Goal: Task Accomplishment & Management: Manage account settings

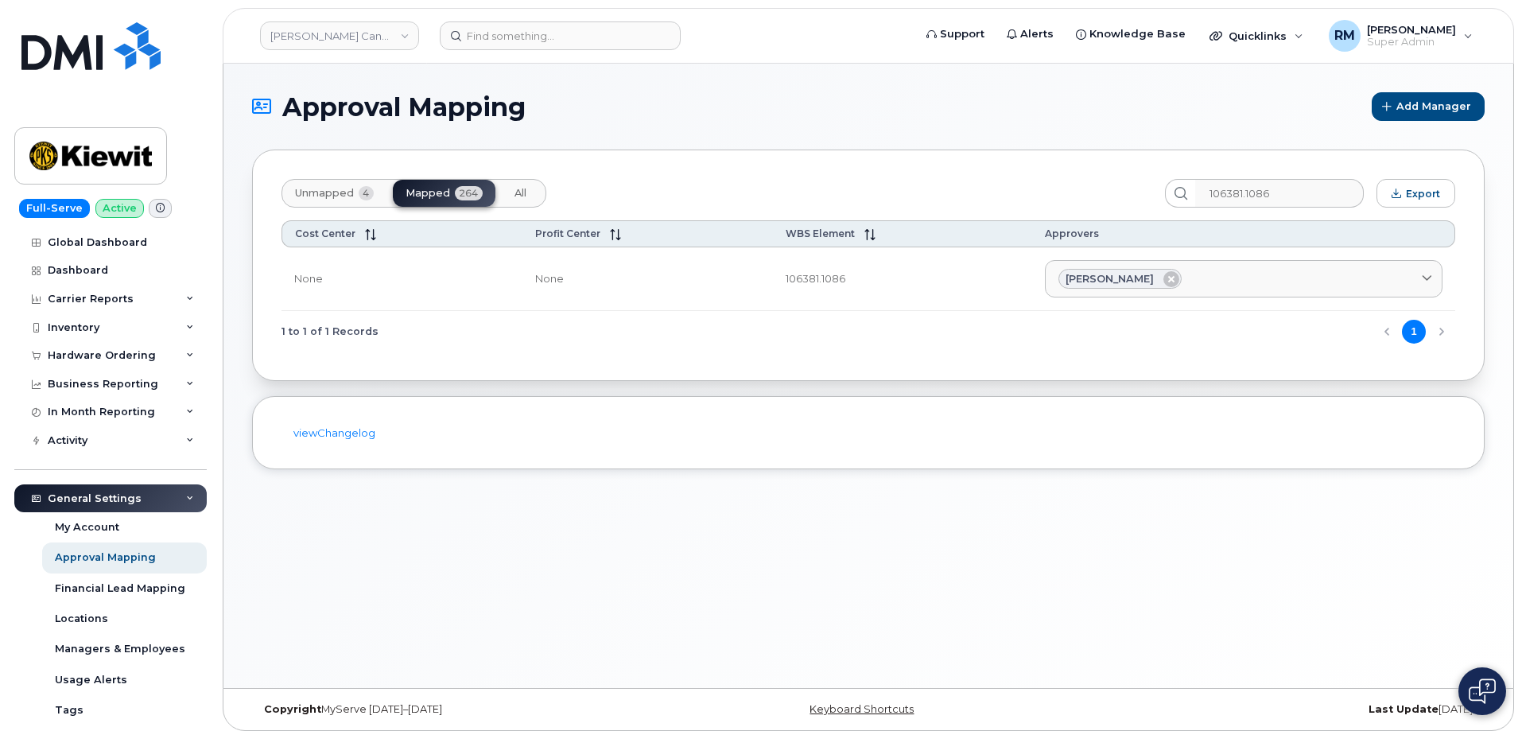
scroll to position [282, 0]
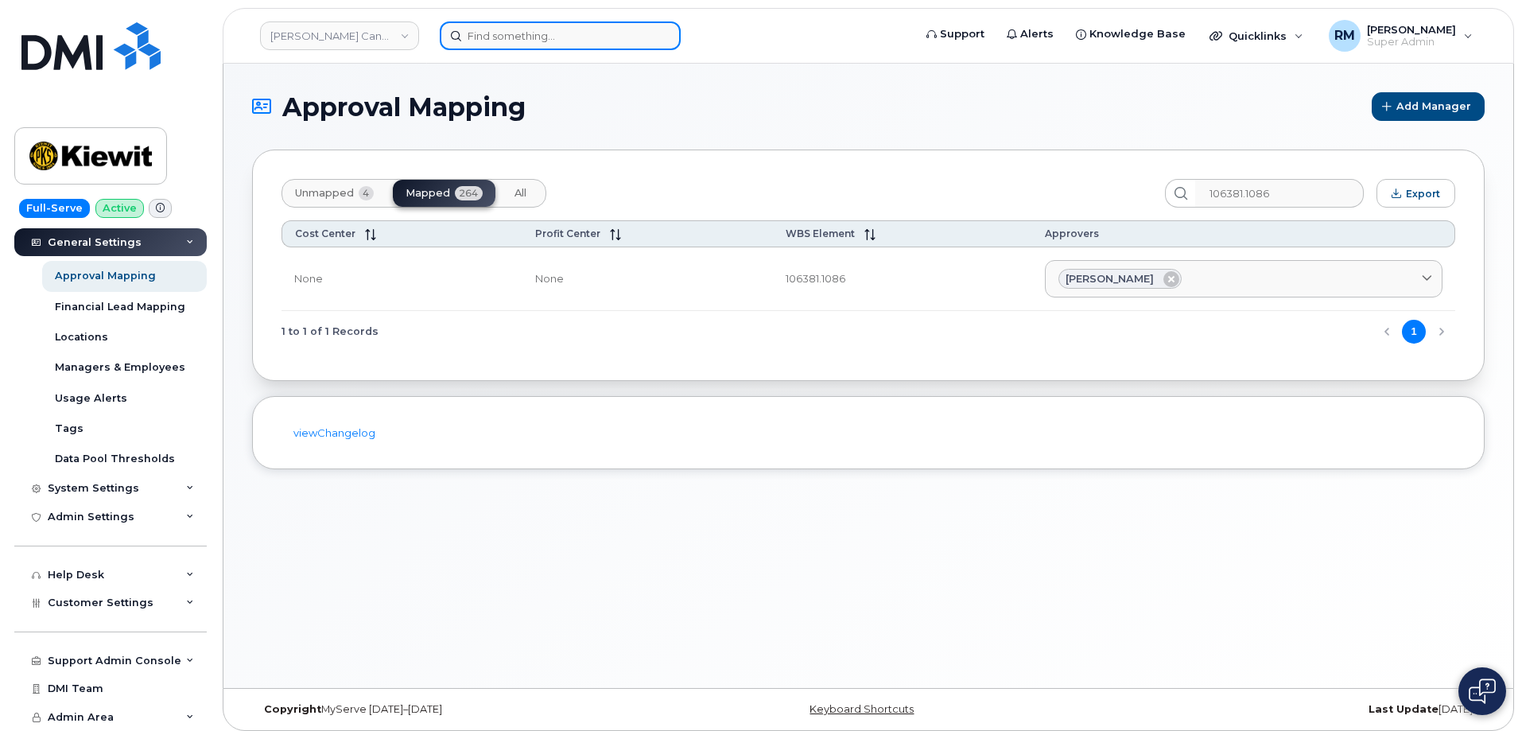
click at [517, 37] on input at bounding box center [560, 35] width 241 height 29
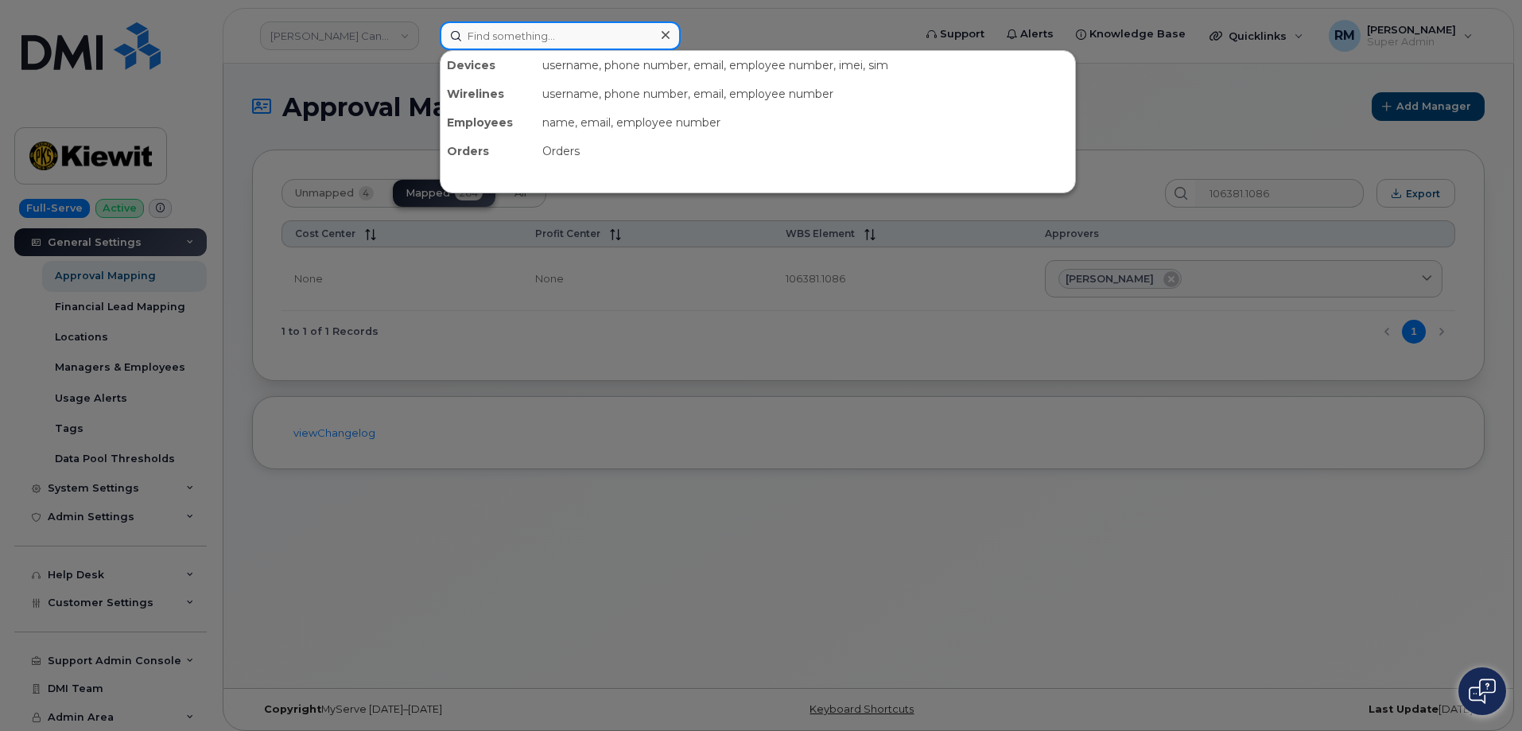
paste input "737-397-7441"
type input "737-397-7441"
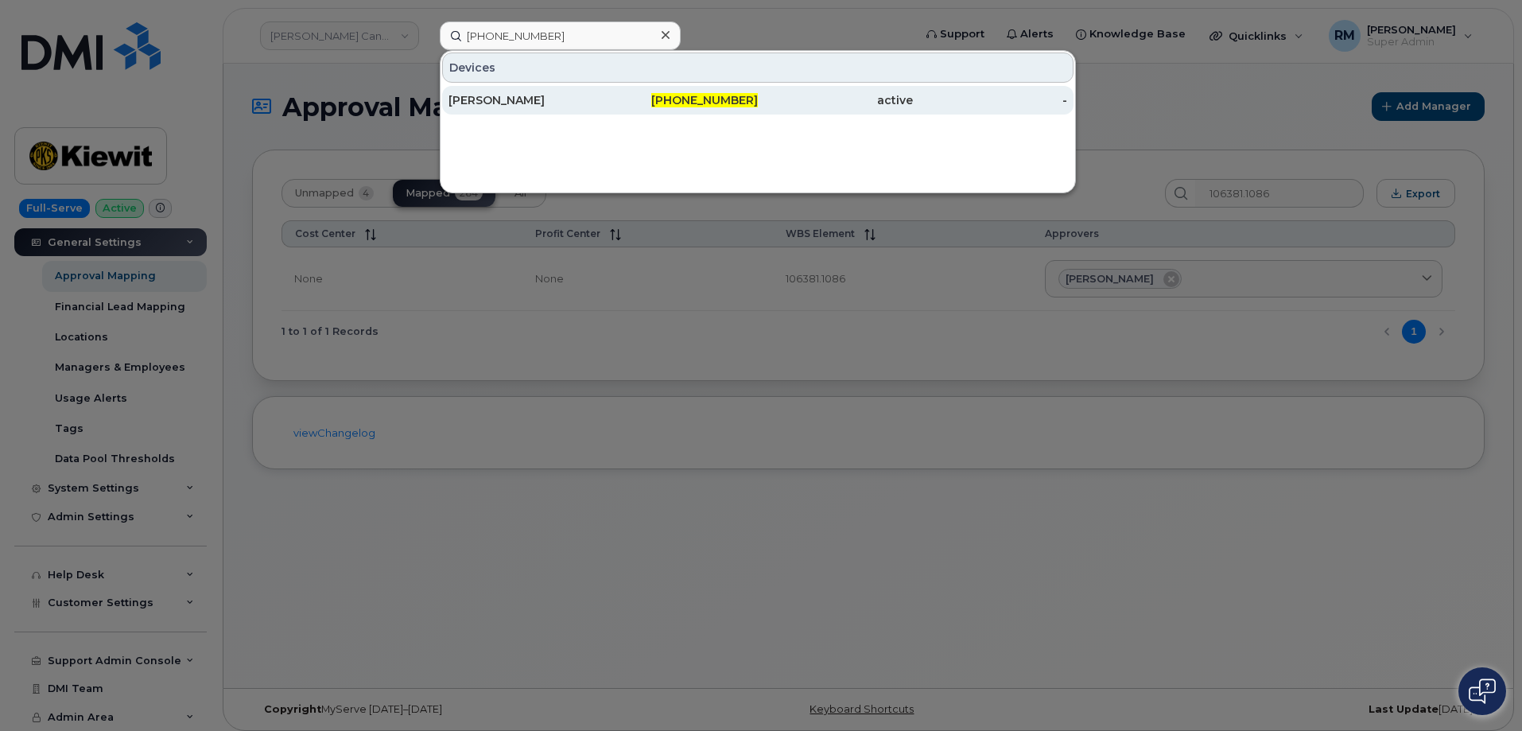
click at [519, 103] on div "[PERSON_NAME]" at bounding box center [526, 100] width 155 height 16
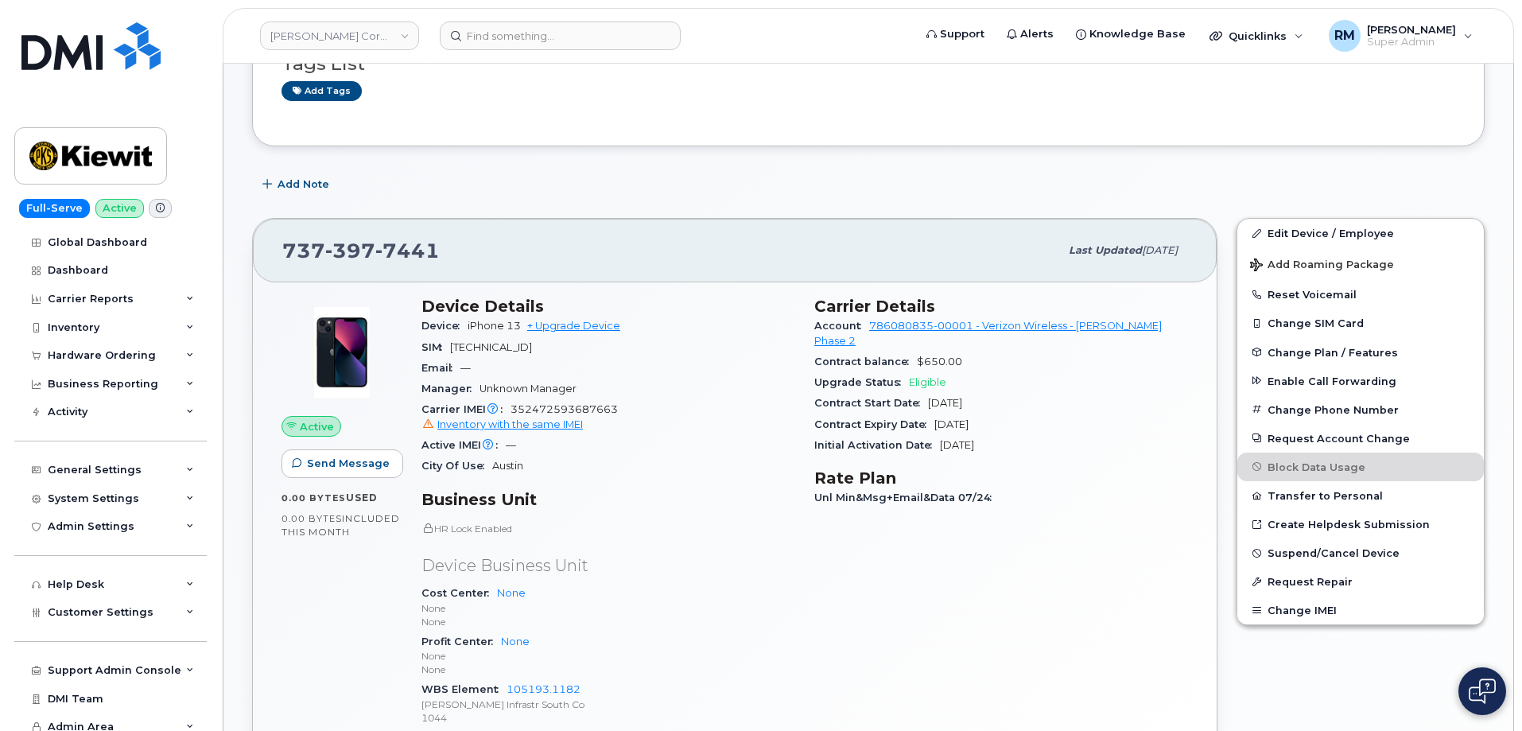
scroll to position [143, 0]
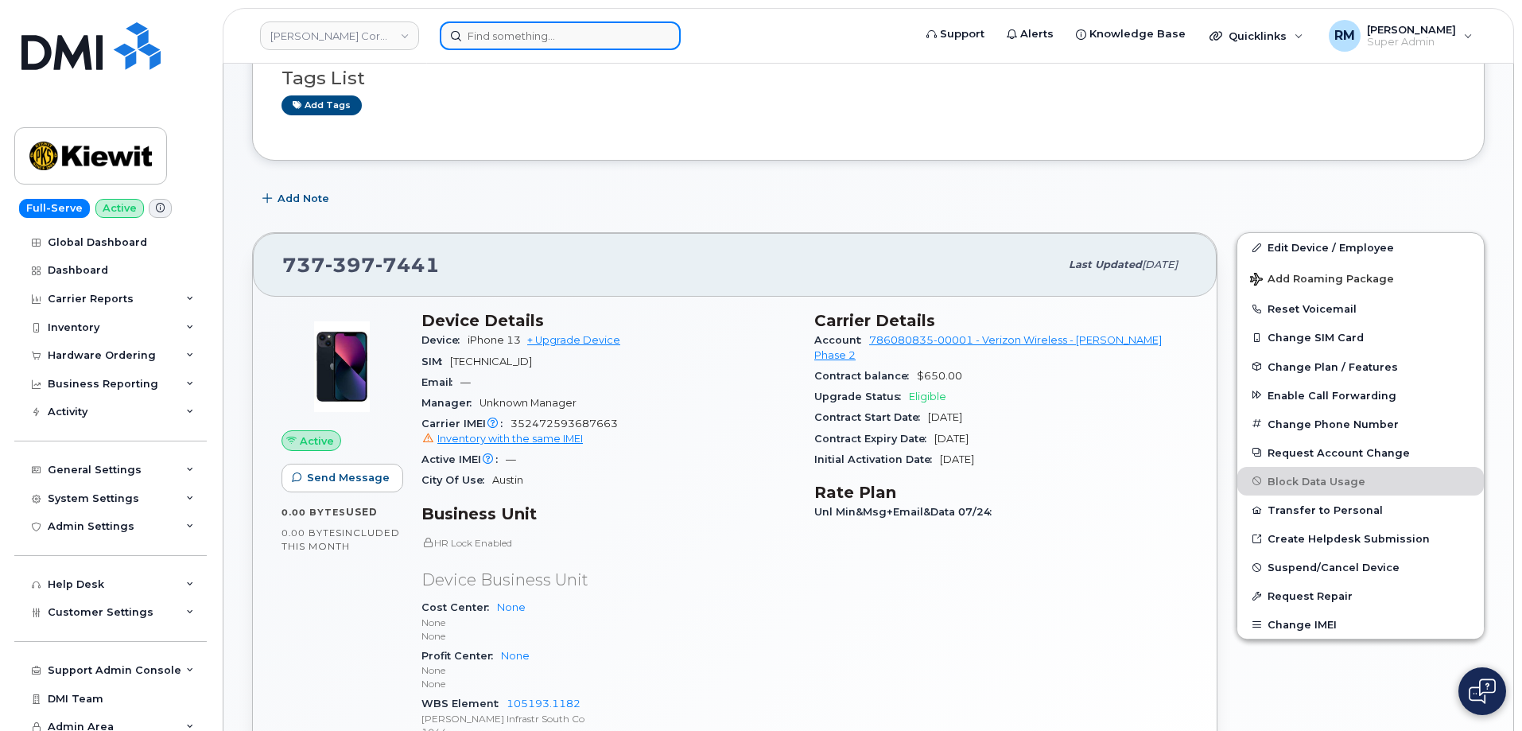
click at [614, 34] on input at bounding box center [560, 35] width 241 height 29
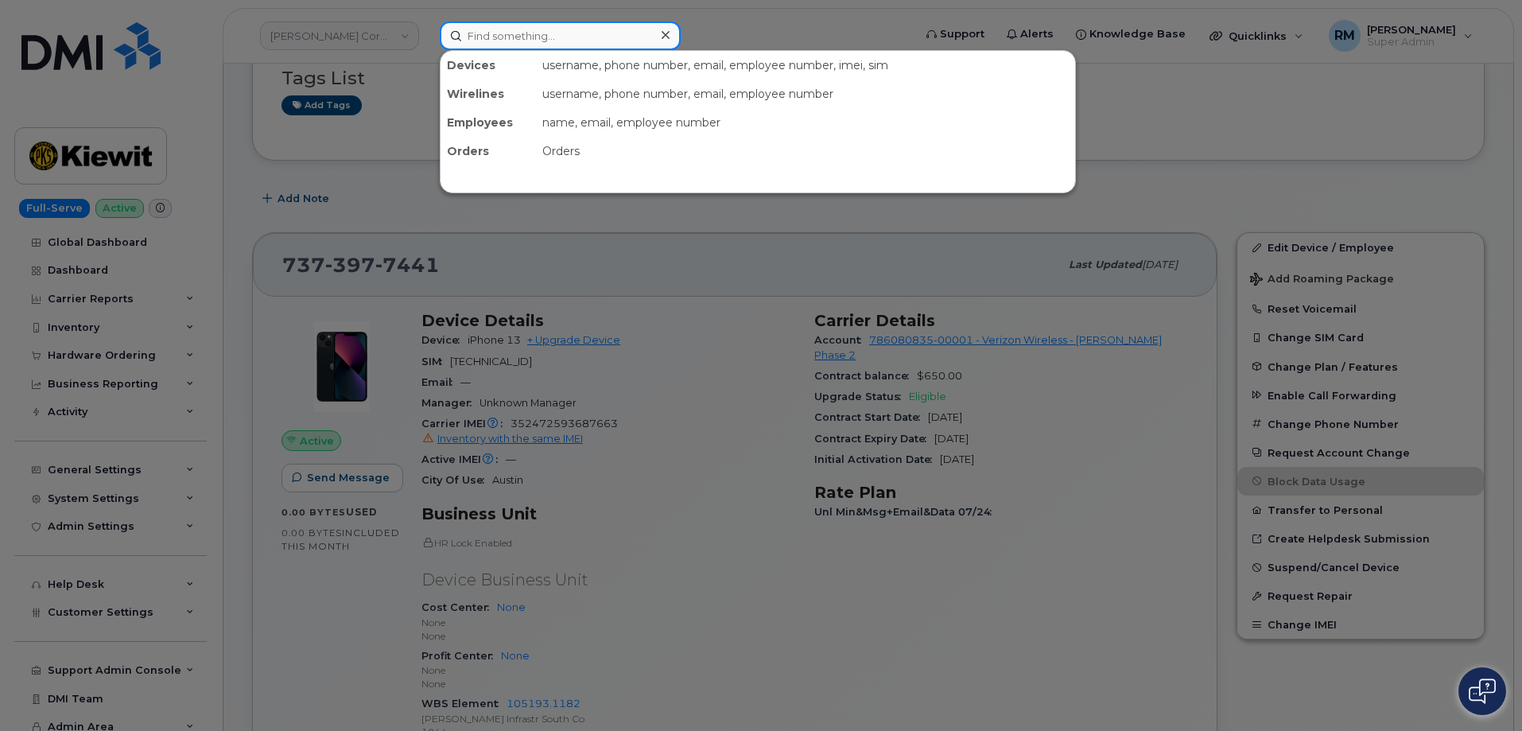
paste input "779-269-8316."
type input "779-269-8316."
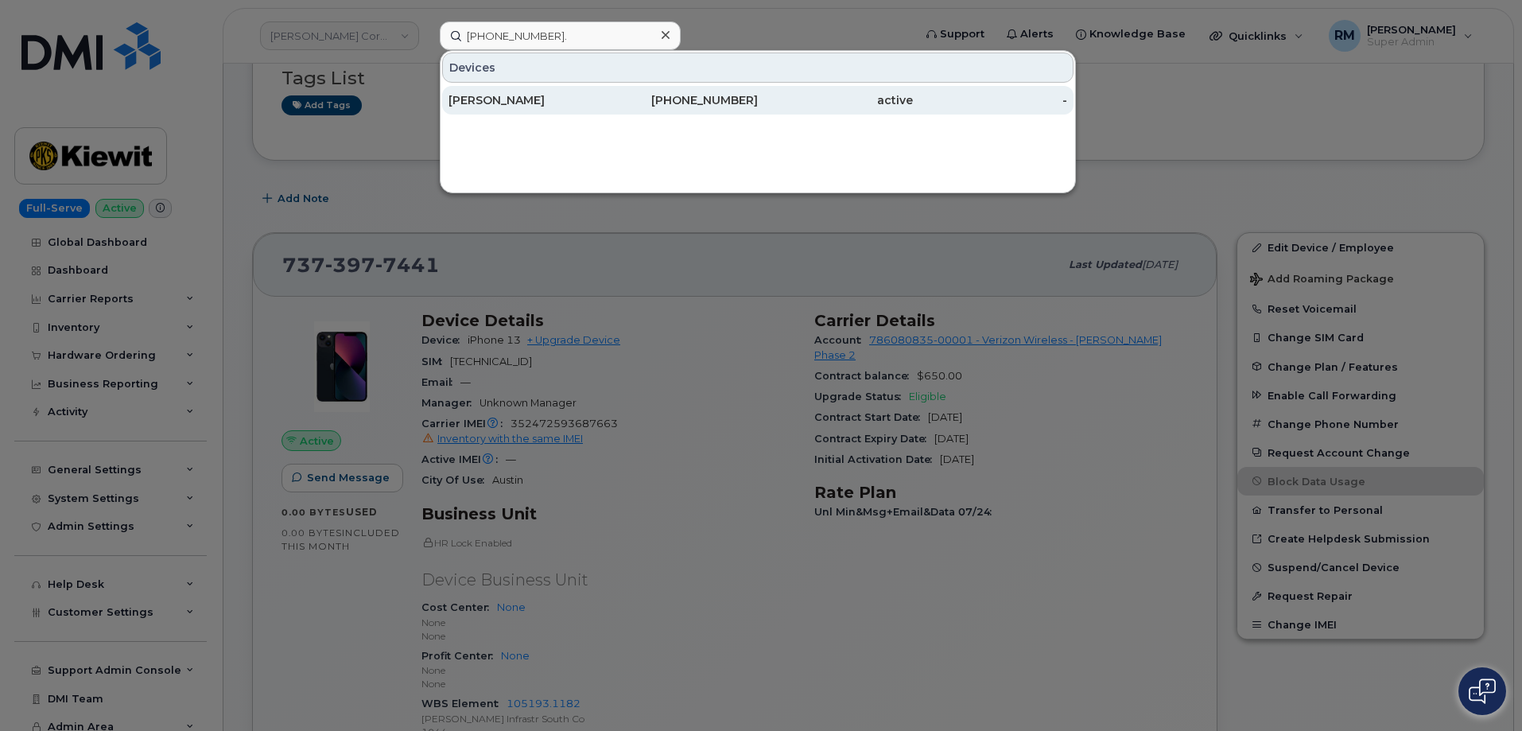
click at [565, 102] on div "WILL COLEMAN" at bounding box center [526, 100] width 155 height 16
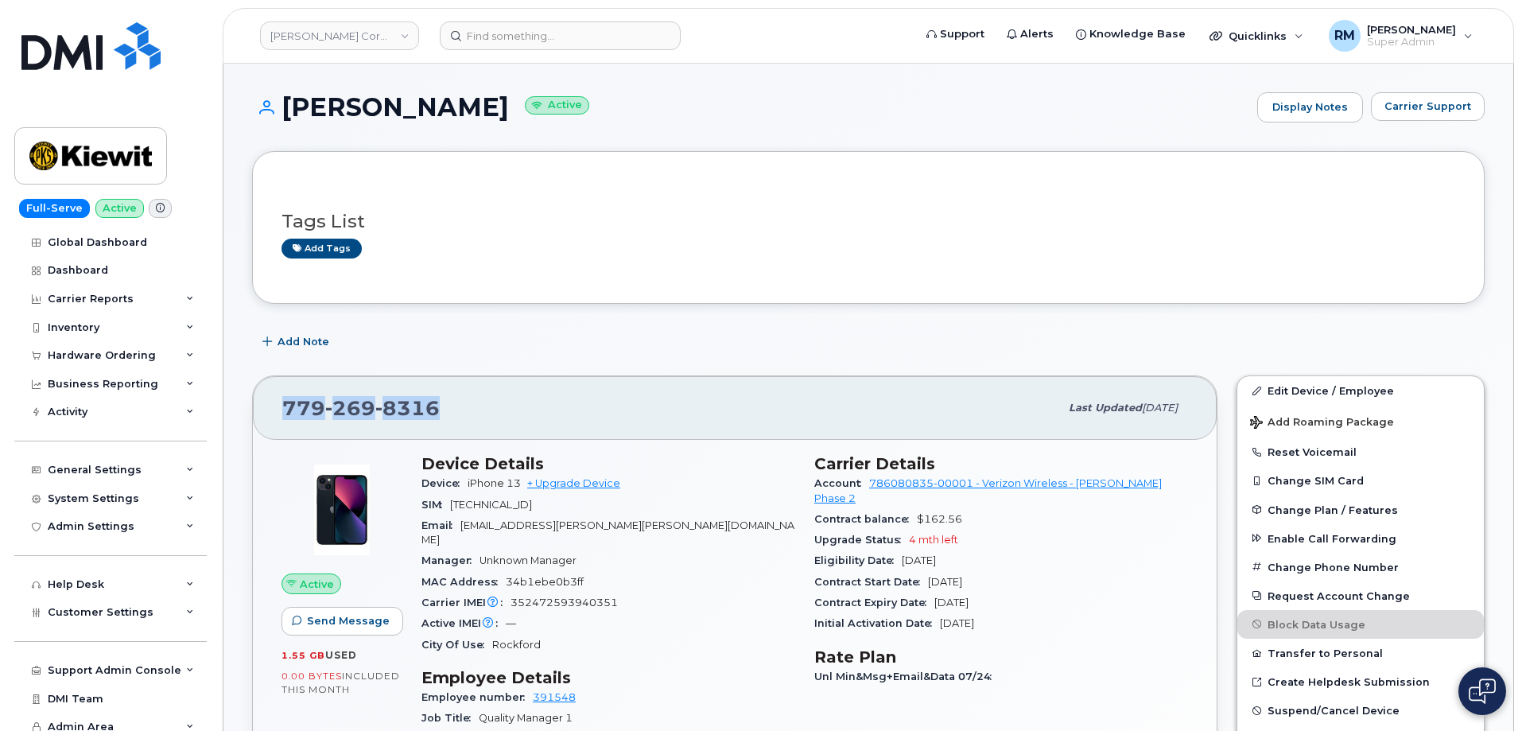
drag, startPoint x: 437, startPoint y: 409, endPoint x: 272, endPoint y: 421, distance: 165.0
click at [272, 421] on div "779 269 8316 Last updated Jul 31, 2025" at bounding box center [735, 408] width 964 height 64
copy span "779 269 8316"
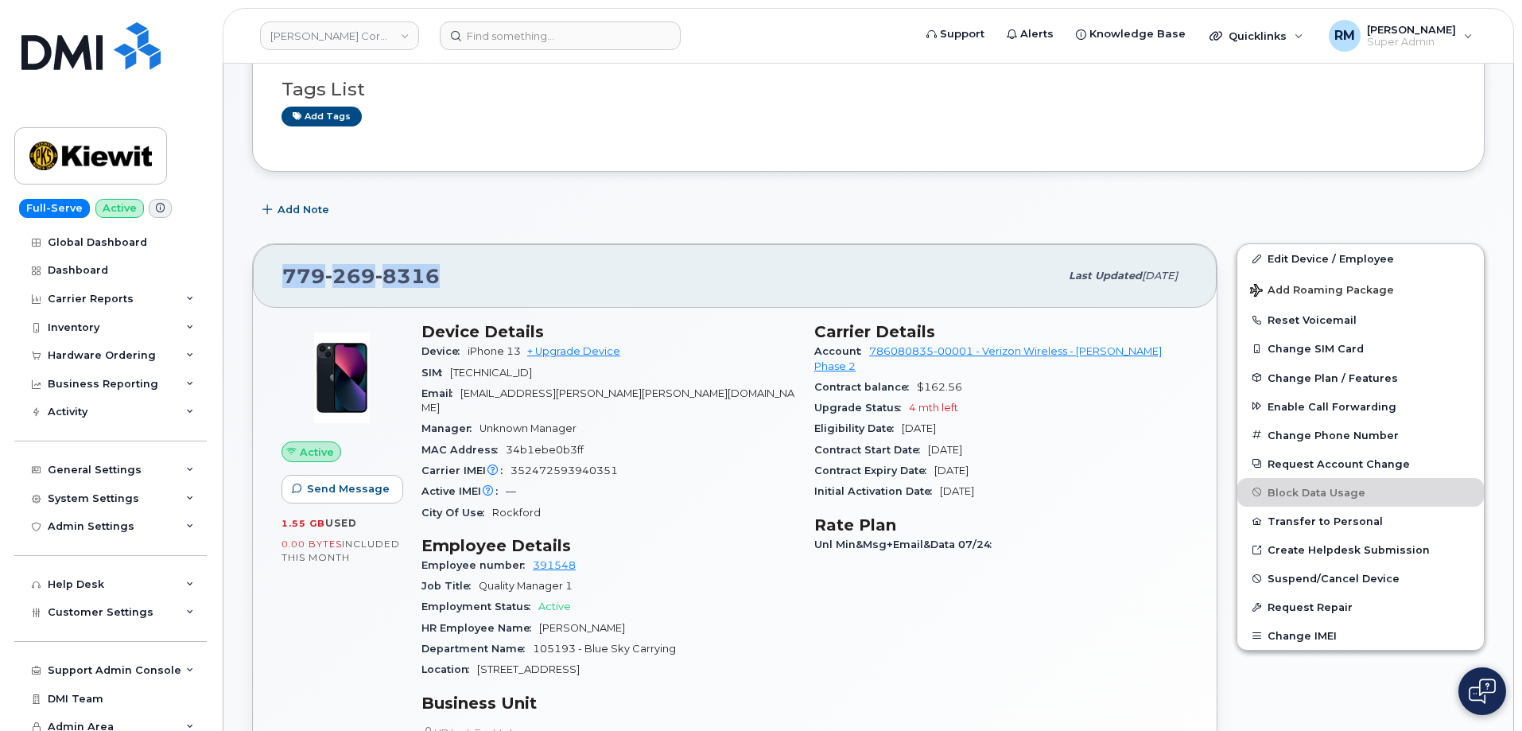
scroll to position [159, 0]
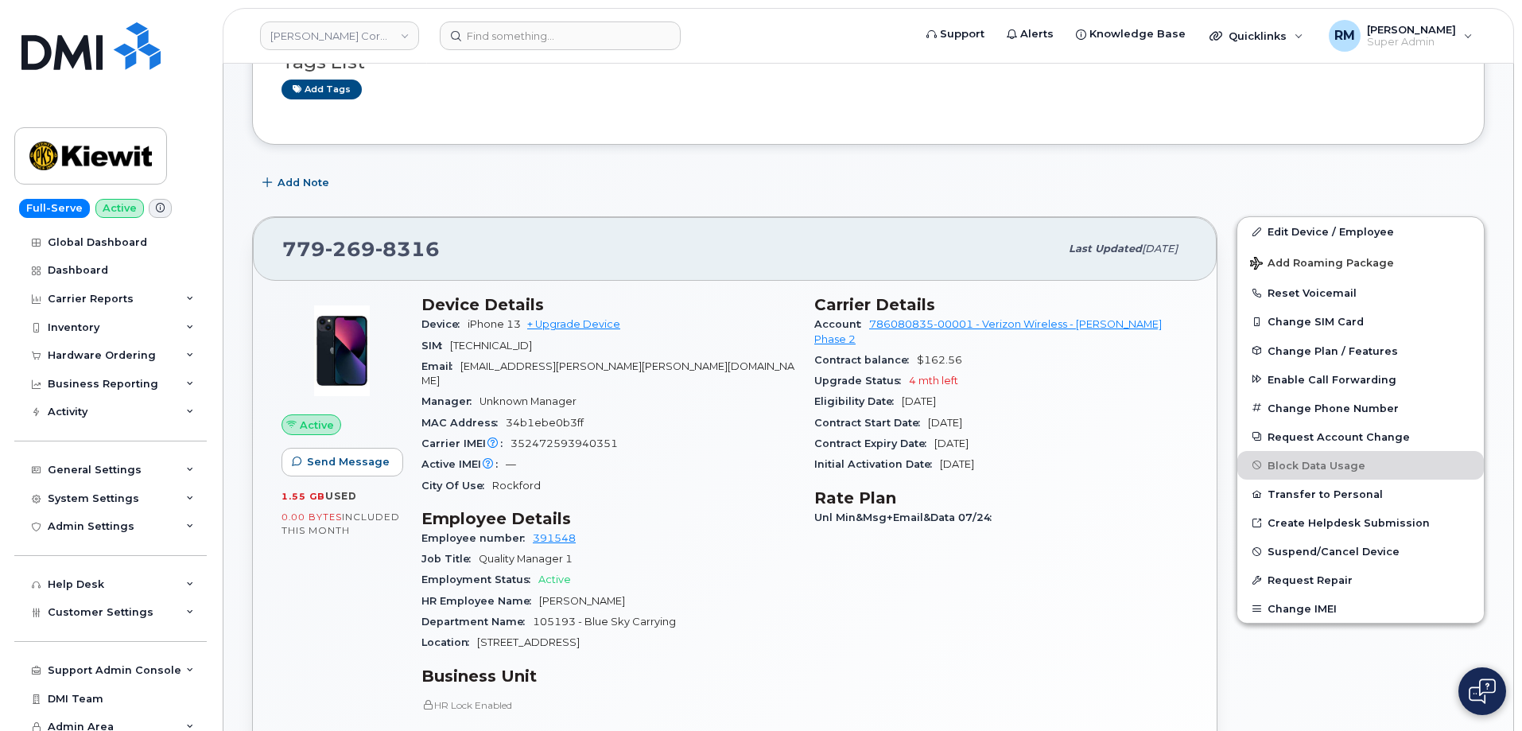
click at [586, 437] on span "352472593940351" at bounding box center [564, 443] width 107 height 12
copy span "352472593940351"
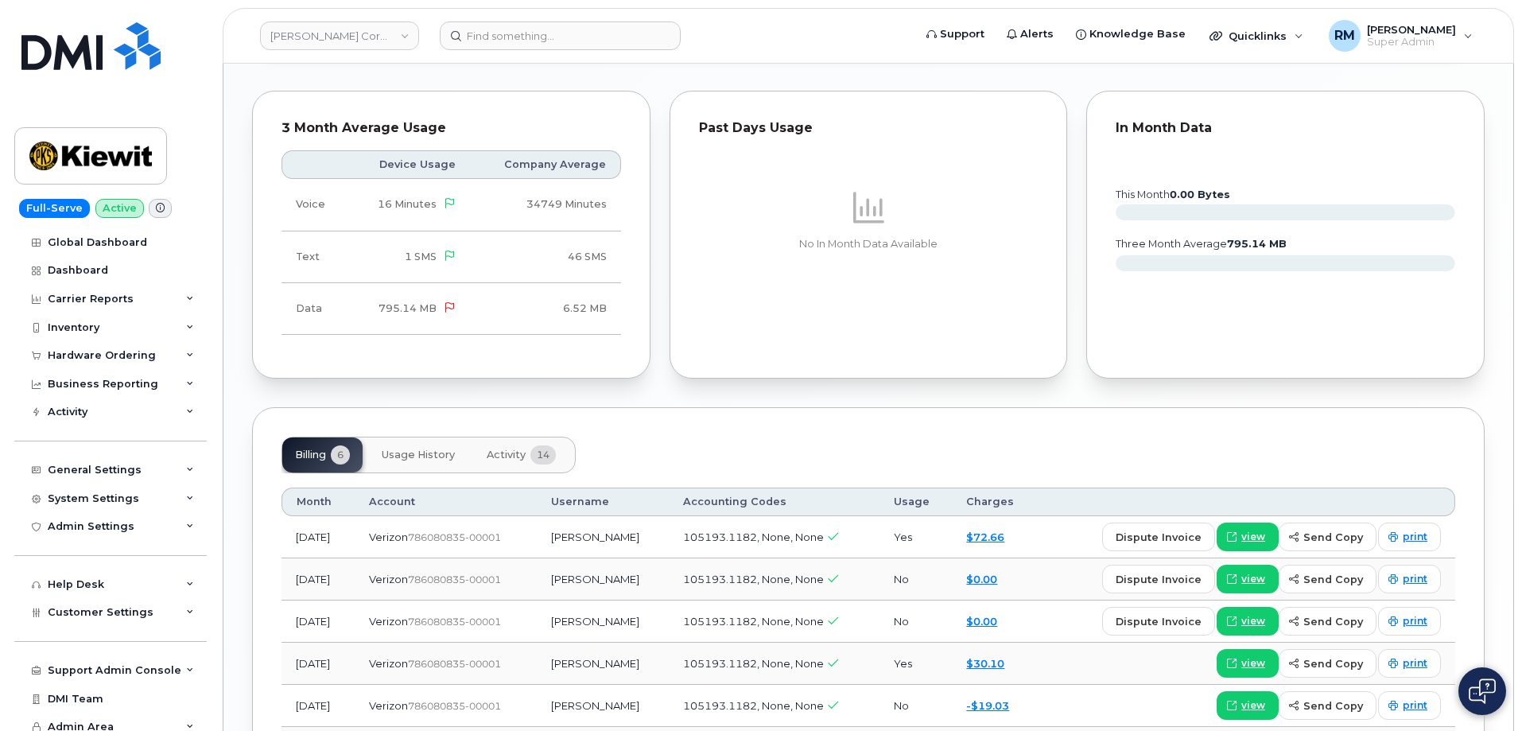
scroll to position [1511, 0]
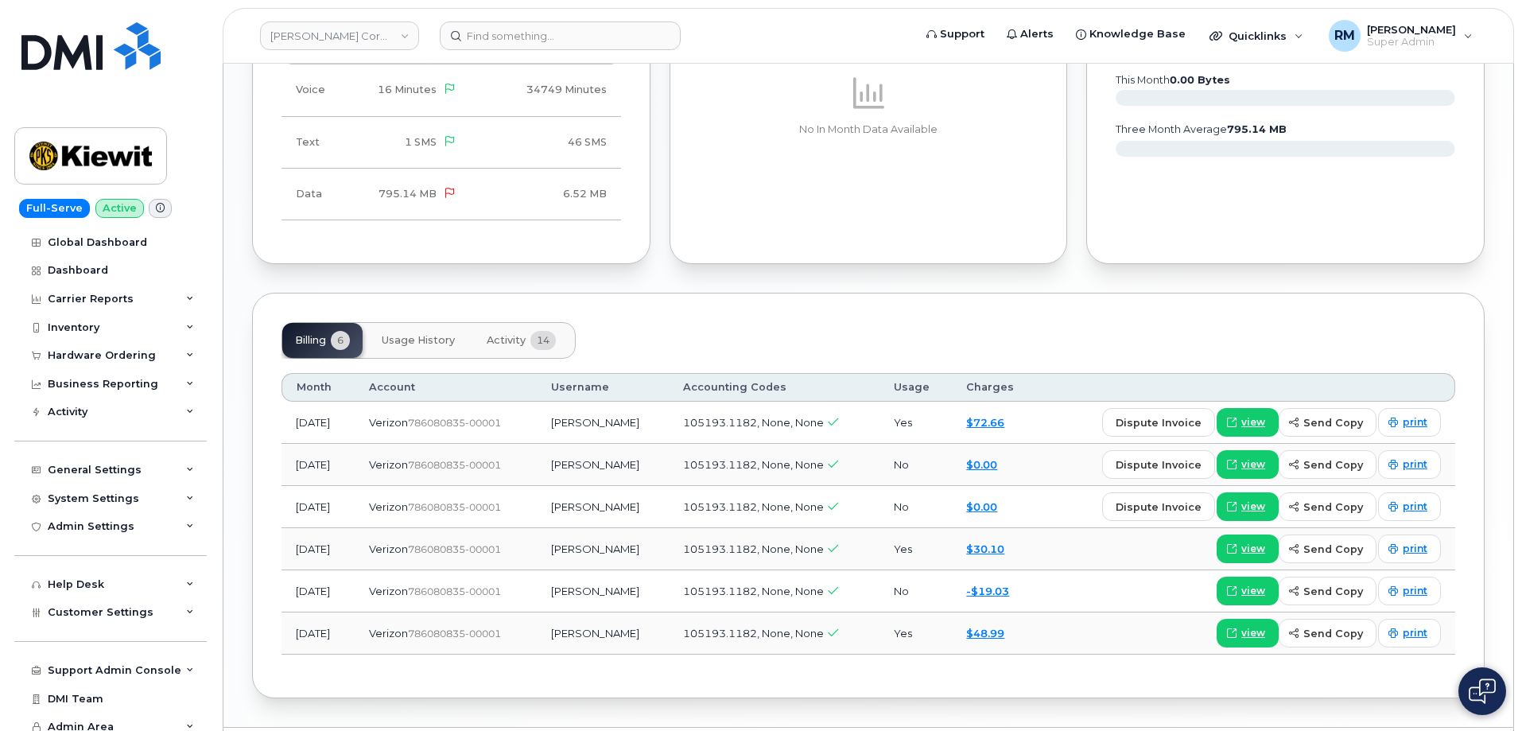
click at [514, 334] on span "Activity" at bounding box center [506, 340] width 39 height 13
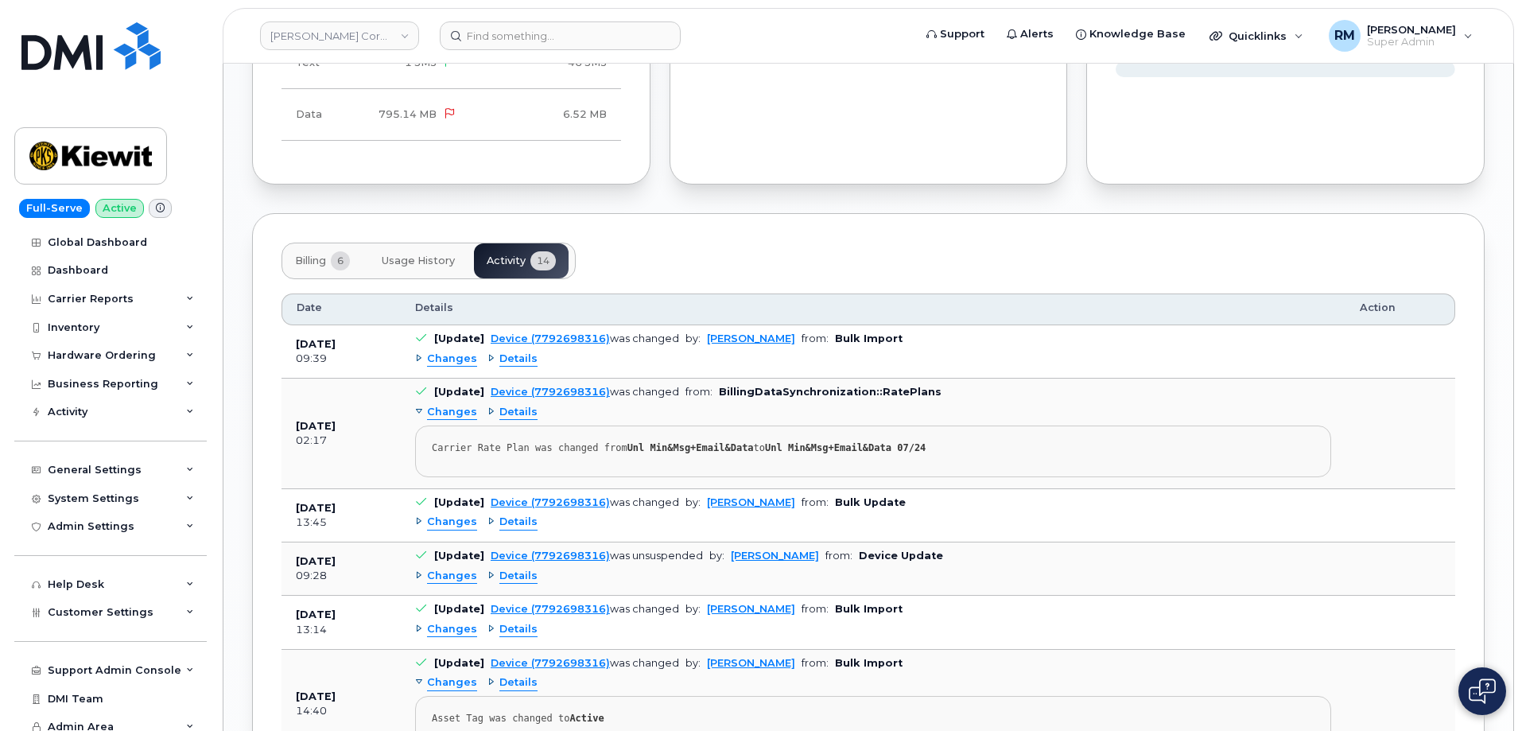
scroll to position [1670, 0]
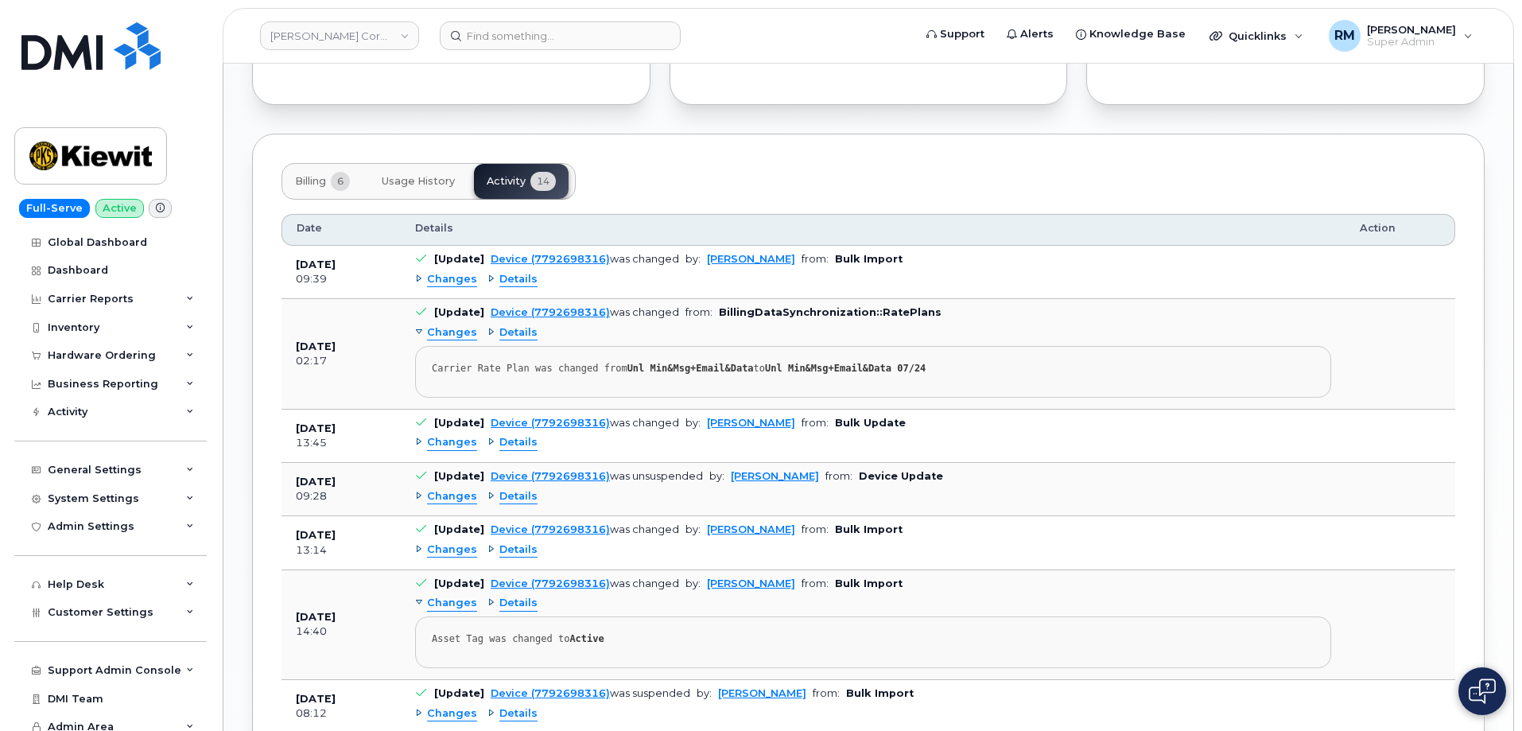
click at [522, 272] on span "Details" at bounding box center [518, 279] width 38 height 15
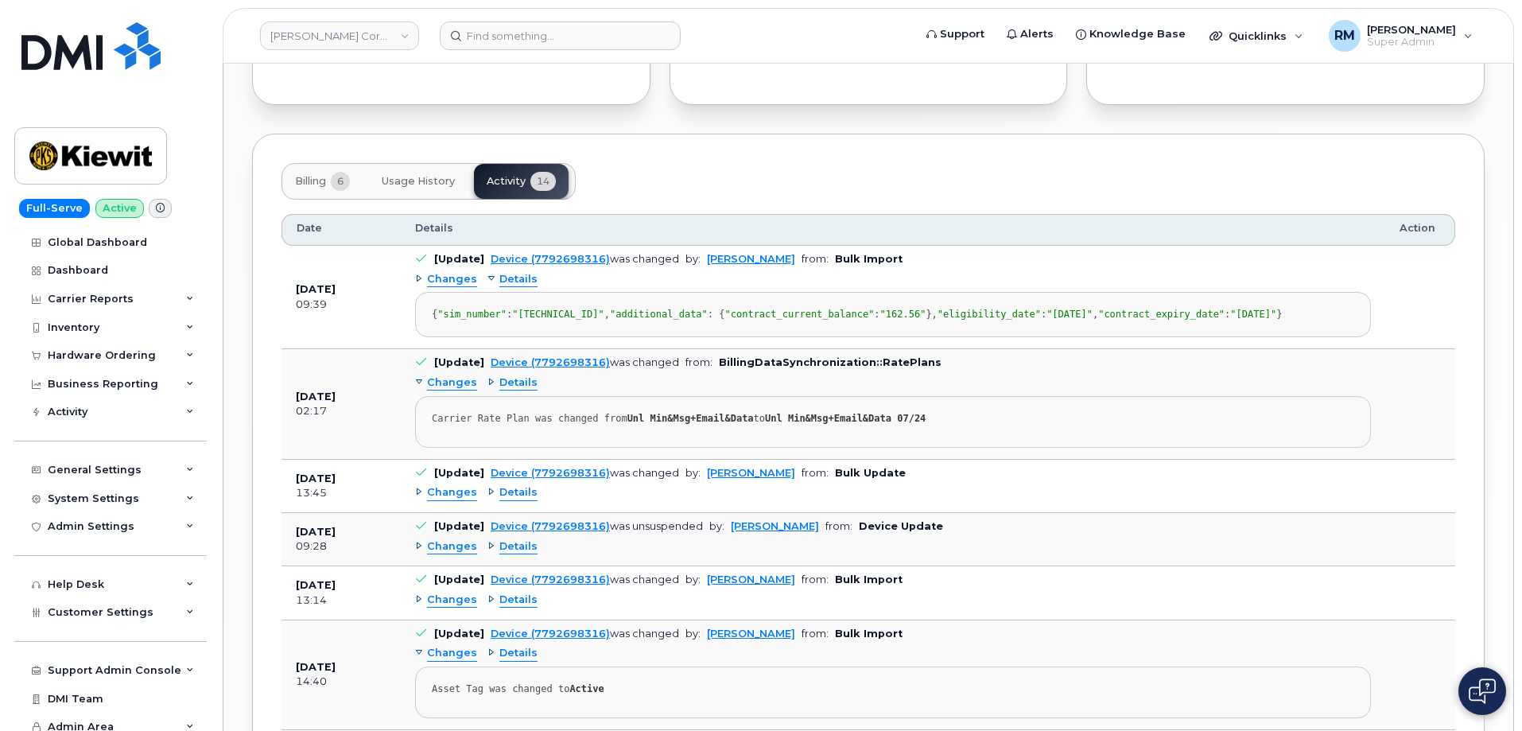
click at [522, 272] on span "Details" at bounding box center [518, 279] width 38 height 15
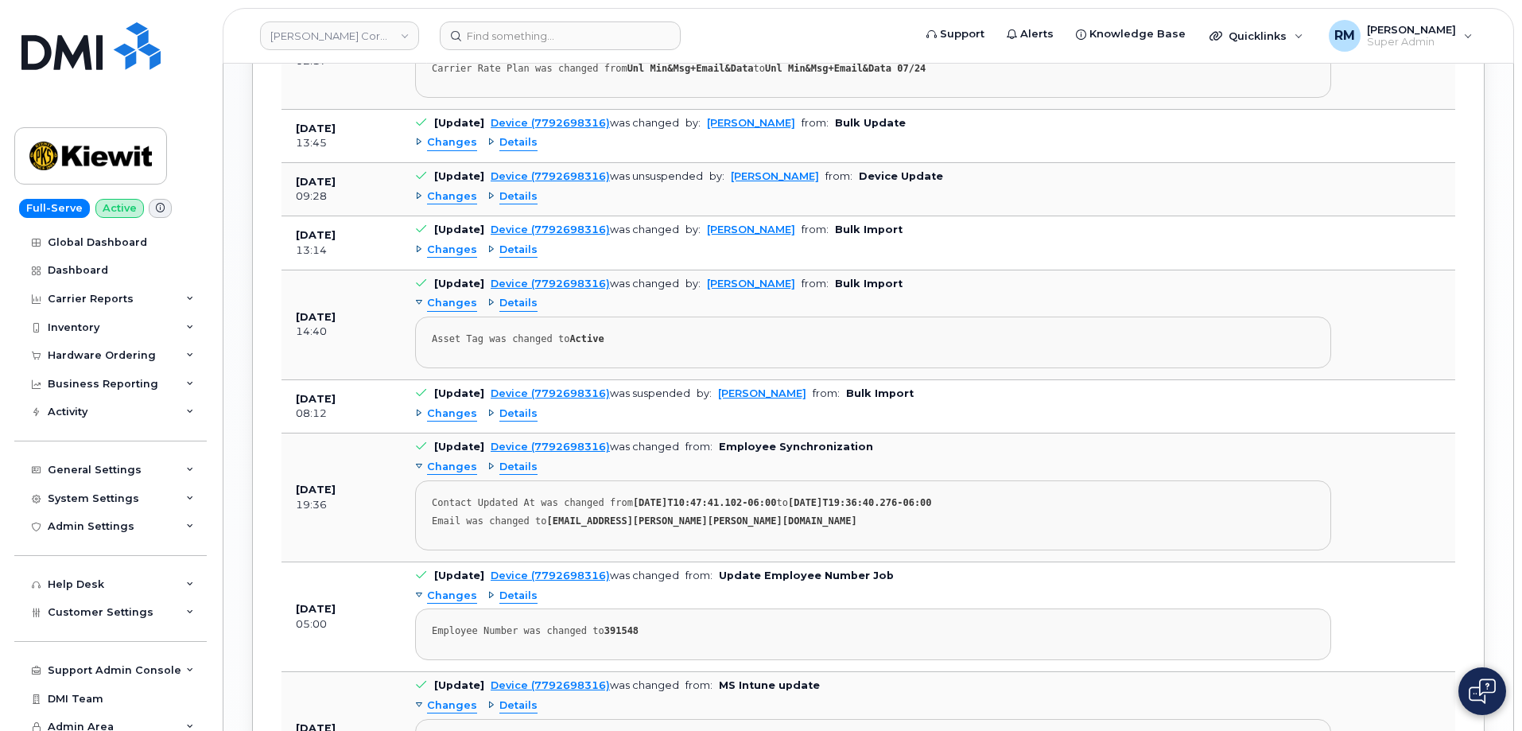
scroll to position [1988, 0]
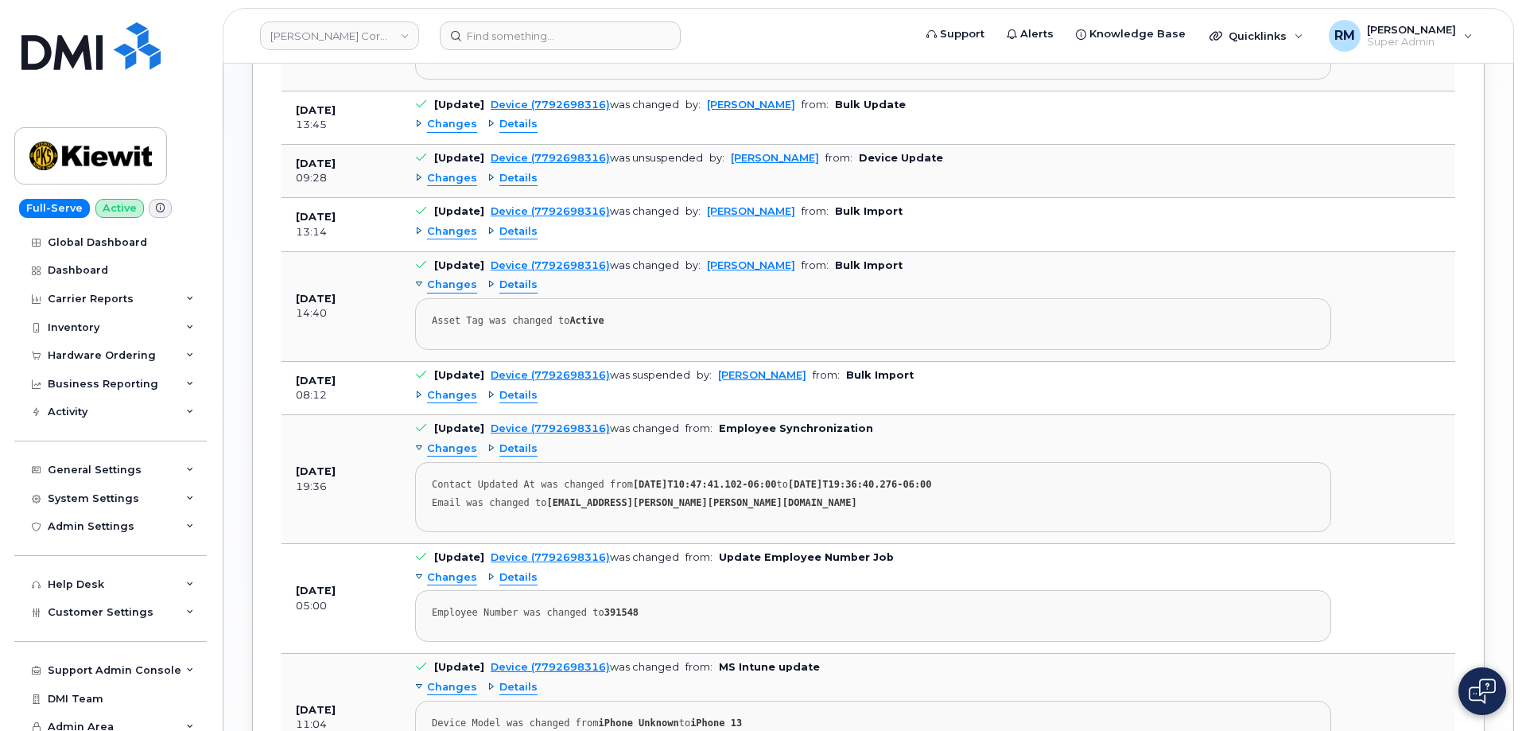
click at [507, 388] on span "Details" at bounding box center [518, 395] width 38 height 15
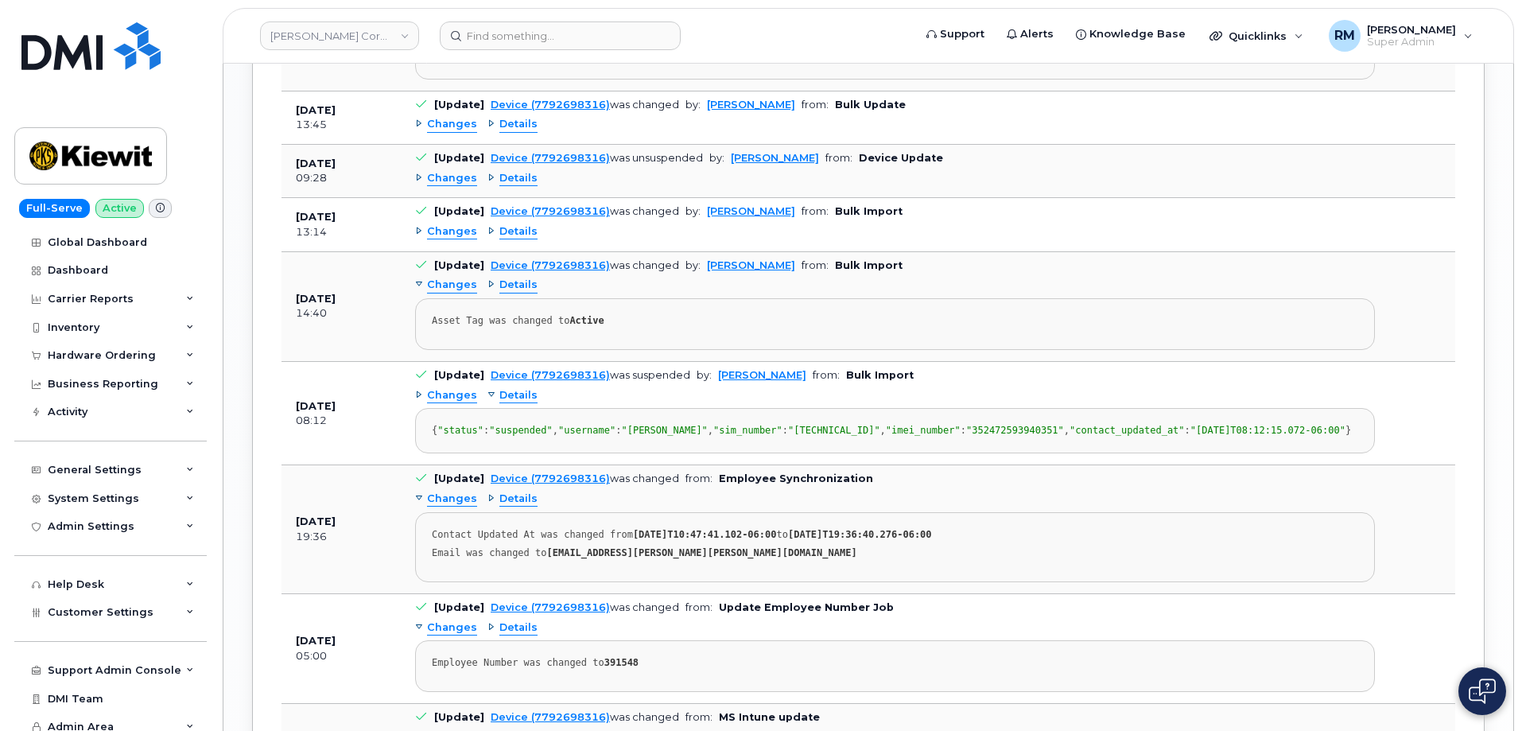
click at [508, 388] on span "Details" at bounding box center [518, 395] width 38 height 15
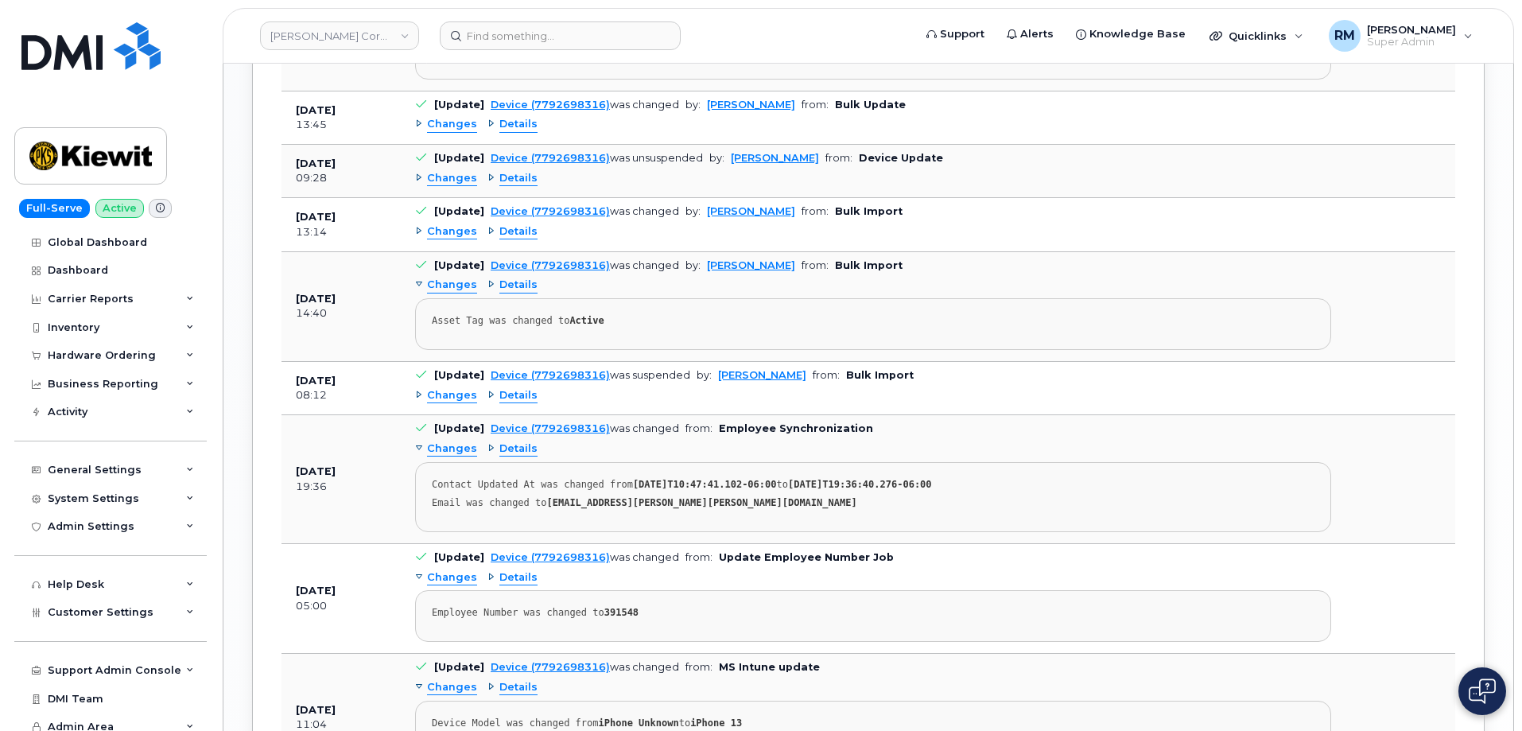
click at [506, 278] on span "Details" at bounding box center [518, 285] width 38 height 15
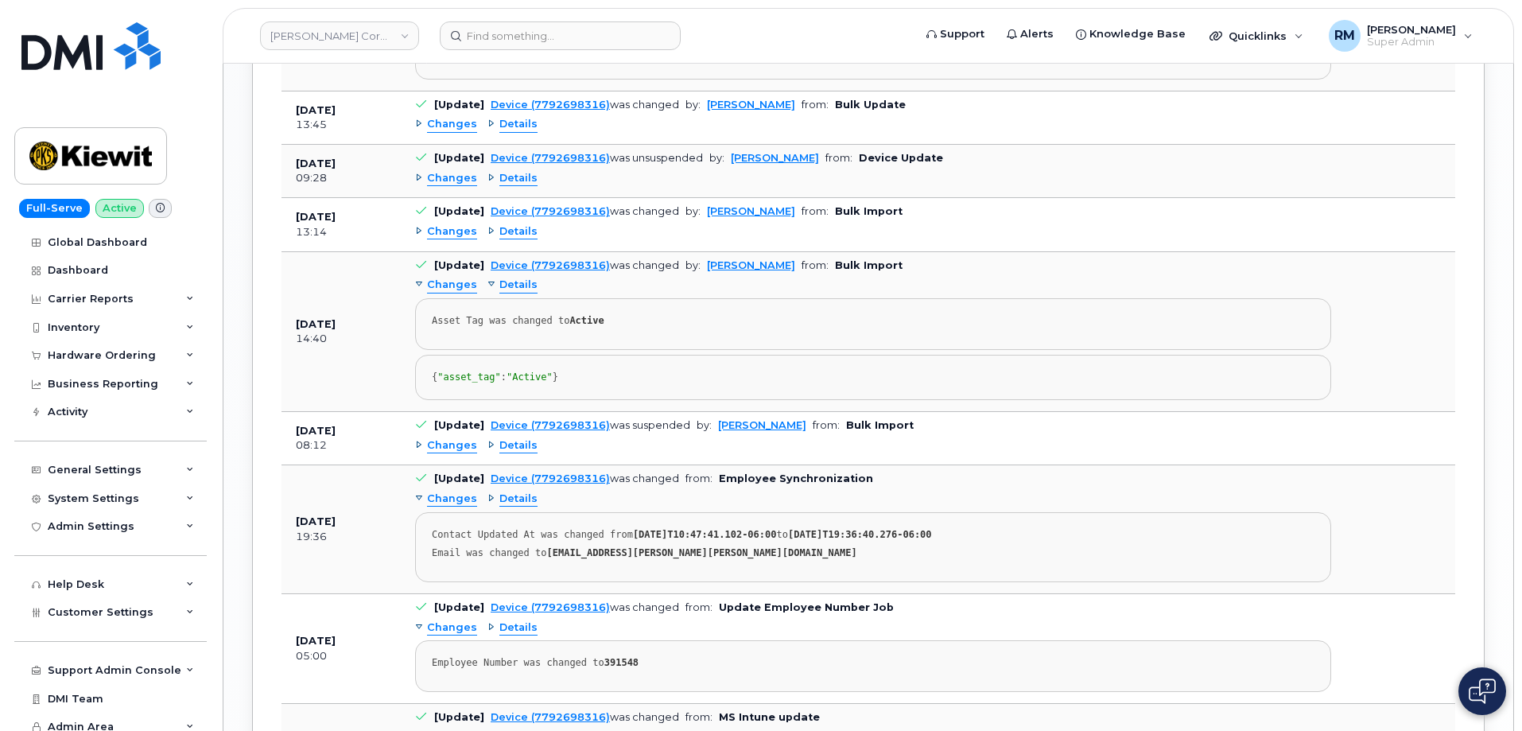
click at [506, 278] on span "Details" at bounding box center [518, 285] width 38 height 15
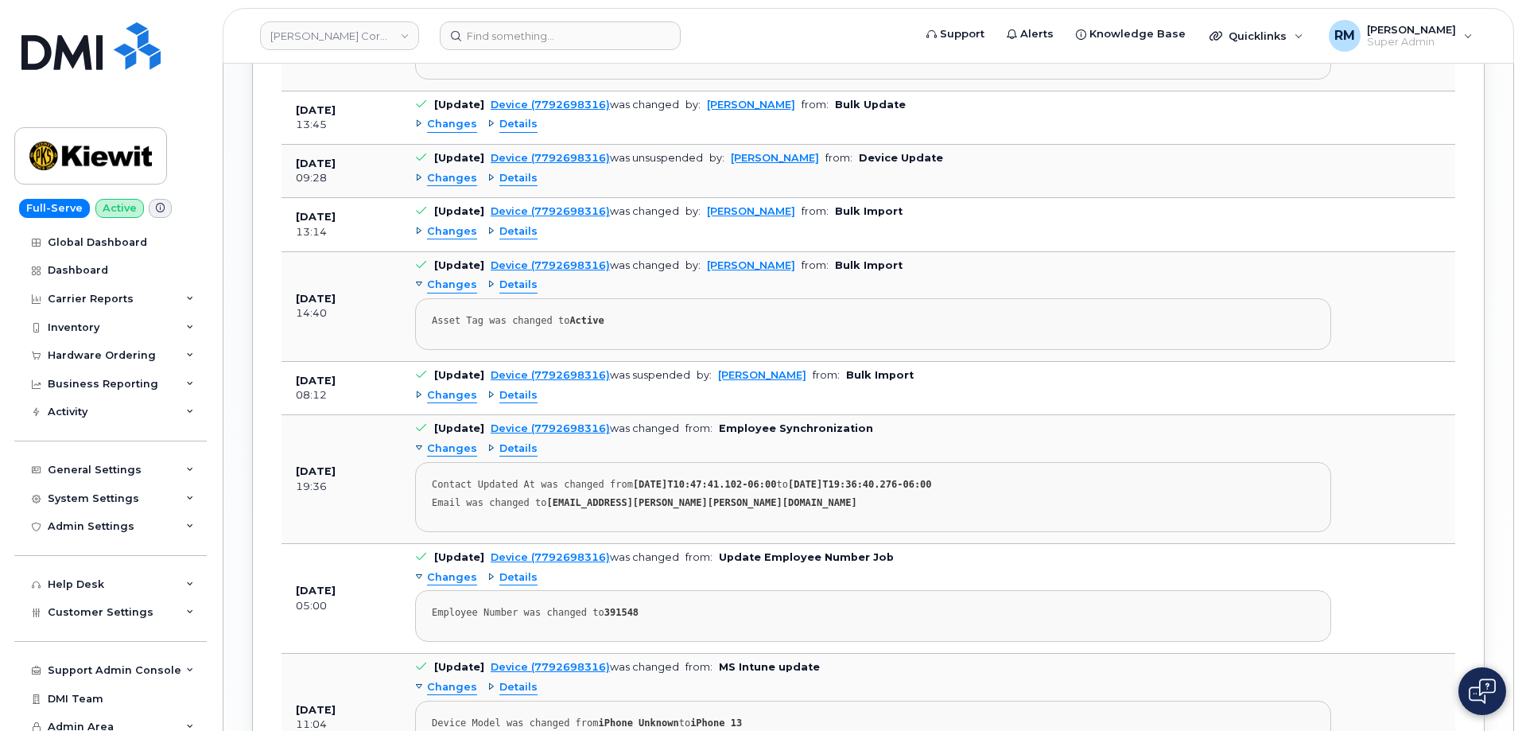
click at [503, 224] on span "Details" at bounding box center [518, 231] width 38 height 15
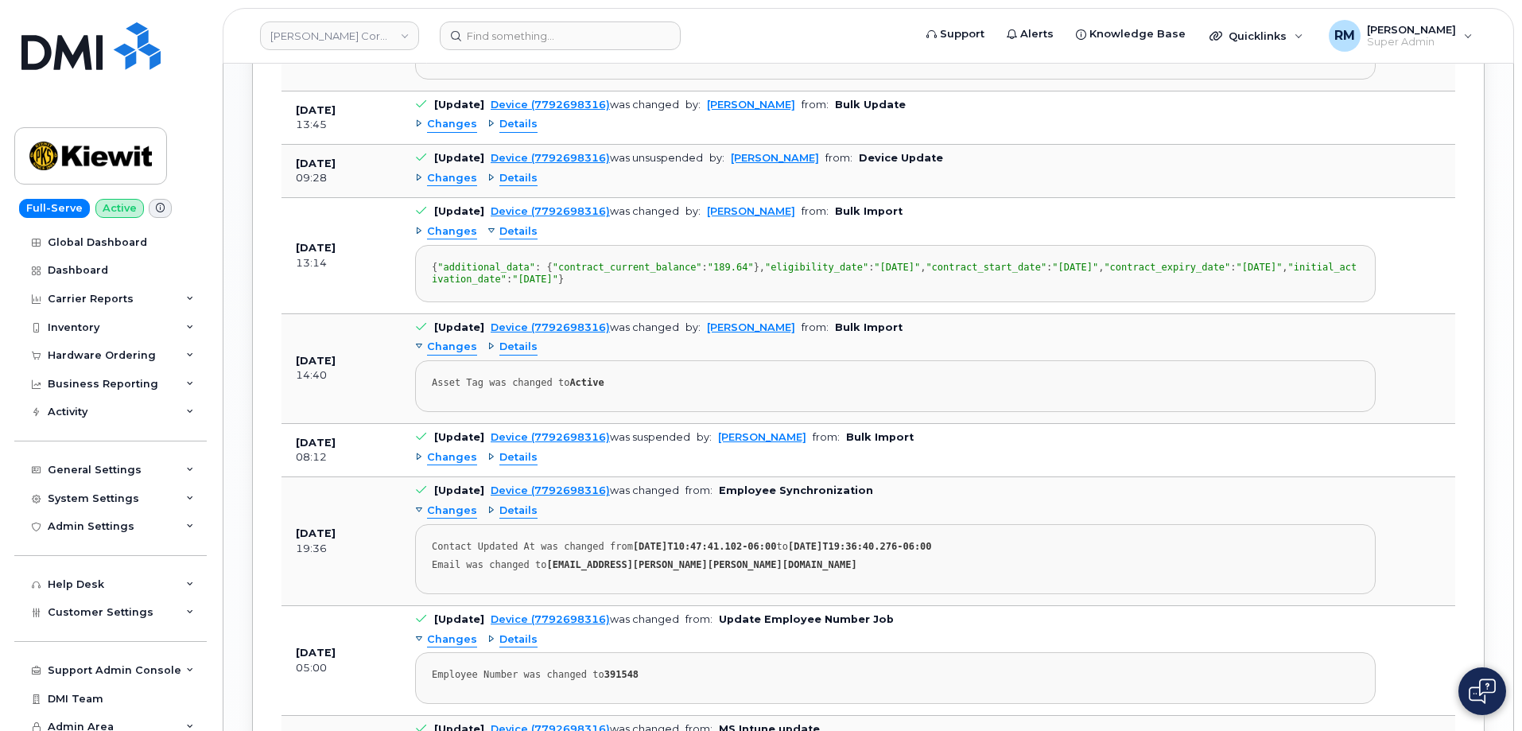
click at [505, 224] on span "Details" at bounding box center [518, 231] width 38 height 15
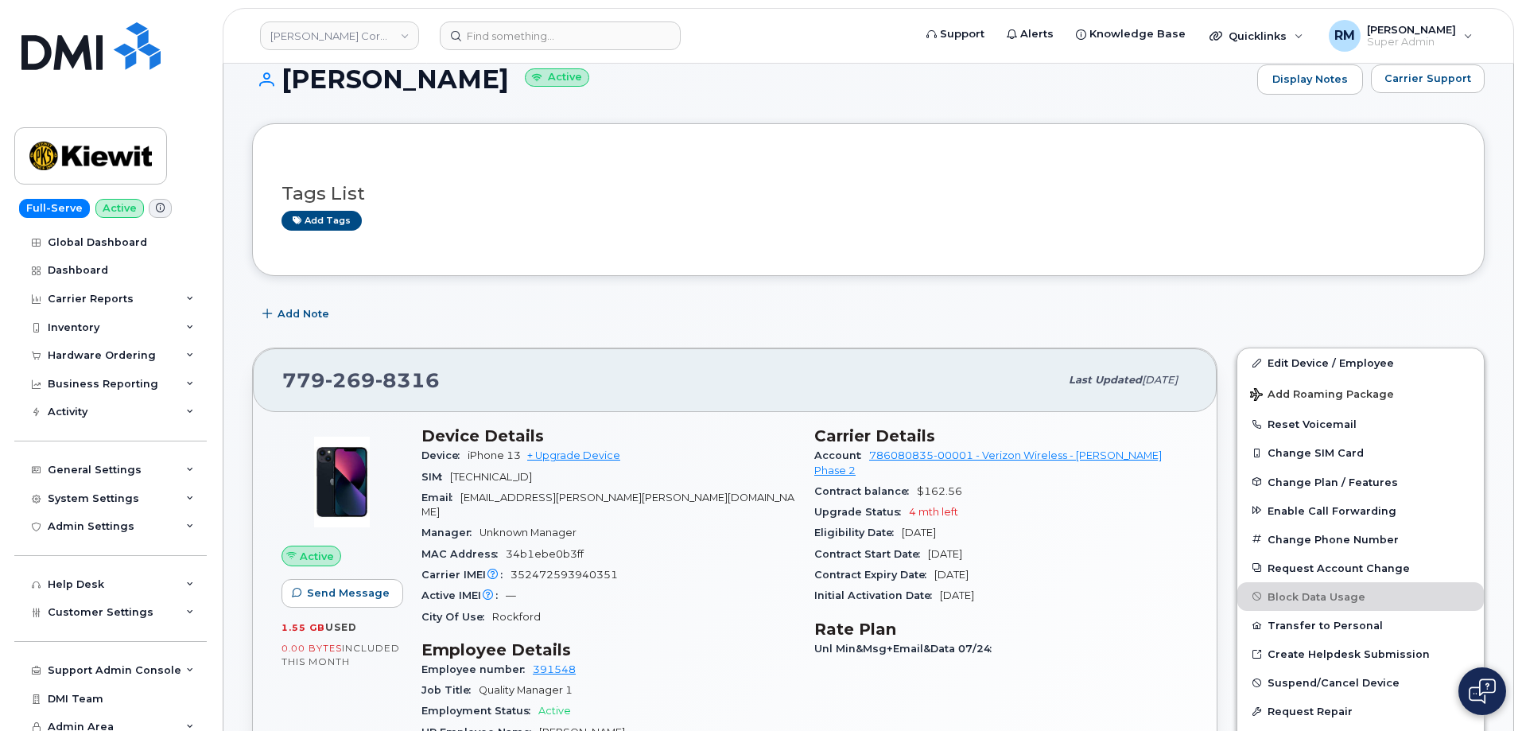
scroll to position [0, 0]
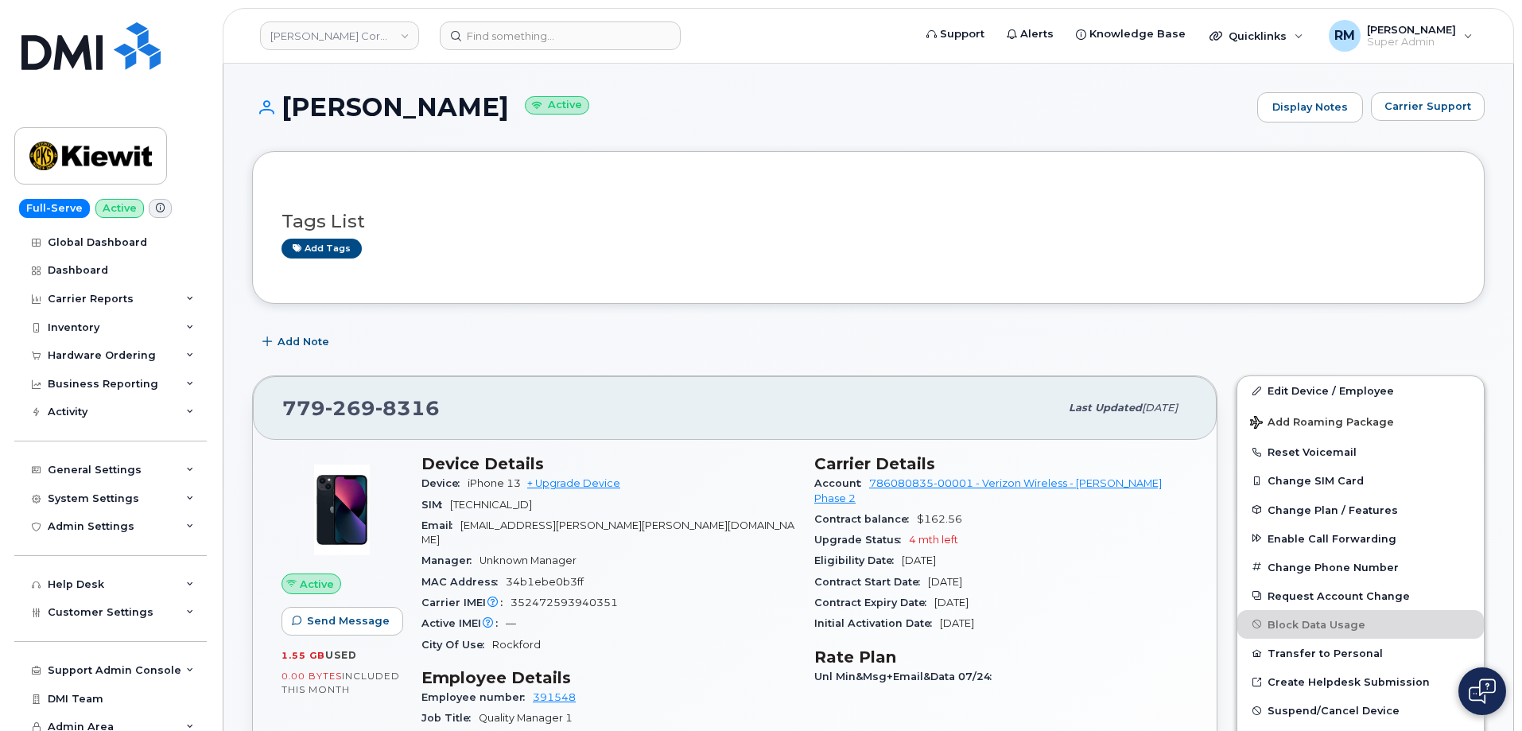
click at [555, 596] on span "352472593940351" at bounding box center [564, 602] width 107 height 12
copy span "352472593940351"
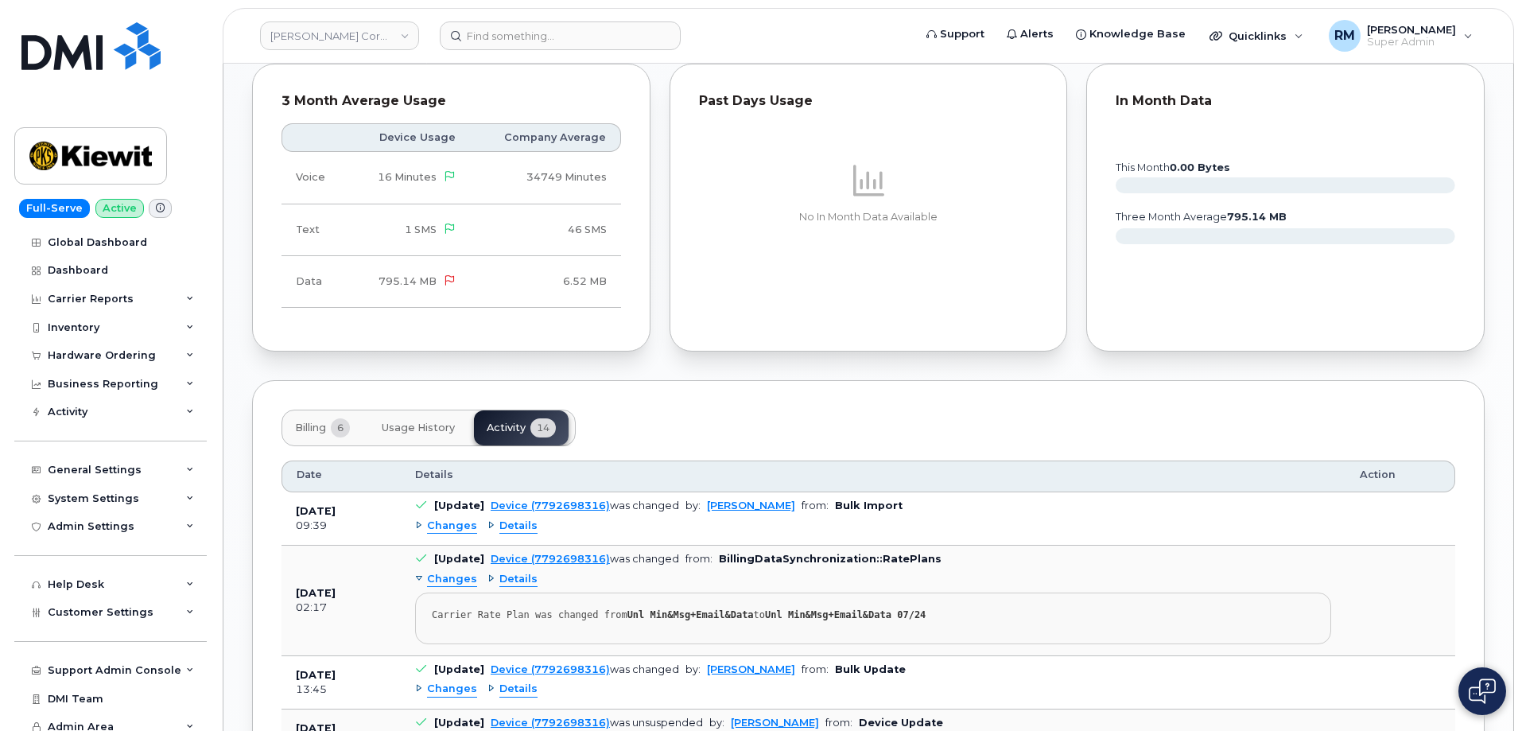
scroll to position [1431, 0]
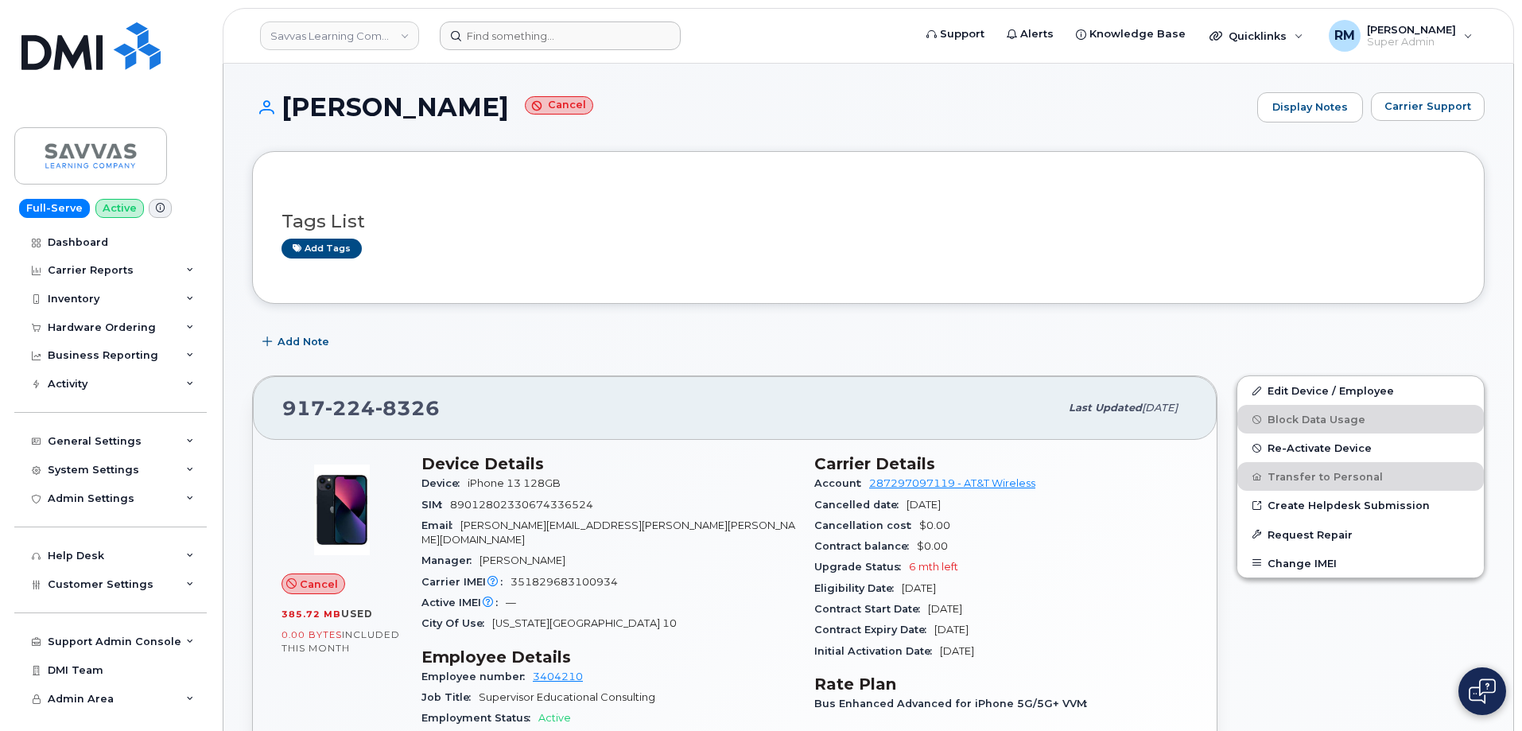
scroll to position [1113, 0]
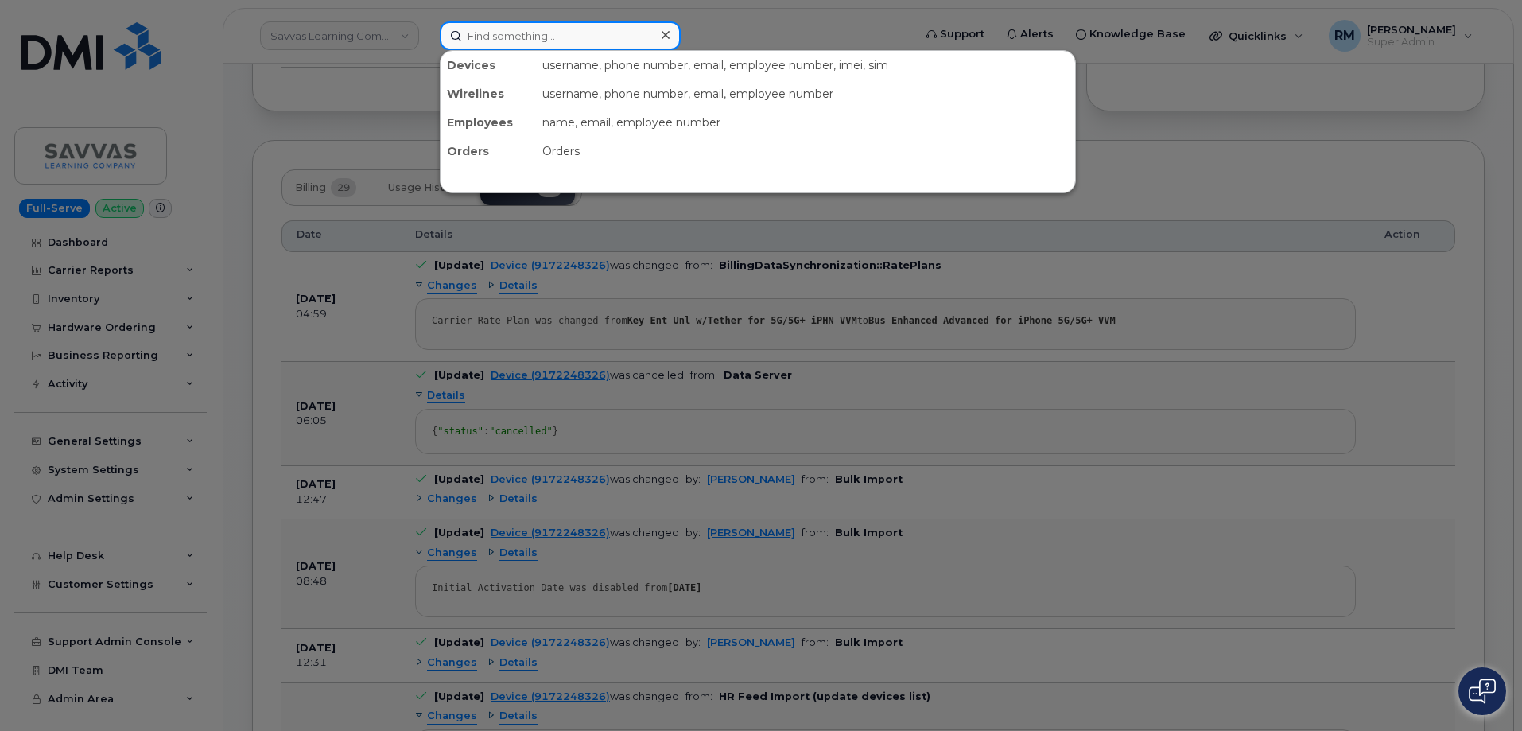
click at [541, 37] on input at bounding box center [560, 35] width 241 height 29
paste input "[PHONE_NUMBER]"
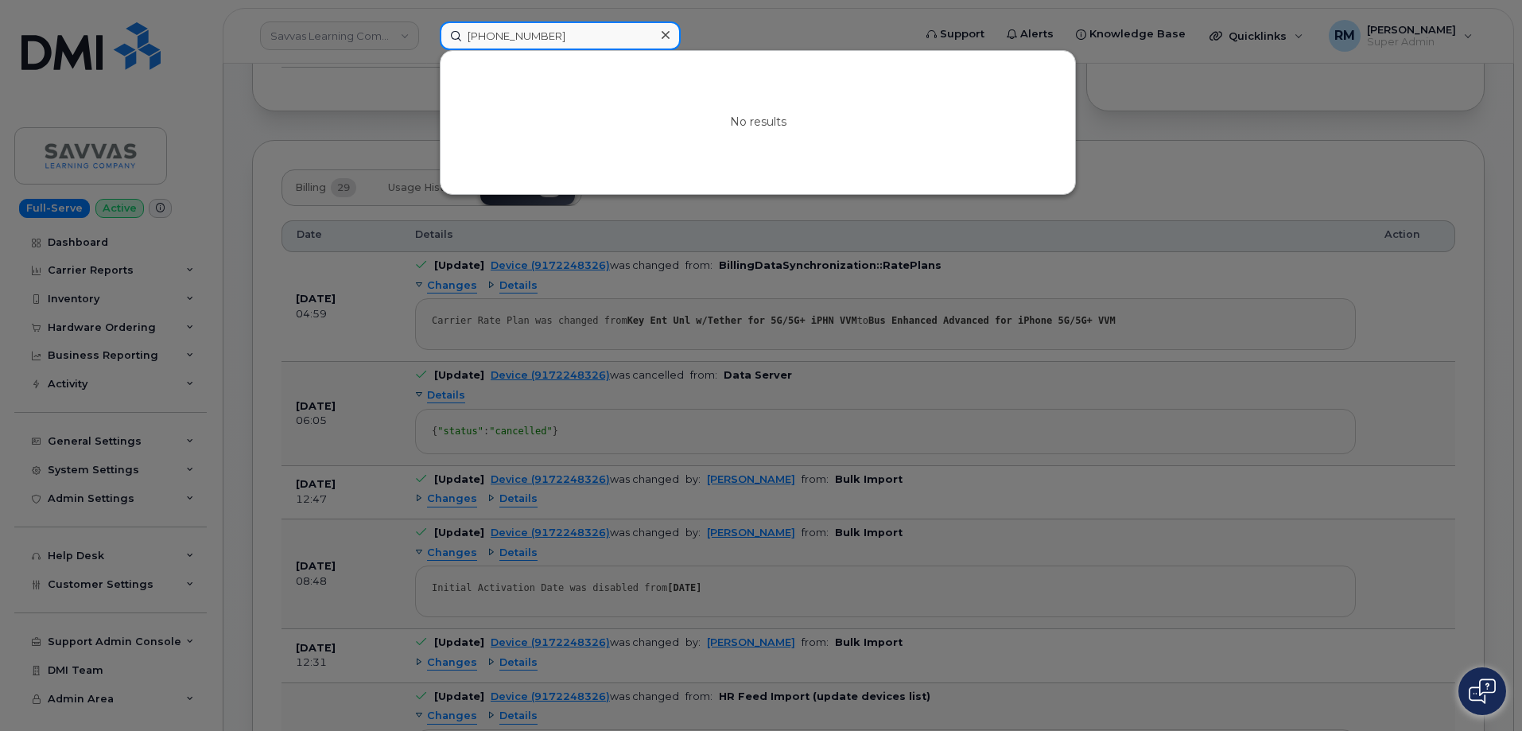
drag, startPoint x: 565, startPoint y: 37, endPoint x: 390, endPoint y: 45, distance: 174.4
click at [427, 45] on div "504-444-6813 No results" at bounding box center [671, 35] width 488 height 29
paste input "294592"
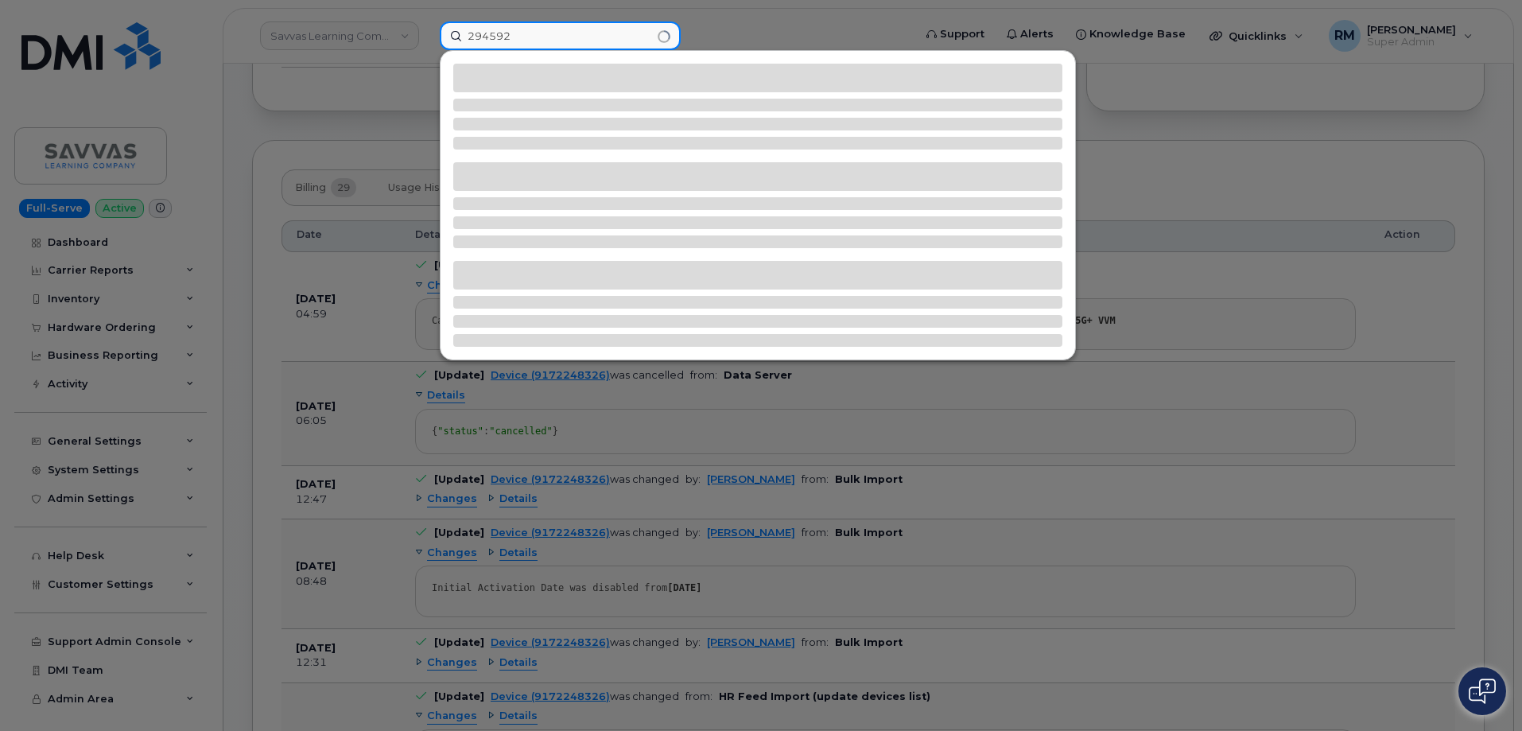
type input "294592"
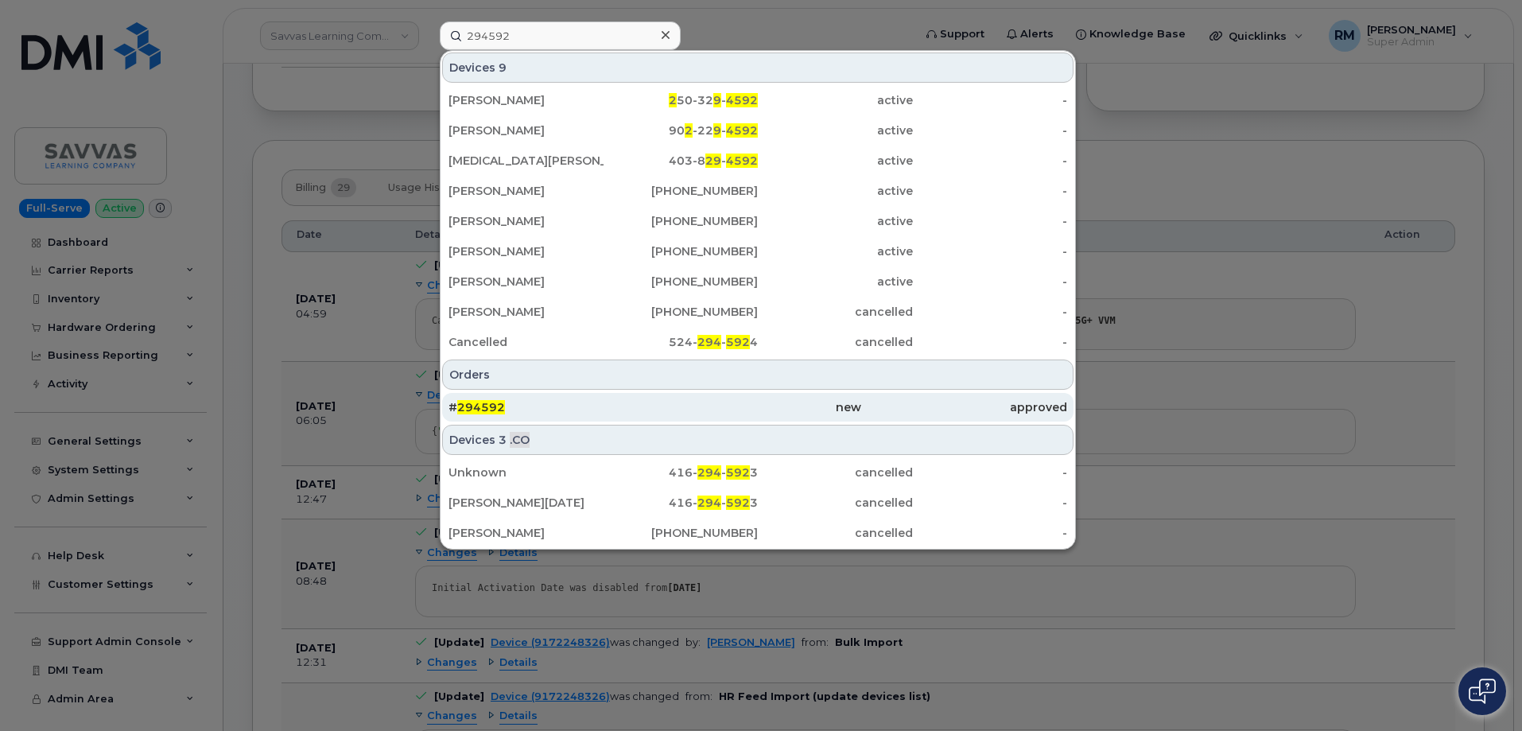
click at [497, 406] on span "294592" at bounding box center [481, 407] width 48 height 14
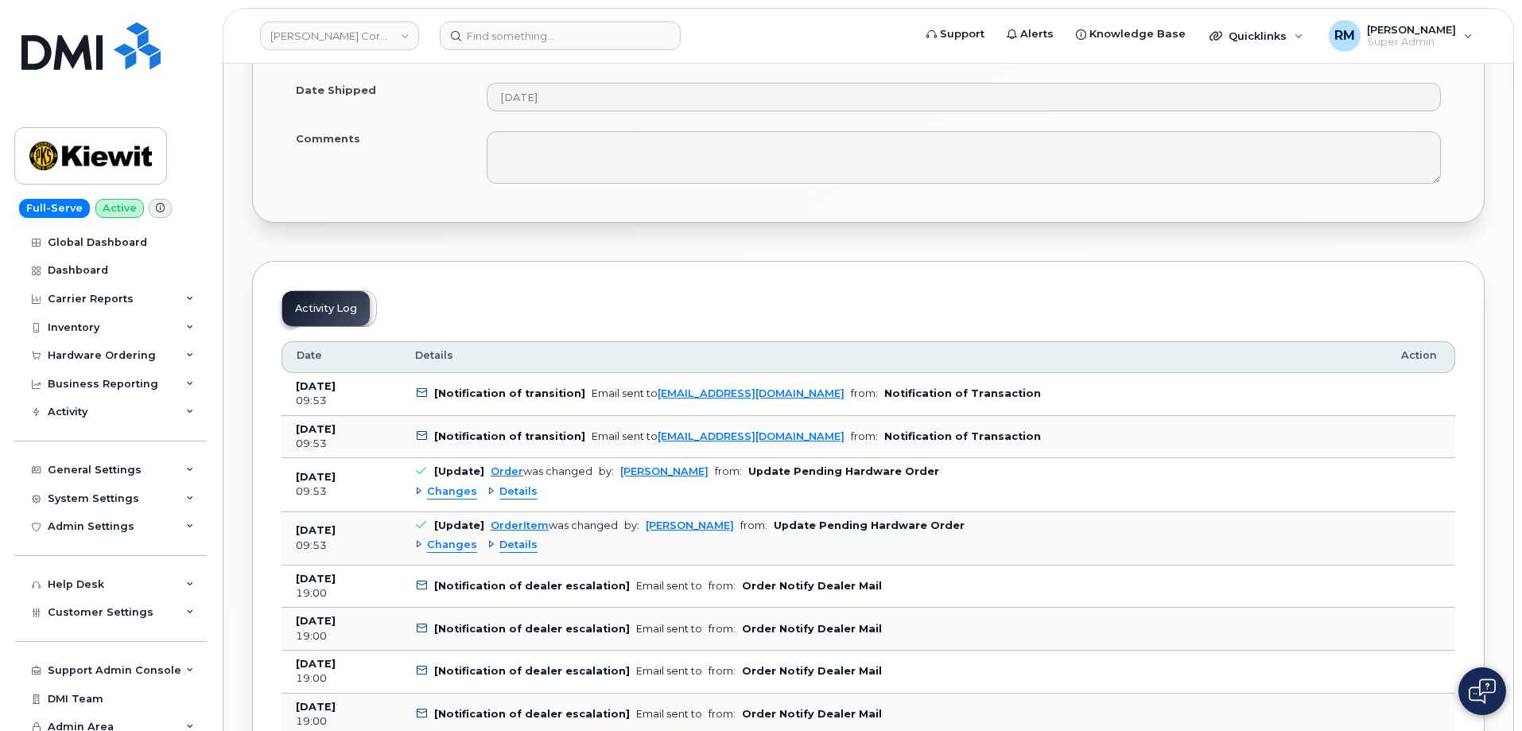
scroll to position [1034, 0]
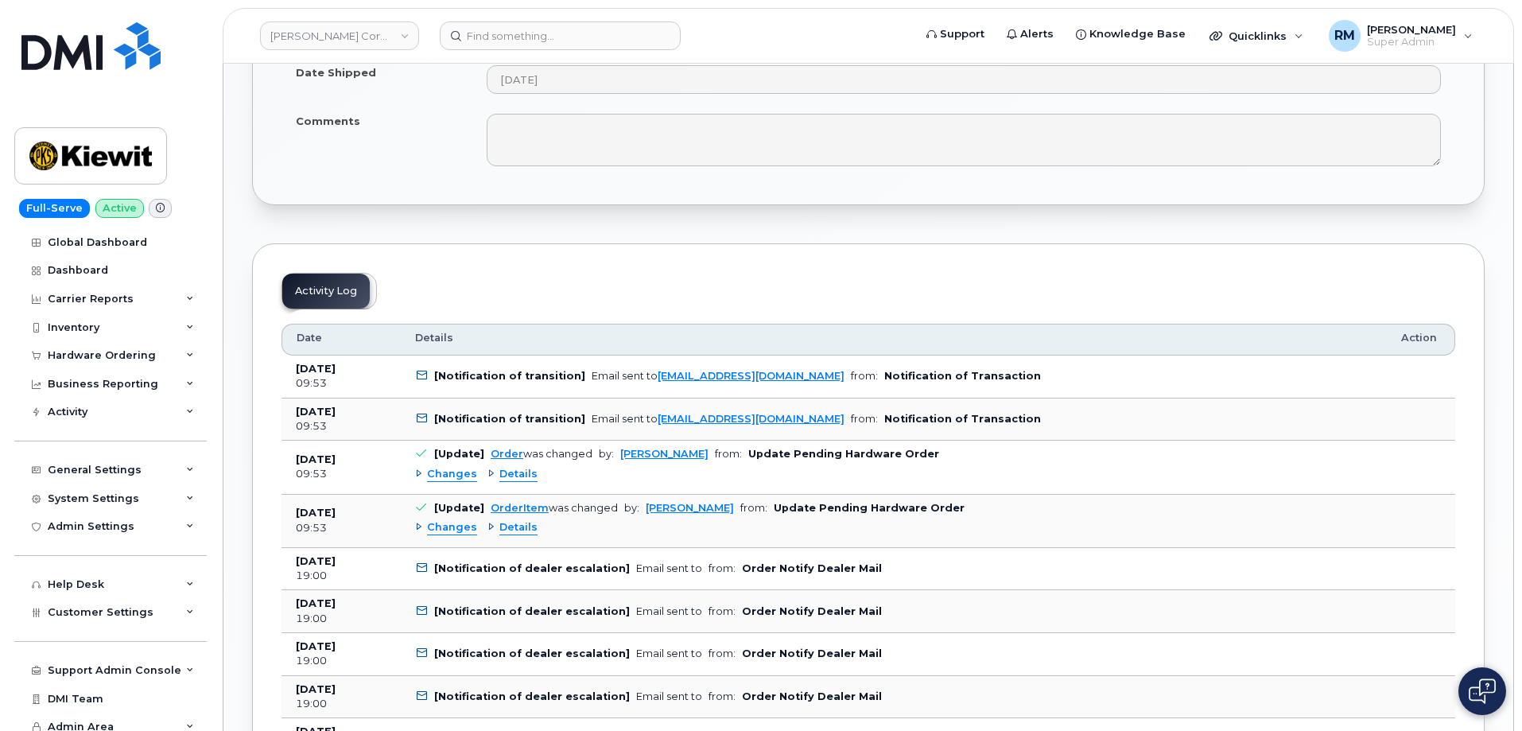
click at [462, 472] on span "Changes" at bounding box center [452, 474] width 50 height 15
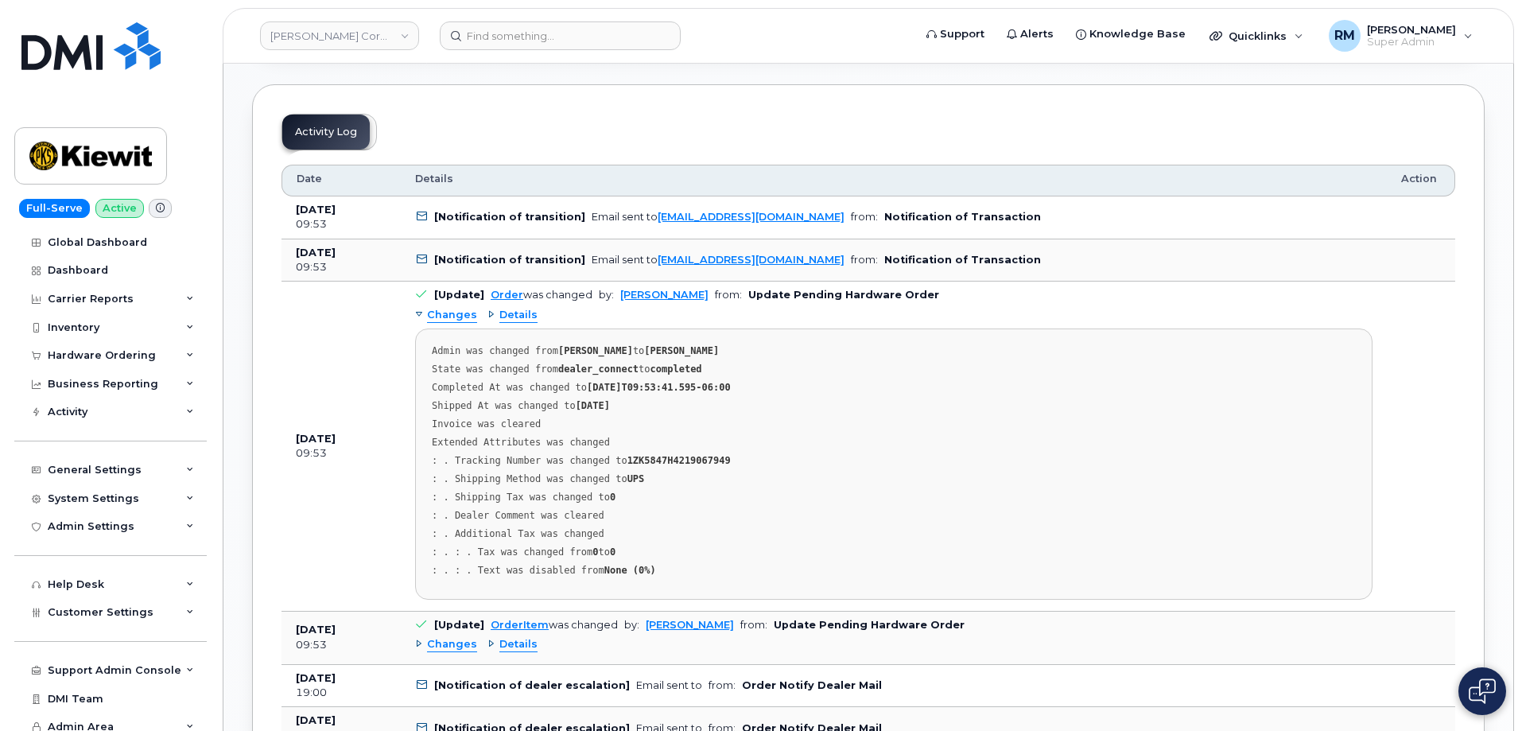
scroll to position [1272, 0]
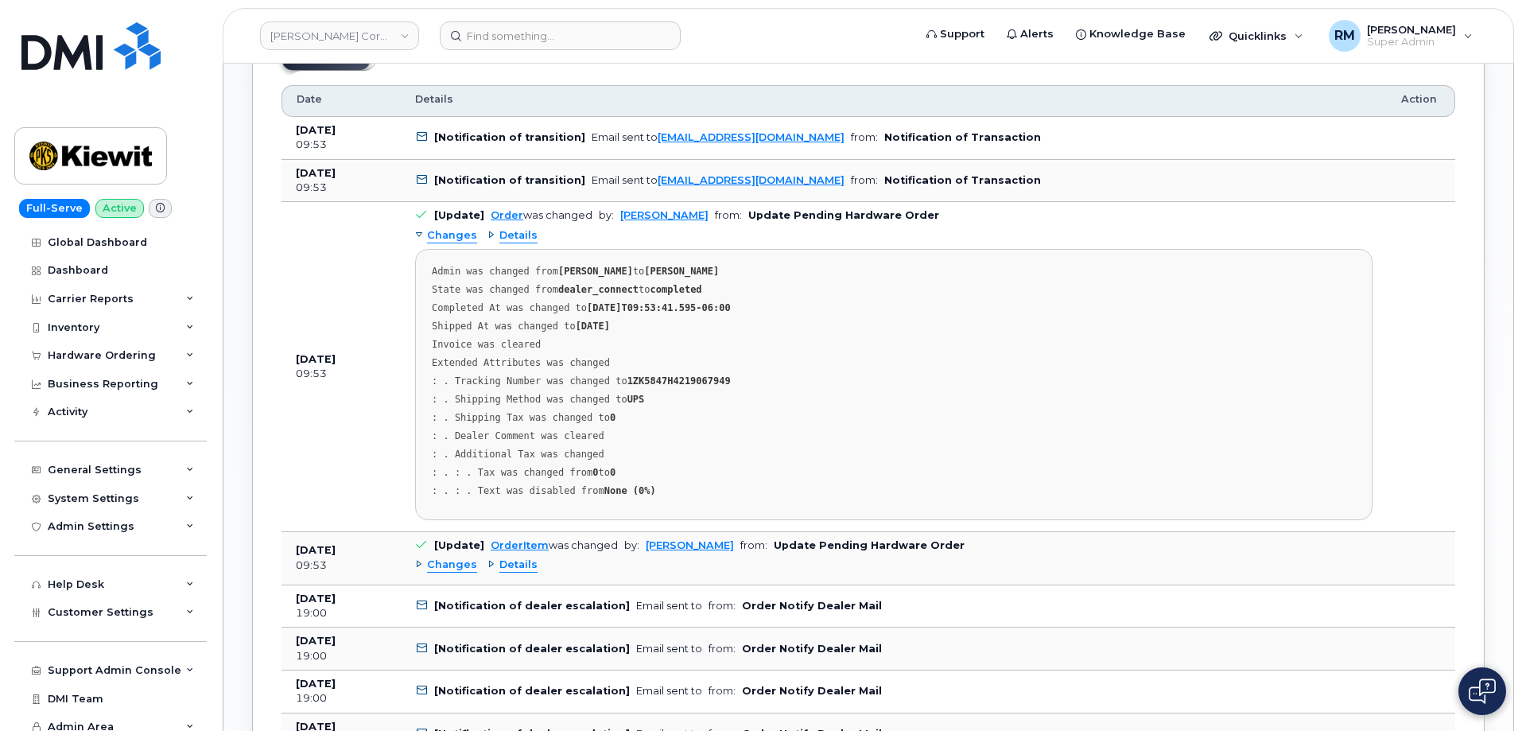
click at [458, 565] on span "Changes" at bounding box center [452, 564] width 50 height 15
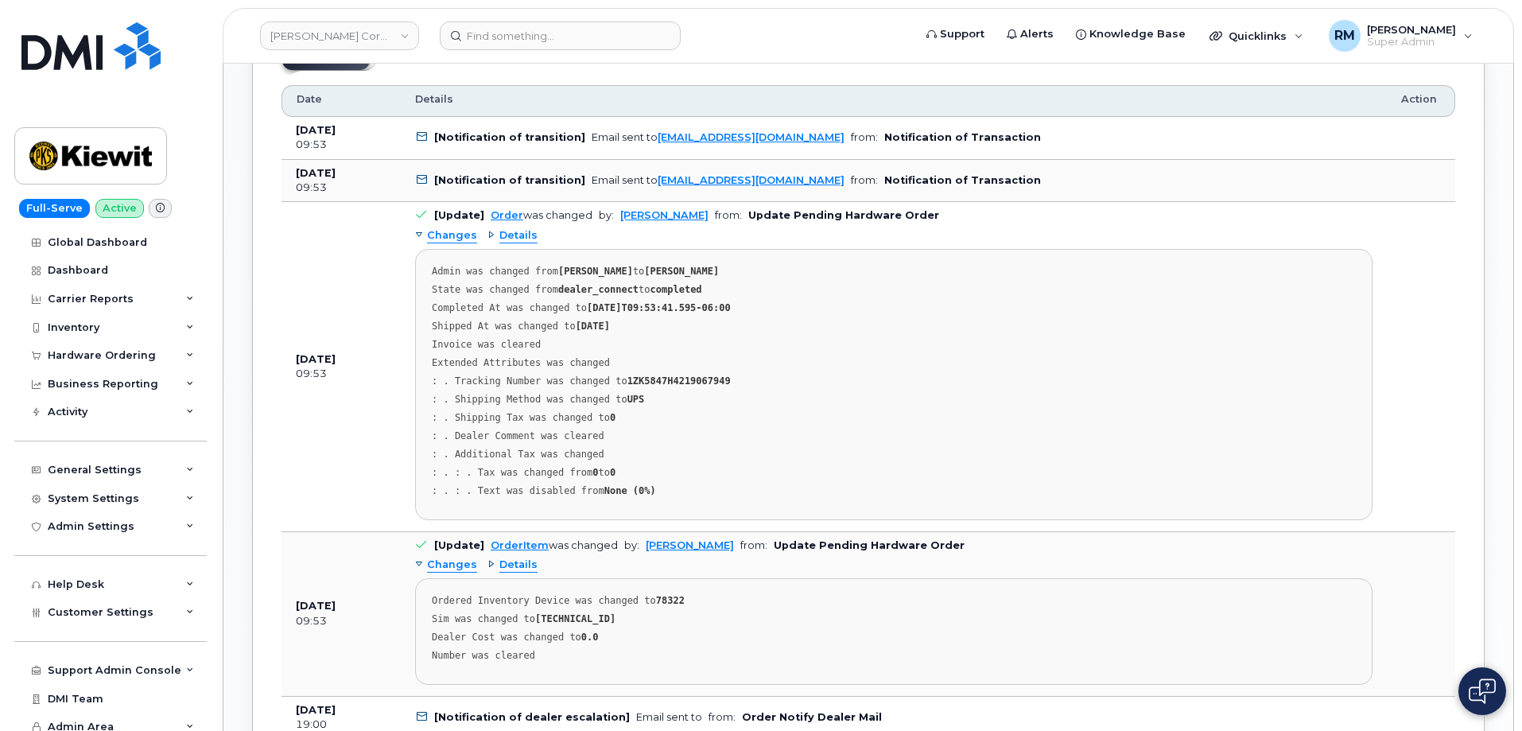
click at [505, 569] on span "Details" at bounding box center [518, 564] width 38 height 15
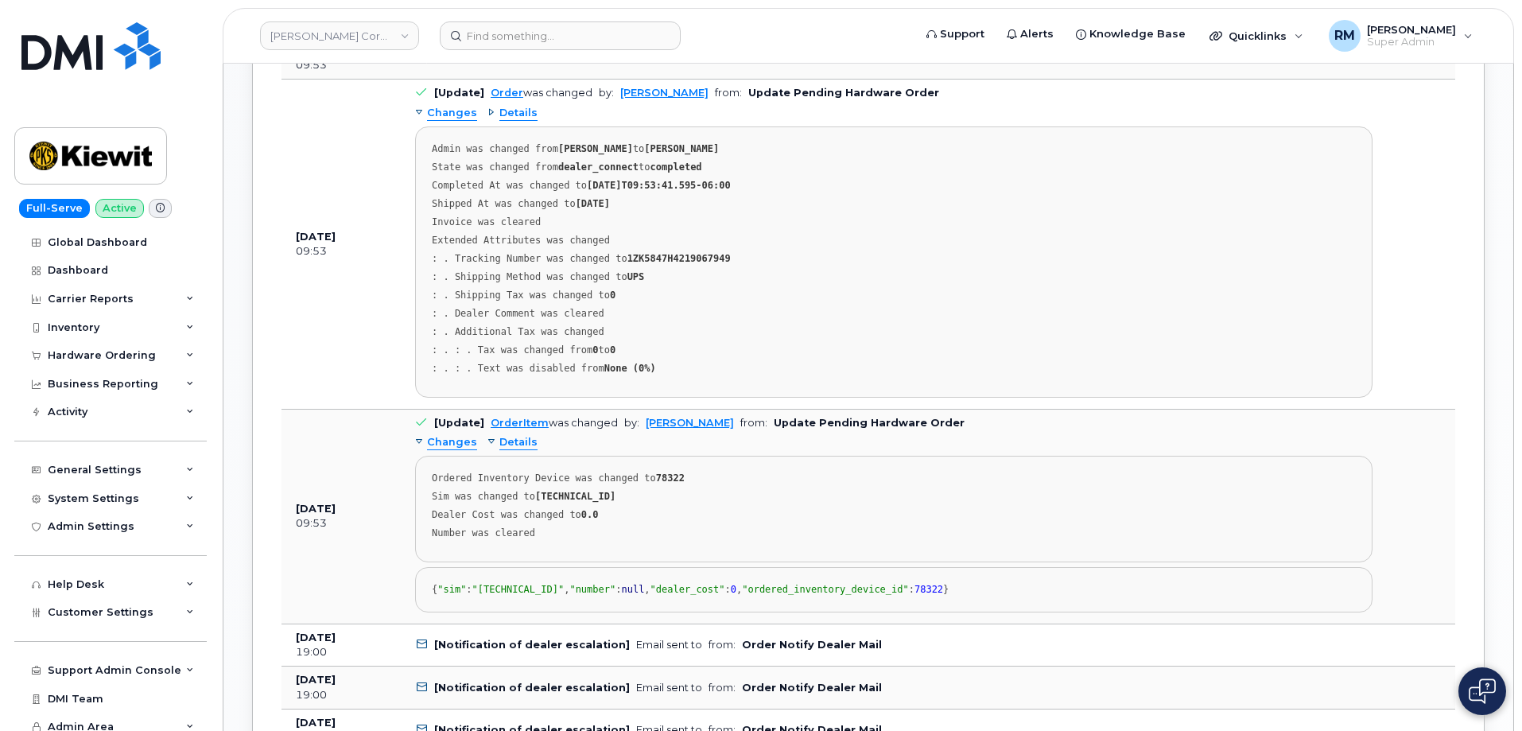
scroll to position [1431, 0]
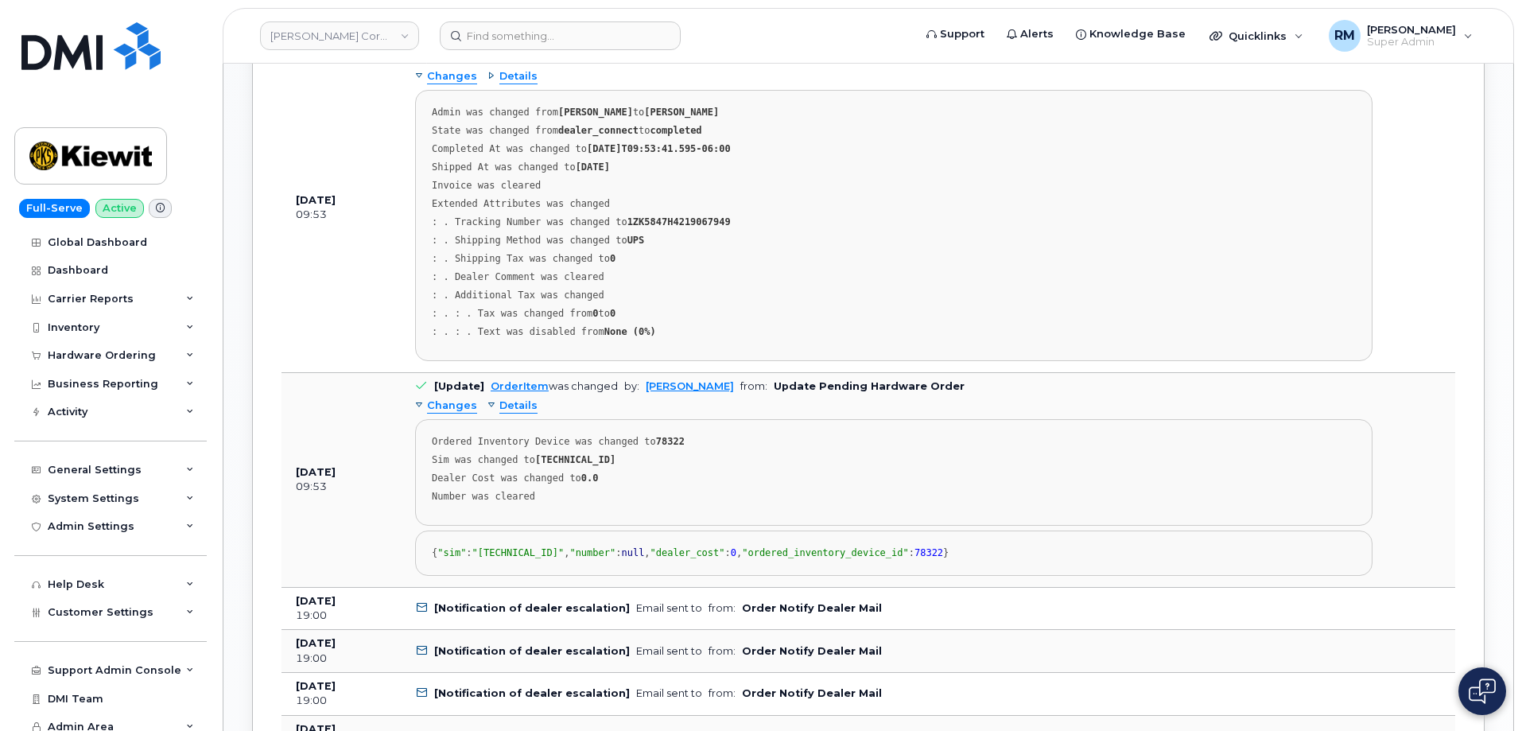
click at [513, 409] on span "Details" at bounding box center [518, 405] width 38 height 15
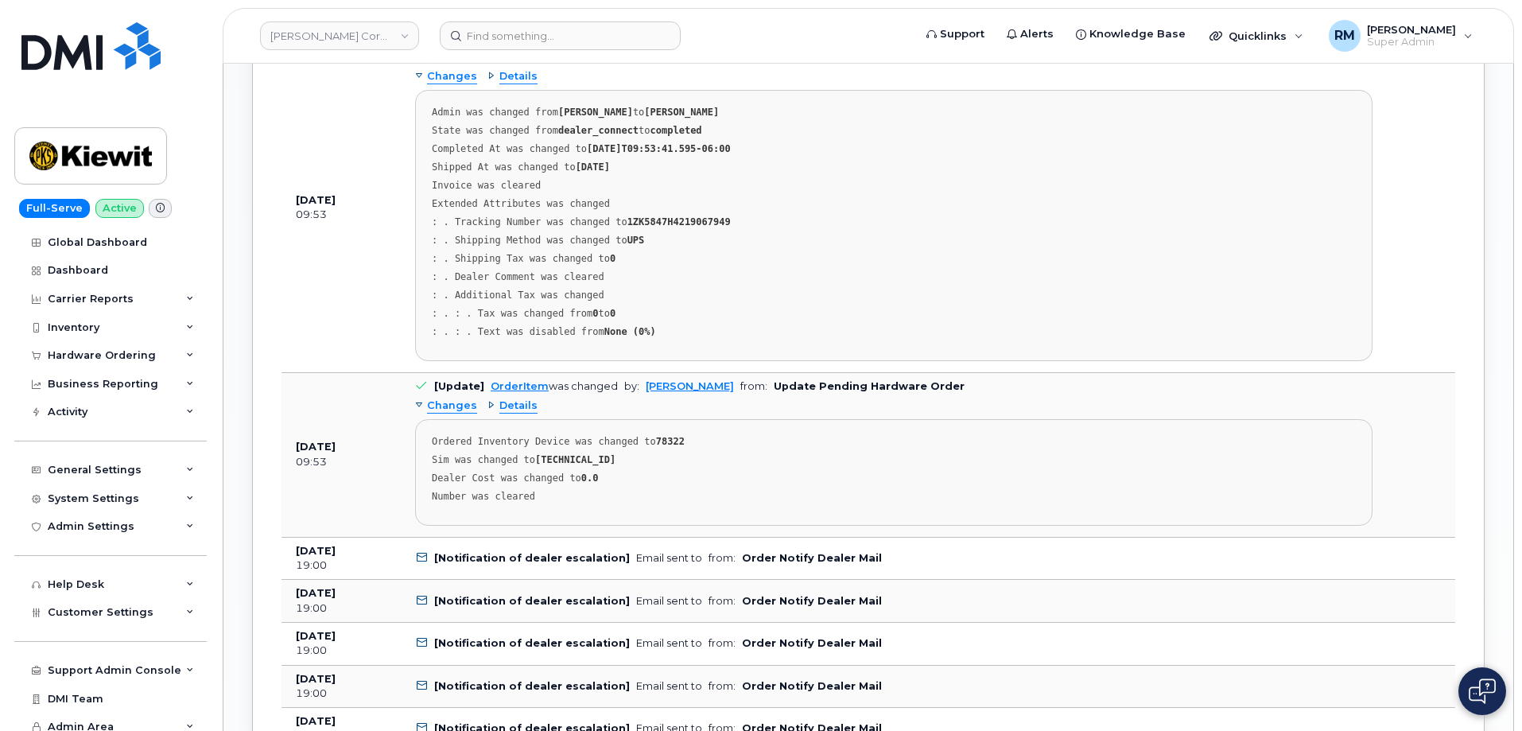
click at [511, 77] on span "Details" at bounding box center [518, 76] width 38 height 15
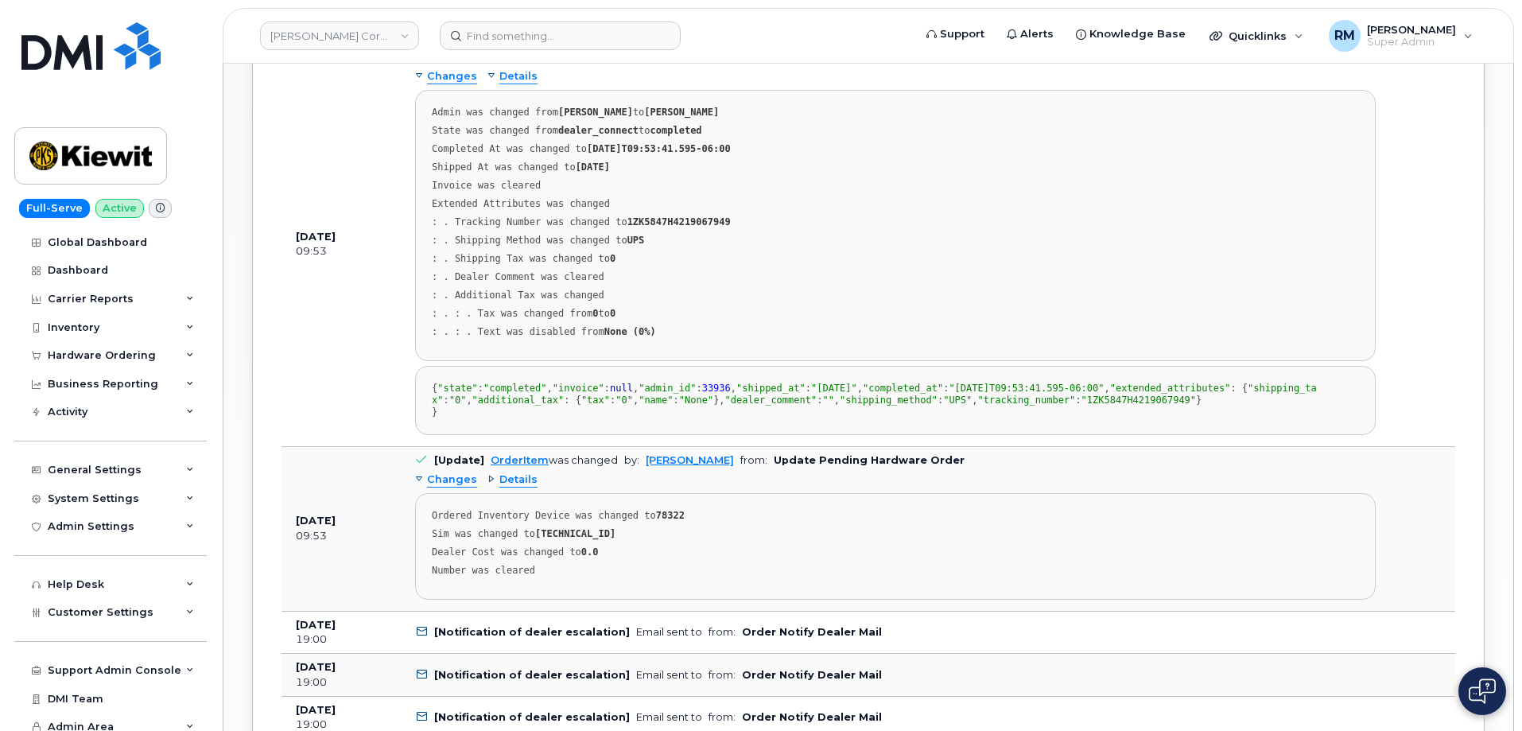
click at [511, 77] on span "Details" at bounding box center [518, 76] width 38 height 15
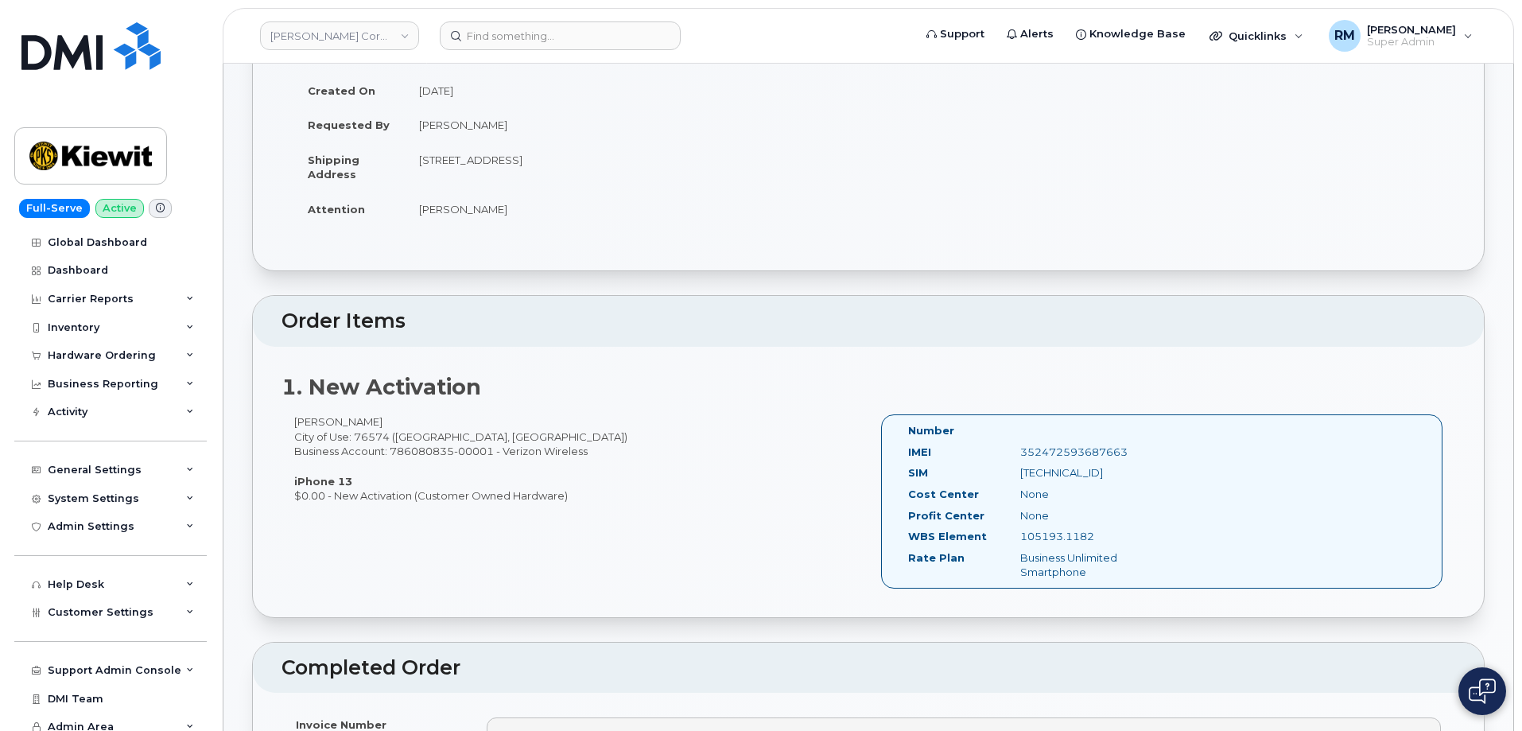
scroll to position [239, 0]
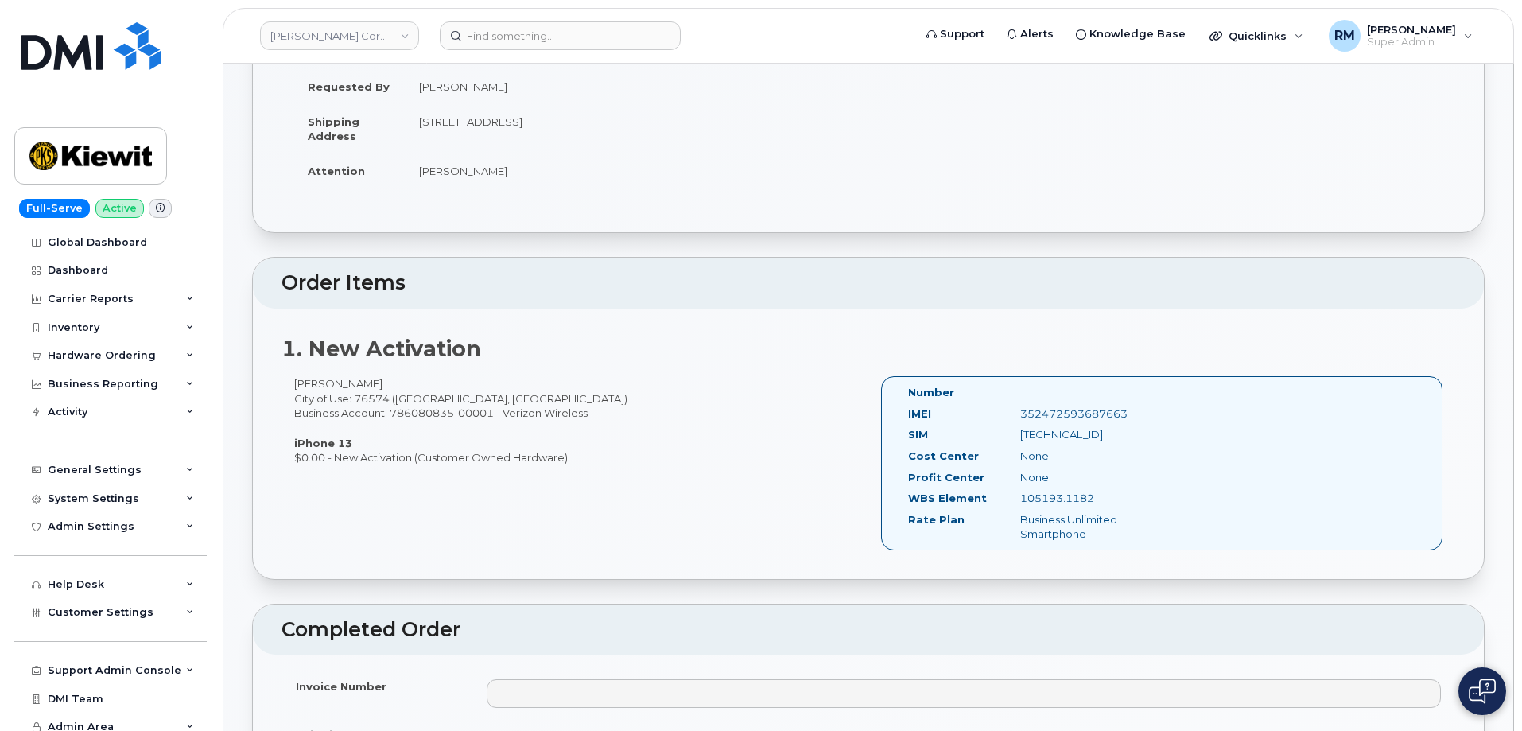
click at [1099, 410] on div "352472593687663" at bounding box center [1086, 413] width 157 height 15
copy div "352472593687663"
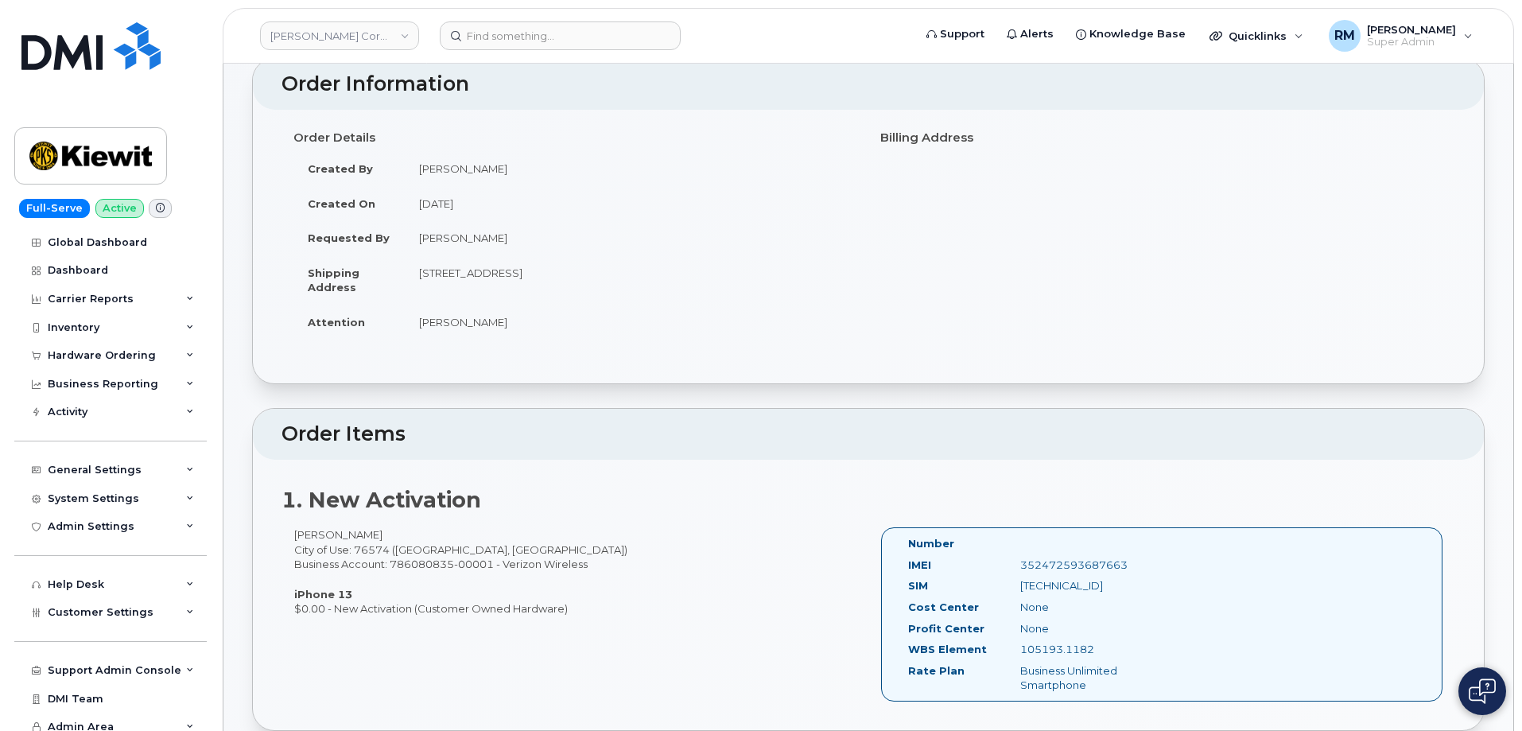
scroll to position [0, 0]
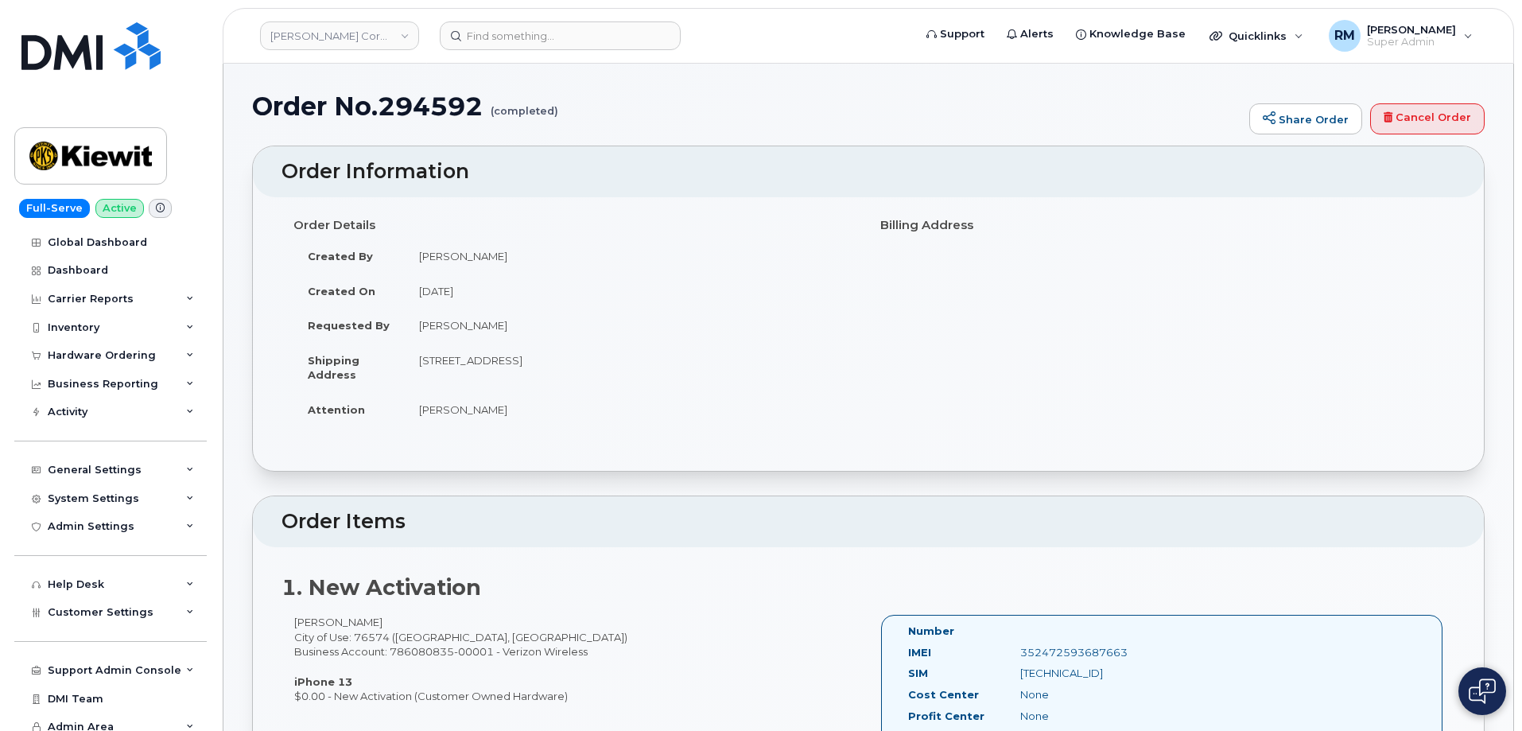
click at [417, 112] on h1 "Order No.294592 (completed)" at bounding box center [746, 106] width 989 height 28
copy h1 "294592"
click at [500, 49] on input at bounding box center [560, 35] width 241 height 29
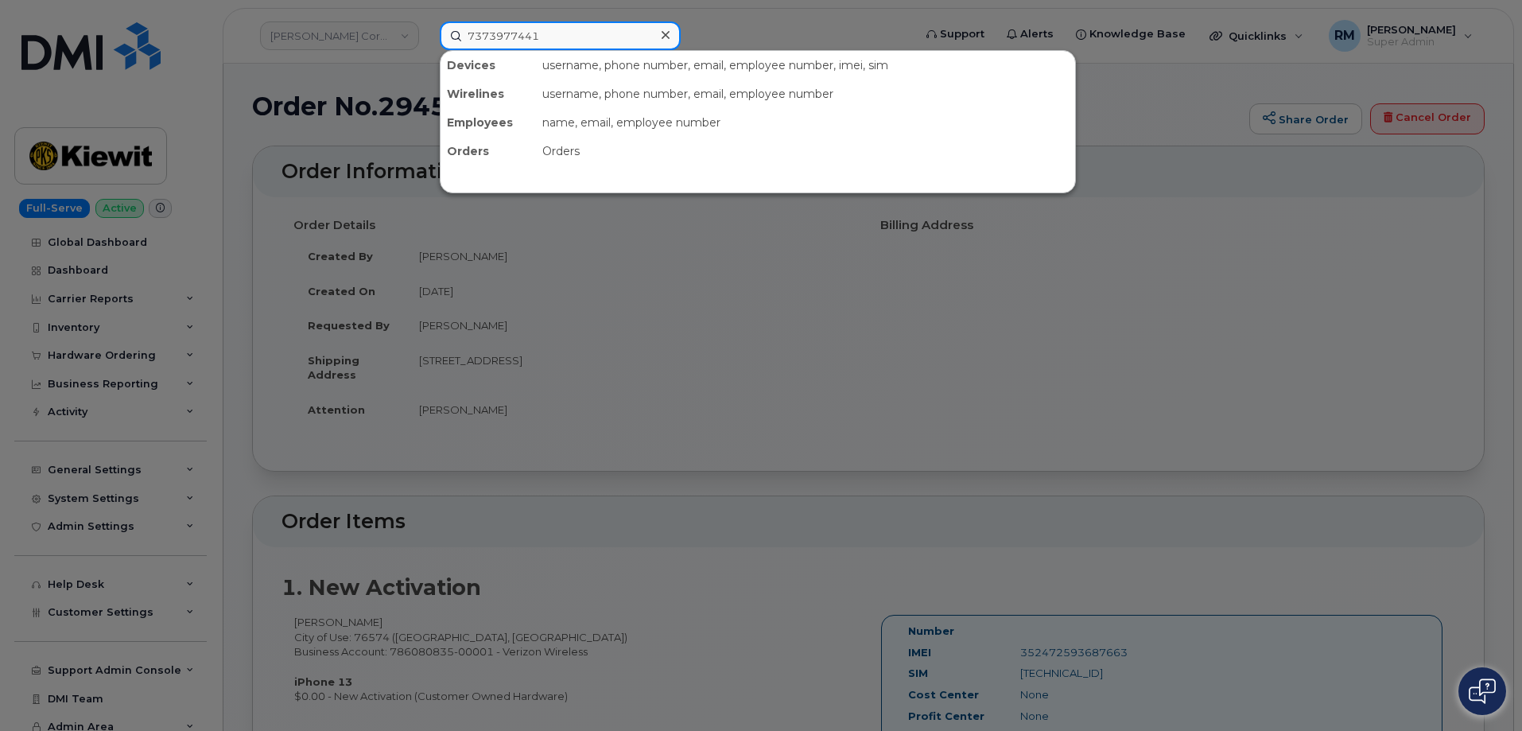
type input "7373977441"
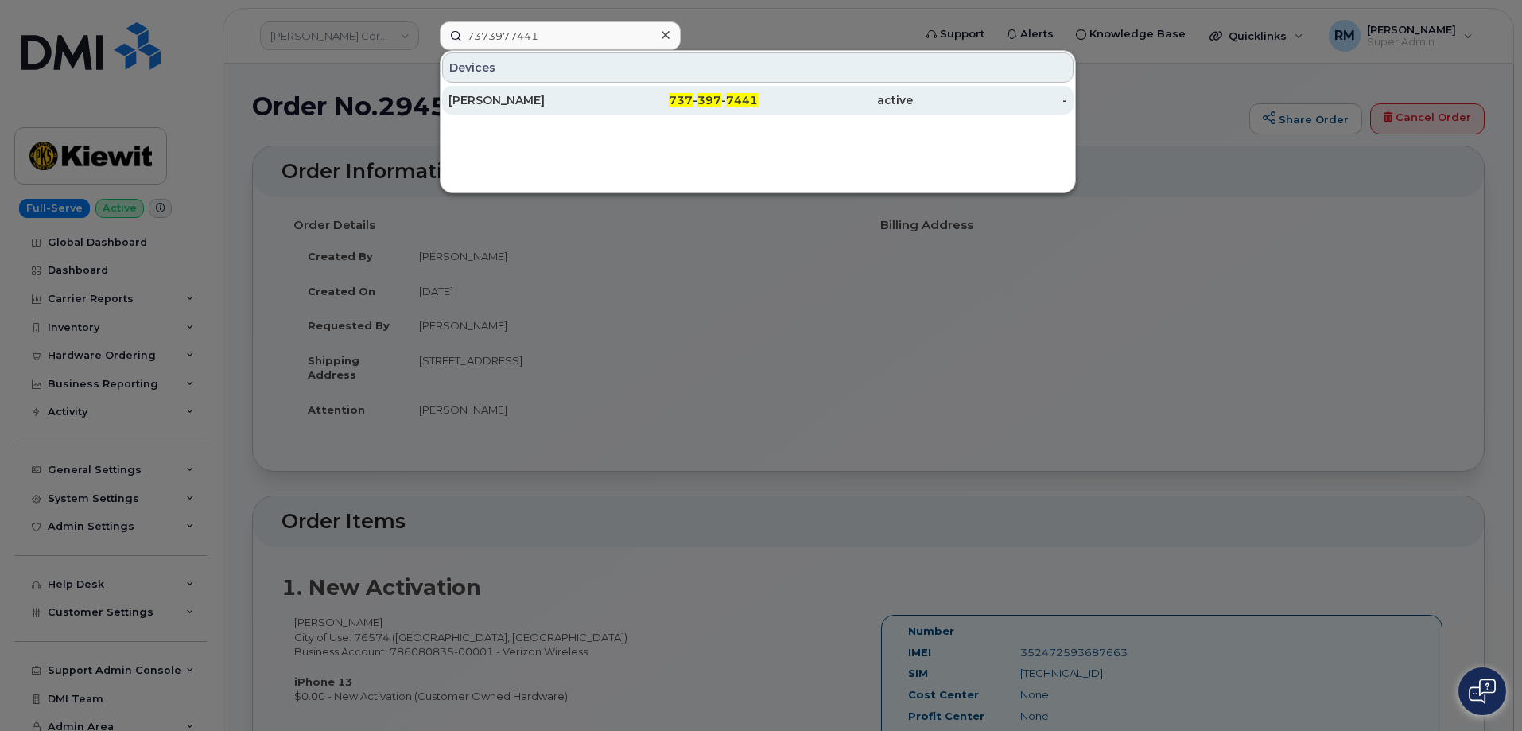
click at [719, 97] on span "397" at bounding box center [709, 100] width 24 height 14
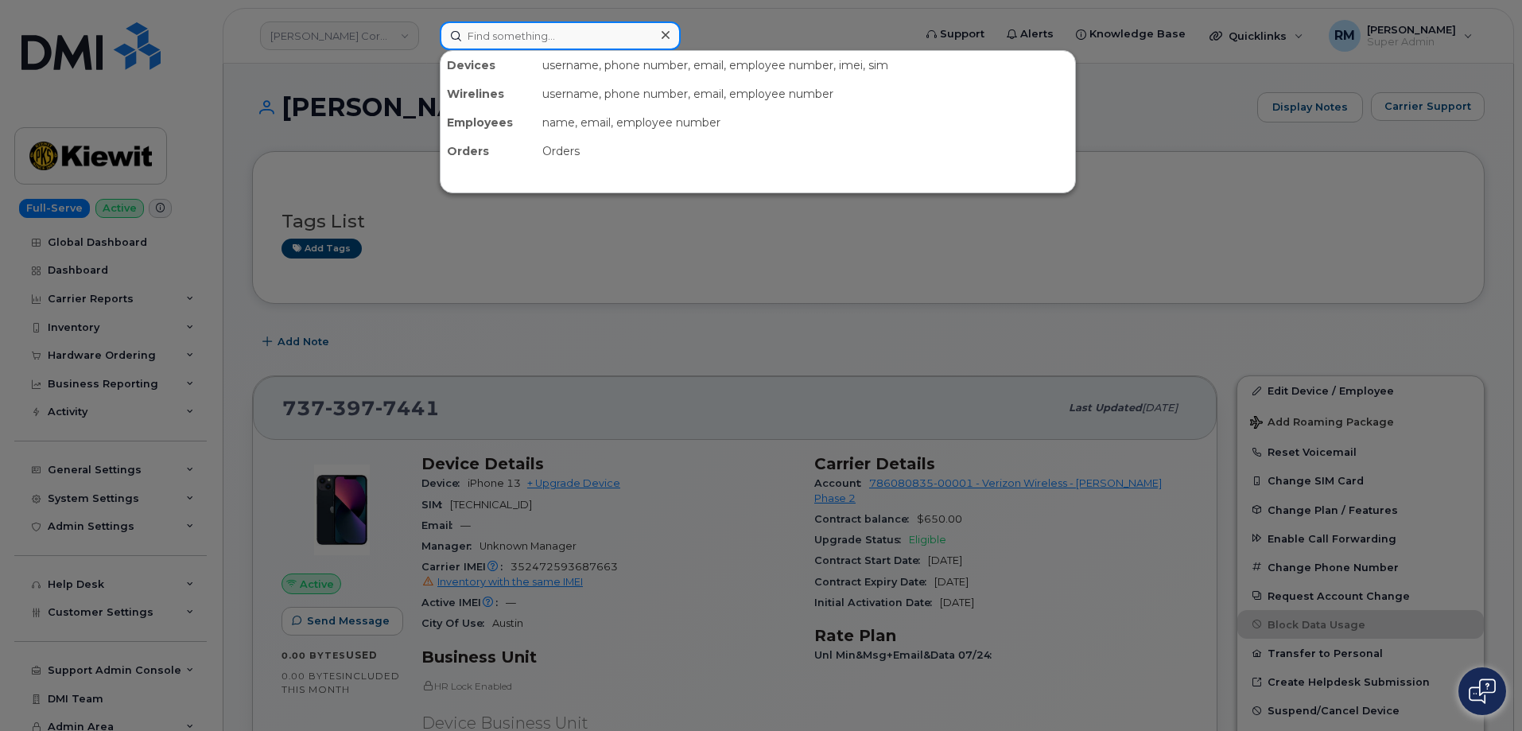
click at [512, 39] on input at bounding box center [560, 35] width 241 height 29
paste input "[PHONE_NUMBER]"
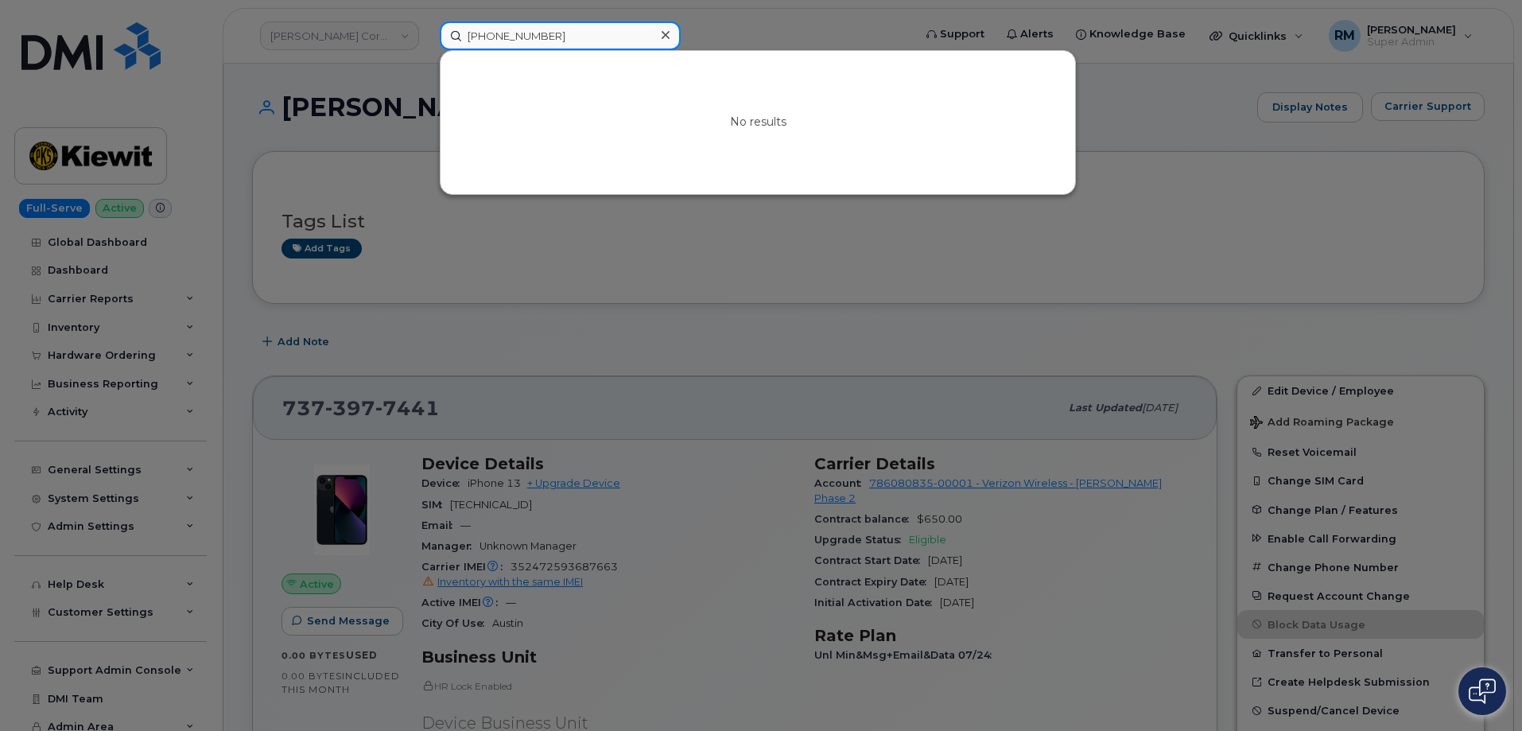
type input "[PHONE_NUMBER]"
click at [596, 261] on div at bounding box center [761, 365] width 1522 height 731
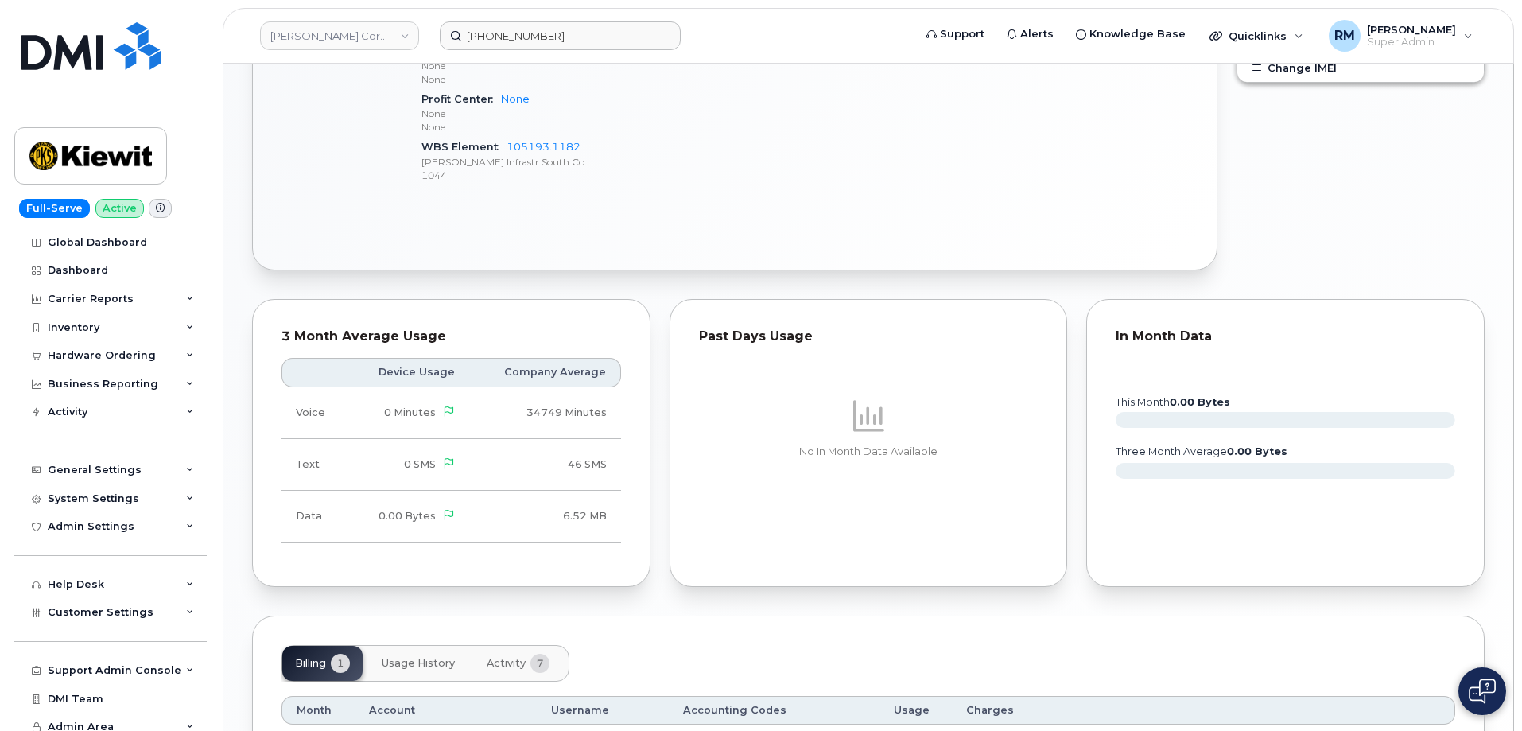
scroll to position [859, 0]
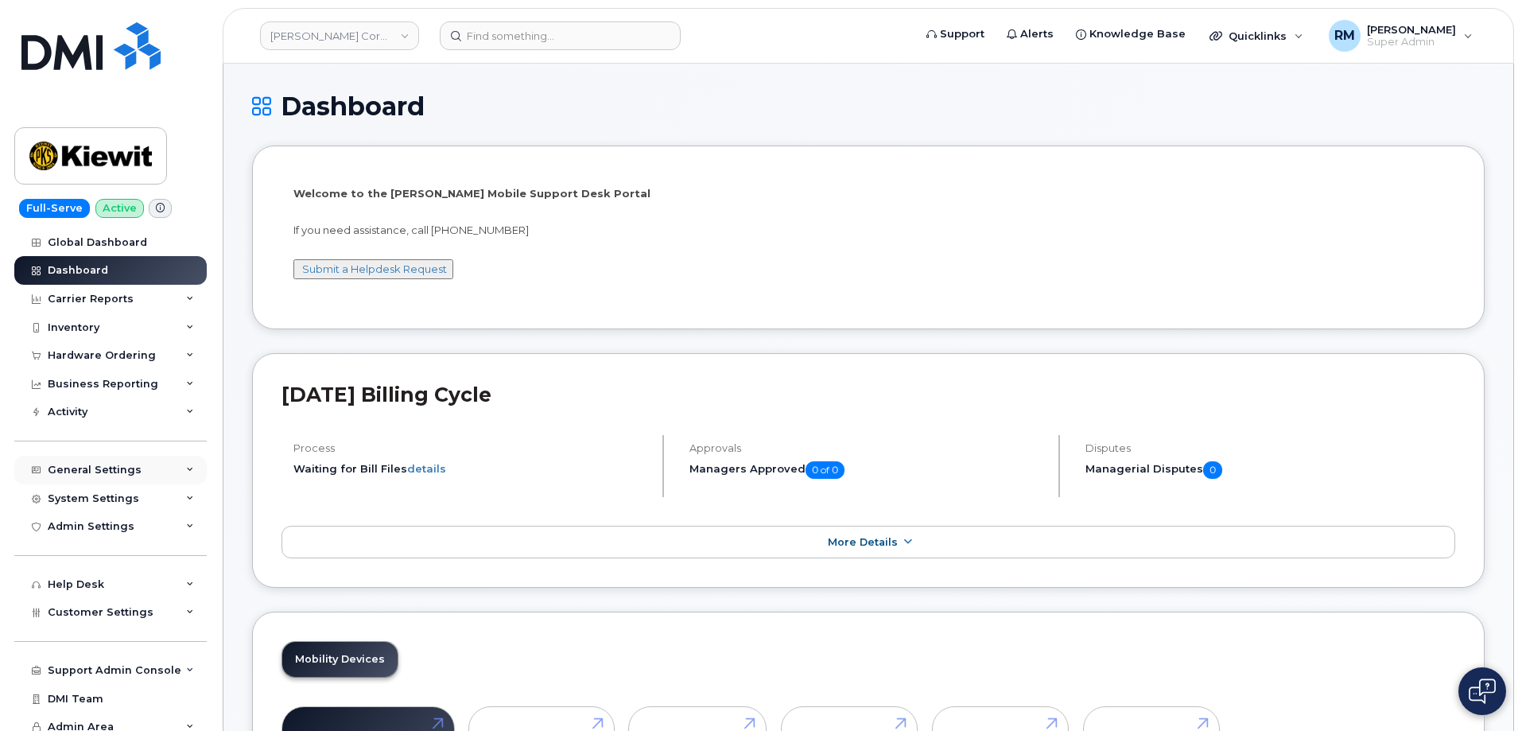
click at [160, 463] on div "General Settings" at bounding box center [110, 470] width 192 height 29
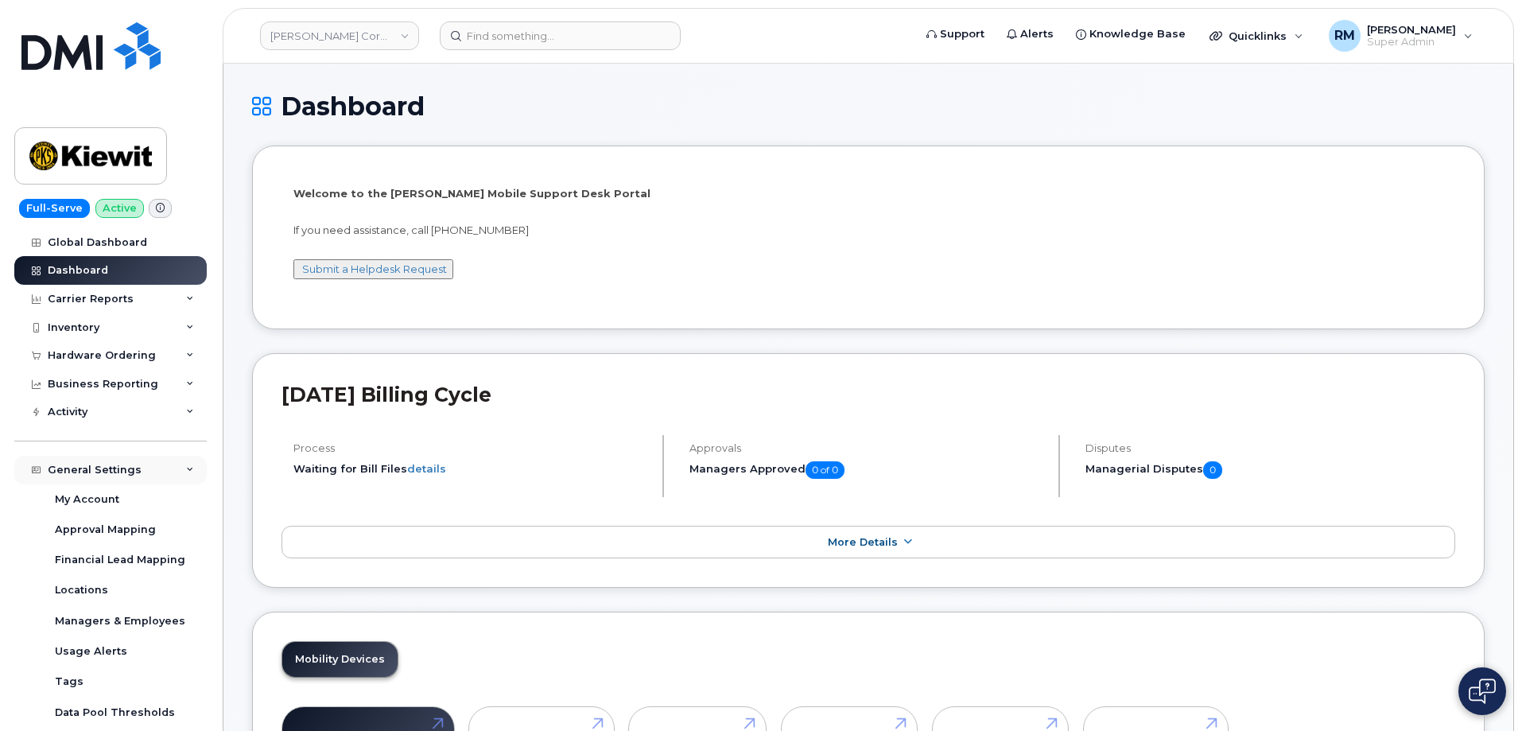
click at [186, 466] on icon at bounding box center [190, 470] width 8 height 8
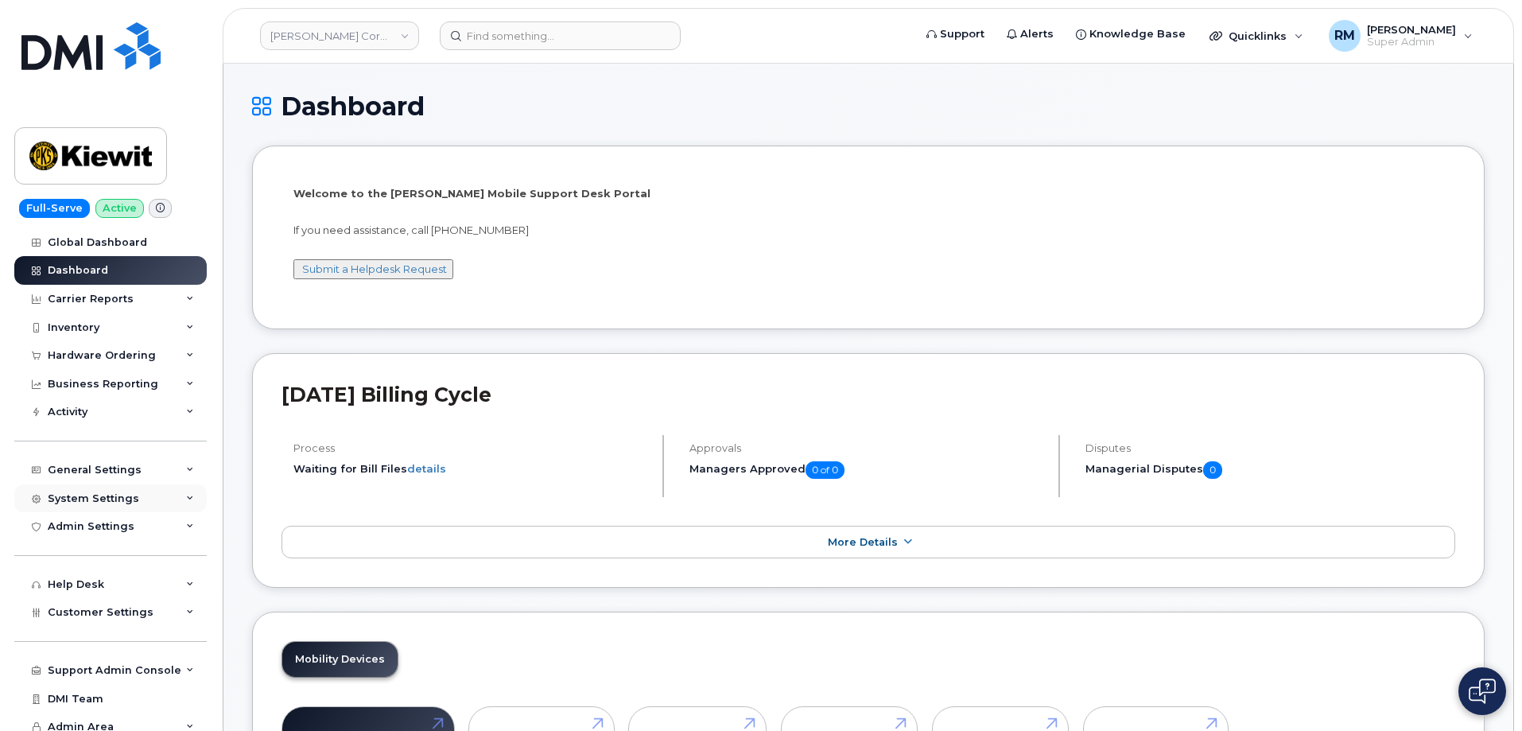
click at [115, 491] on div "System Settings" at bounding box center [110, 498] width 192 height 29
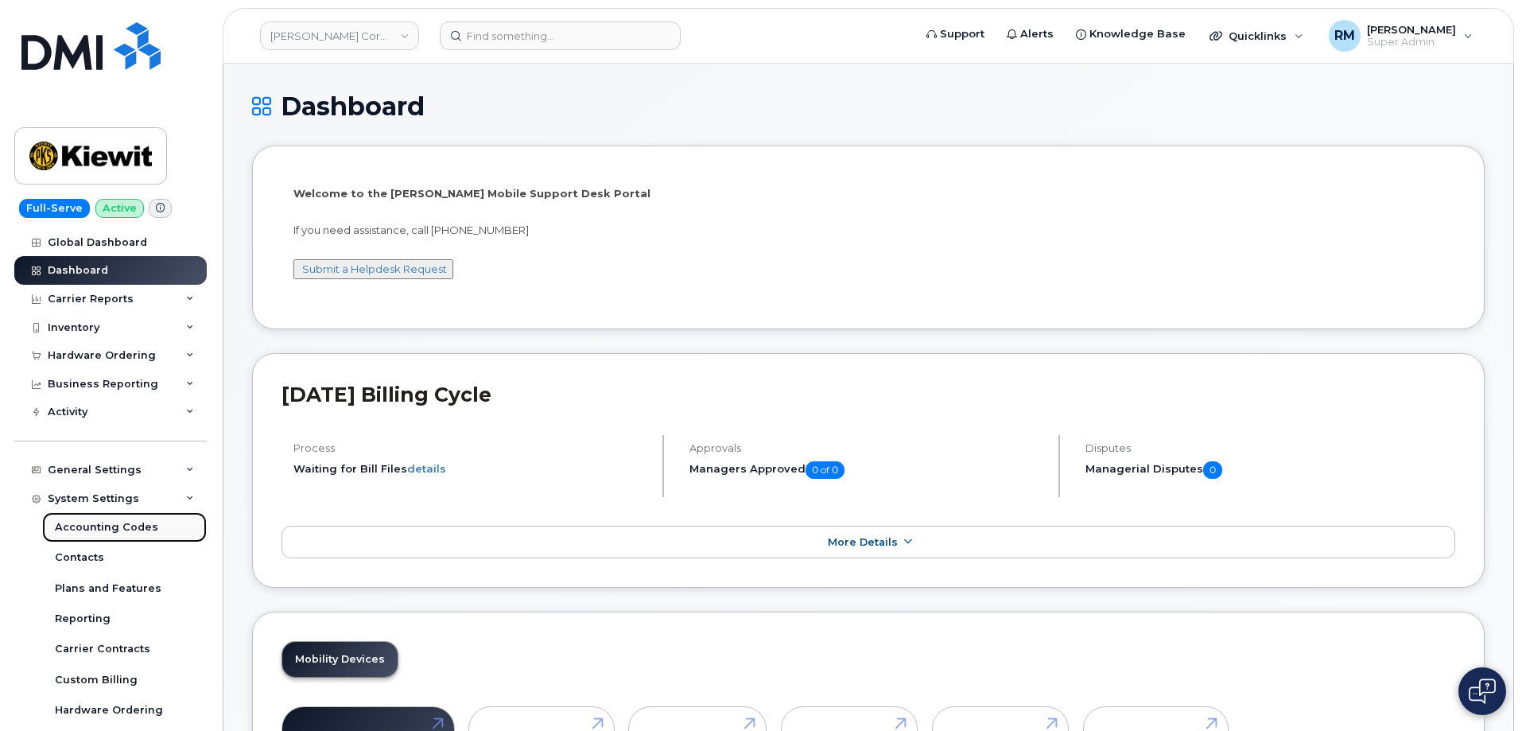
click at [110, 529] on div "Accounting Codes" at bounding box center [106, 527] width 103 height 14
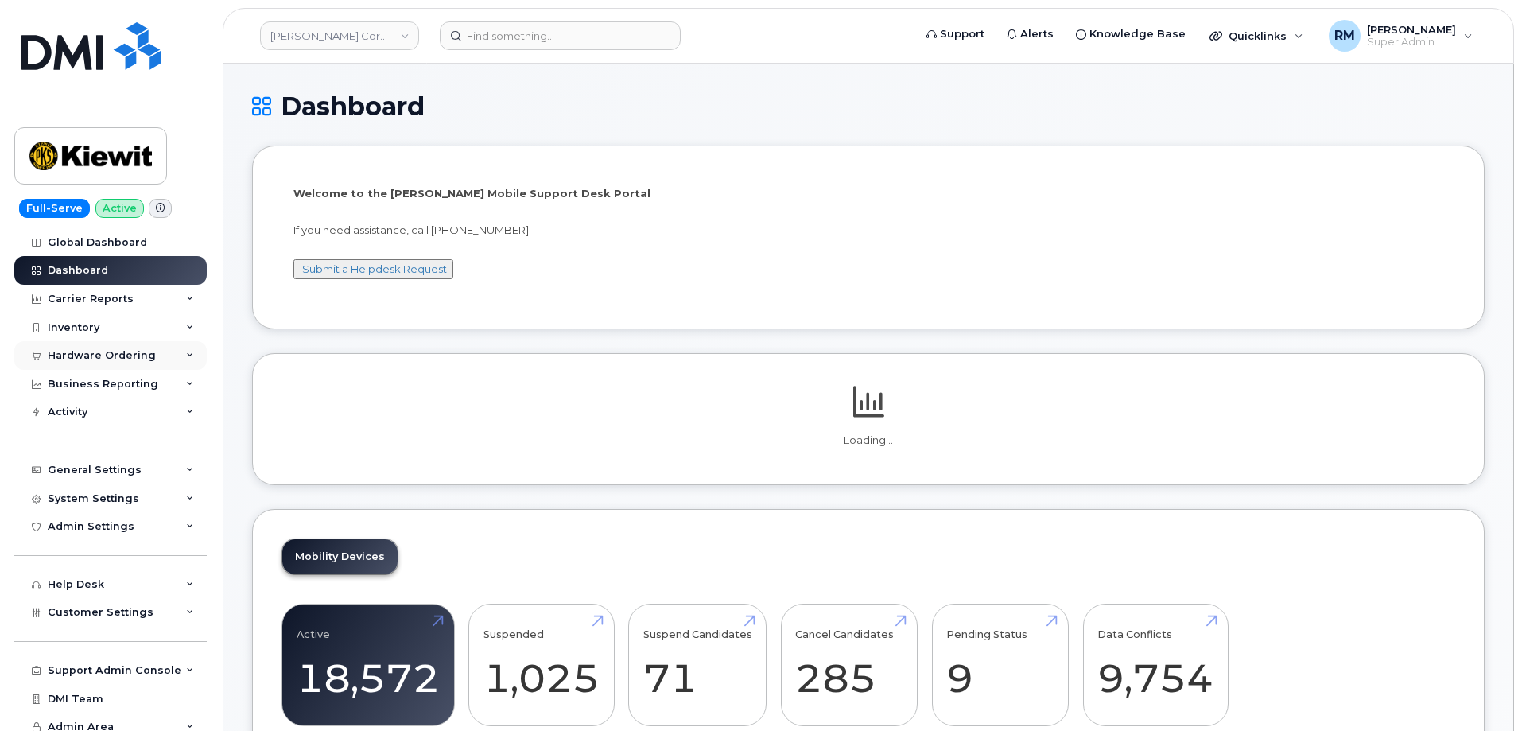
click at [78, 352] on div "Hardware Ordering" at bounding box center [102, 355] width 108 height 13
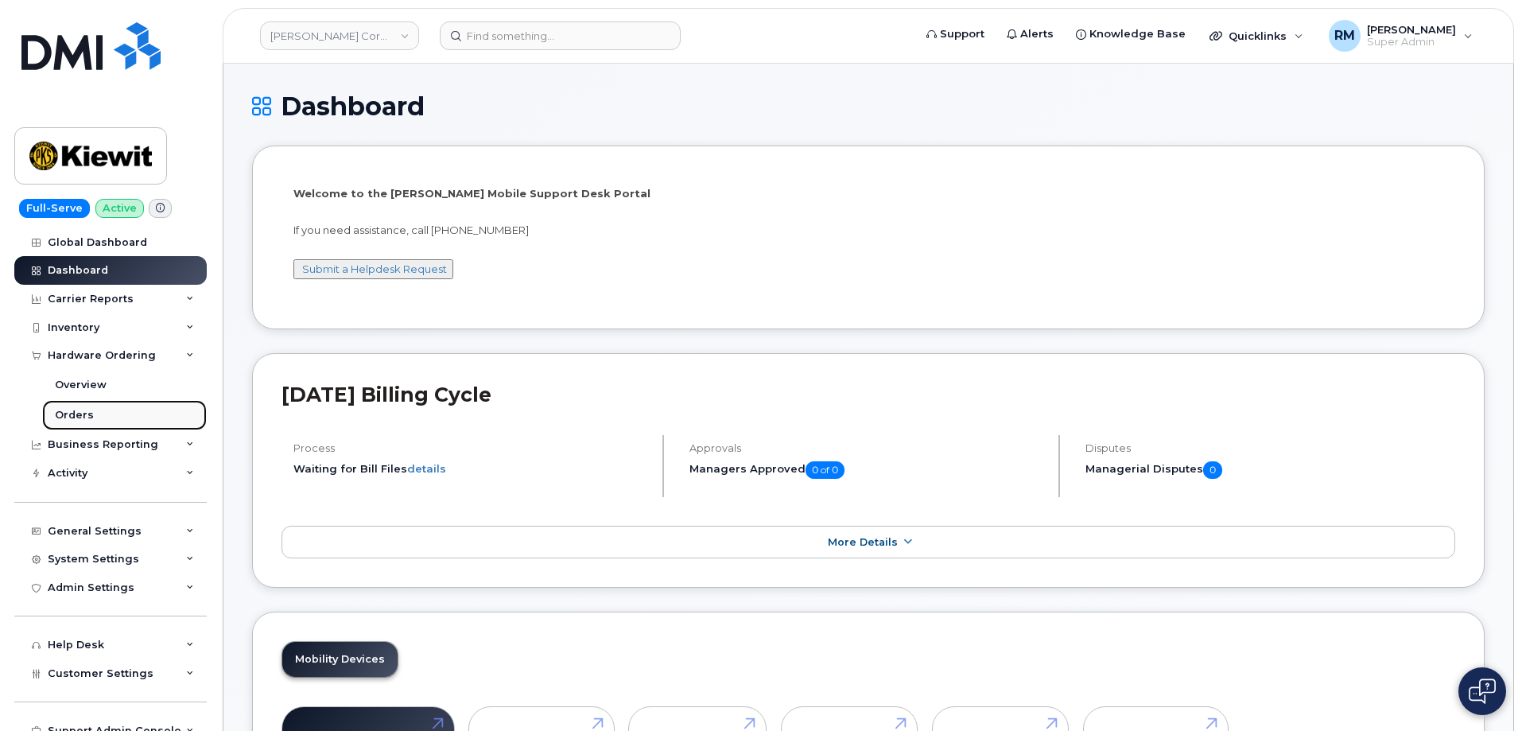
click at [92, 410] on link "Orders" at bounding box center [124, 415] width 165 height 30
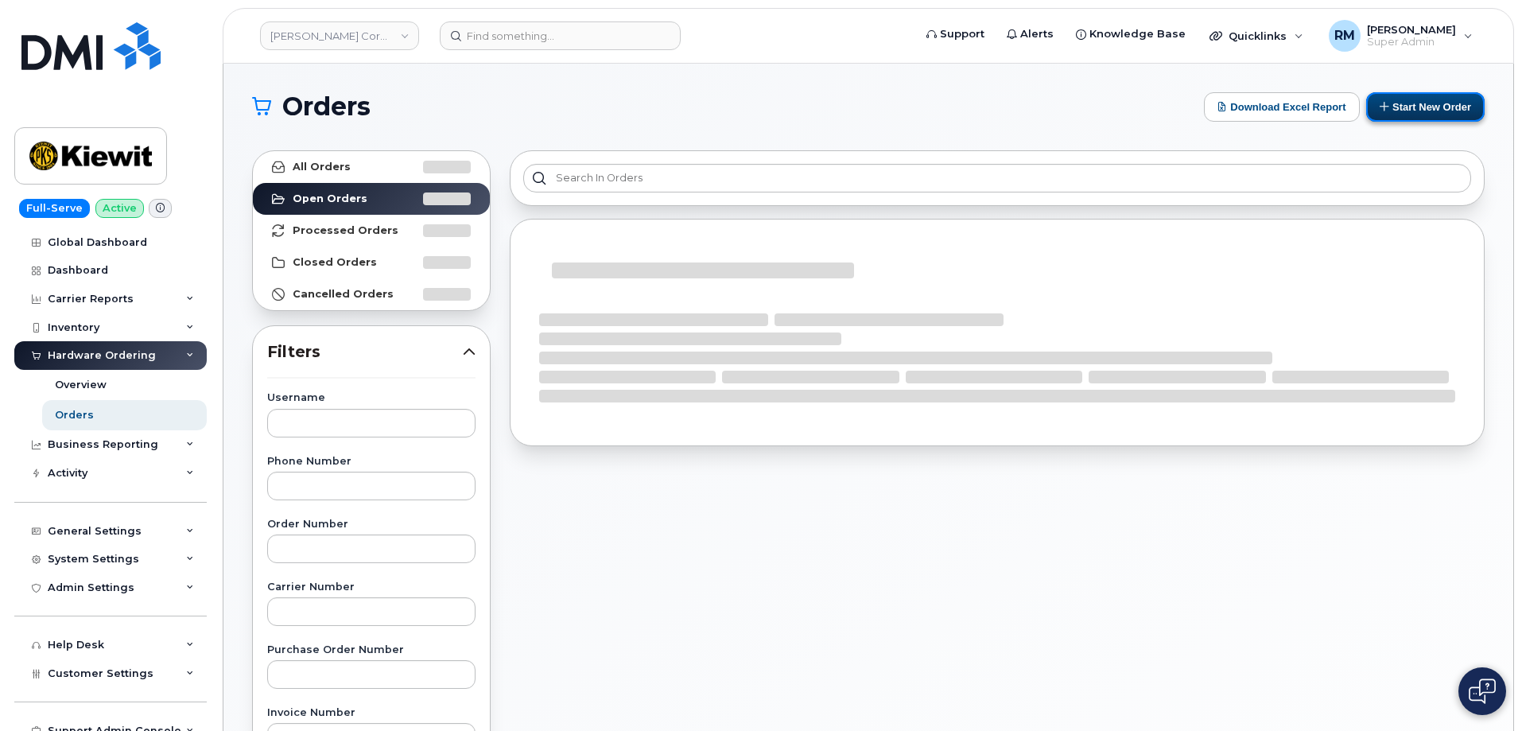
click at [1415, 107] on button "Start New Order" at bounding box center [1425, 106] width 118 height 29
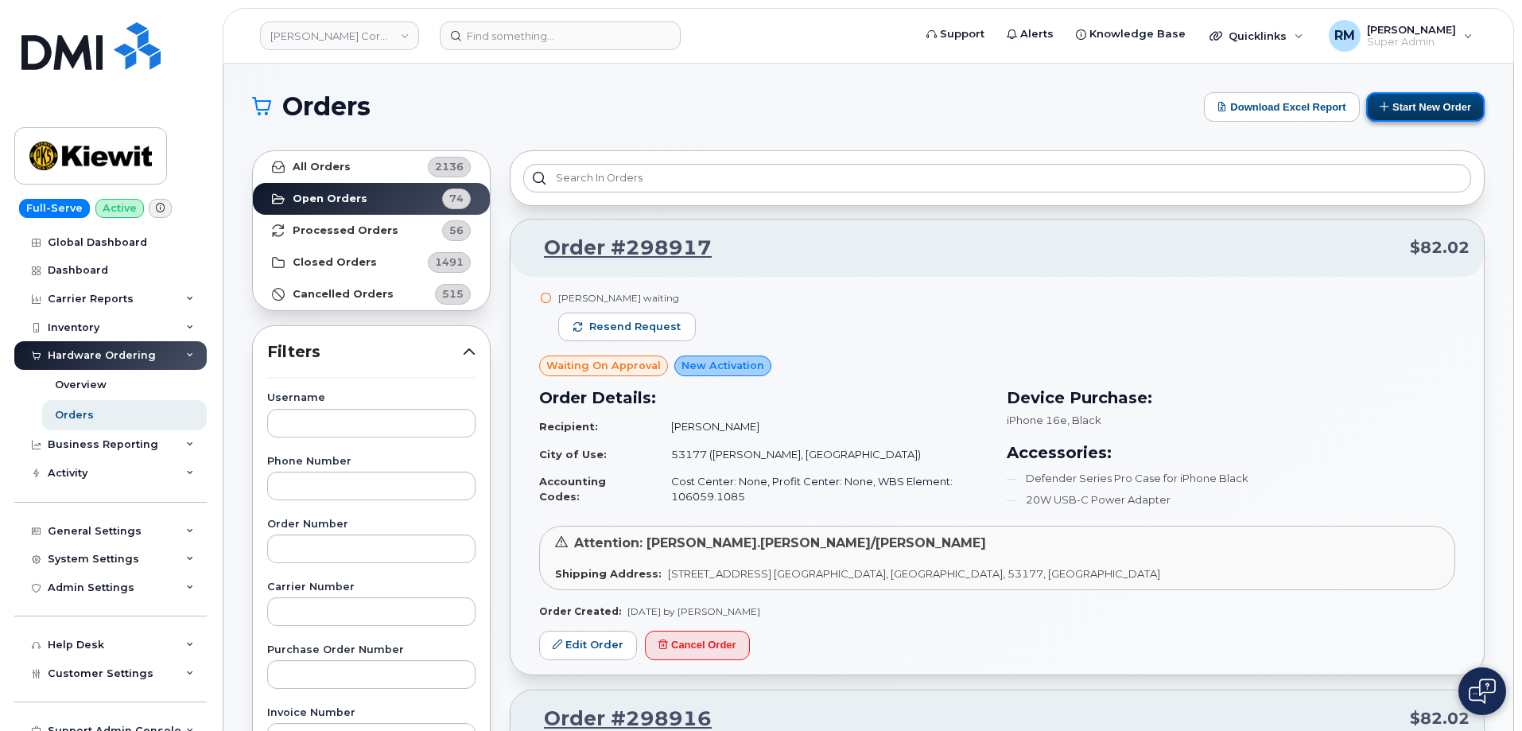
click at [1423, 106] on button "Start New Order" at bounding box center [1425, 106] width 118 height 29
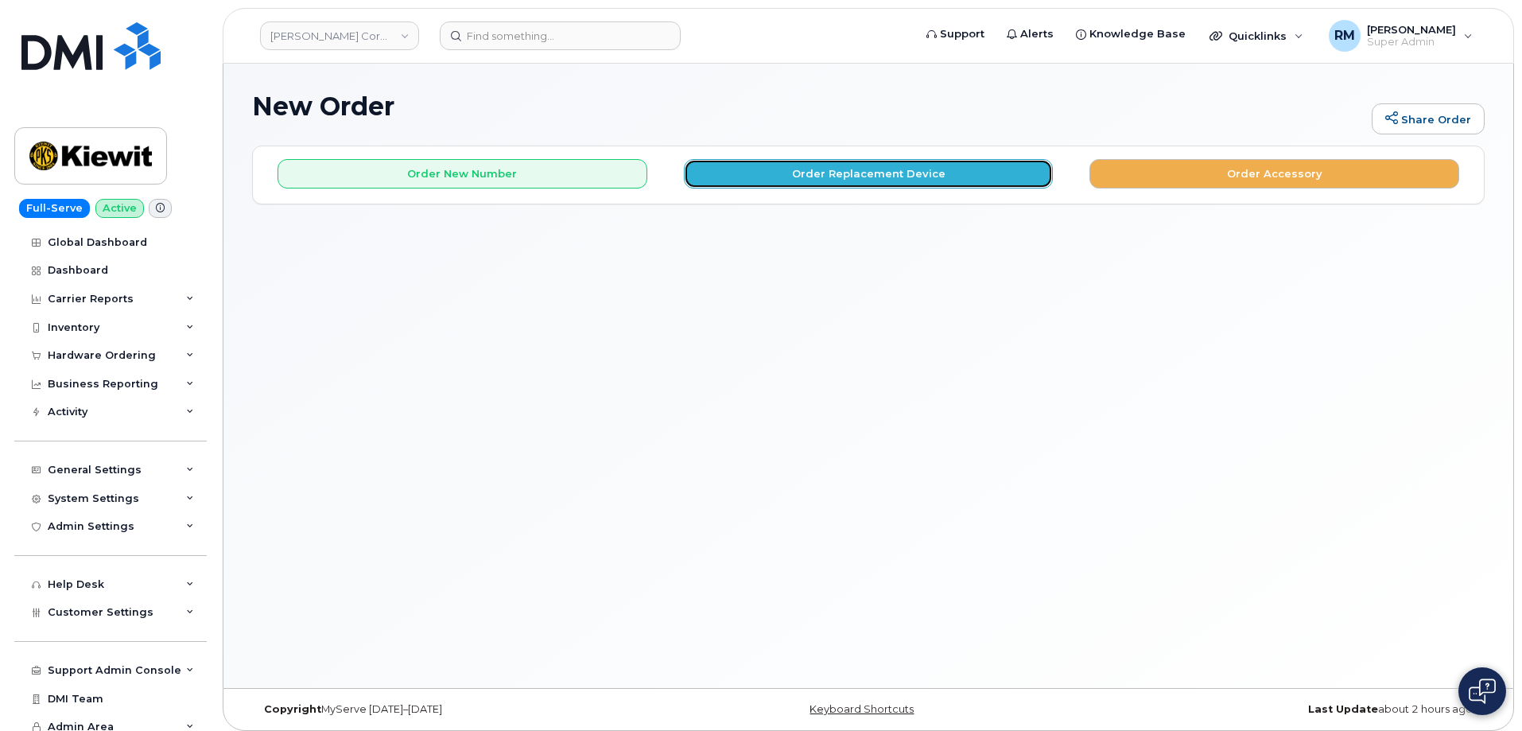
click at [837, 173] on button "Order Replacement Device" at bounding box center [869, 173] width 370 height 29
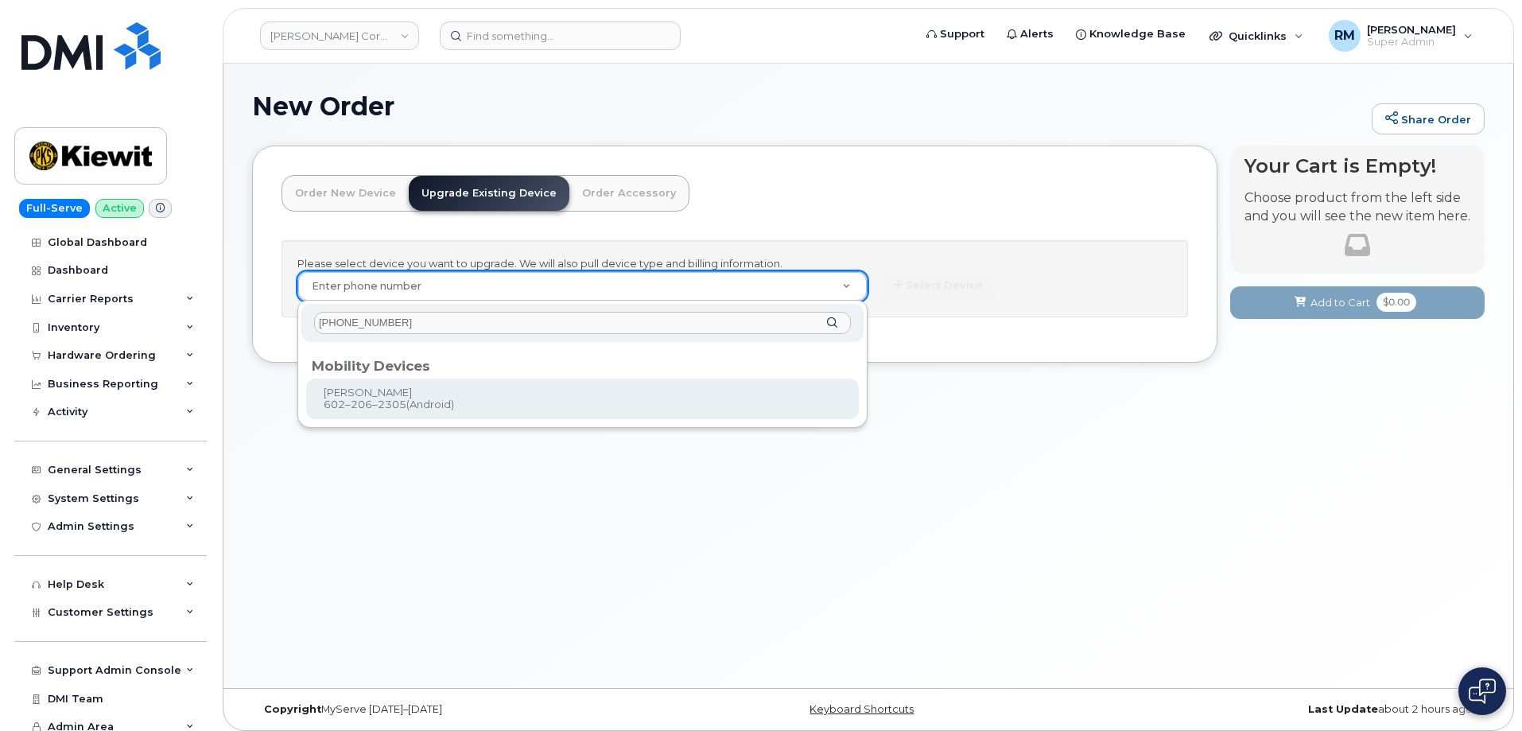
type input "[PHONE_NUMBER]"
type input "1118075"
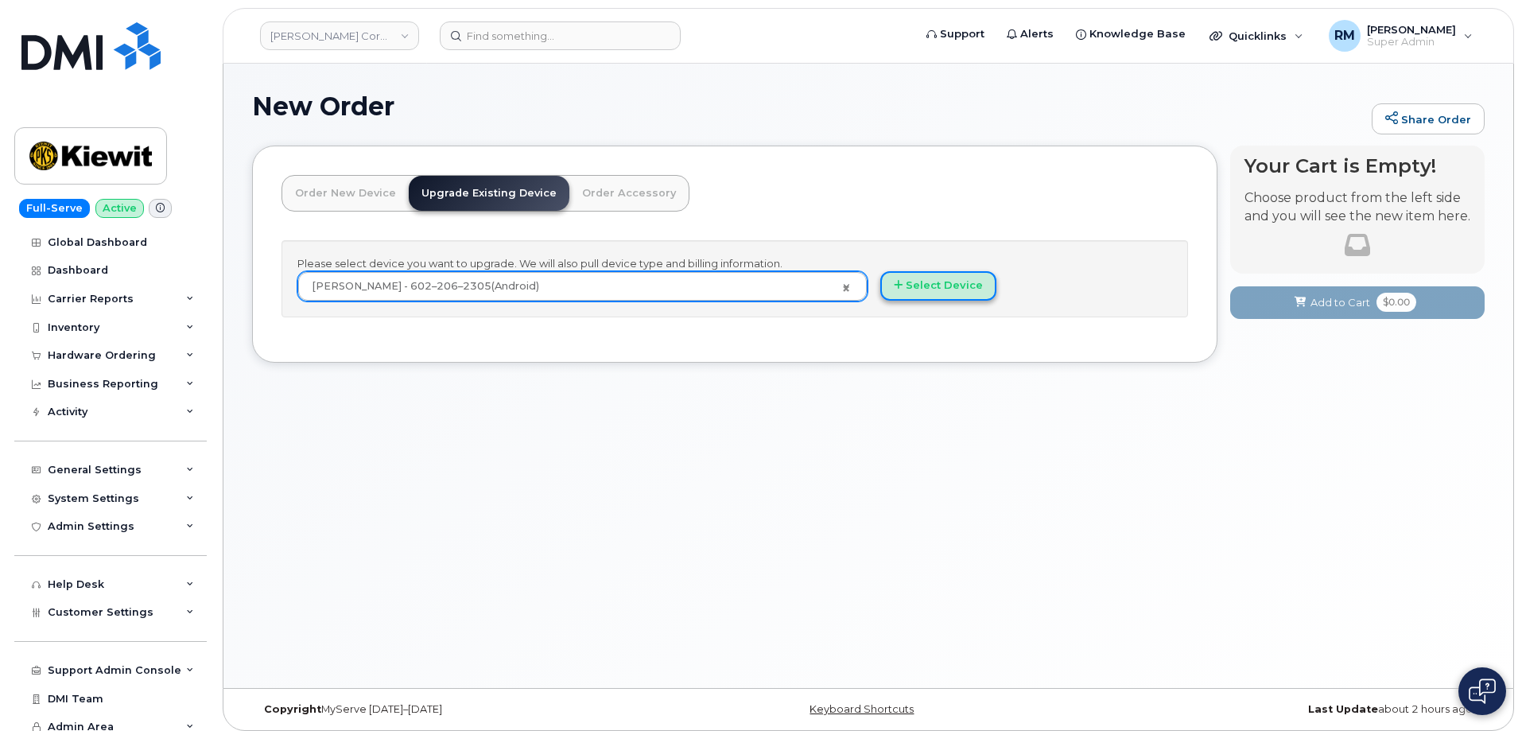
click at [941, 291] on button "Select Device" at bounding box center [938, 285] width 116 height 29
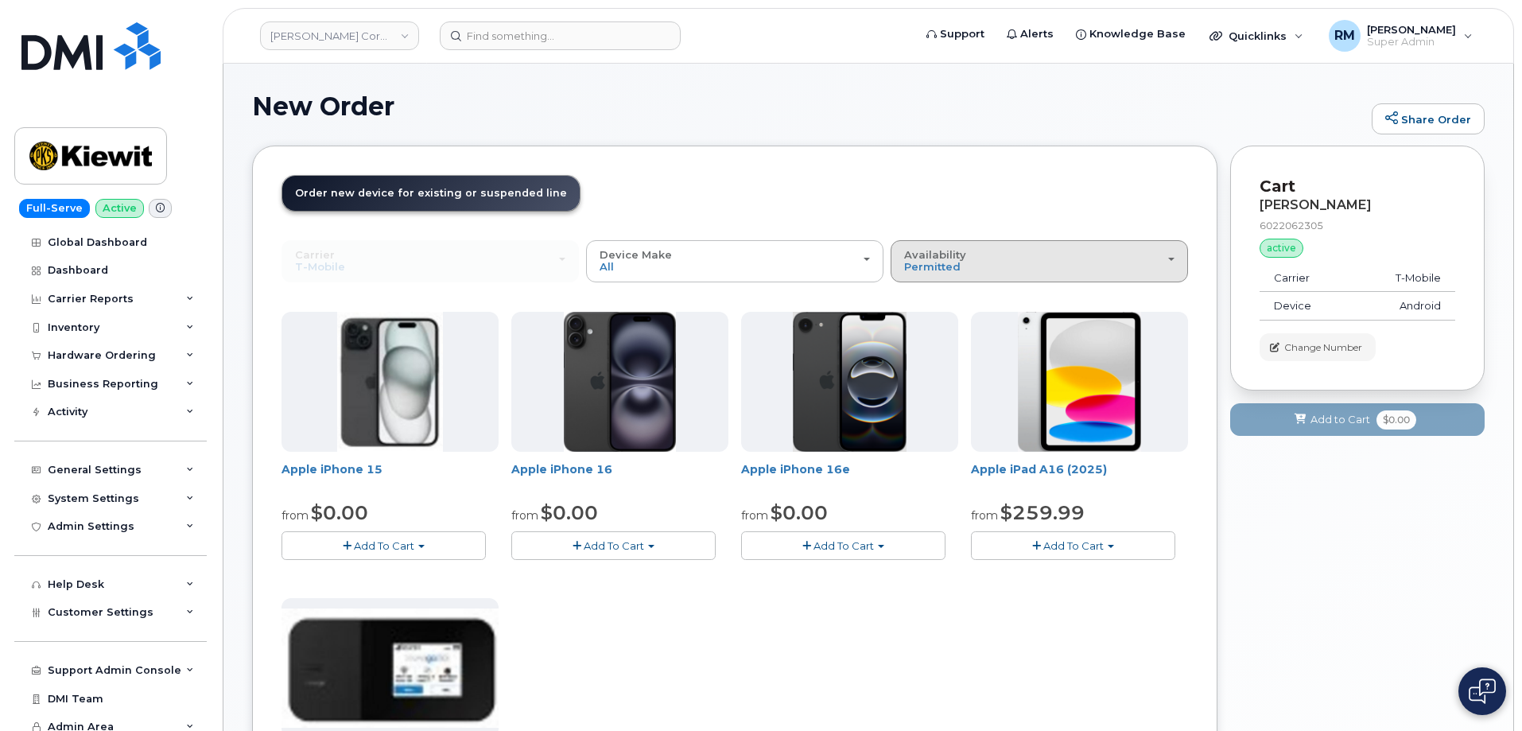
click at [962, 266] on div "Availability Permitted All" at bounding box center [1039, 261] width 270 height 25
click at [926, 324] on label "All" at bounding box center [911, 324] width 33 height 19
click at [0, 0] on input "All" at bounding box center [0, 0] width 0 height 0
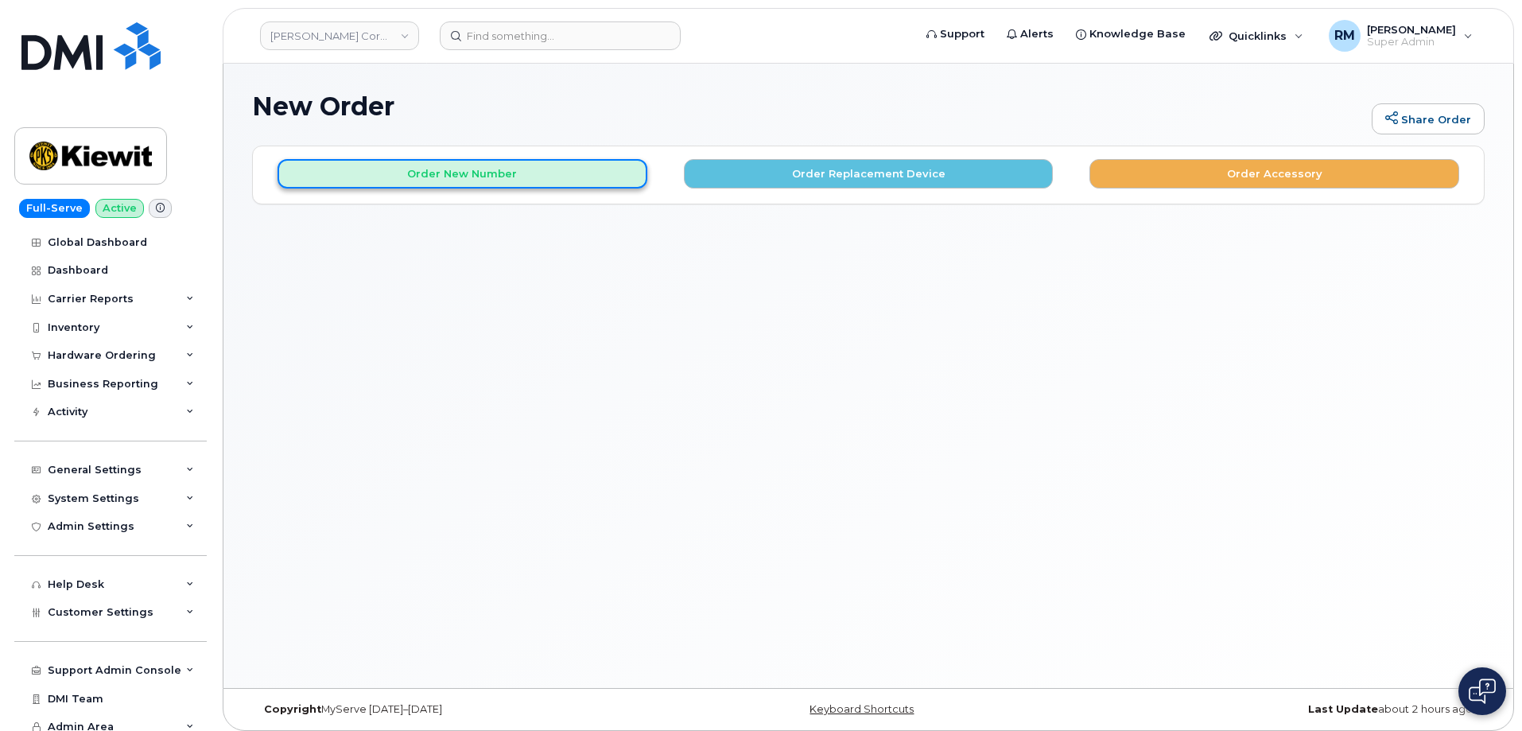
click at [517, 173] on button "Order New Number" at bounding box center [463, 173] width 370 height 29
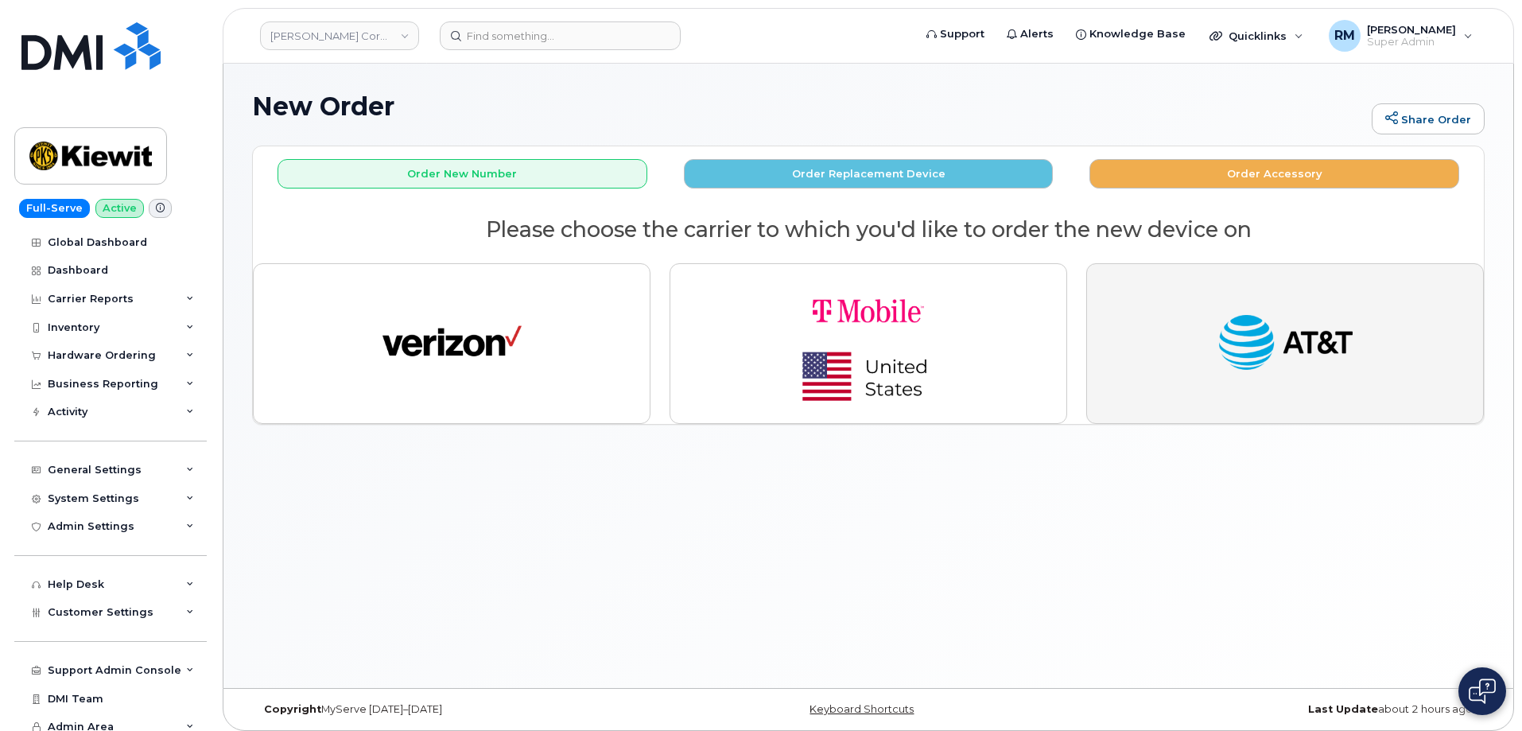
click at [1275, 337] on img "button" at bounding box center [1285, 344] width 139 height 72
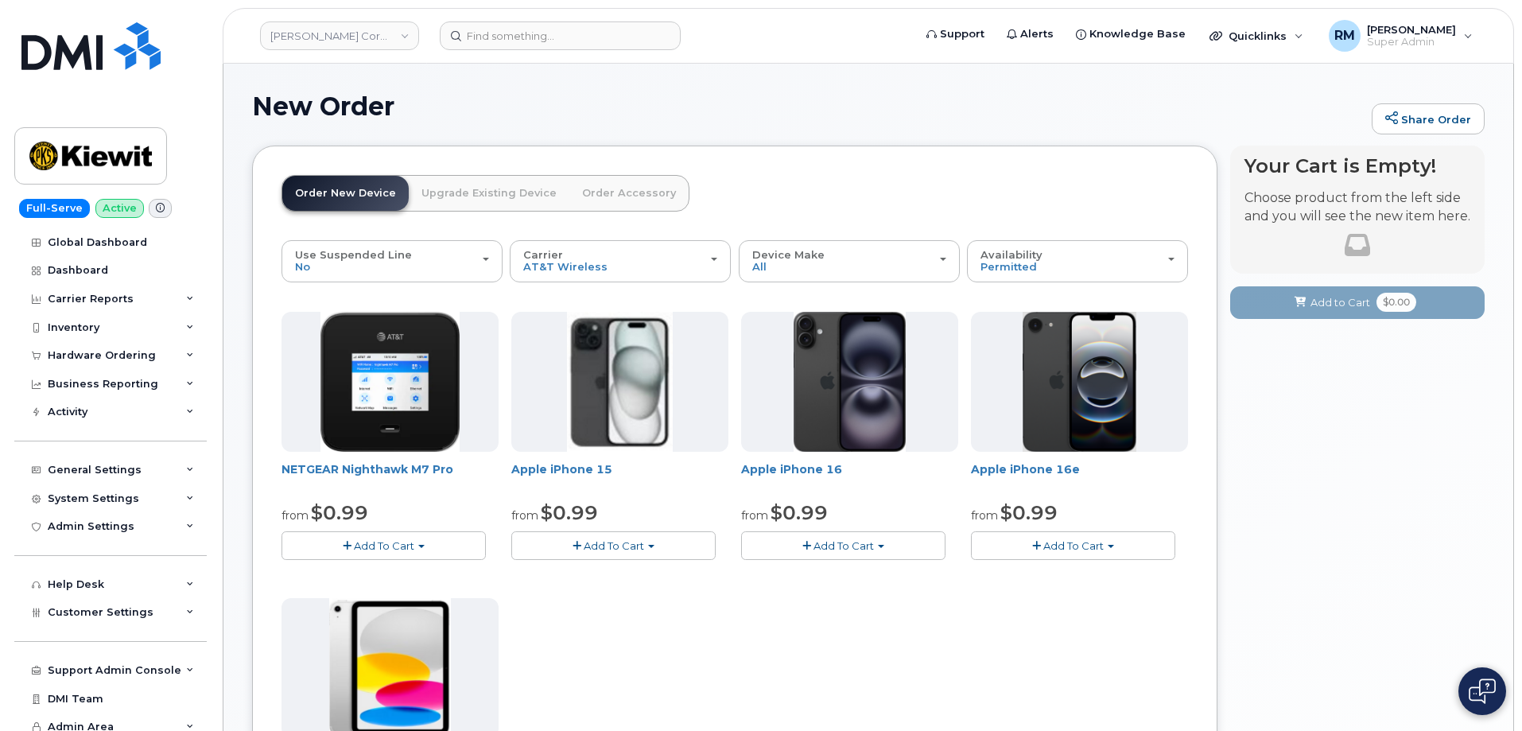
click at [474, 193] on link "Upgrade Existing Device" at bounding box center [489, 193] width 161 height 35
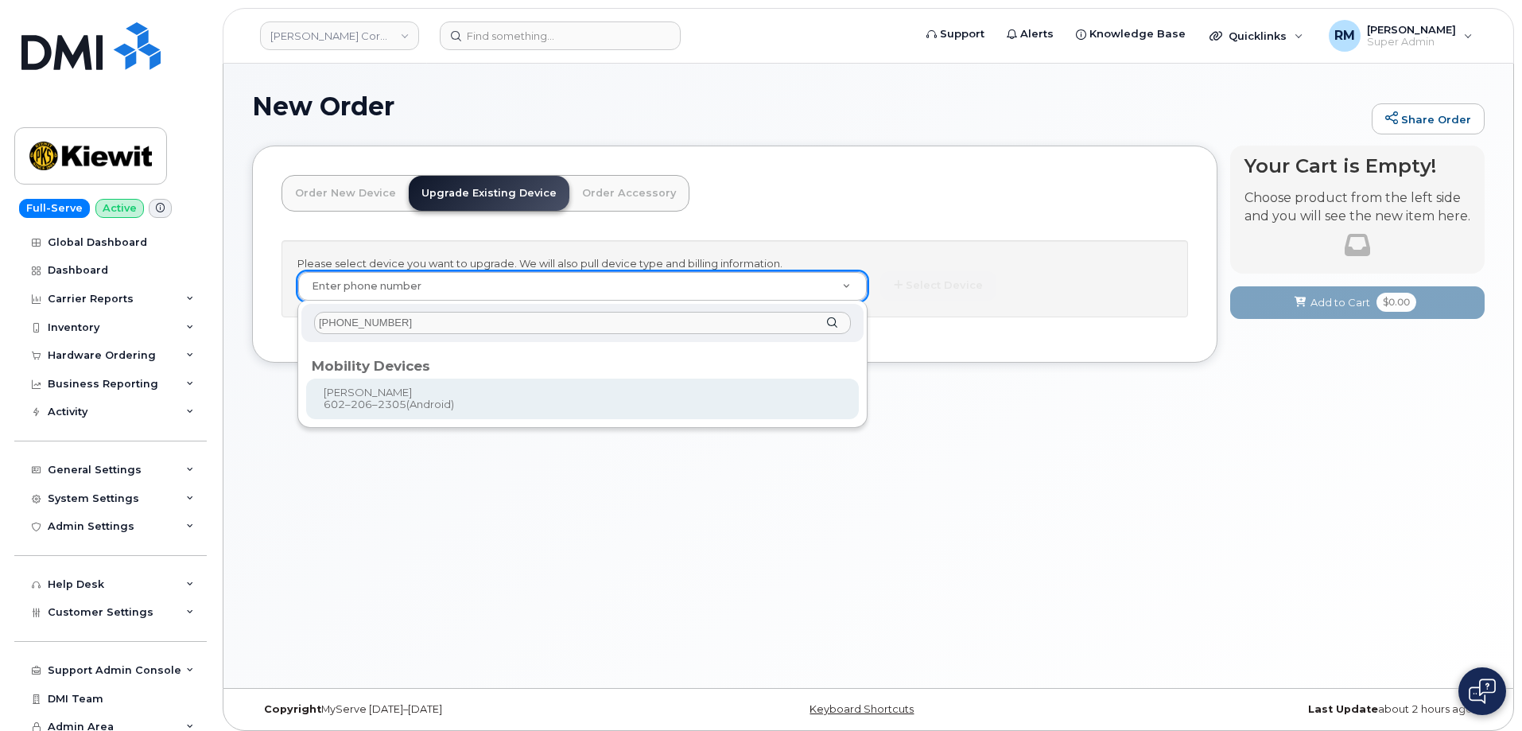
type input "602-206-2305"
type input "1118075"
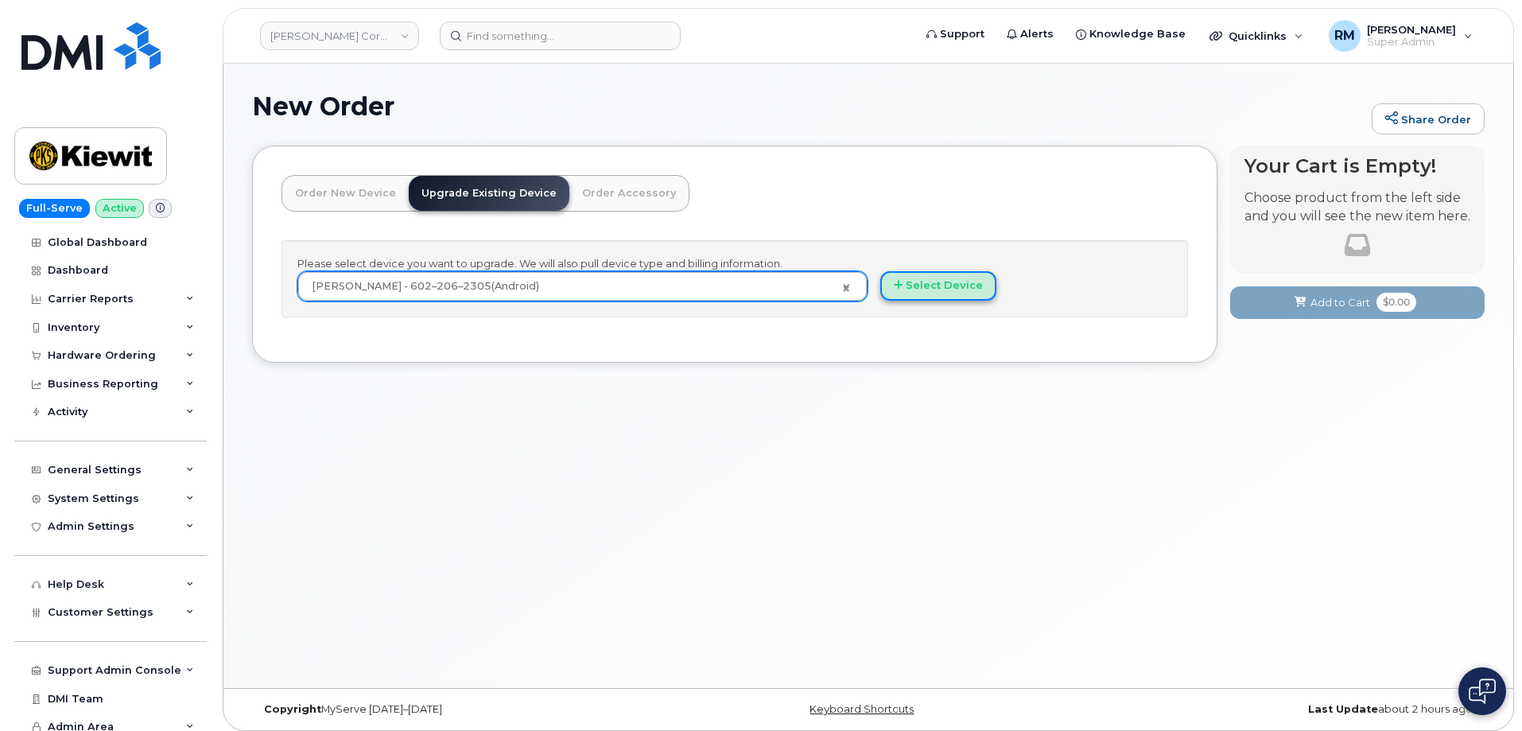
click at [926, 292] on button "Select Device" at bounding box center [938, 285] width 116 height 29
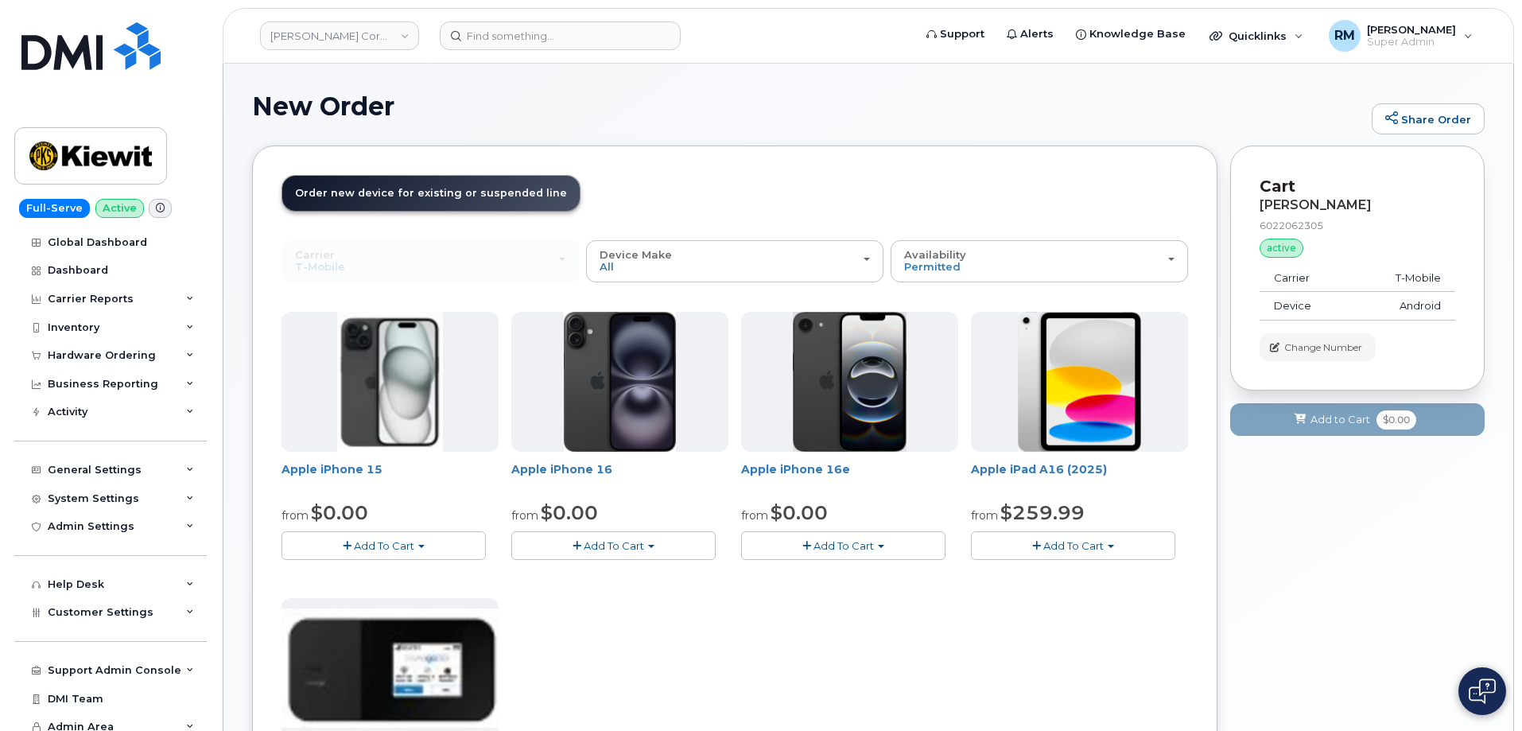
click at [378, 263] on div "Carrier Verizon Wireless T-Mobile AT&T Wireless Verizon Wireless T-Mobile AT&T …" at bounding box center [430, 260] width 297 height 41
click at [540, 264] on div "Carrier Verizon Wireless T-Mobile AT&T Wireless Verizon Wireless T-Mobile AT&T …" at bounding box center [430, 260] width 297 height 41
click at [1129, 134] on div "New Order Share Order" at bounding box center [868, 118] width 1233 height 53
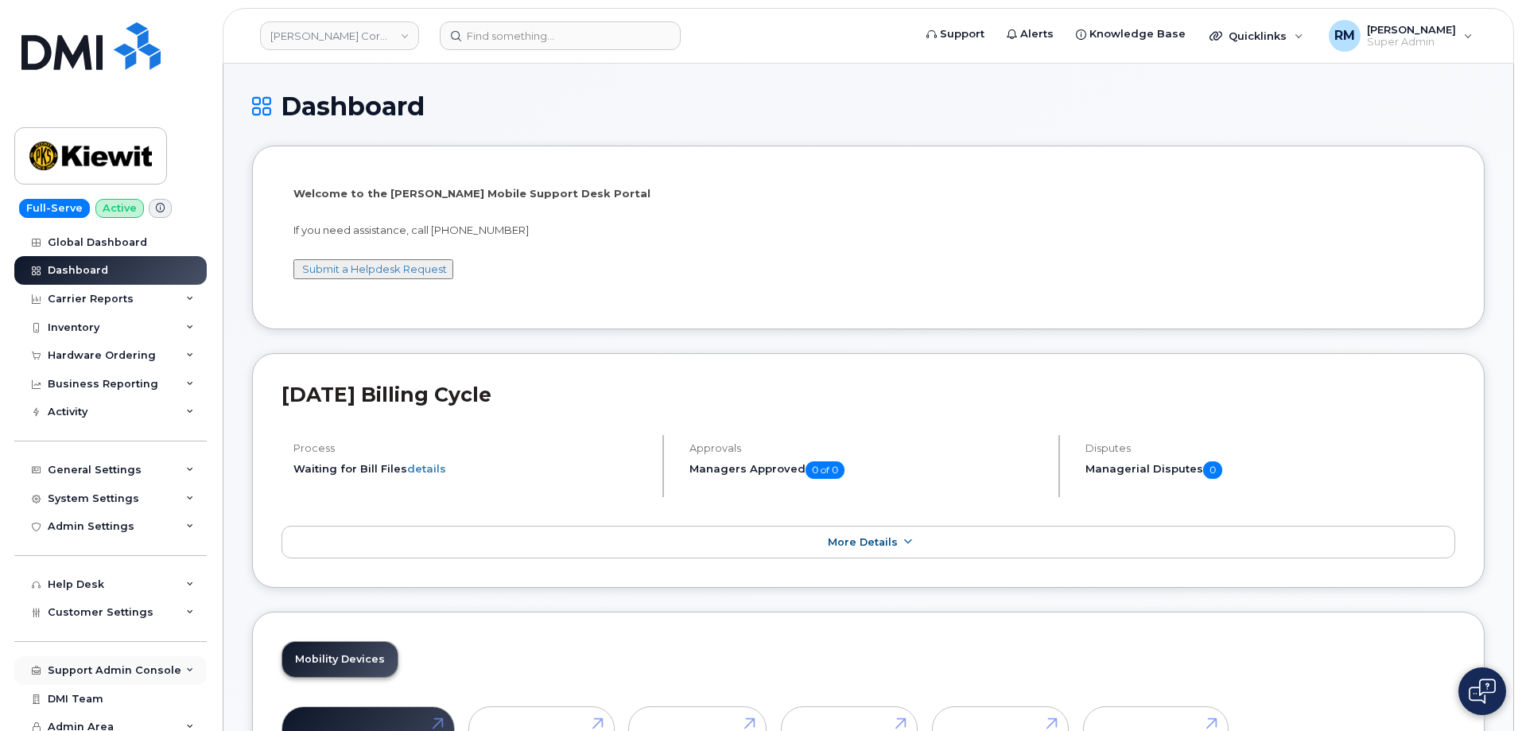
scroll to position [10, 0]
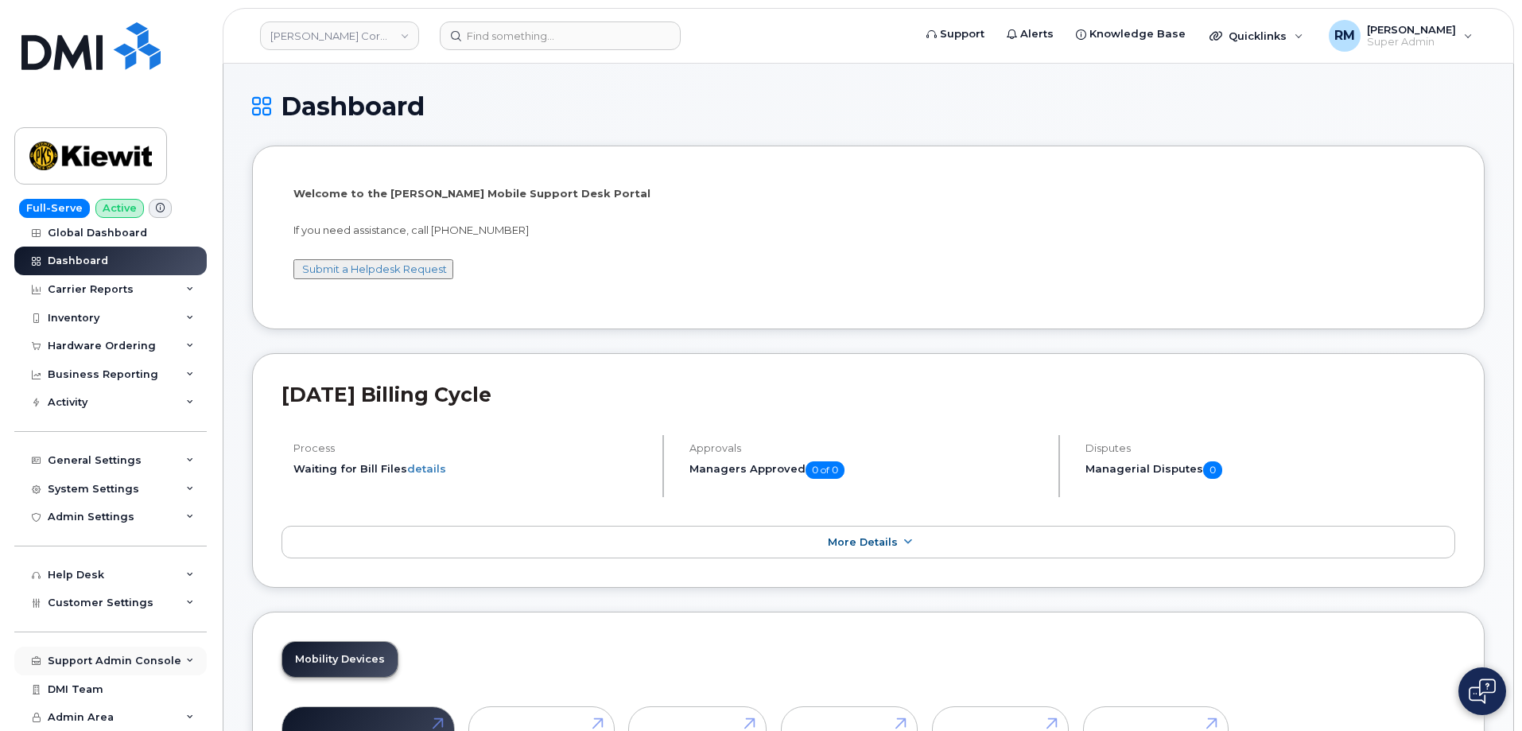
click at [153, 657] on div "Support Admin Console" at bounding box center [115, 660] width 134 height 13
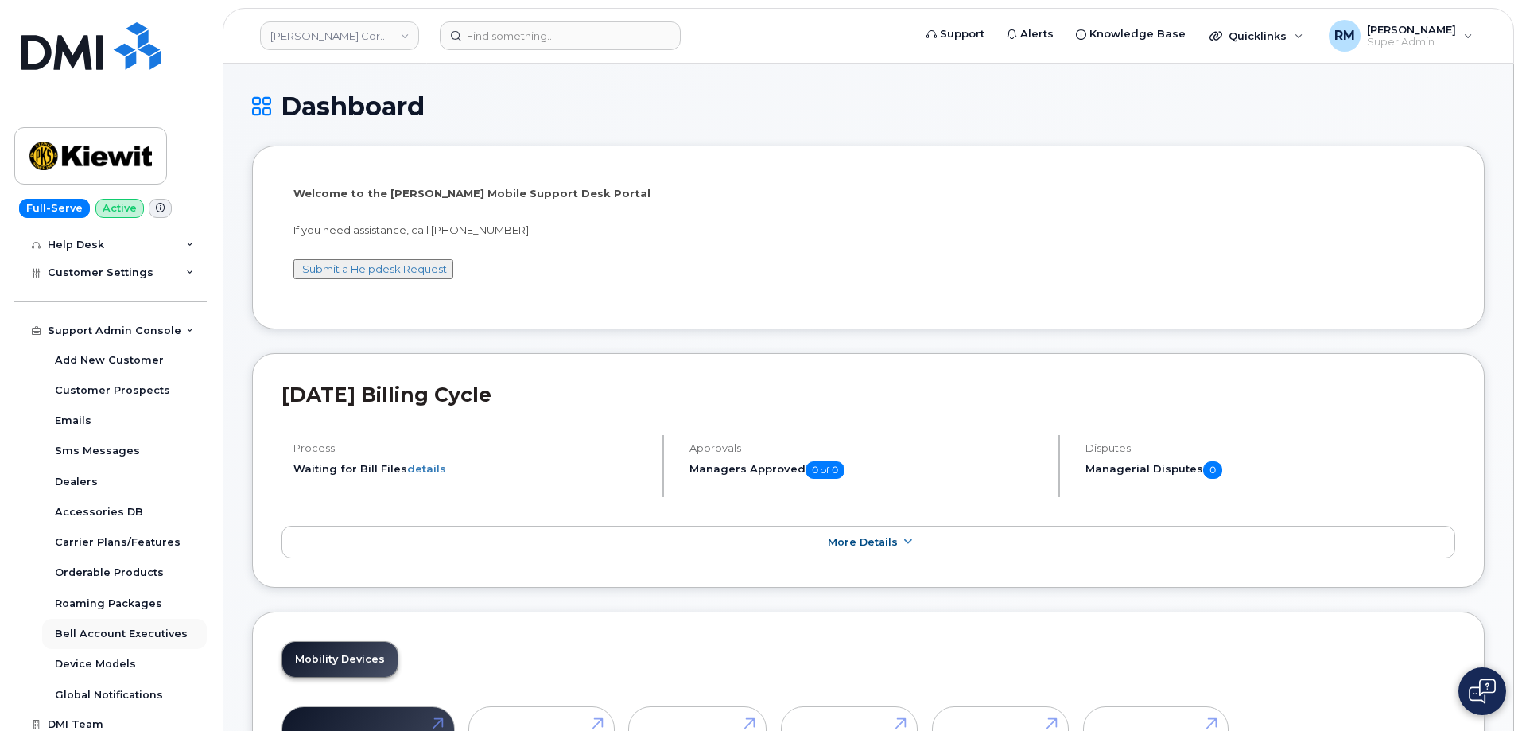
scroll to position [375, 0]
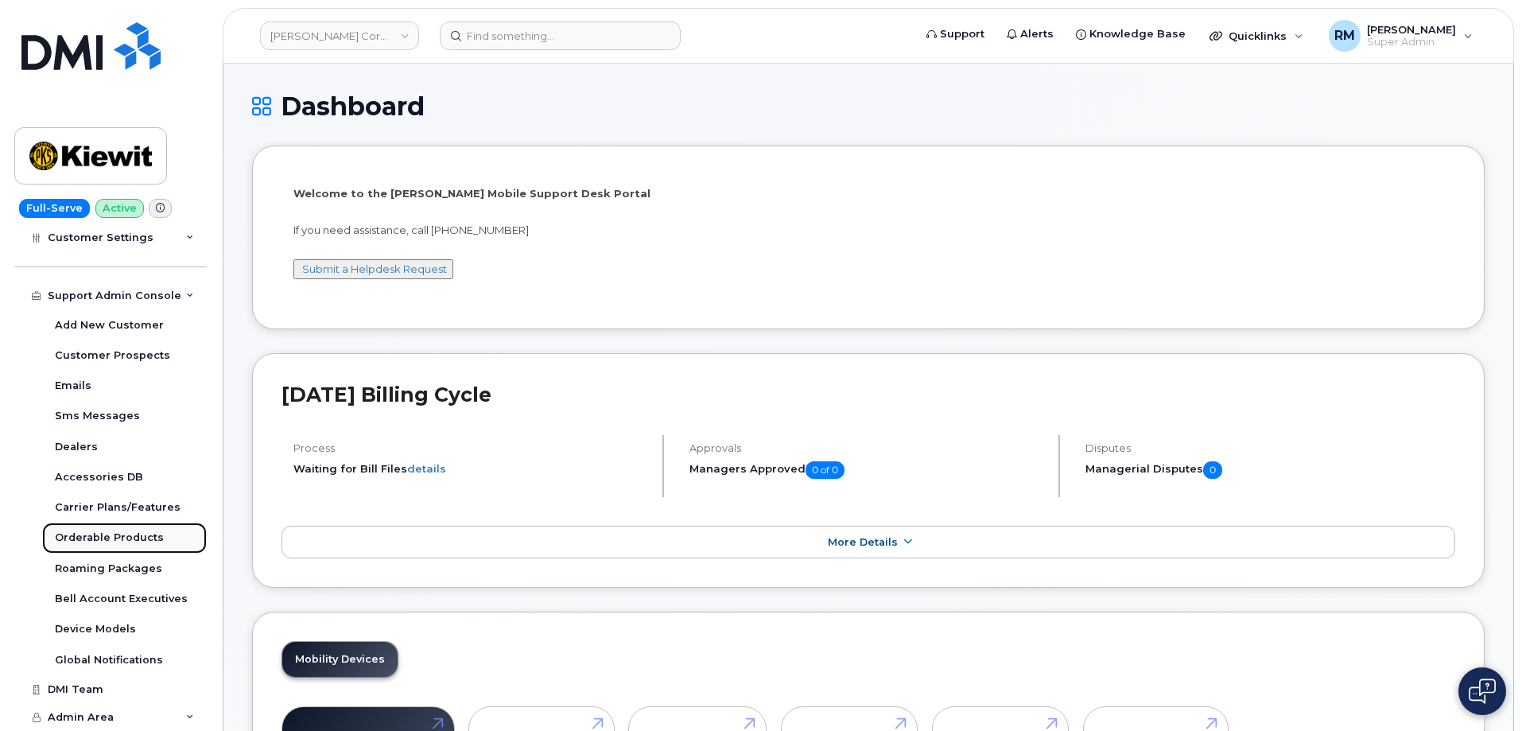
click at [102, 539] on div "Orderable Products" at bounding box center [109, 537] width 109 height 14
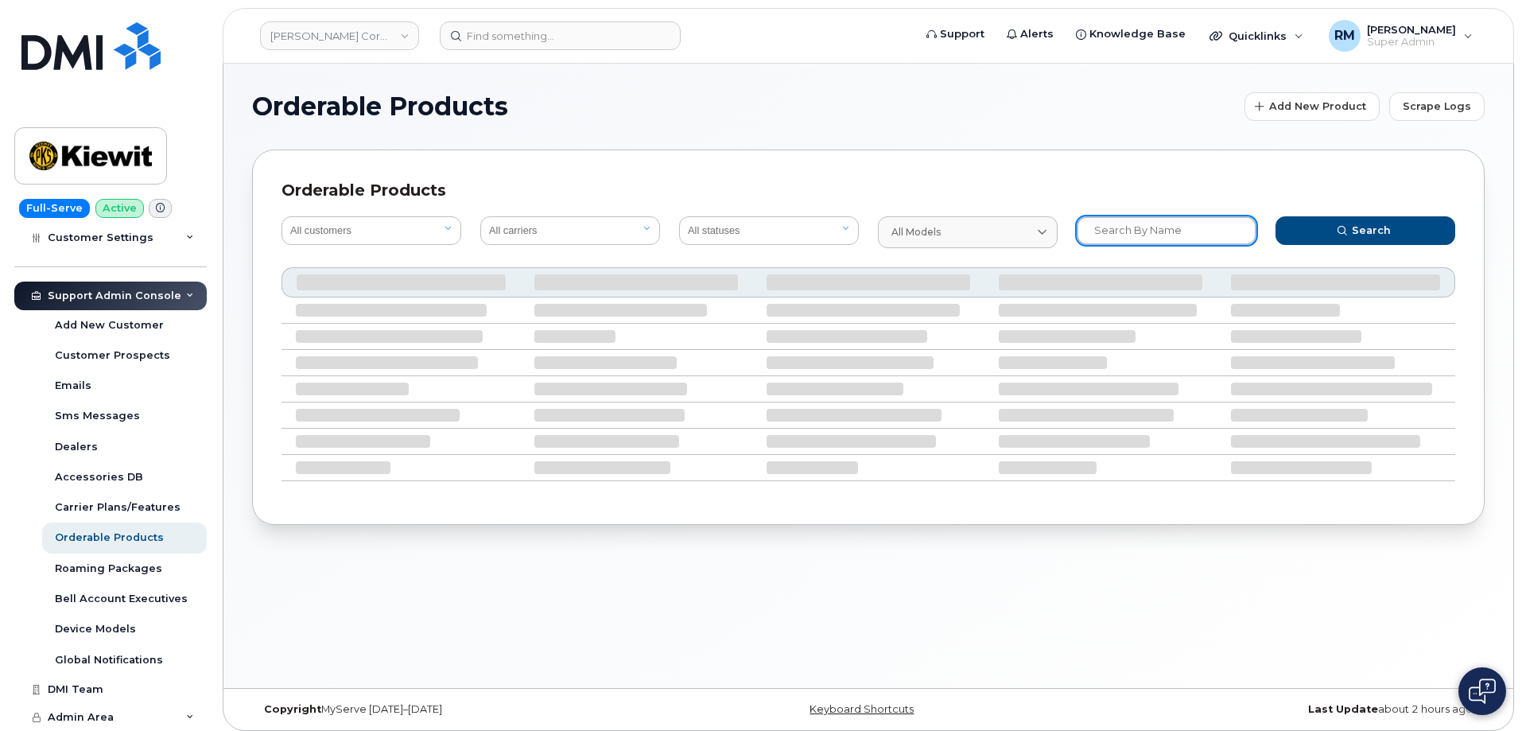
click at [1125, 228] on input "text" at bounding box center [1167, 230] width 180 height 29
paste input "602-206-2305"
drag, startPoint x: 1181, startPoint y: 232, endPoint x: 1001, endPoint y: 235, distance: 179.7
click at [1001, 235] on form "All customers All carriers All statuses Available Disabled All models No availa…" at bounding box center [868, 232] width 1193 height 51
paste input "Pixel Pro 10 XL"
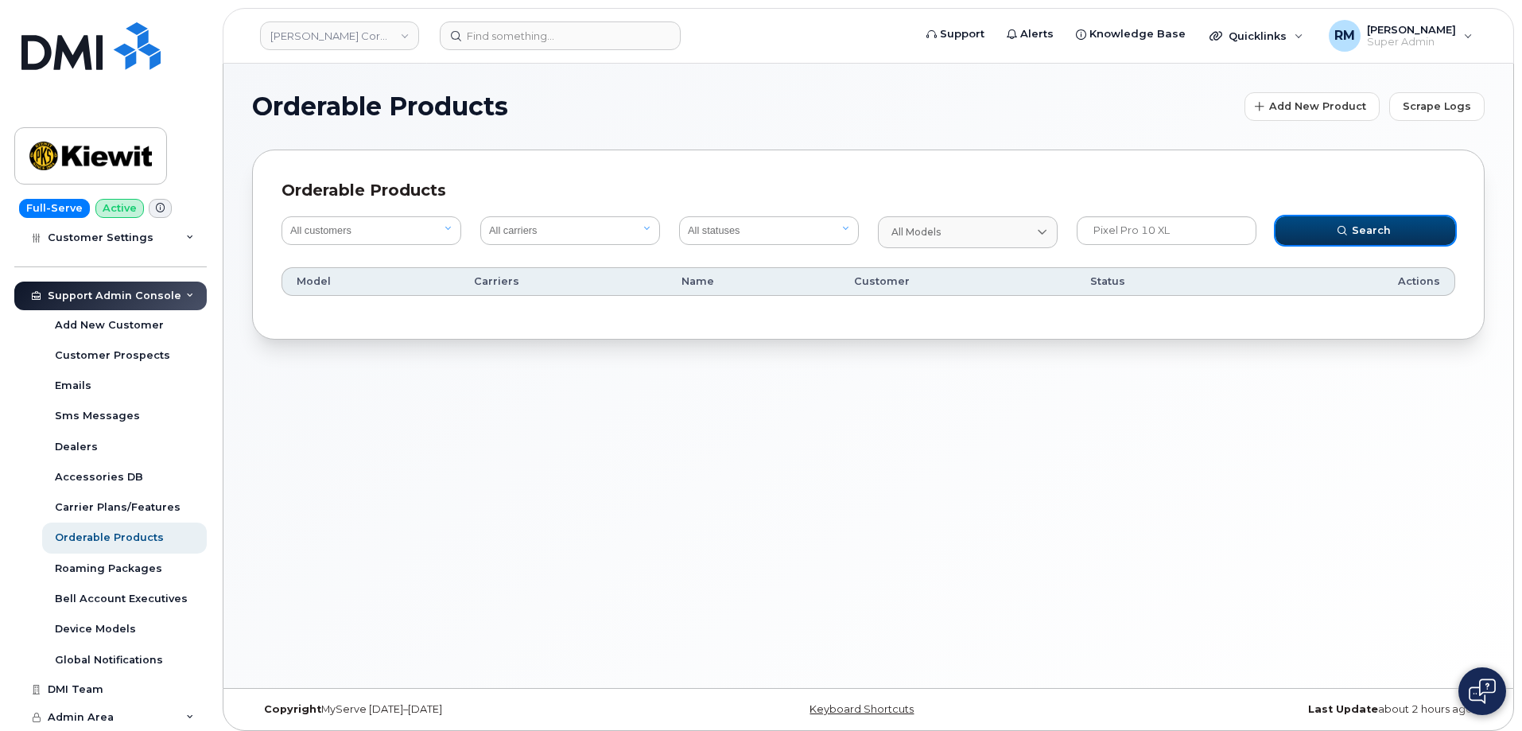
click at [1338, 230] on span "submit" at bounding box center [1342, 230] width 14 height 14
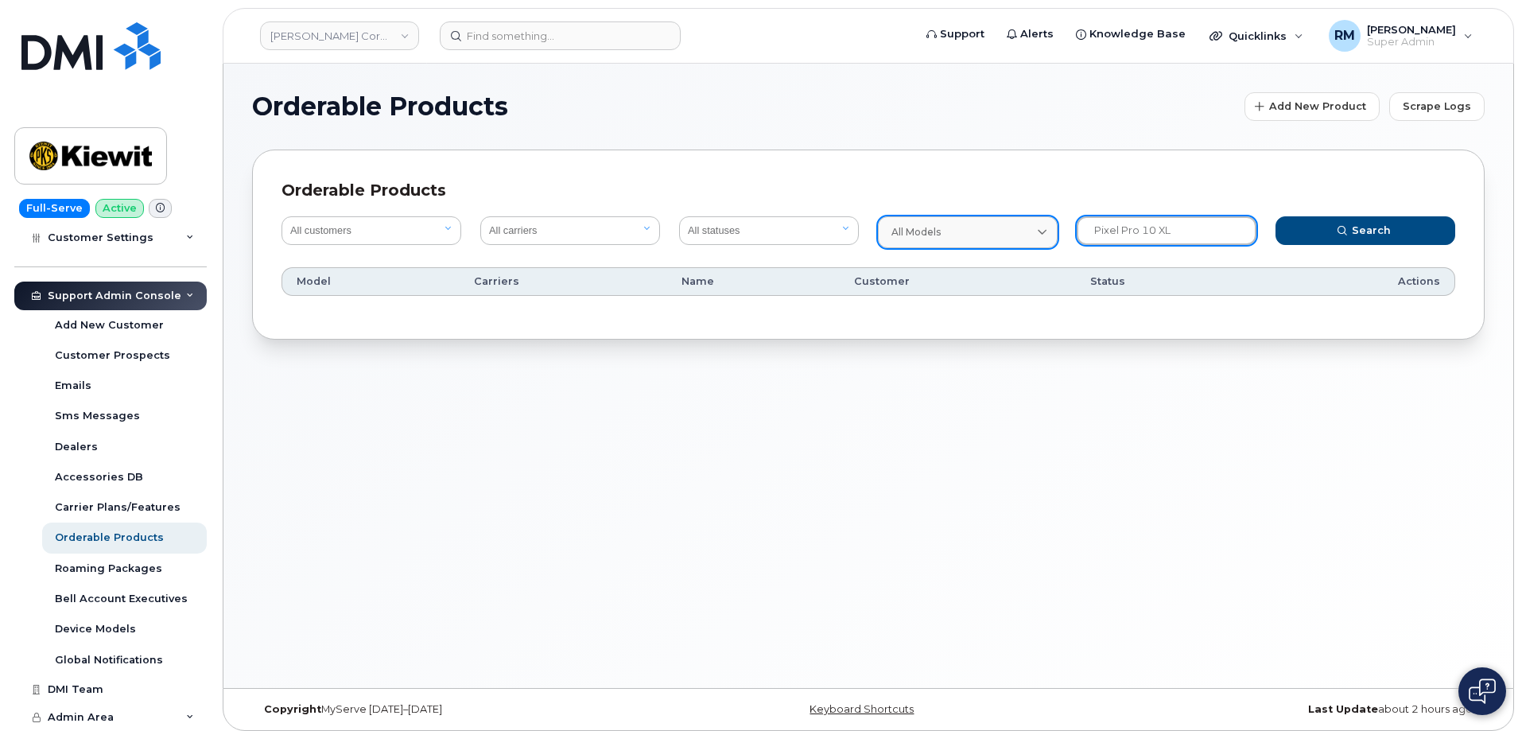
drag, startPoint x: 1206, startPoint y: 230, endPoint x: 968, endPoint y: 240, distance: 238.0
click at [968, 240] on form "All customers Acadia Broadcasting Ltd Aecon Construction Group Inc Alberta Heal…" at bounding box center [868, 232] width 1193 height 51
type input "\"
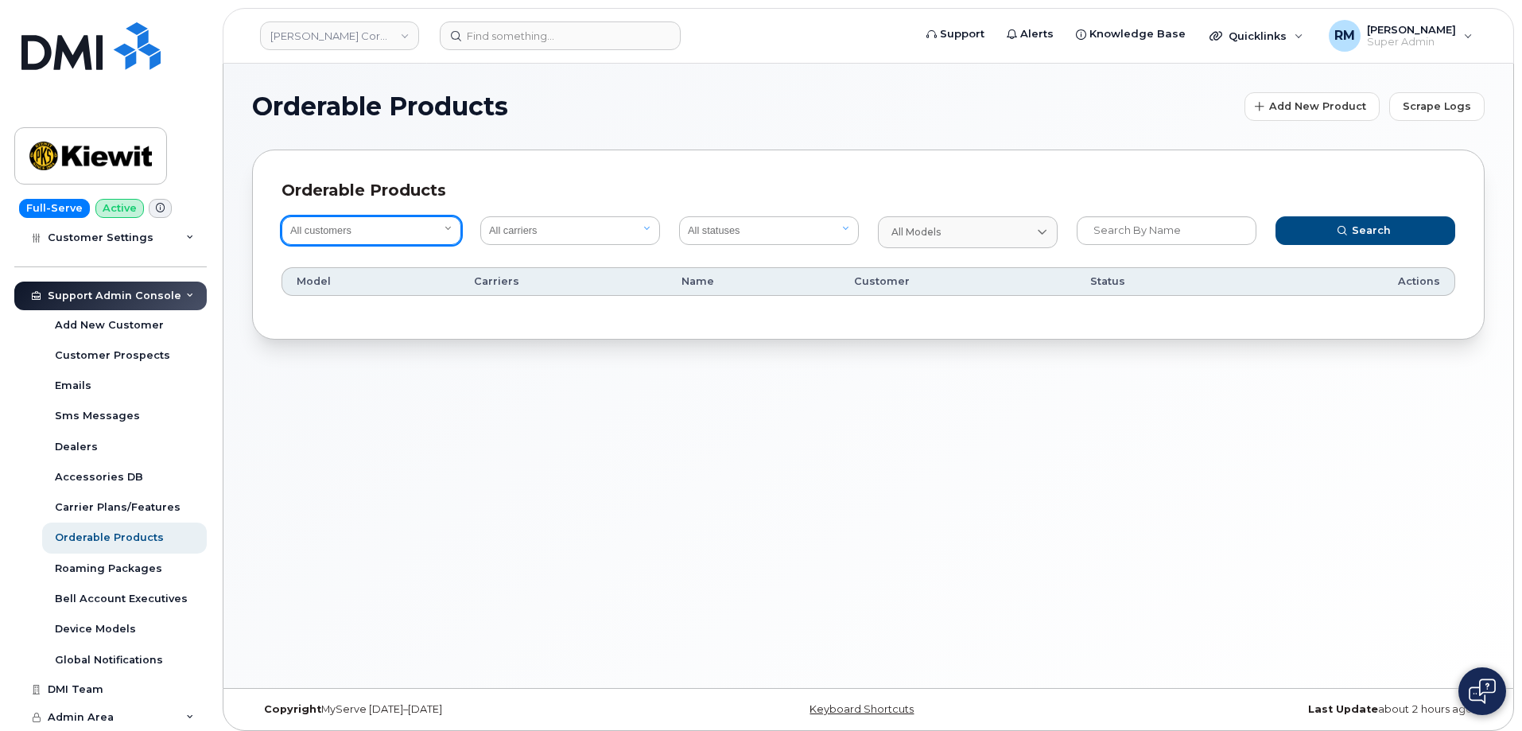
click at [395, 233] on select "All customers Acadia Broadcasting Ltd Aecon Construction Group Inc Alberta Heal…" at bounding box center [372, 230] width 180 height 29
select select "0ac1e801-0962-49fa-816d-73c442061bd2"
click at [282, 216] on select "All customers Acadia Broadcasting Ltd Aecon Construction Group Inc Alberta Heal…" at bounding box center [372, 230] width 180 height 29
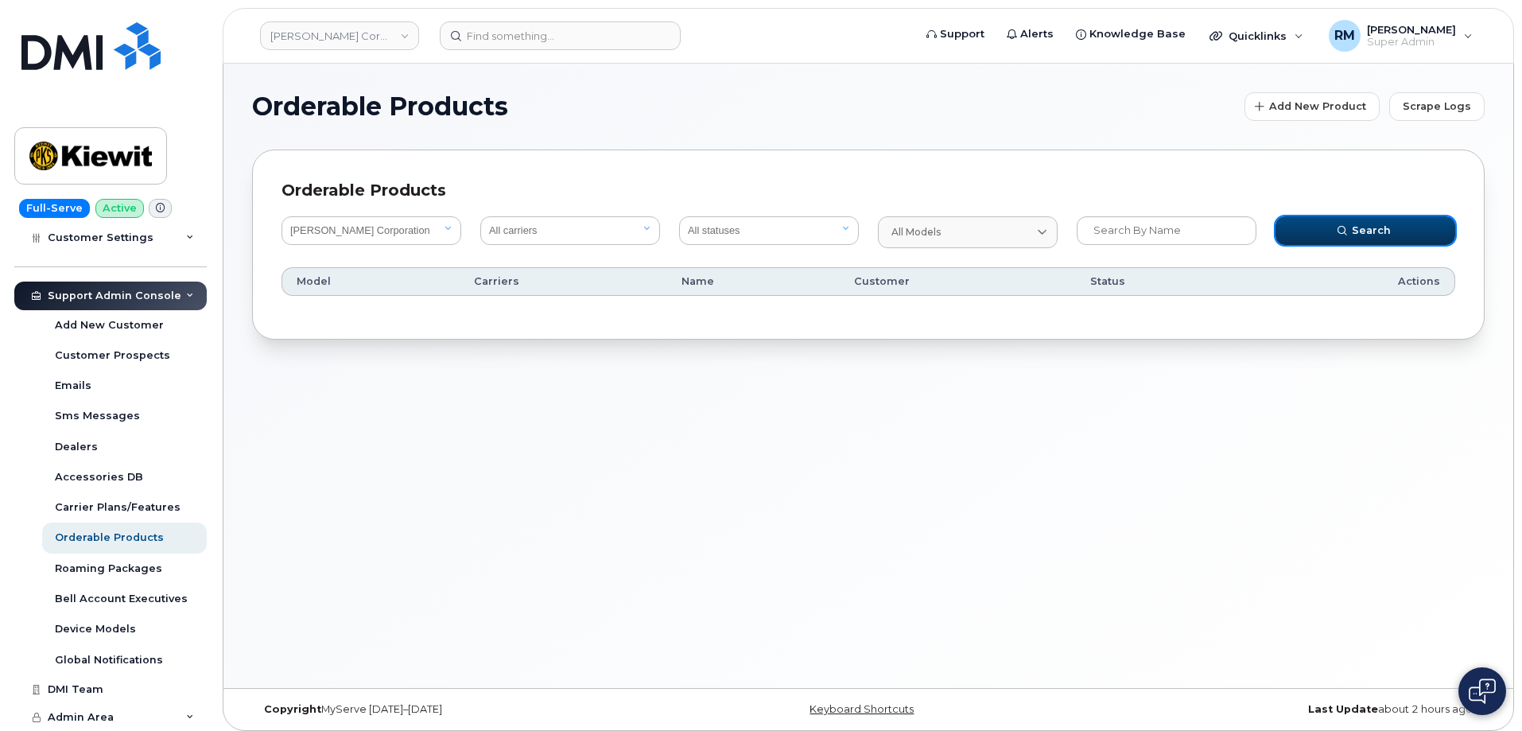
click at [1382, 235] on span "Search" at bounding box center [1371, 230] width 39 height 15
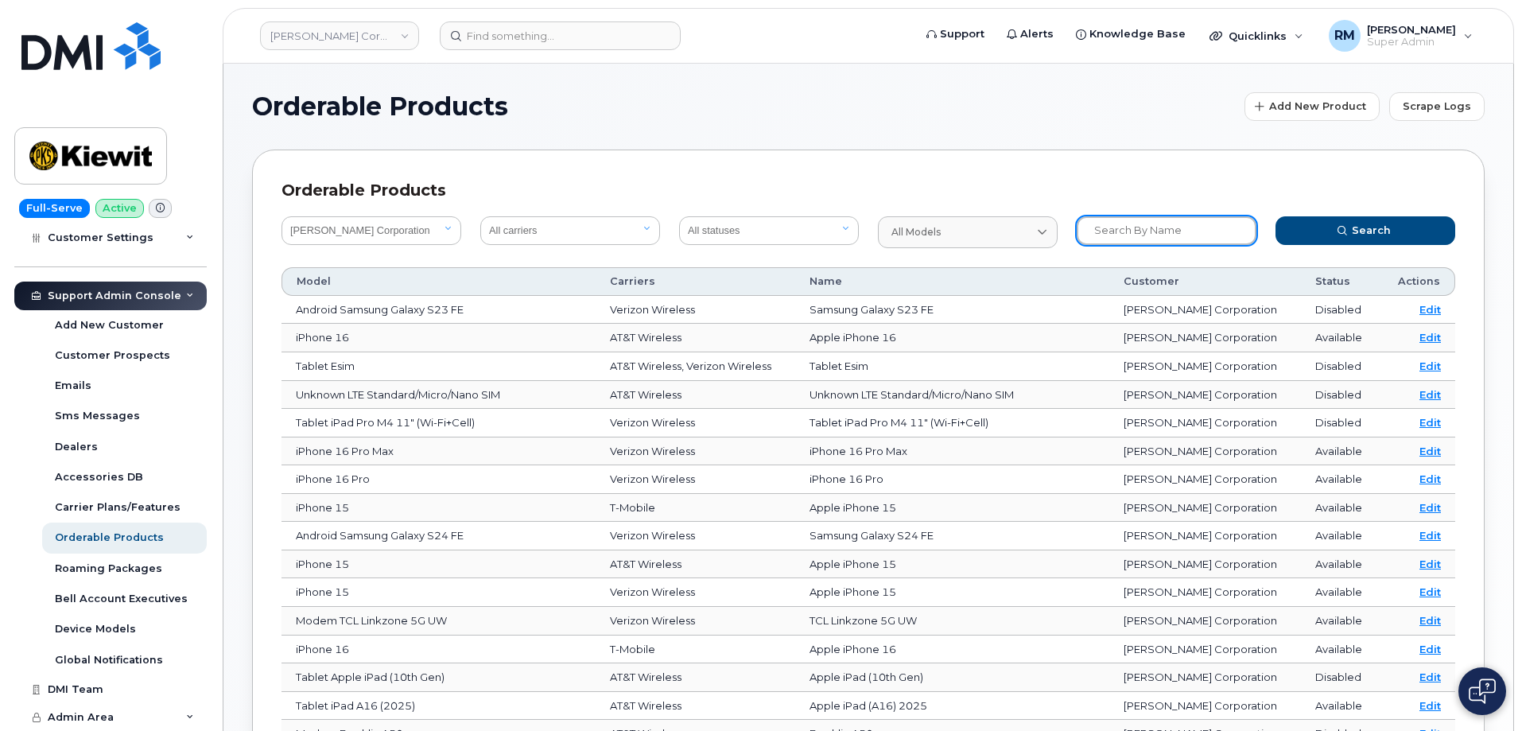
drag, startPoint x: 1117, startPoint y: 224, endPoint x: 1101, endPoint y: 212, distance: 20.5
click at [1113, 220] on input "text" at bounding box center [1167, 230] width 180 height 29
type input "pixel"
click at [1276, 216] on button "Search" at bounding box center [1366, 230] width 180 height 29
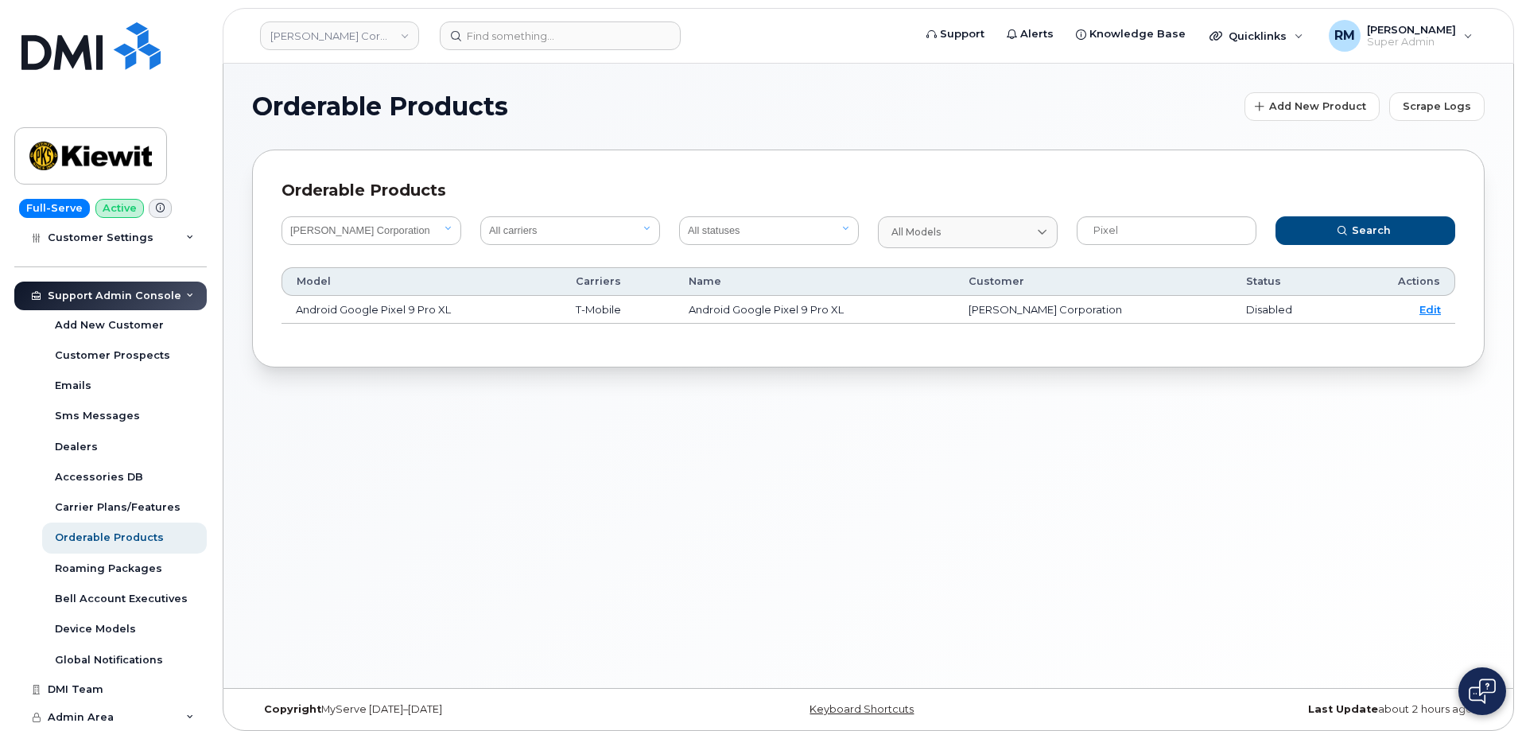
click at [338, 472] on div "Orderable Products Add New Product Scrape Logs Orderable Products All customers…" at bounding box center [868, 376] width 1290 height 624
drag, startPoint x: 1147, startPoint y: 227, endPoint x: 1020, endPoint y: 235, distance: 126.6
click at [1020, 235] on form "All customers Acadia Broadcasting Ltd Aecon Construction Group Inc Alberta Heal…" at bounding box center [868, 232] width 1193 height 51
click at [1388, 232] on span "Search" at bounding box center [1371, 230] width 39 height 15
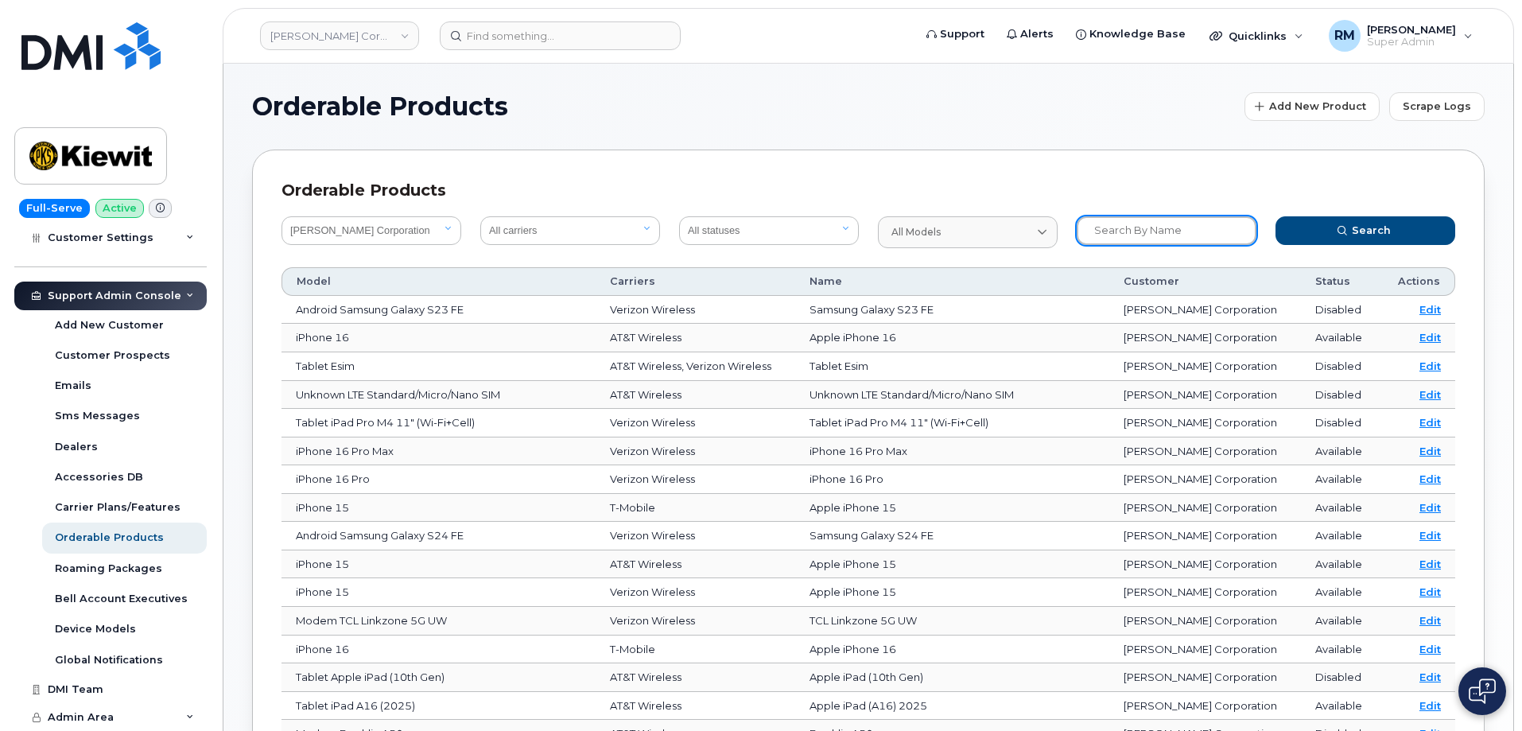
click at [1116, 227] on input "text" at bounding box center [1167, 230] width 180 height 29
type input "Google"
click at [1276, 216] on button "Search" at bounding box center [1366, 230] width 180 height 29
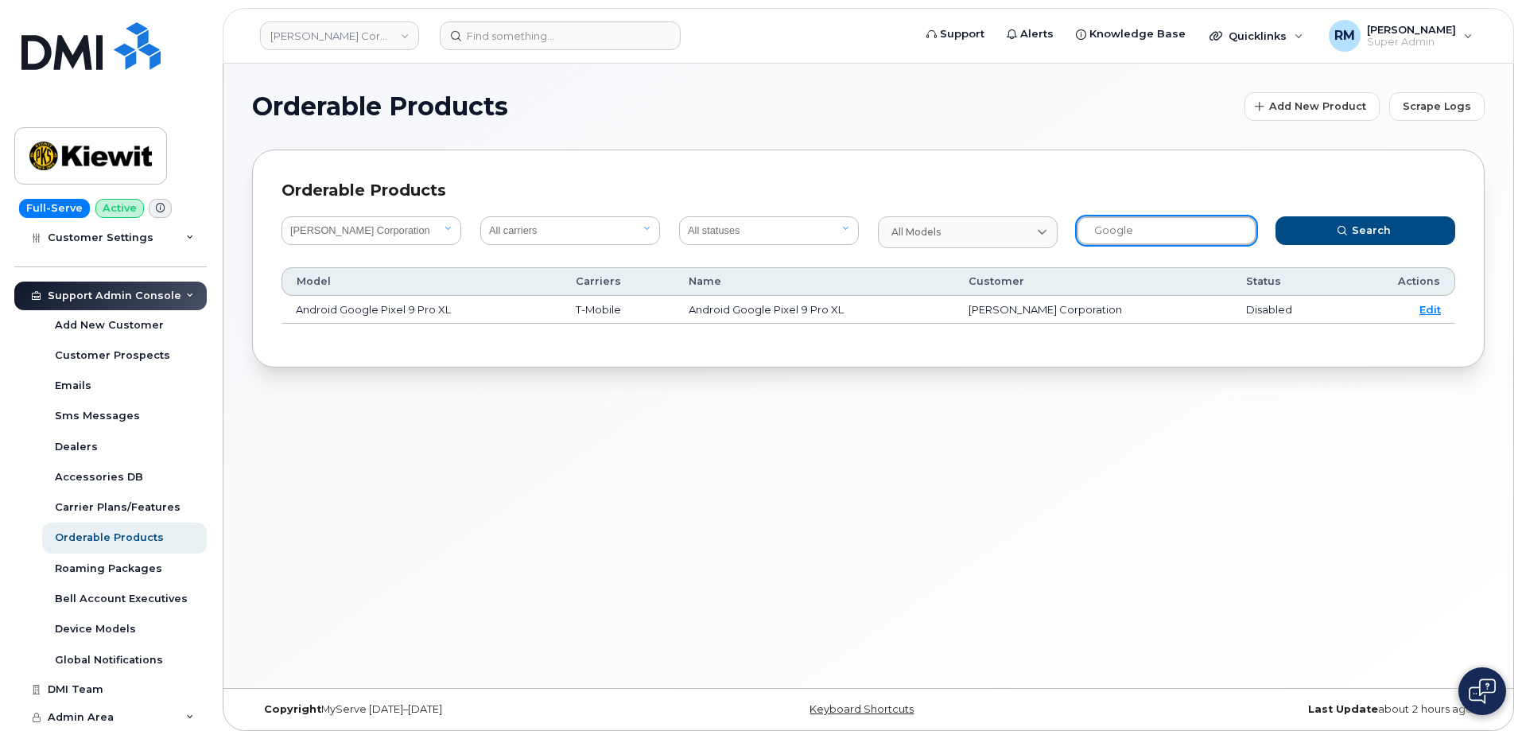
click at [1116, 227] on input "Google" at bounding box center [1167, 230] width 180 height 29
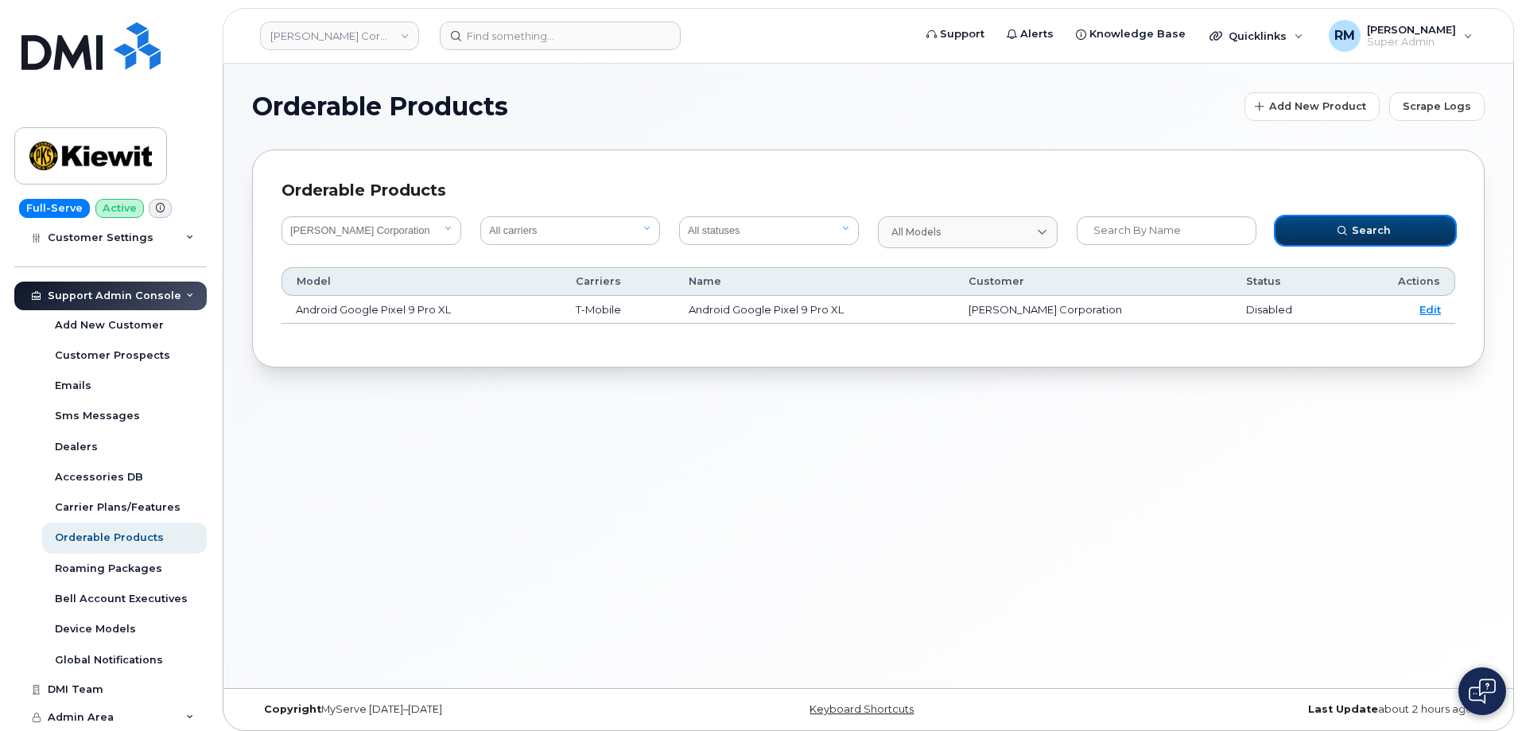
click at [1319, 229] on button "Search" at bounding box center [1366, 230] width 180 height 29
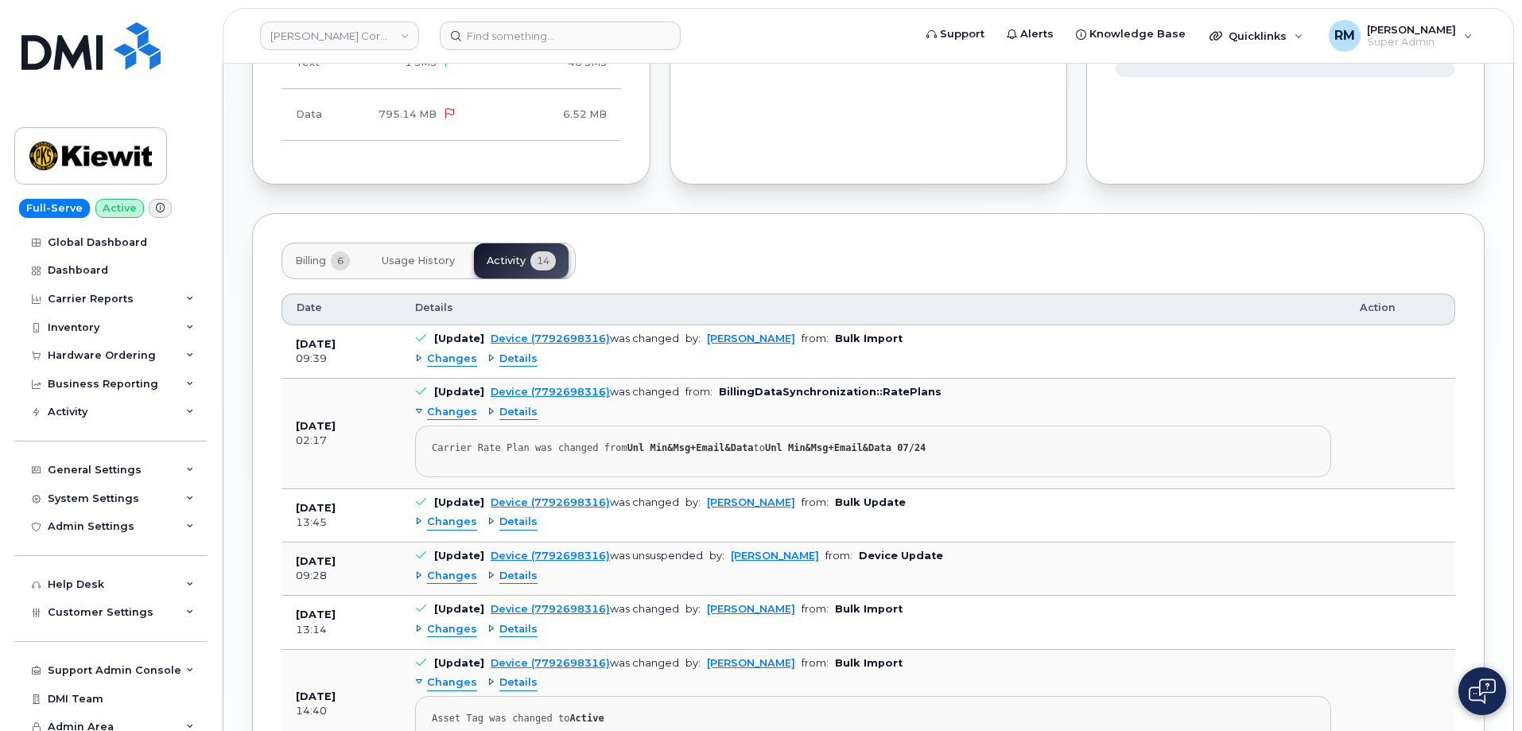
scroll to position [1511, 0]
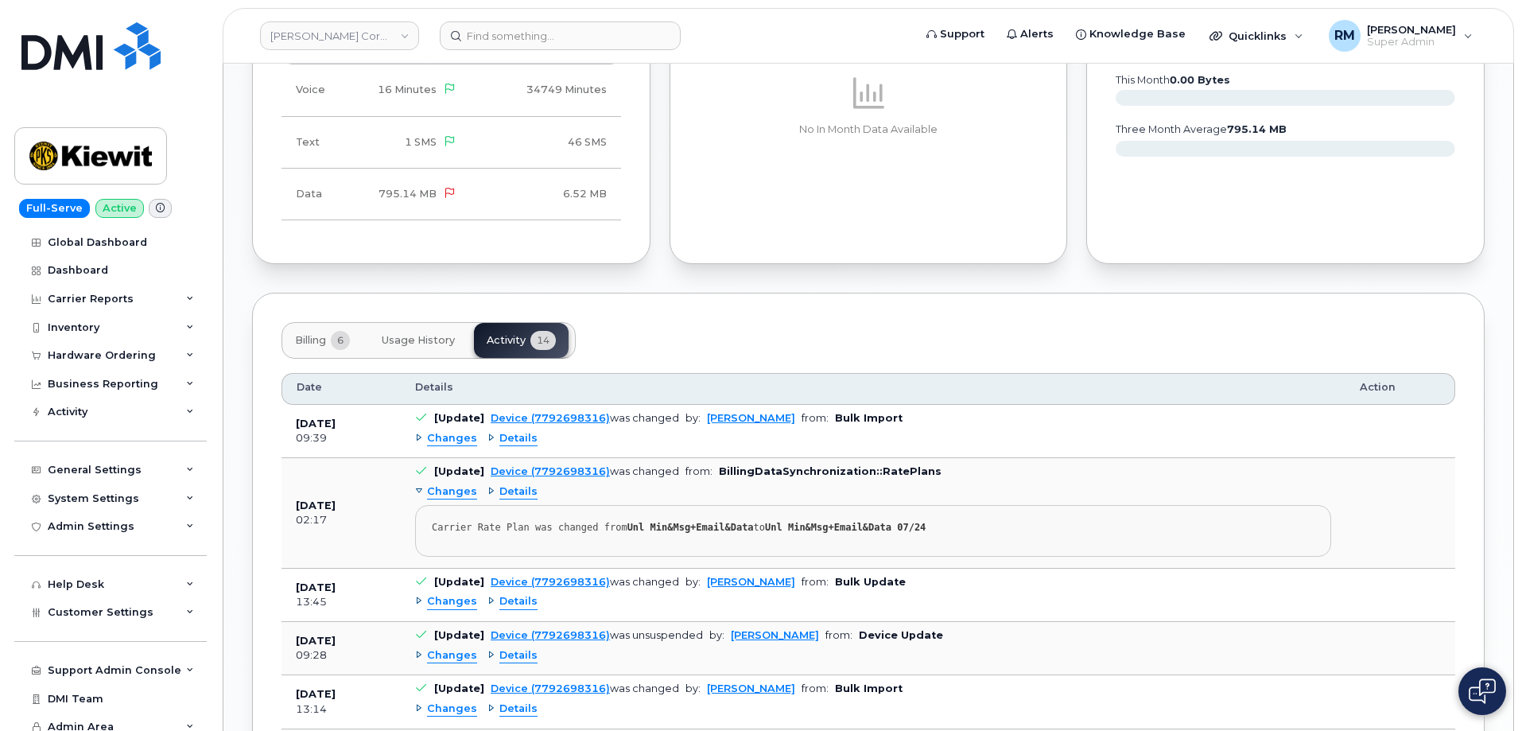
click at [303, 334] on span "Billing" at bounding box center [310, 340] width 31 height 13
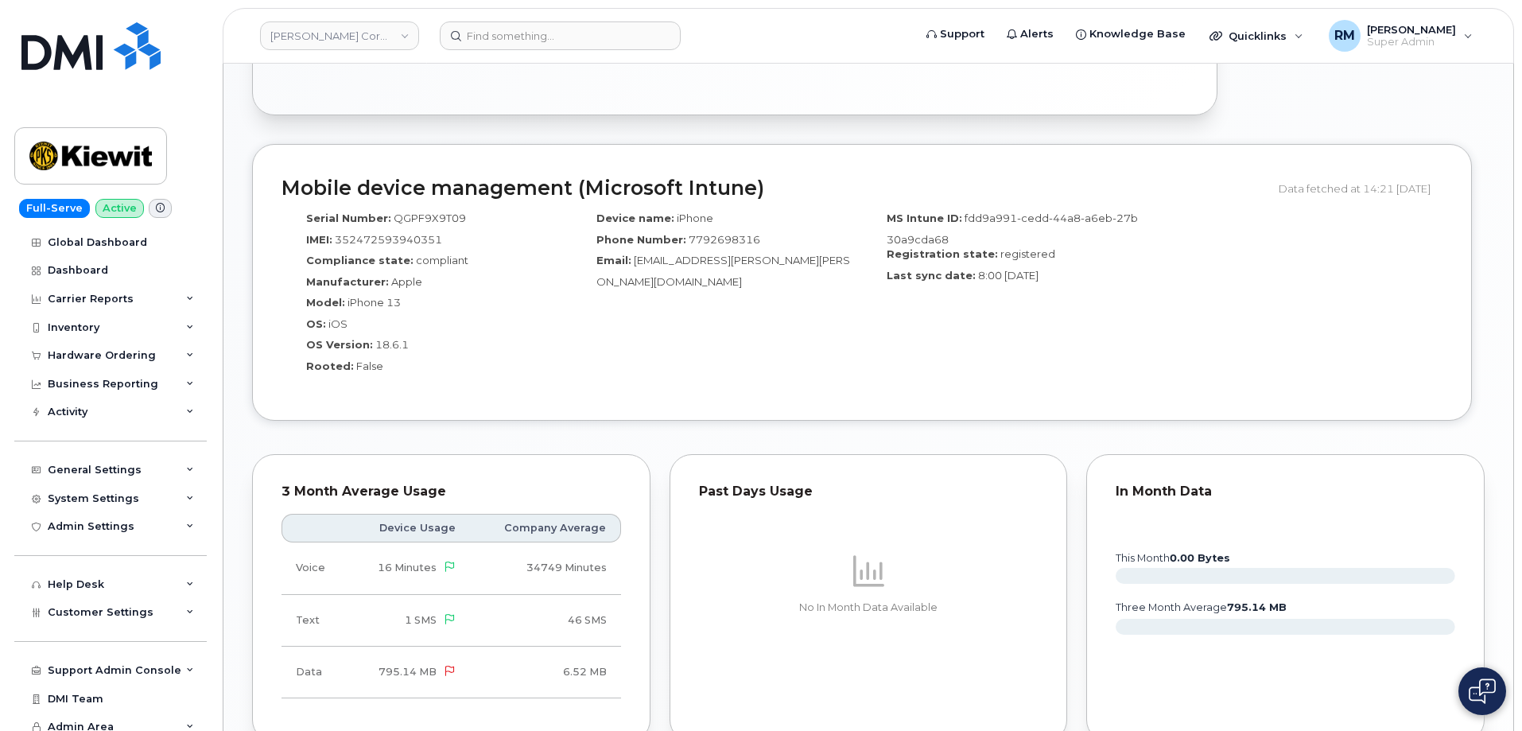
scroll to position [636, 0]
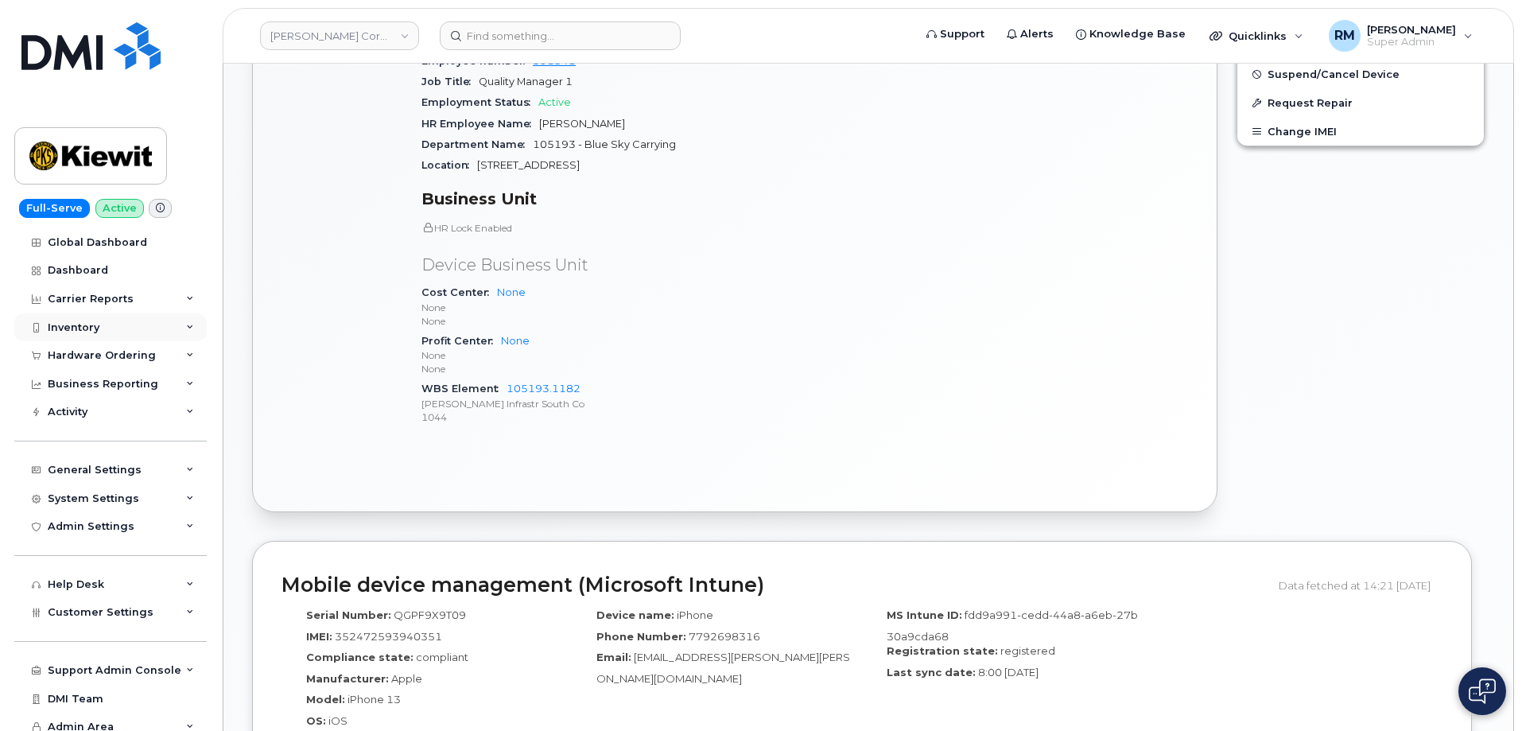
click at [108, 322] on div "Inventory" at bounding box center [110, 327] width 192 height 29
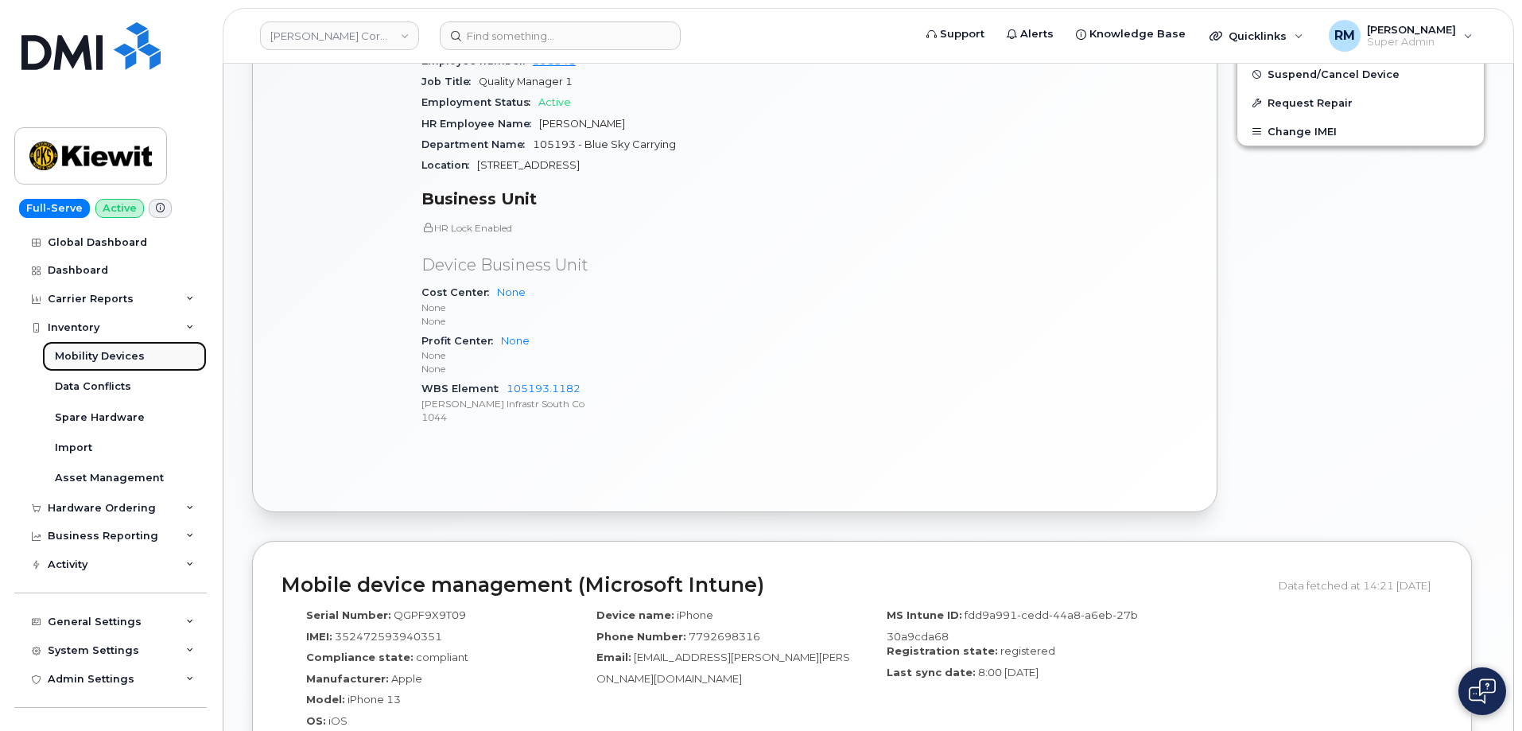
click at [91, 360] on div "Mobility Devices" at bounding box center [100, 356] width 90 height 14
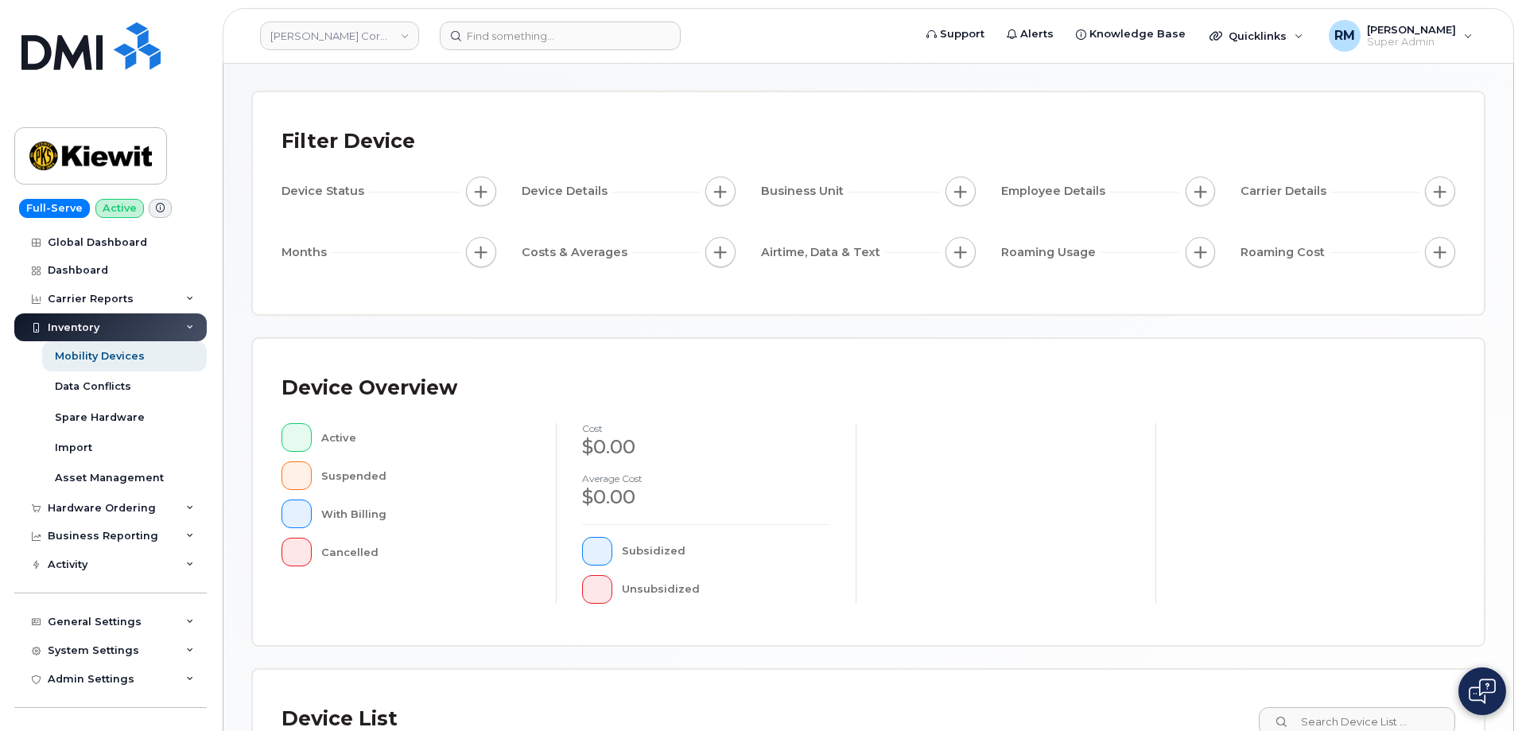
scroll to position [78, 0]
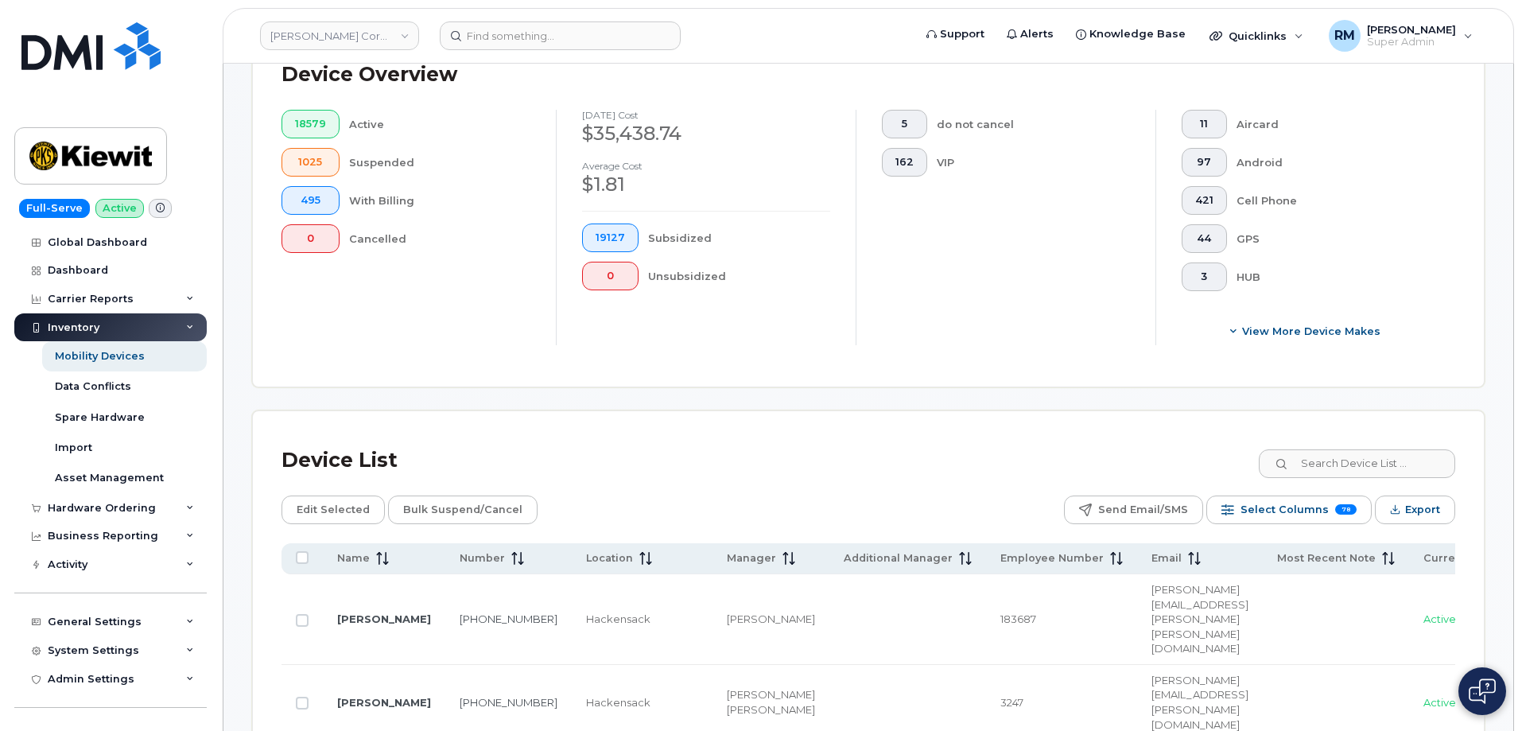
scroll to position [476, 0]
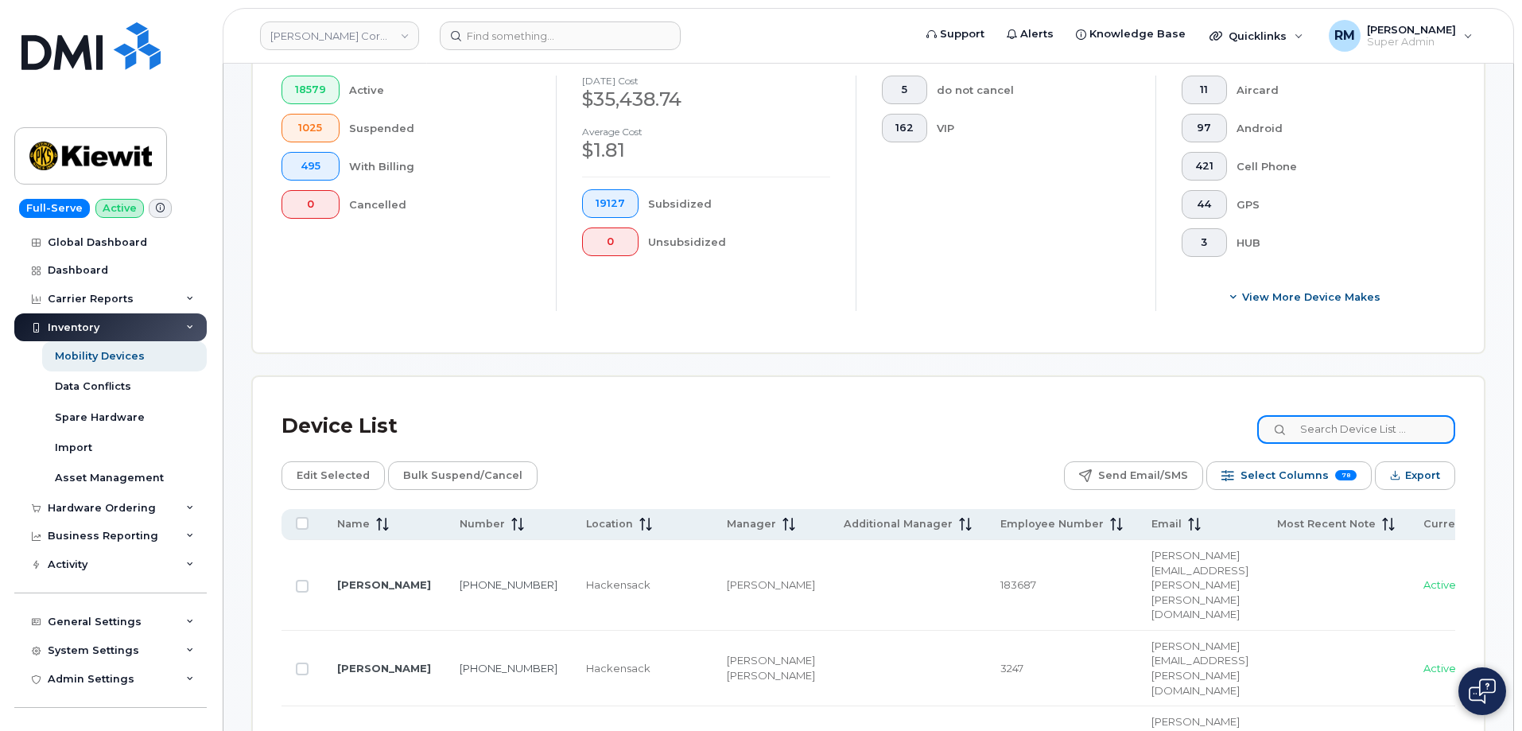
click at [1311, 418] on input at bounding box center [1356, 429] width 198 height 29
paste input "105186.2491"
type input "105186.2491"
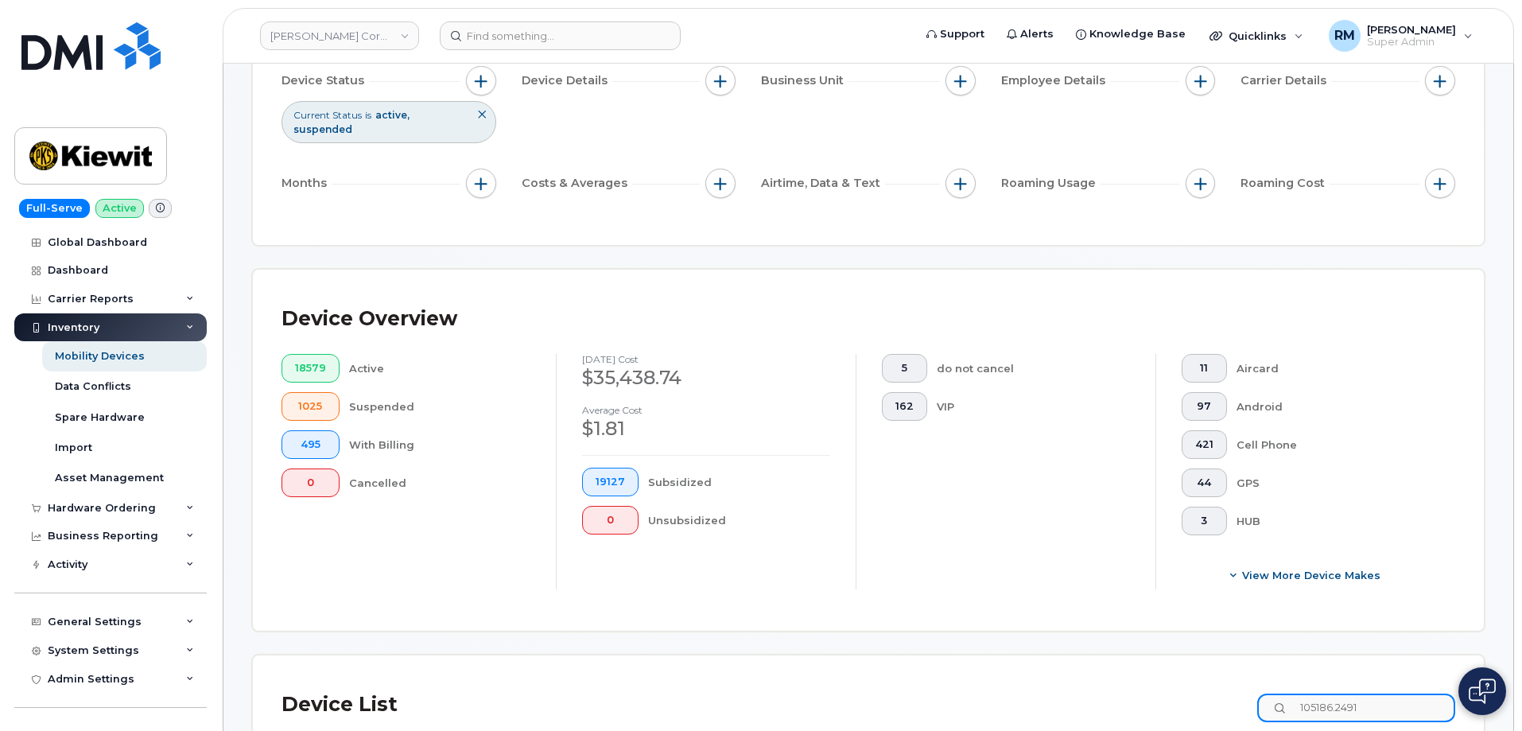
scroll to position [0, 0]
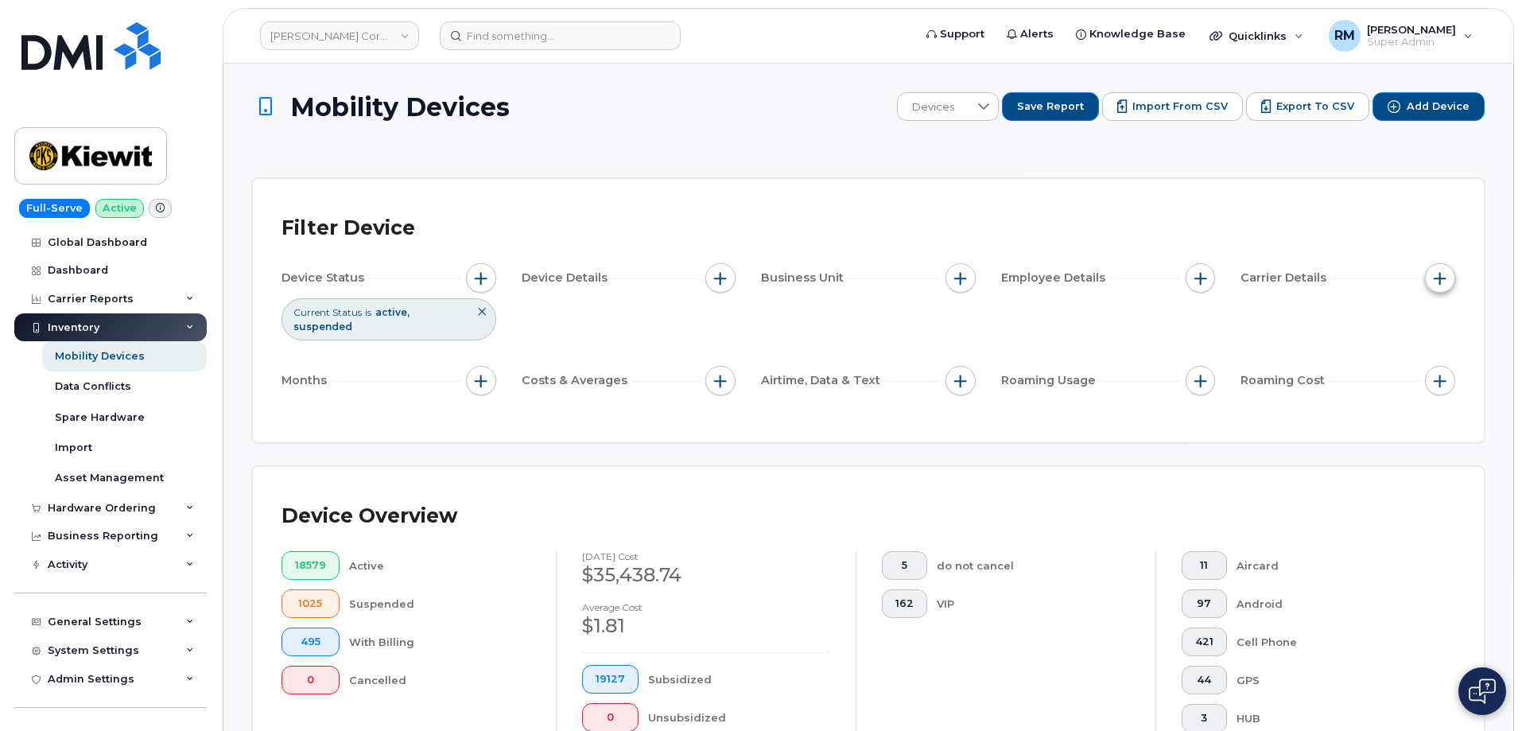
click at [1435, 279] on span "button" at bounding box center [1440, 278] width 13 height 13
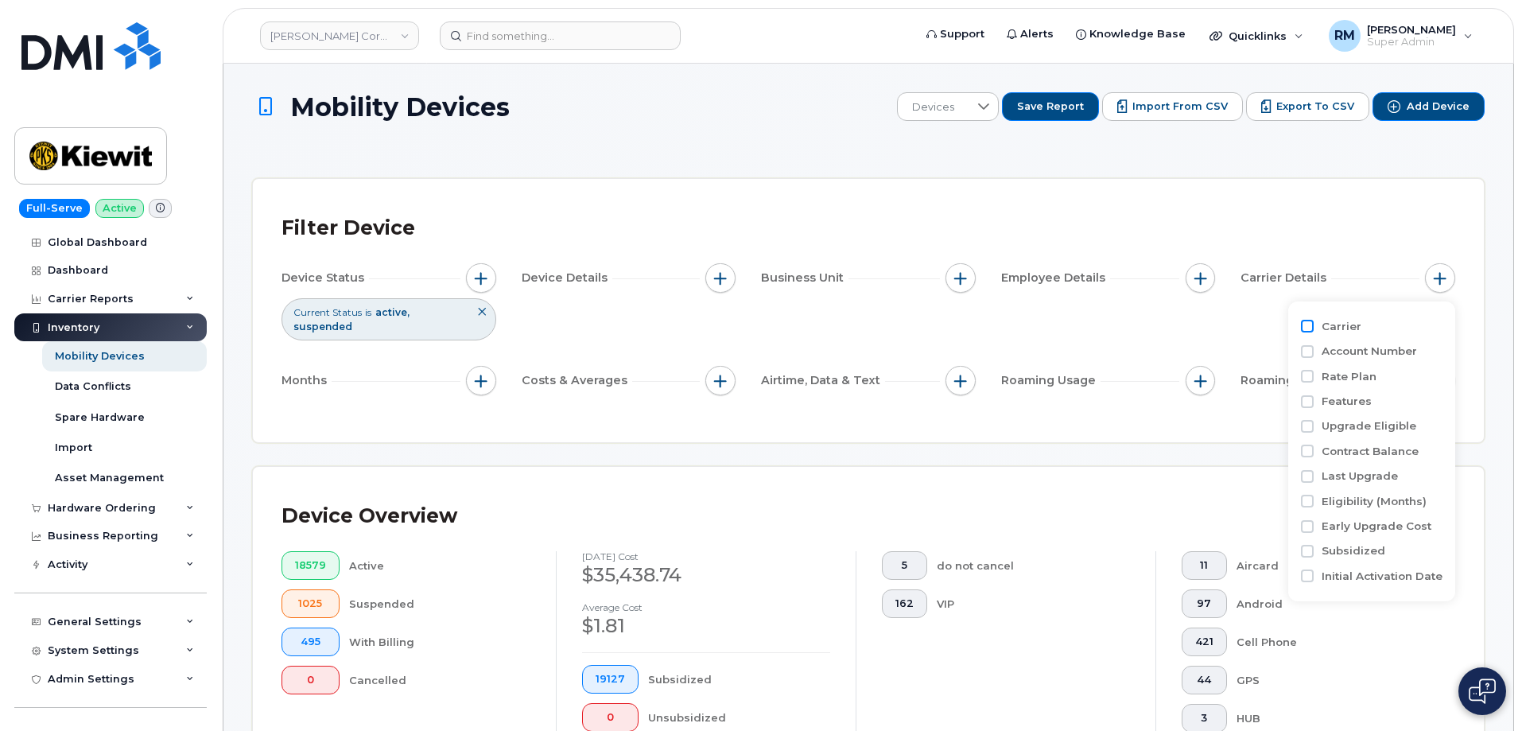
click at [1310, 328] on input "Carrier" at bounding box center [1307, 326] width 13 height 13
checkbox input "true"
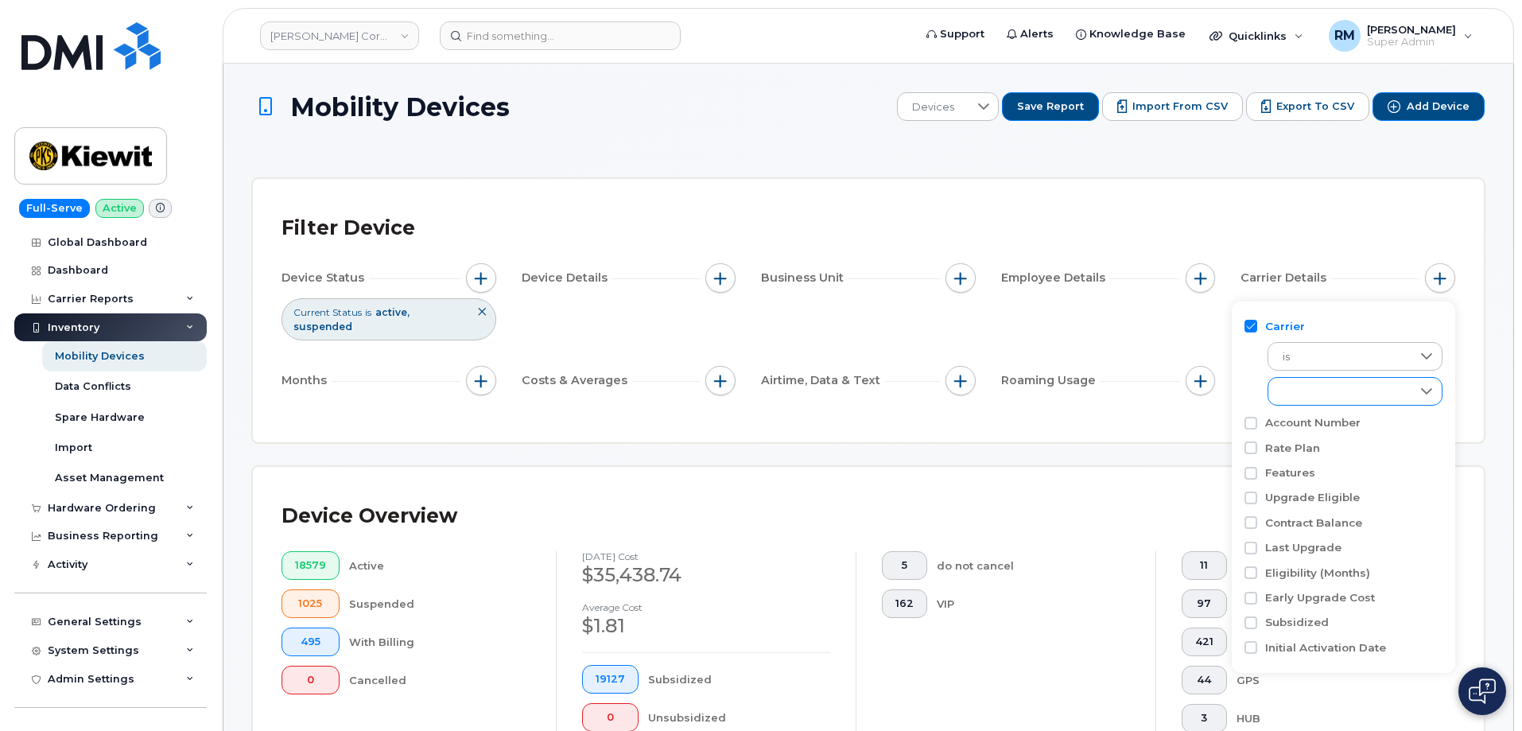
click at [1304, 390] on div "empty" at bounding box center [1339, 391] width 143 height 27
click at [1290, 464] on input "AT&T Wireless" at bounding box center [1286, 461] width 13 height 13
checkbox input "true"
click at [1150, 427] on div "Filter Device Device Status Current Status is active suspended Device Details B…" at bounding box center [868, 310] width 1231 height 263
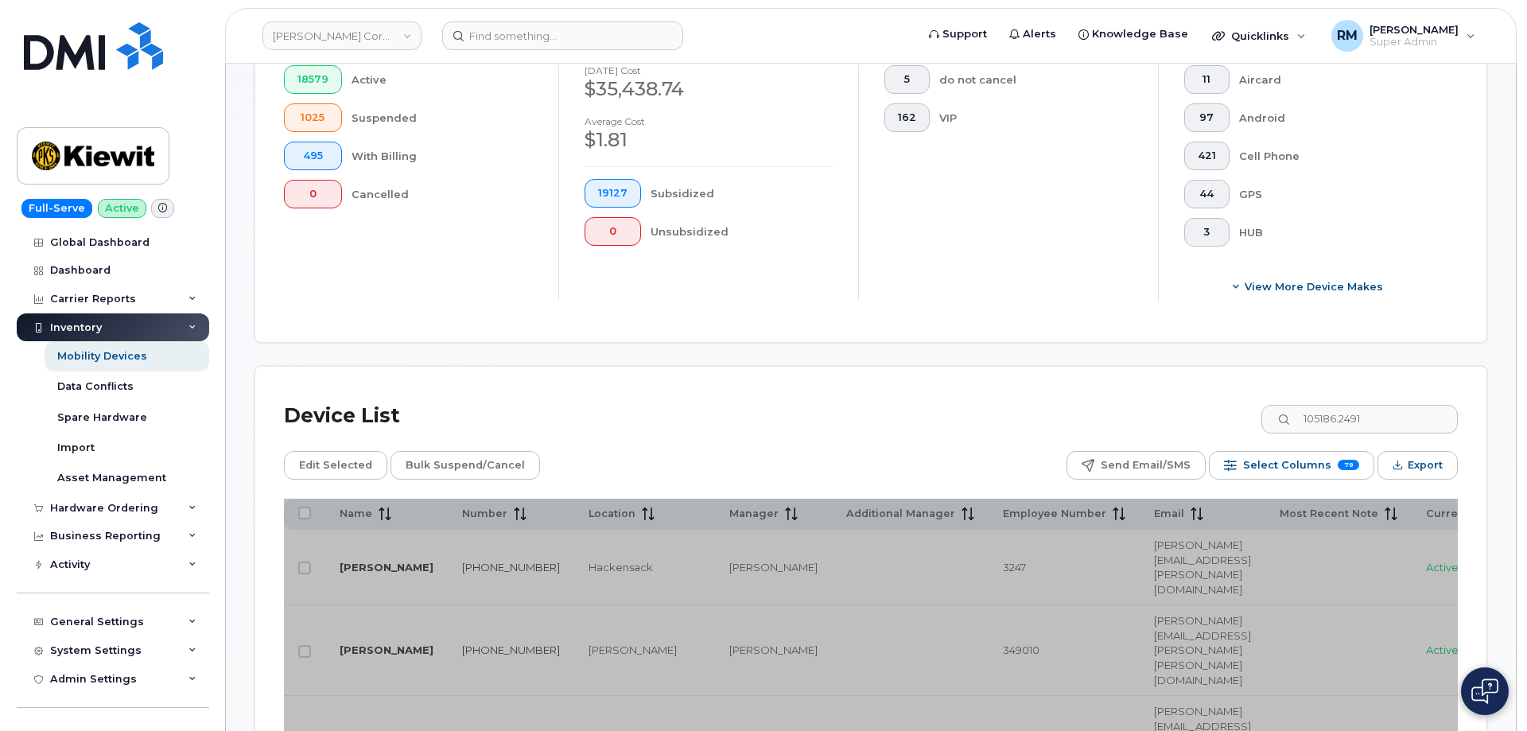
scroll to position [636, 0]
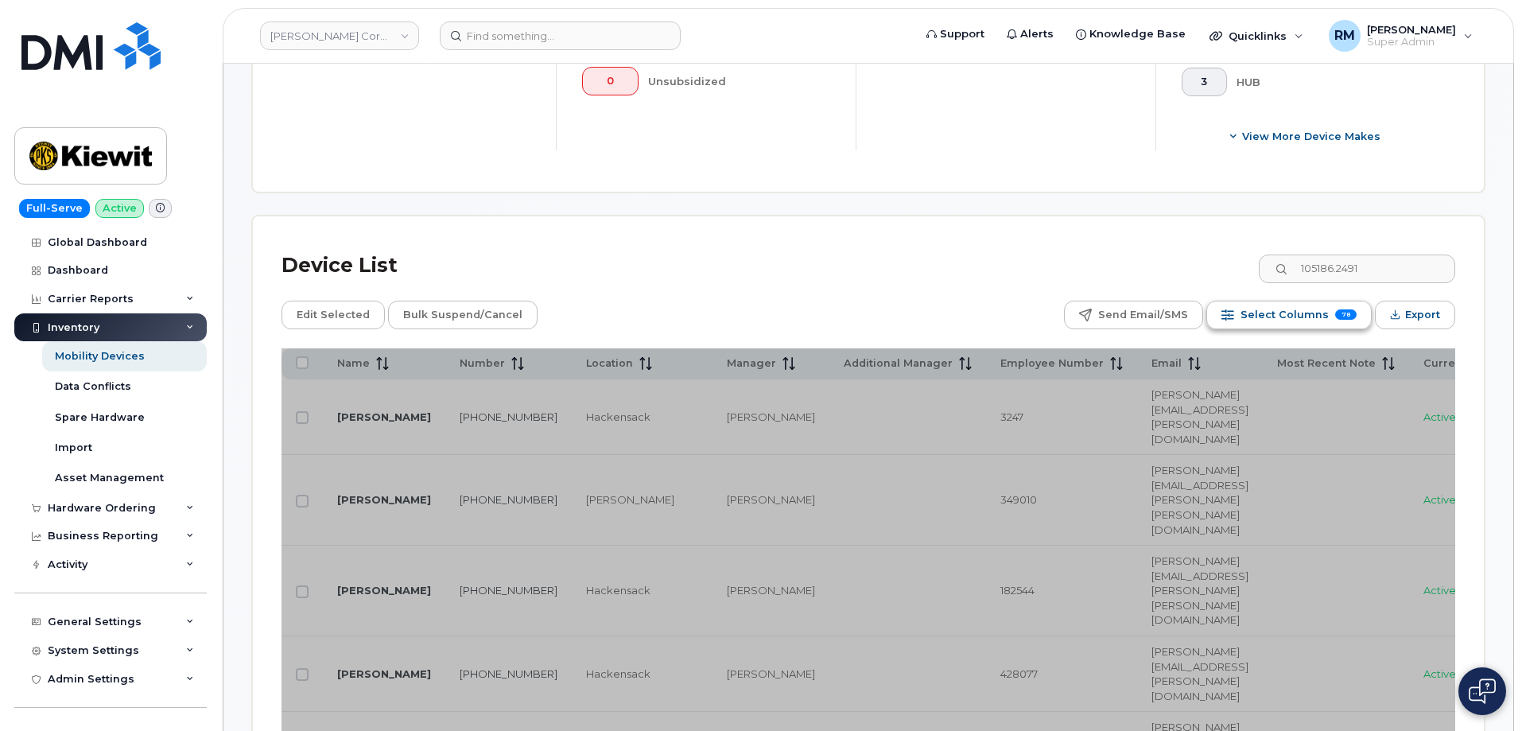
click at [1277, 304] on span "Select Columns" at bounding box center [1285, 315] width 88 height 24
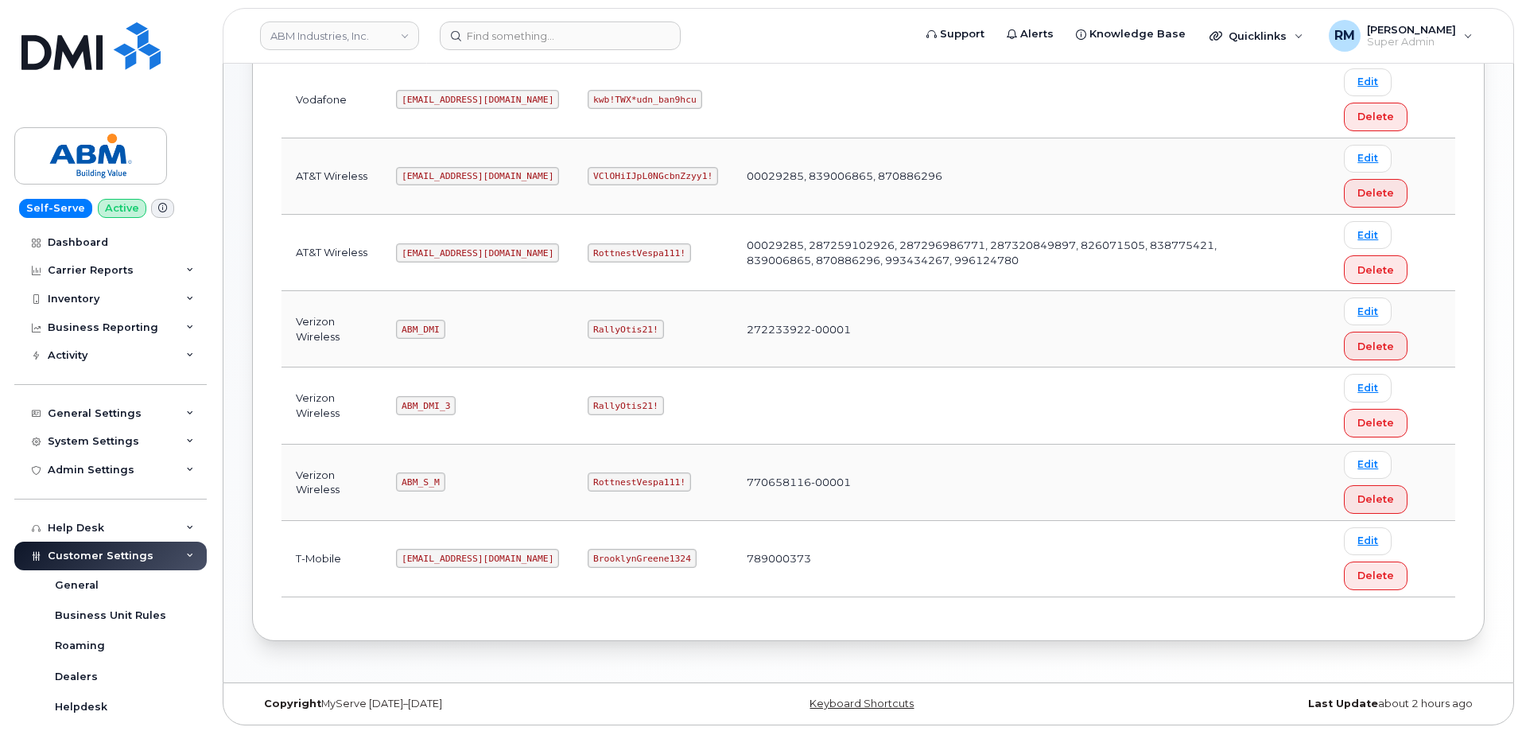
scroll to position [318, 0]
drag, startPoint x: 413, startPoint y: 480, endPoint x: 435, endPoint y: 477, distance: 22.4
click at [435, 477] on code "ABM_S_M" at bounding box center [420, 480] width 49 height 19
click at [418, 480] on code "ABM_S_M" at bounding box center [420, 480] width 49 height 19
drag, startPoint x: 405, startPoint y: 480, endPoint x: 456, endPoint y: 478, distance: 51.7
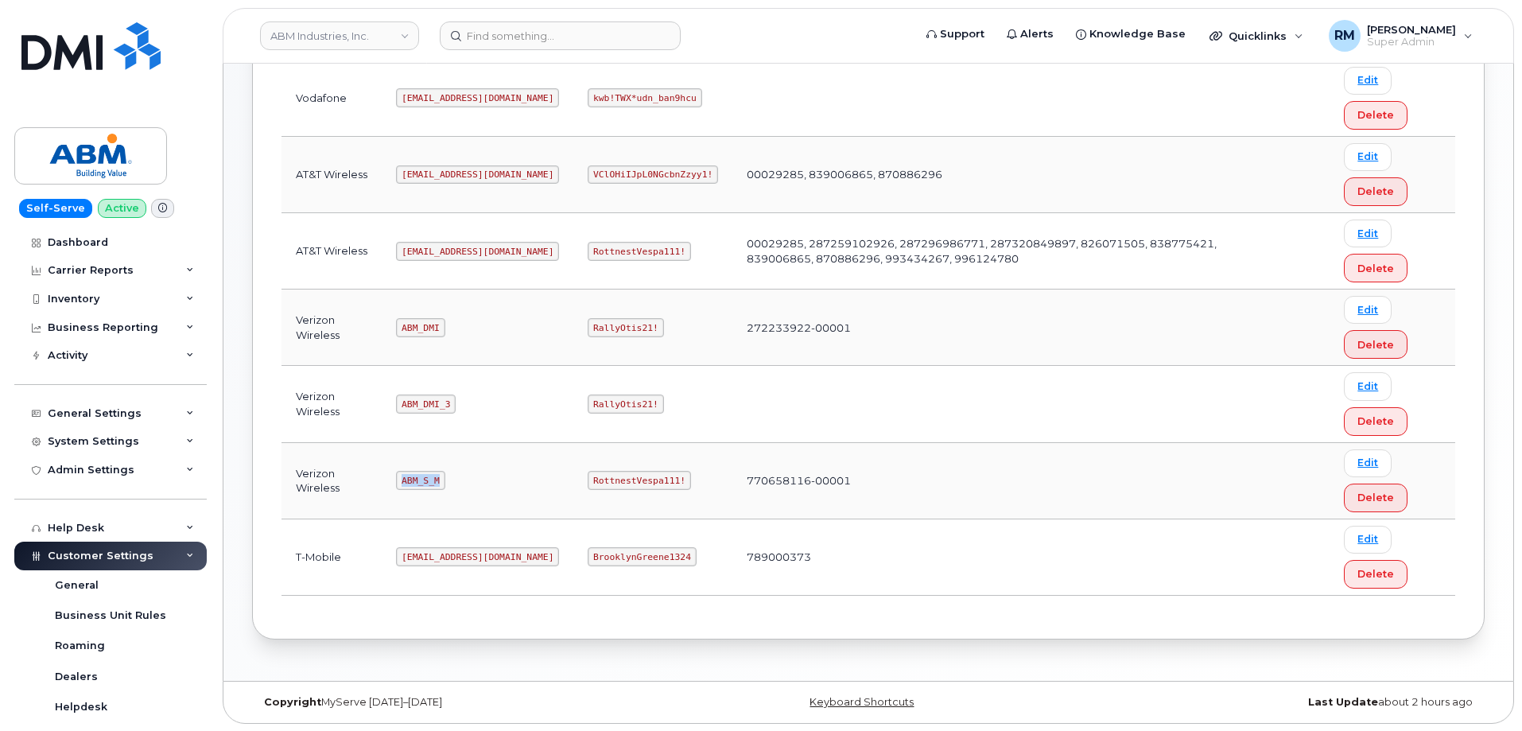
click at [456, 478] on td "ABM_S_M" at bounding box center [478, 481] width 192 height 76
copy code "ABM_S_M"
click at [588, 480] on code "RottnestVespa111!" at bounding box center [639, 480] width 103 height 19
copy code "RottnestVespa111"
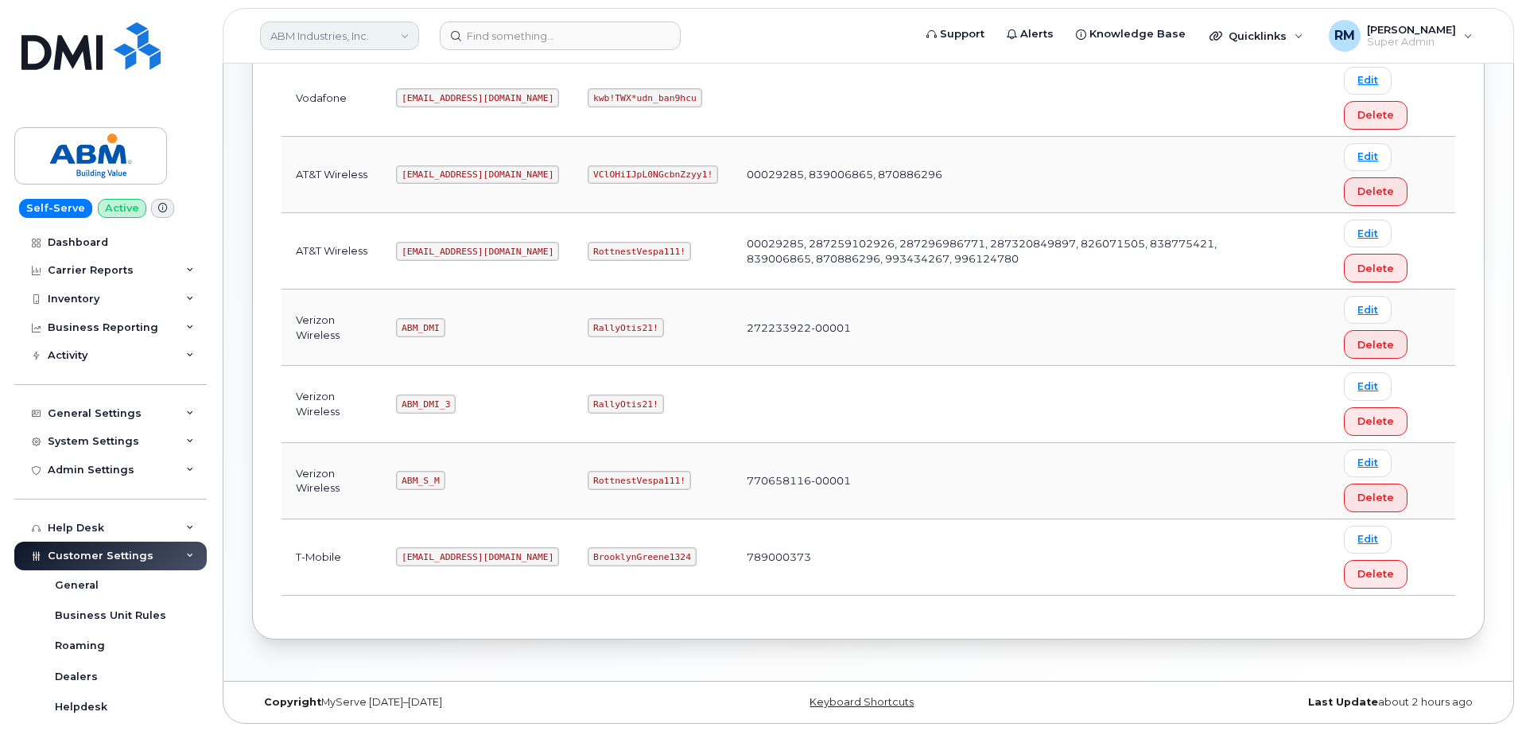
click at [368, 42] on link "ABM Industries, Inc." at bounding box center [339, 35] width 159 height 29
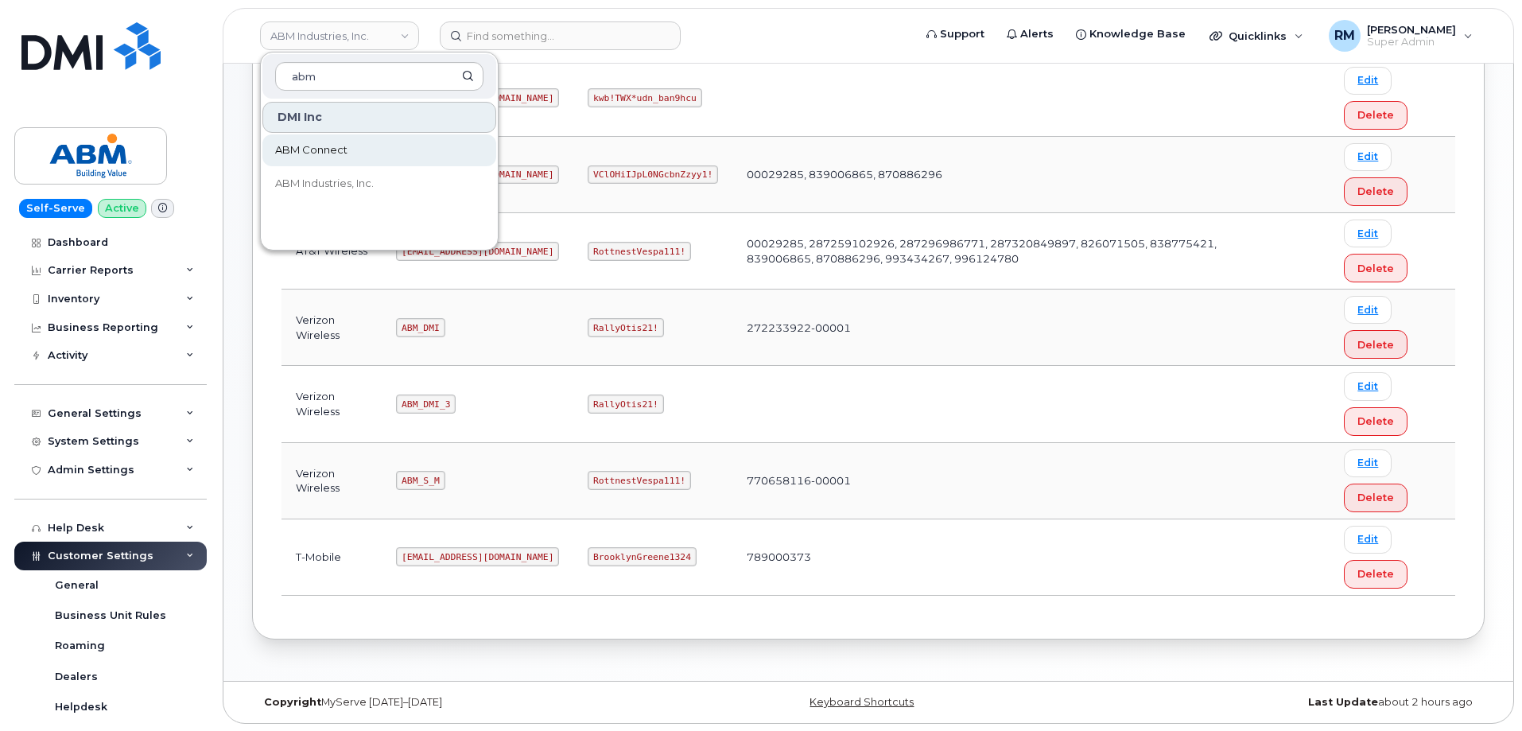
type input "abm"
click at [303, 145] on span "ABM Connect" at bounding box center [311, 150] width 72 height 16
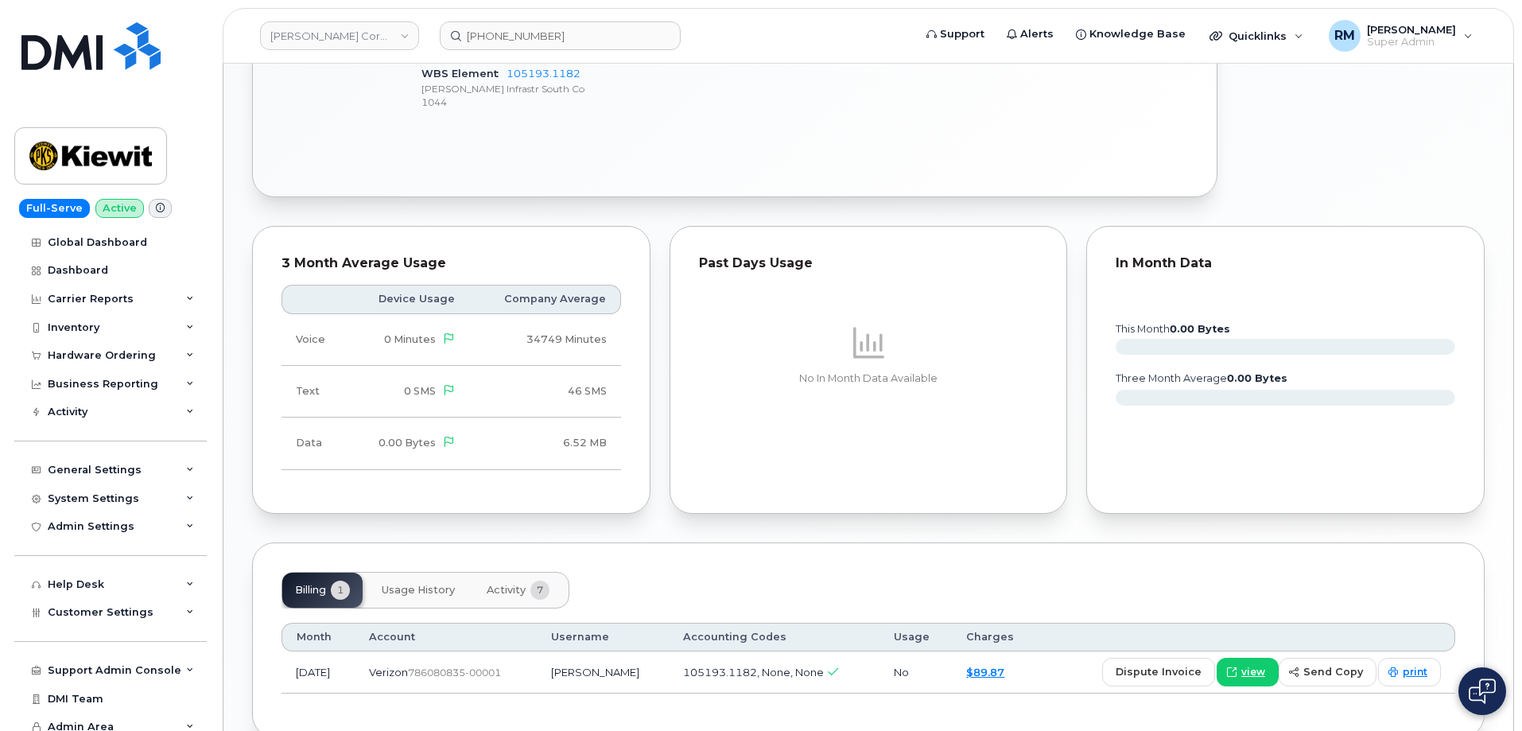
scroll to position [859, 0]
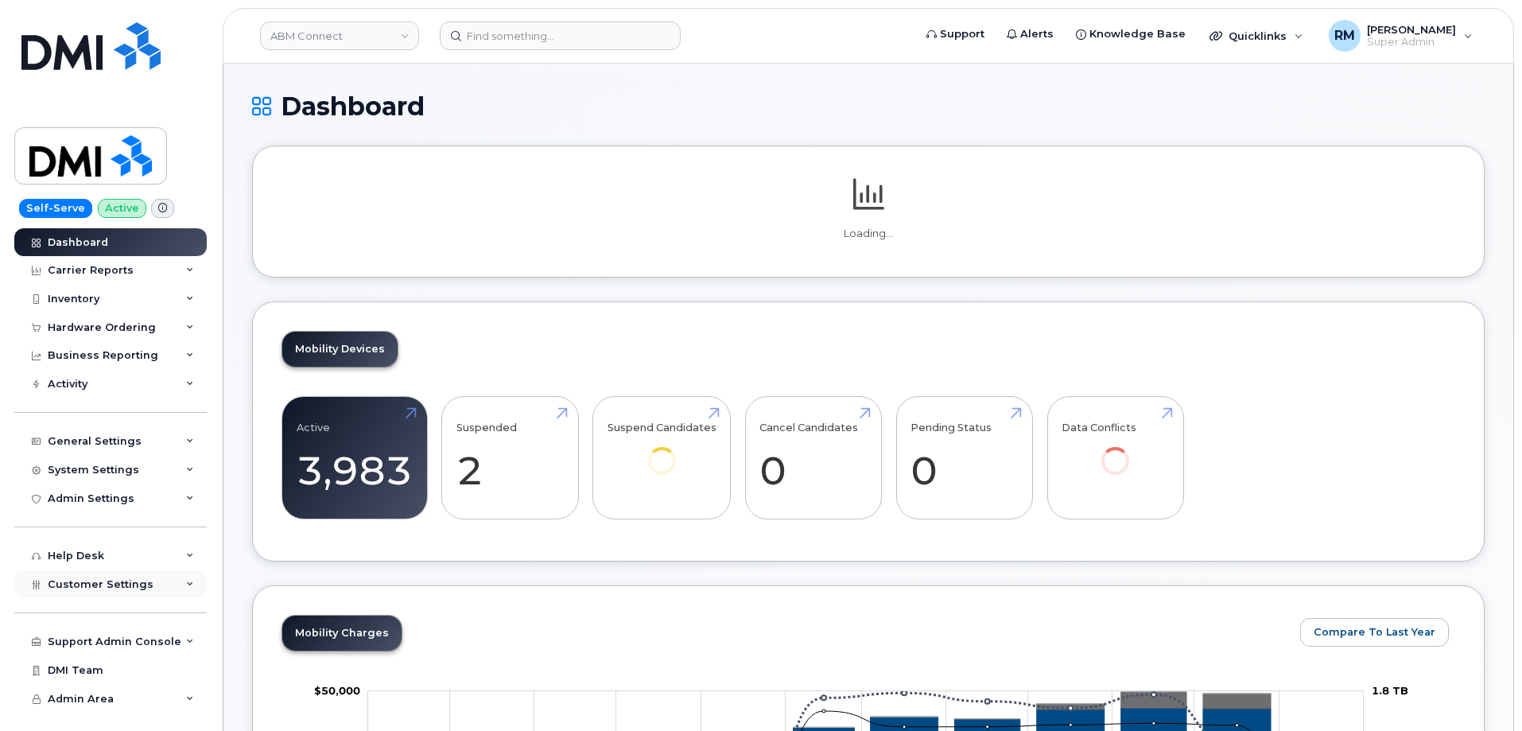
click at [174, 584] on div "Customer Settings" at bounding box center [110, 584] width 192 height 29
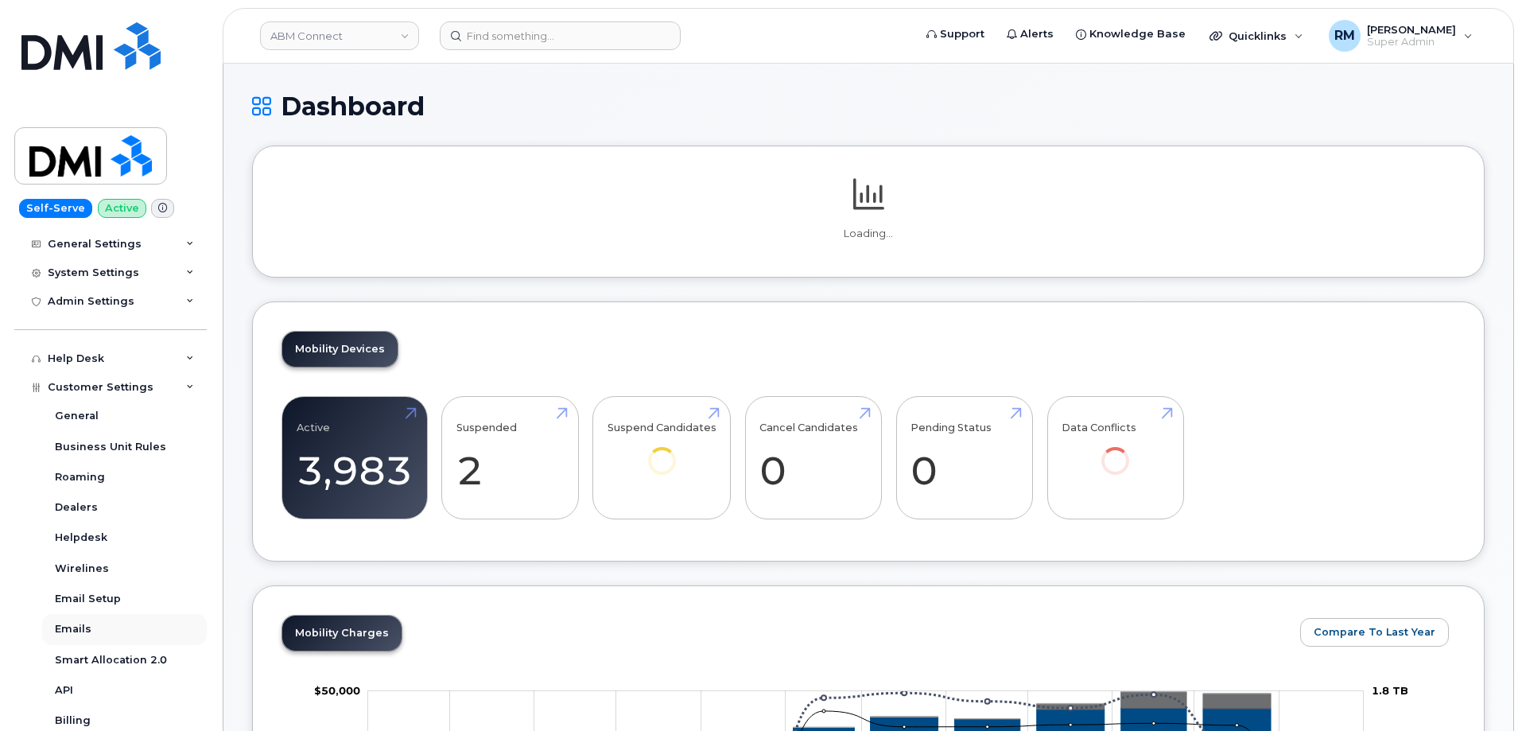
scroll to position [239, 0]
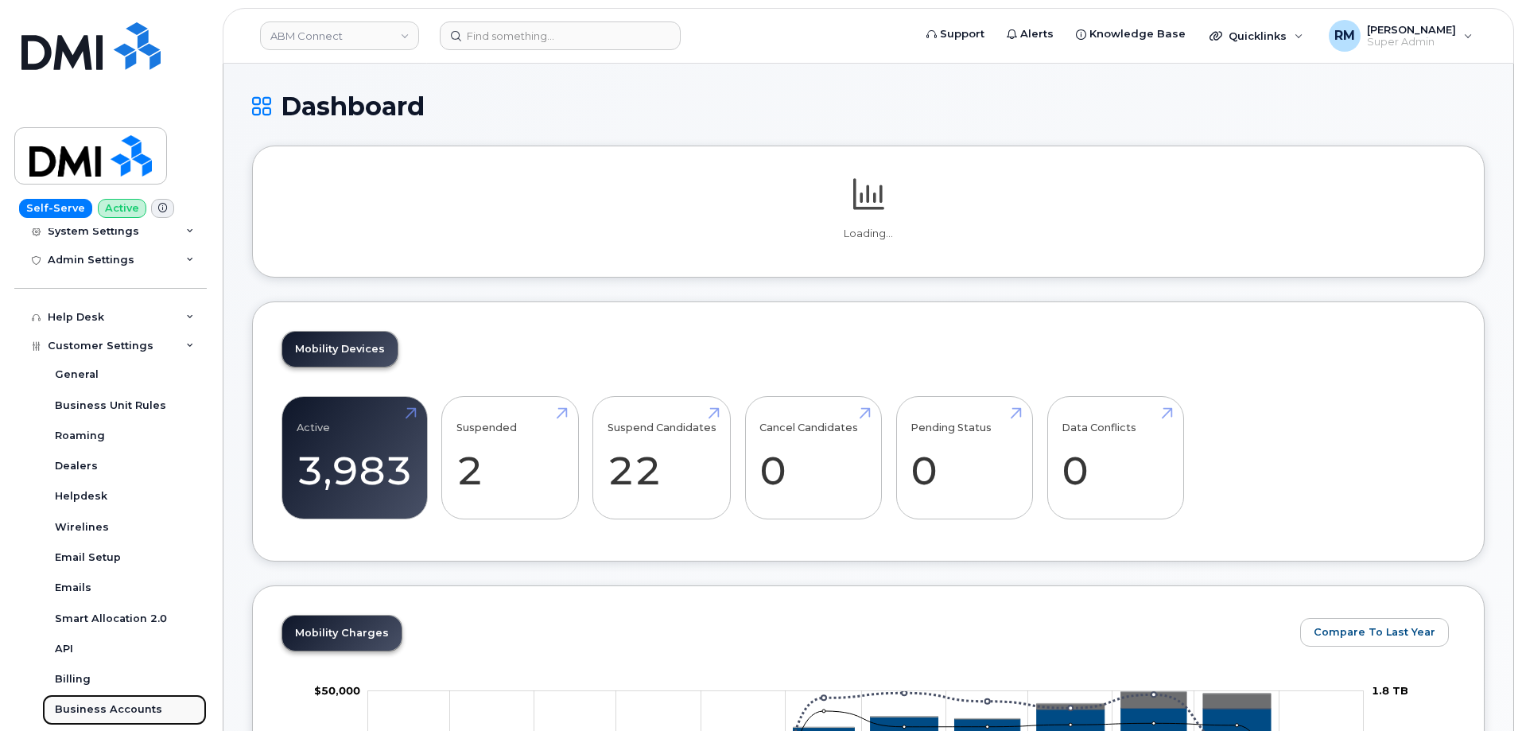
click at [126, 712] on div "Business Accounts" at bounding box center [108, 709] width 107 height 14
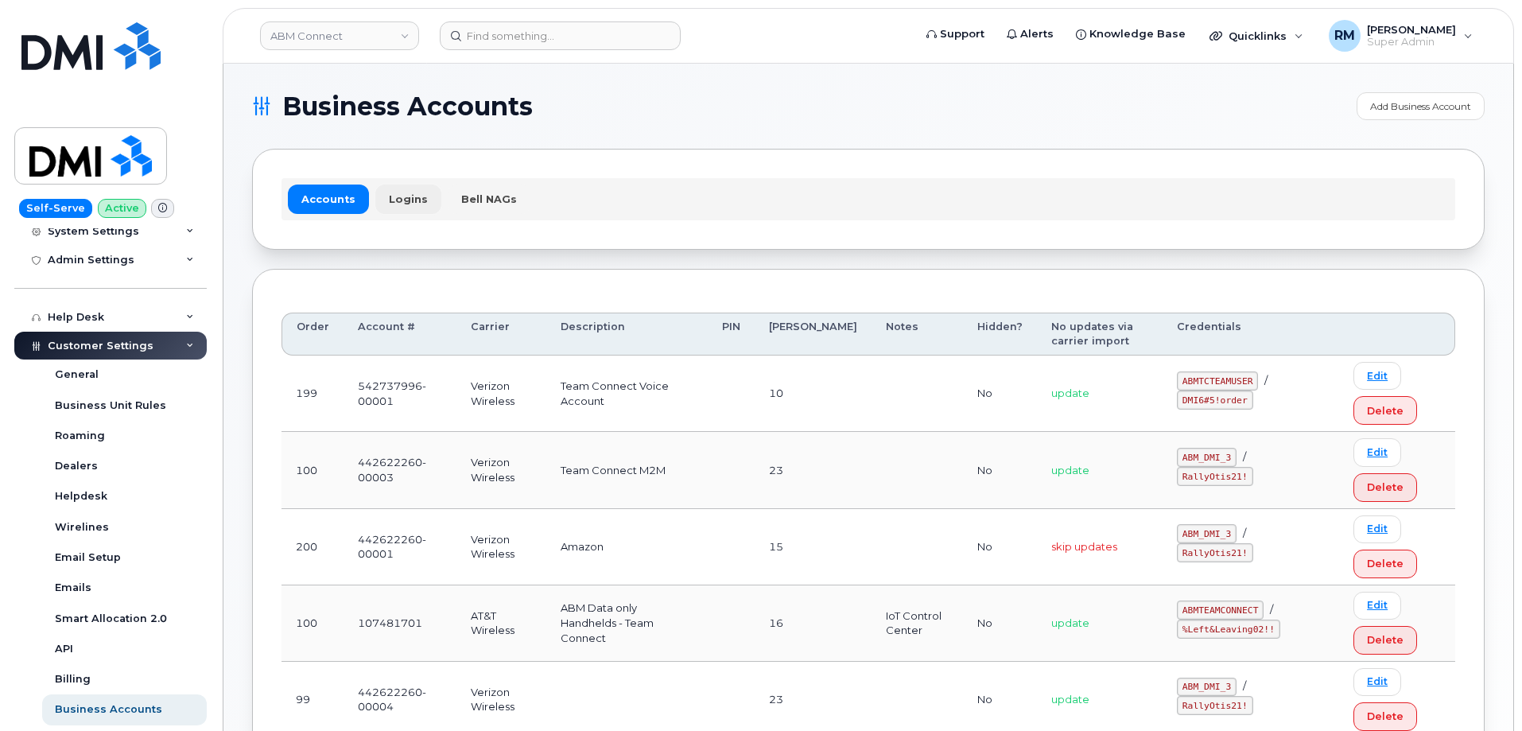
click at [406, 193] on link "Logins" at bounding box center [408, 198] width 66 height 29
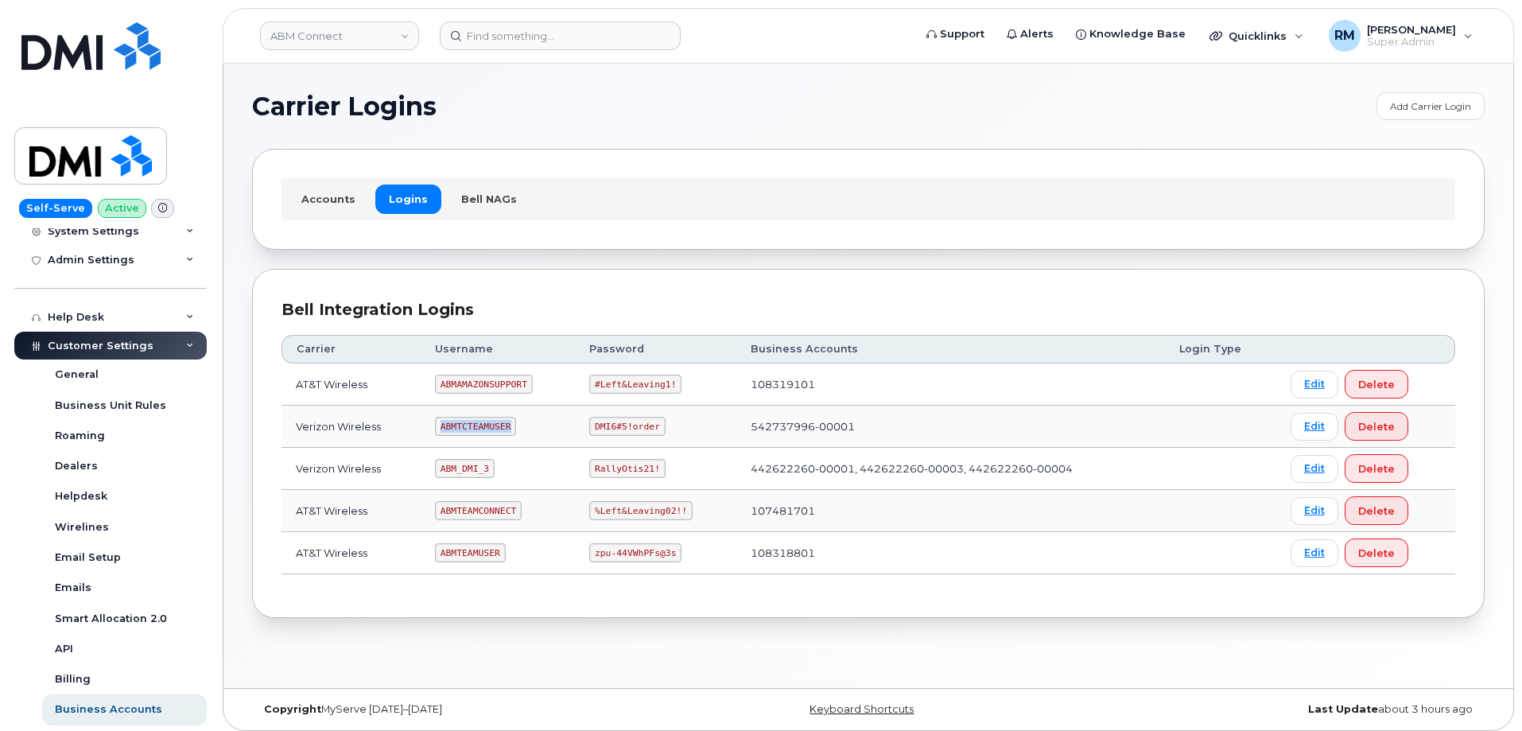
drag, startPoint x: 501, startPoint y: 427, endPoint x: 396, endPoint y: 427, distance: 105.0
click at [396, 448] on tr "Verizon Wireless ABMTCTEAMUSER DMI6#5!order 542737996-00001 Edit Delete" at bounding box center [869, 469] width 1174 height 42
copy tr "ABMTCTEAMUSER"
drag, startPoint x: 441, startPoint y: 471, endPoint x: 493, endPoint y: 470, distance: 52.5
click at [493, 470] on td "ABM_DMI_3" at bounding box center [498, 469] width 154 height 42
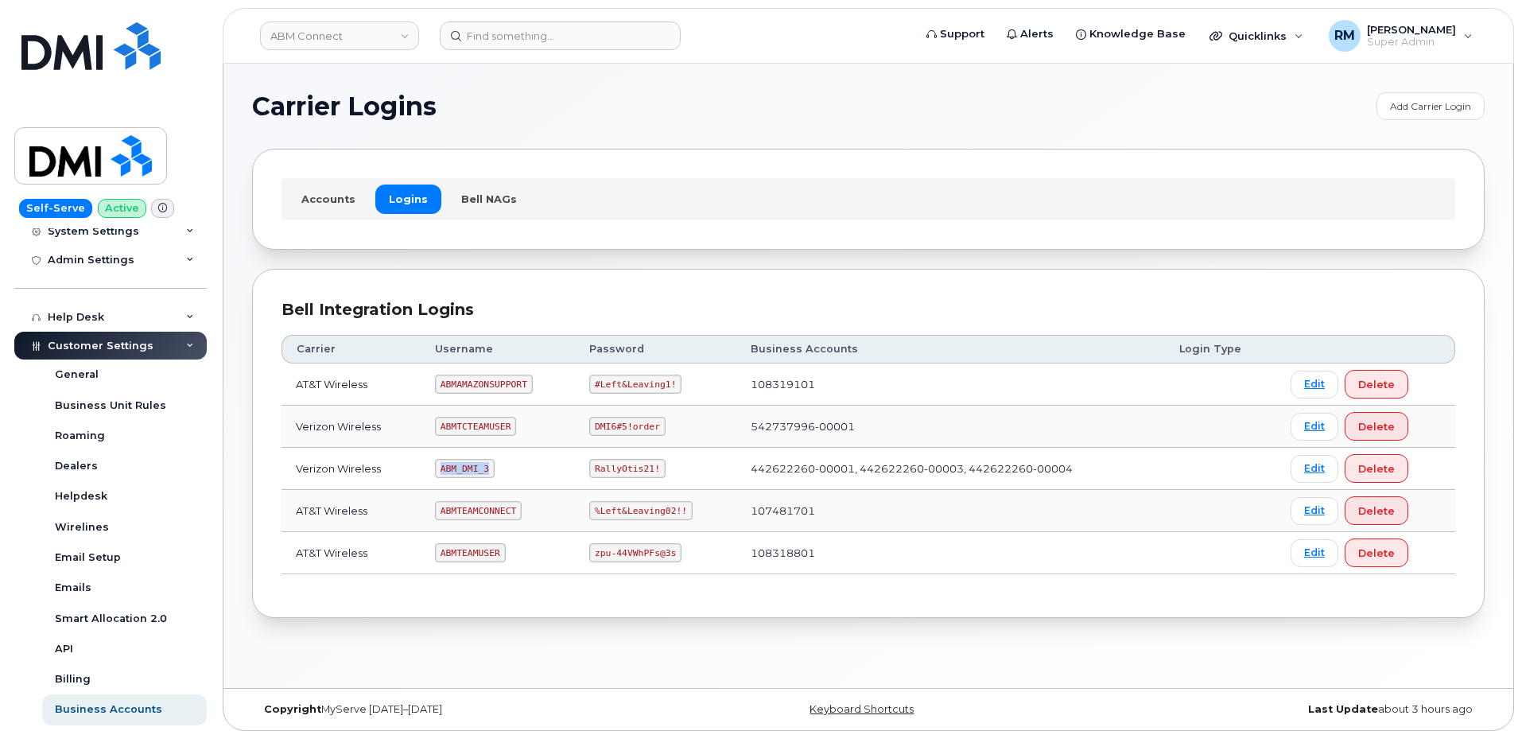
copy code "ABM_DMI_3"
click at [593, 469] on code "RallyOtis21!" at bounding box center [627, 468] width 76 height 19
copy code "RallyOtis21"
drag, startPoint x: 739, startPoint y: 469, endPoint x: 844, endPoint y: 465, distance: 105.0
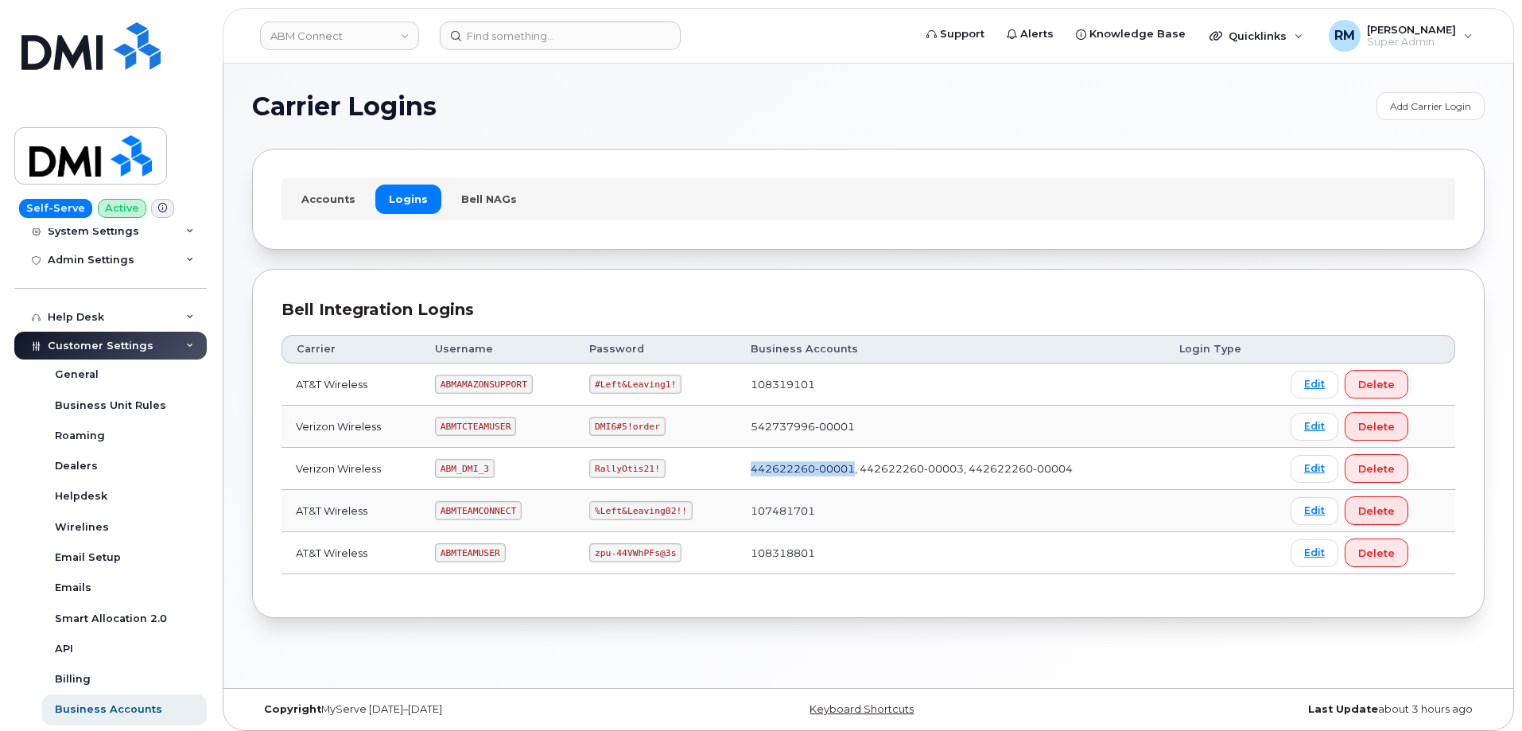
click at [844, 465] on td "442622260-00001, 442622260-00003, 442622260-00004" at bounding box center [950, 469] width 429 height 42
copy td "442622260-00001"
click at [349, 44] on link "ABM Connect" at bounding box center [339, 35] width 159 height 29
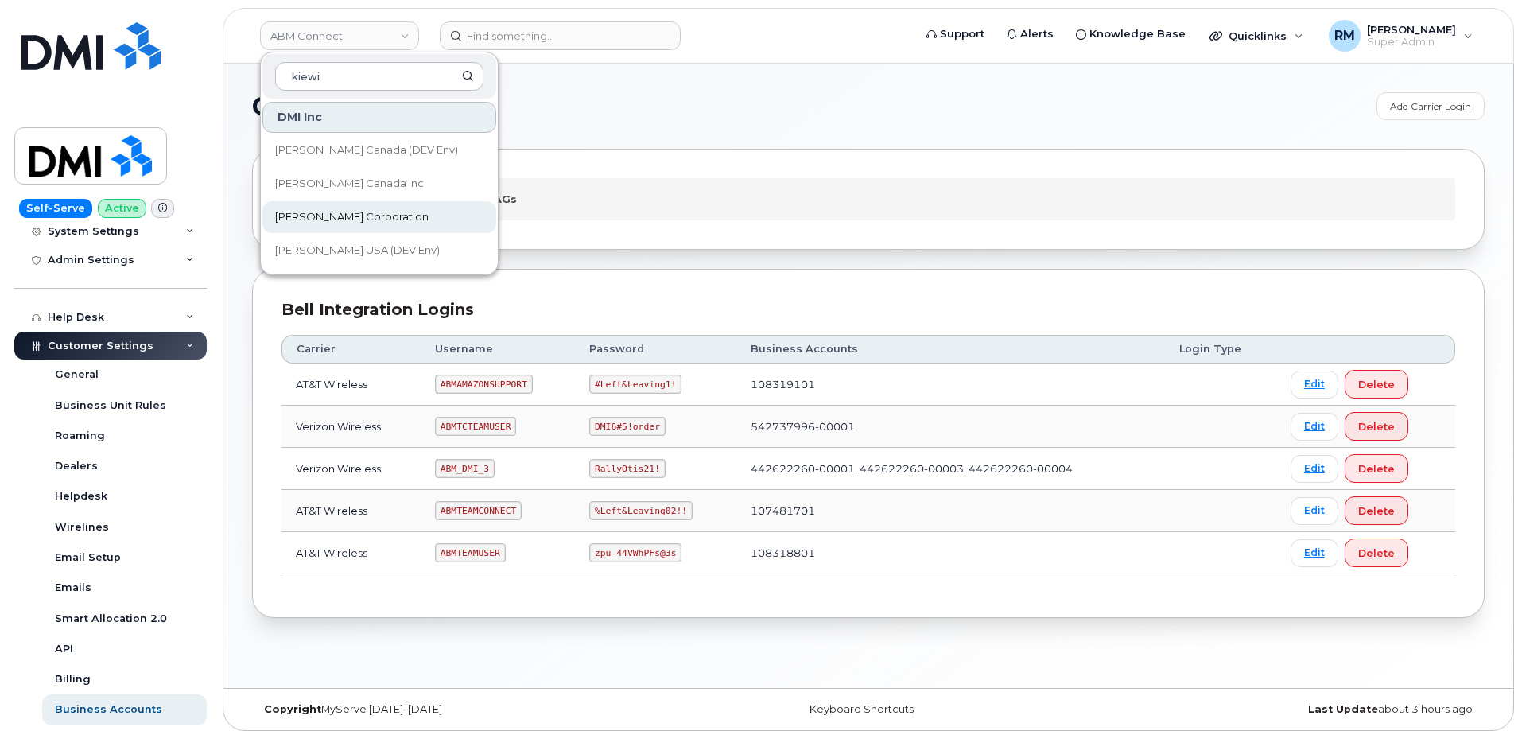
type input "kiewi"
click at [323, 207] on link "[PERSON_NAME] Corporation" at bounding box center [379, 217] width 234 height 32
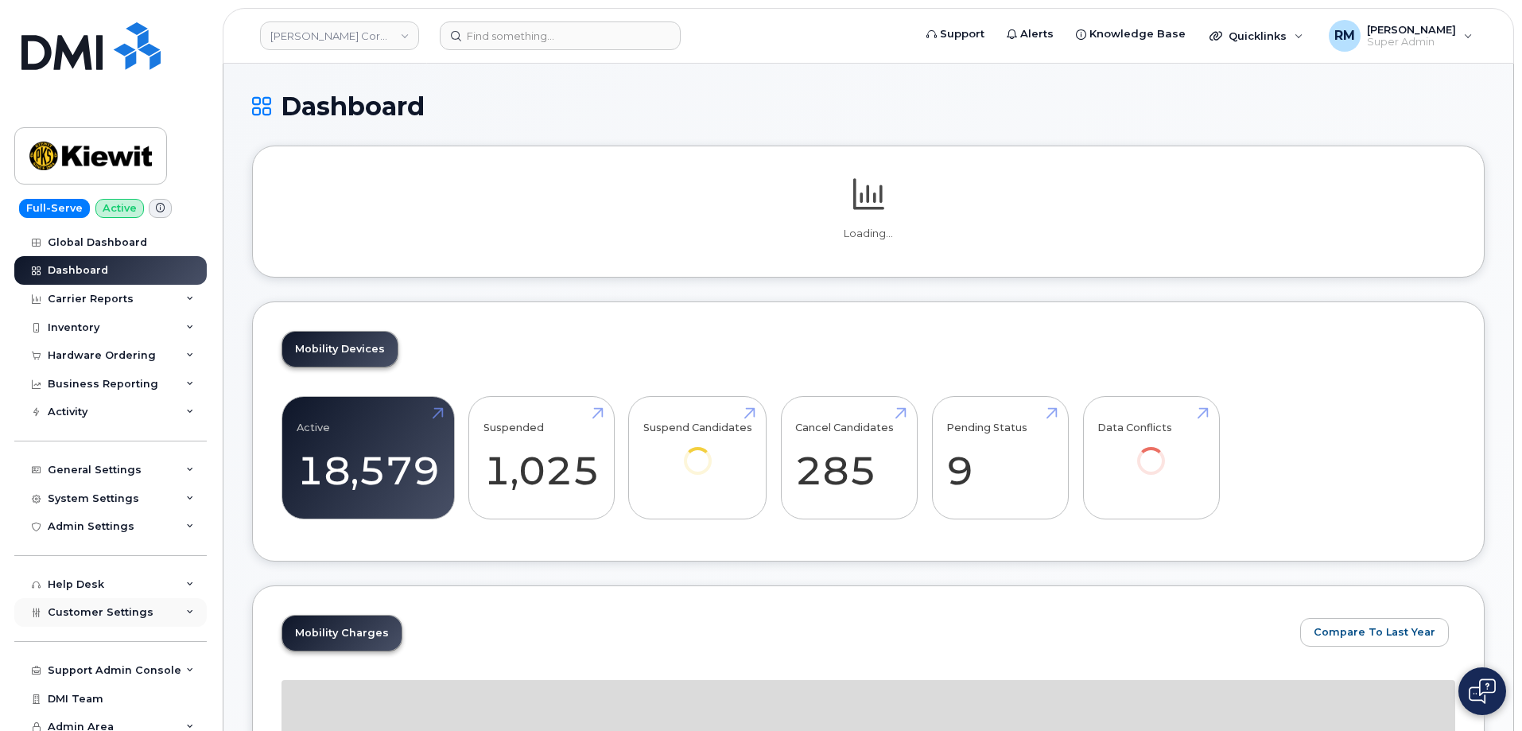
click at [167, 612] on div "Customer Settings" at bounding box center [110, 612] width 192 height 29
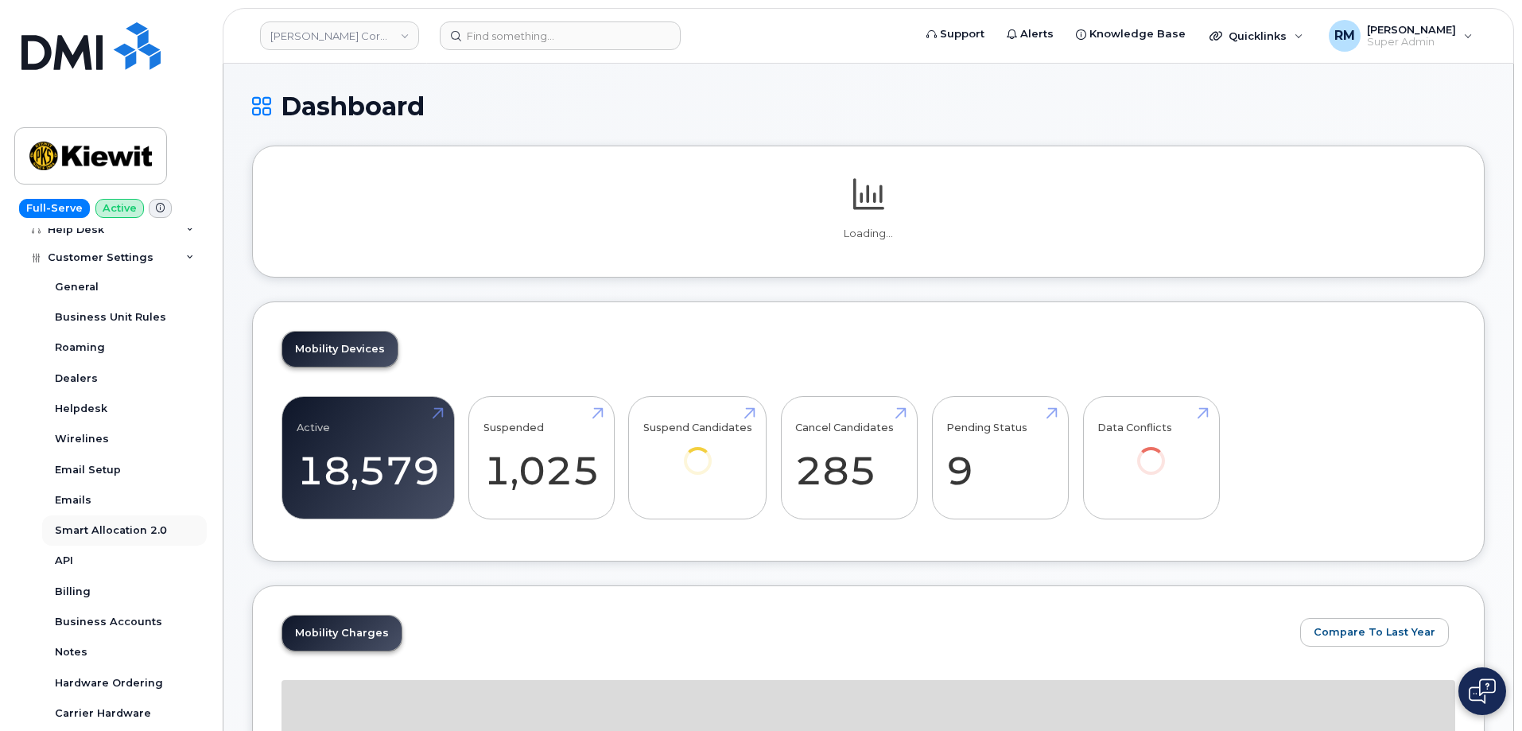
scroll to position [398, 0]
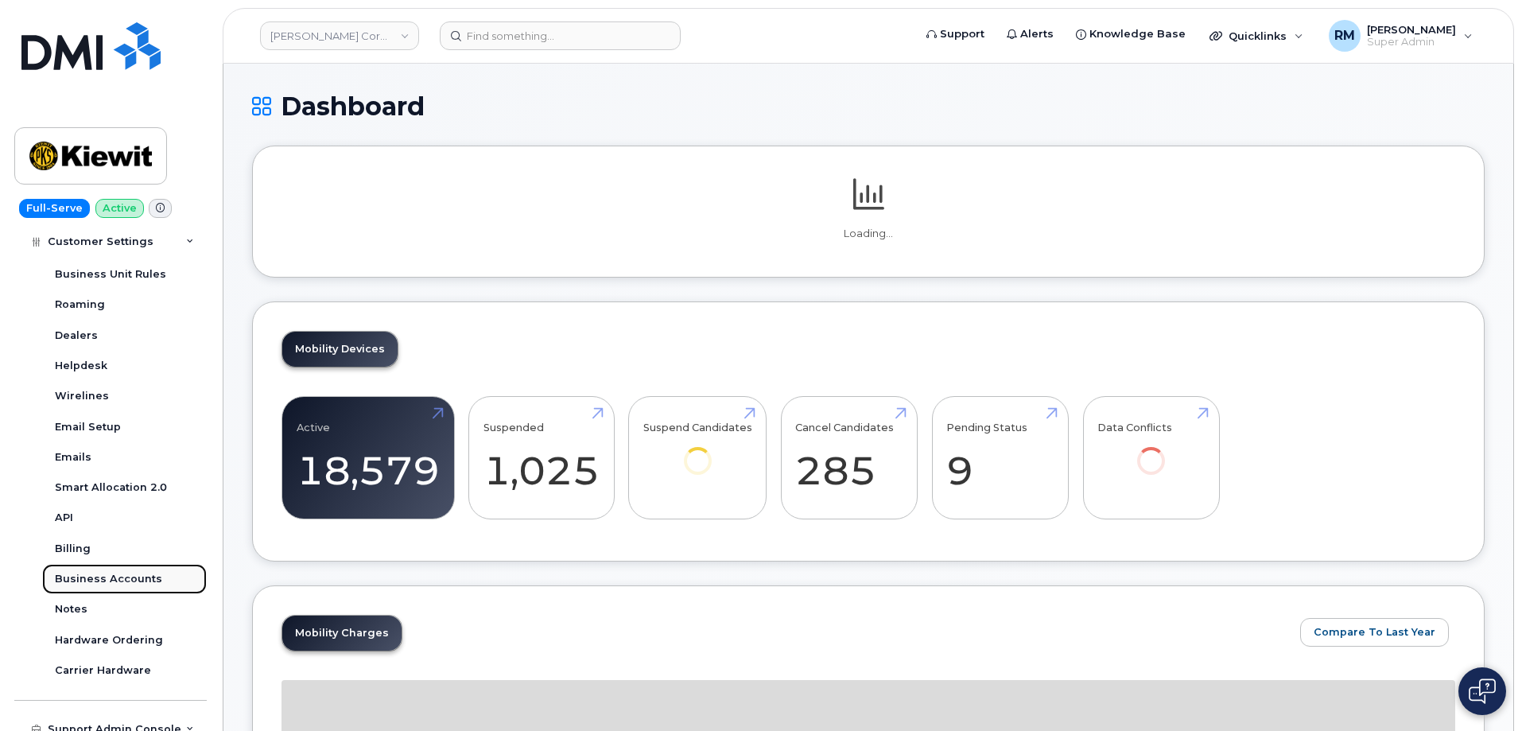
click at [127, 573] on div "Business Accounts" at bounding box center [108, 579] width 107 height 14
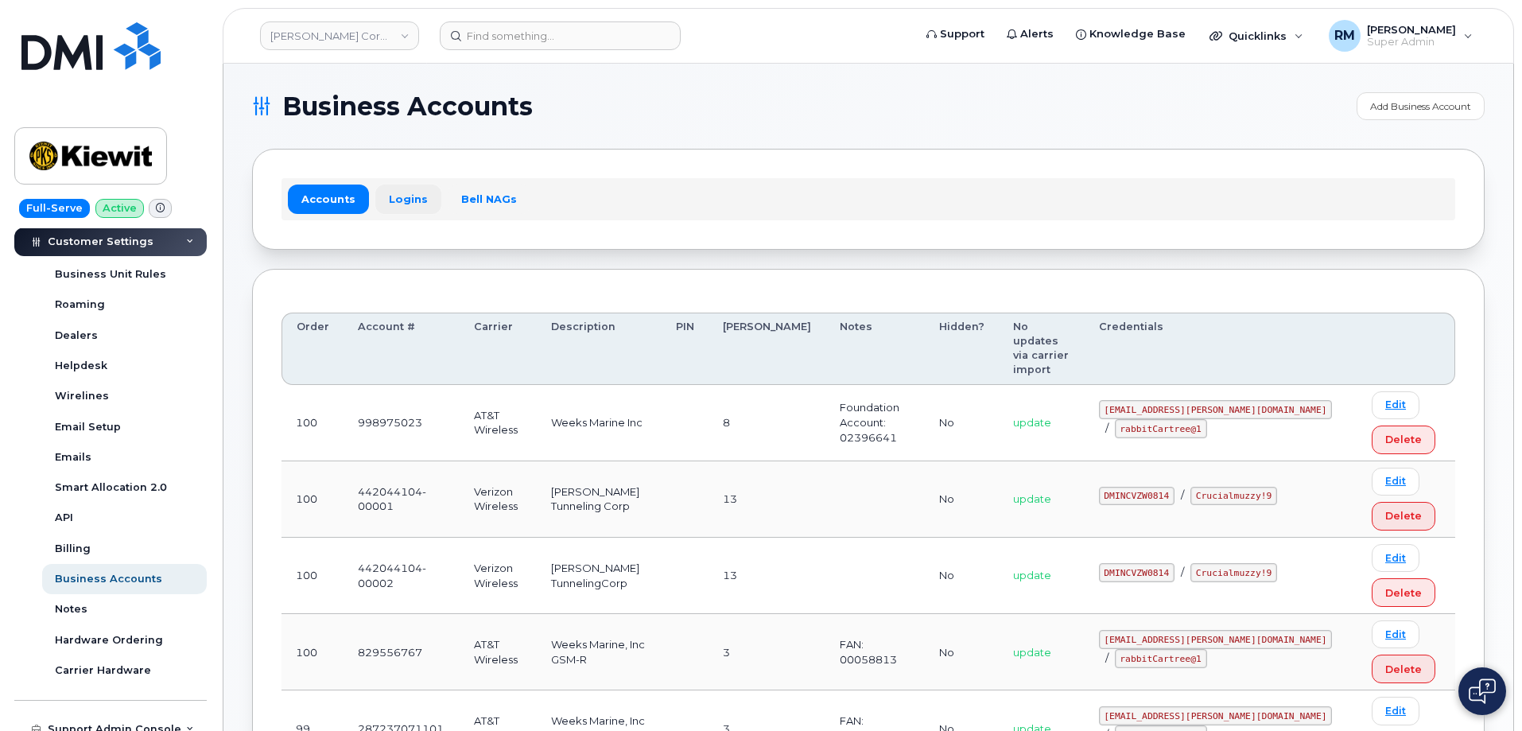
click at [402, 197] on link "Logins" at bounding box center [408, 198] width 66 height 29
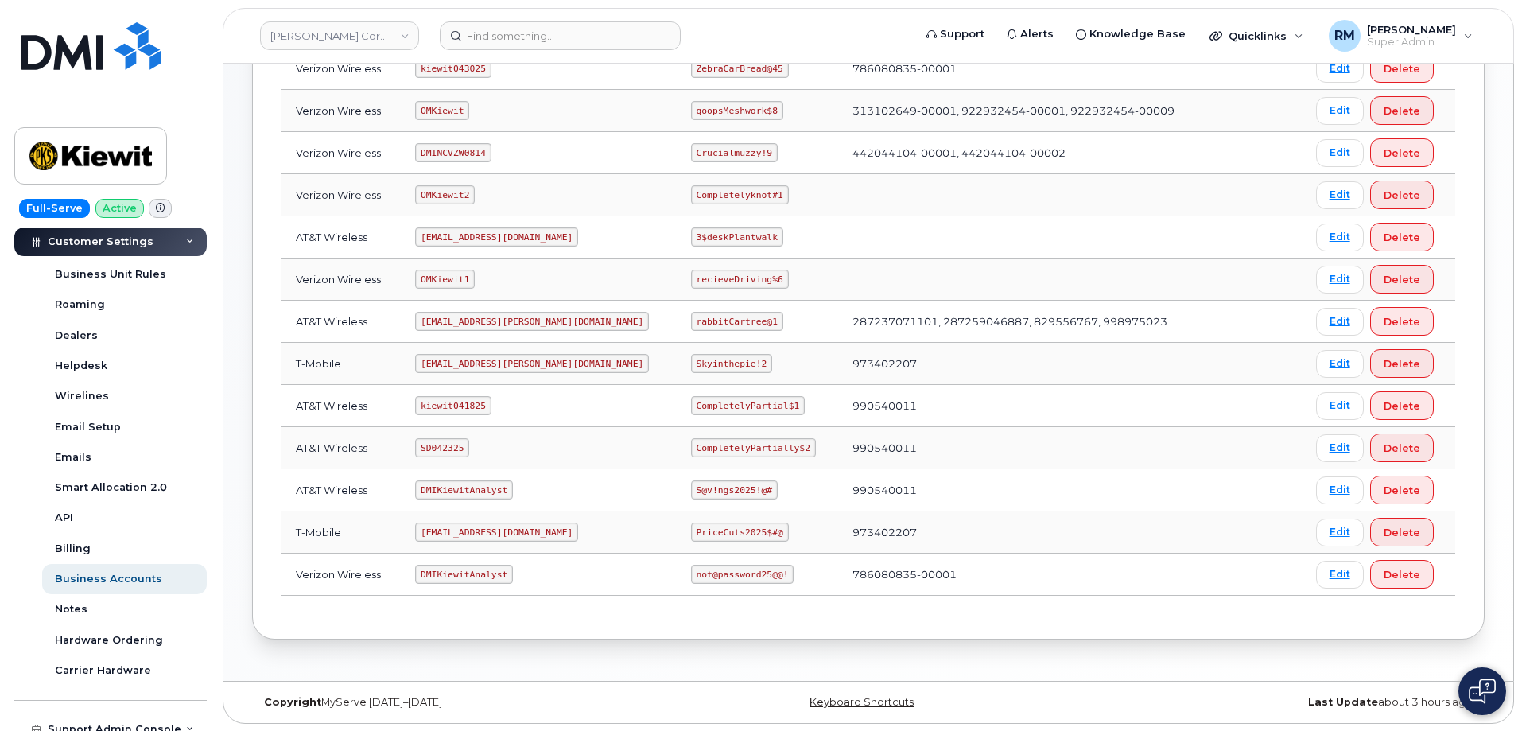
scroll to position [317, 0]
click at [440, 447] on code "SD042325" at bounding box center [442, 446] width 54 height 19
copy code "SD042325"
drag, startPoint x: 647, startPoint y: 448, endPoint x: 775, endPoint y: 448, distance: 128.8
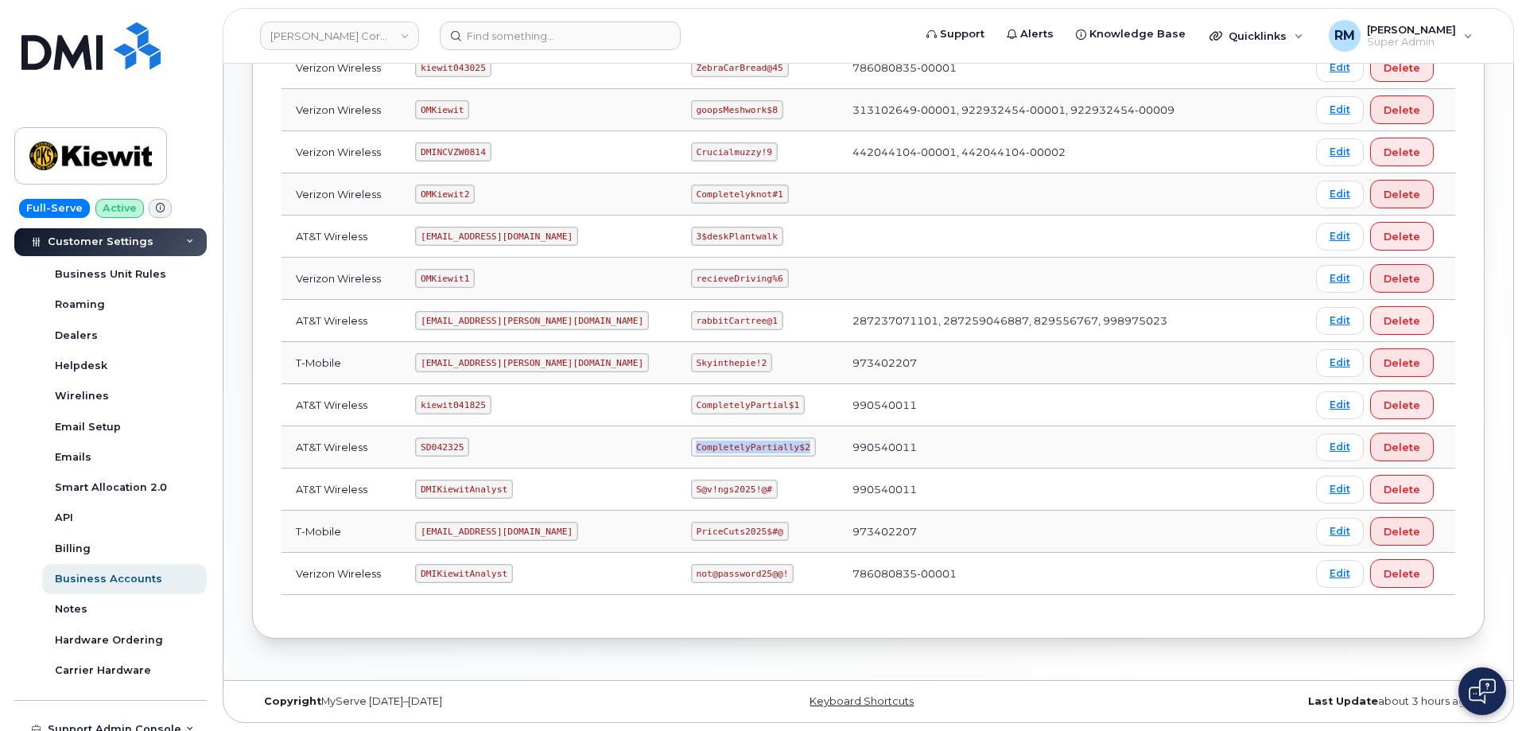
click at [775, 448] on td "CompletelyPartially$2" at bounding box center [757, 447] width 161 height 42
copy code "CompletelyPartially$2"
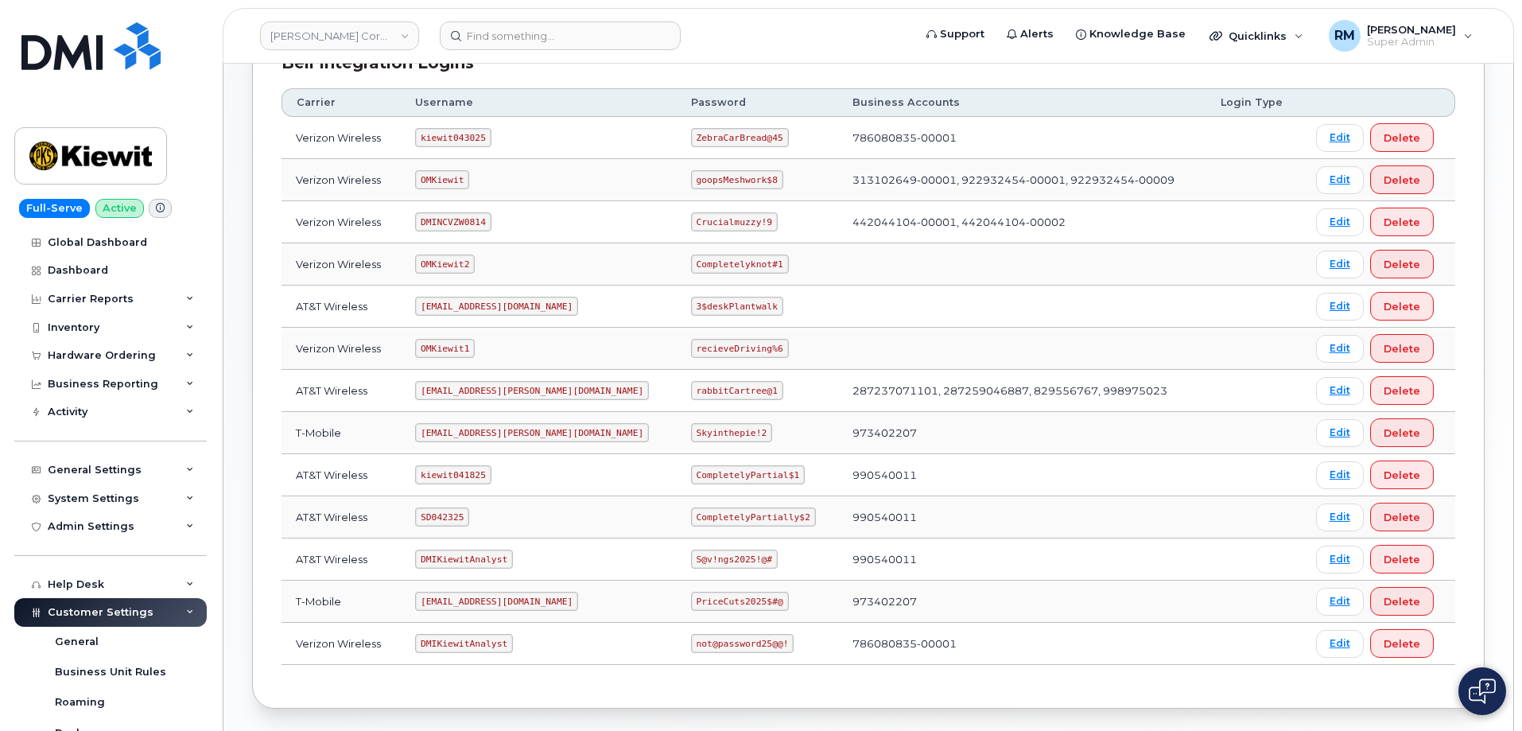
scroll to position [157, 0]
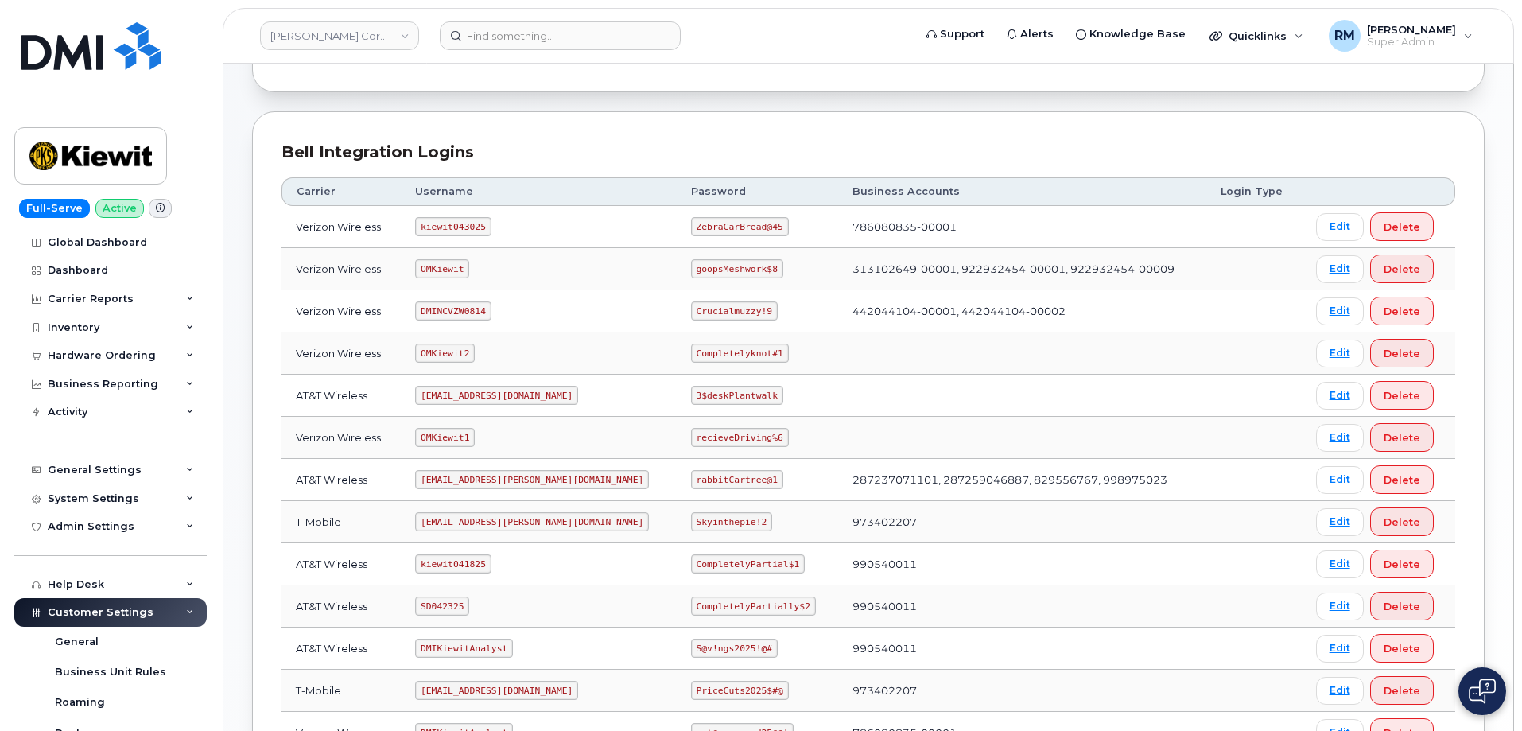
click at [460, 222] on code "kiewit043025" at bounding box center [453, 226] width 76 height 19
copy code "kiewit043025"
click at [452, 227] on code "kiewit043025" at bounding box center [453, 226] width 76 height 19
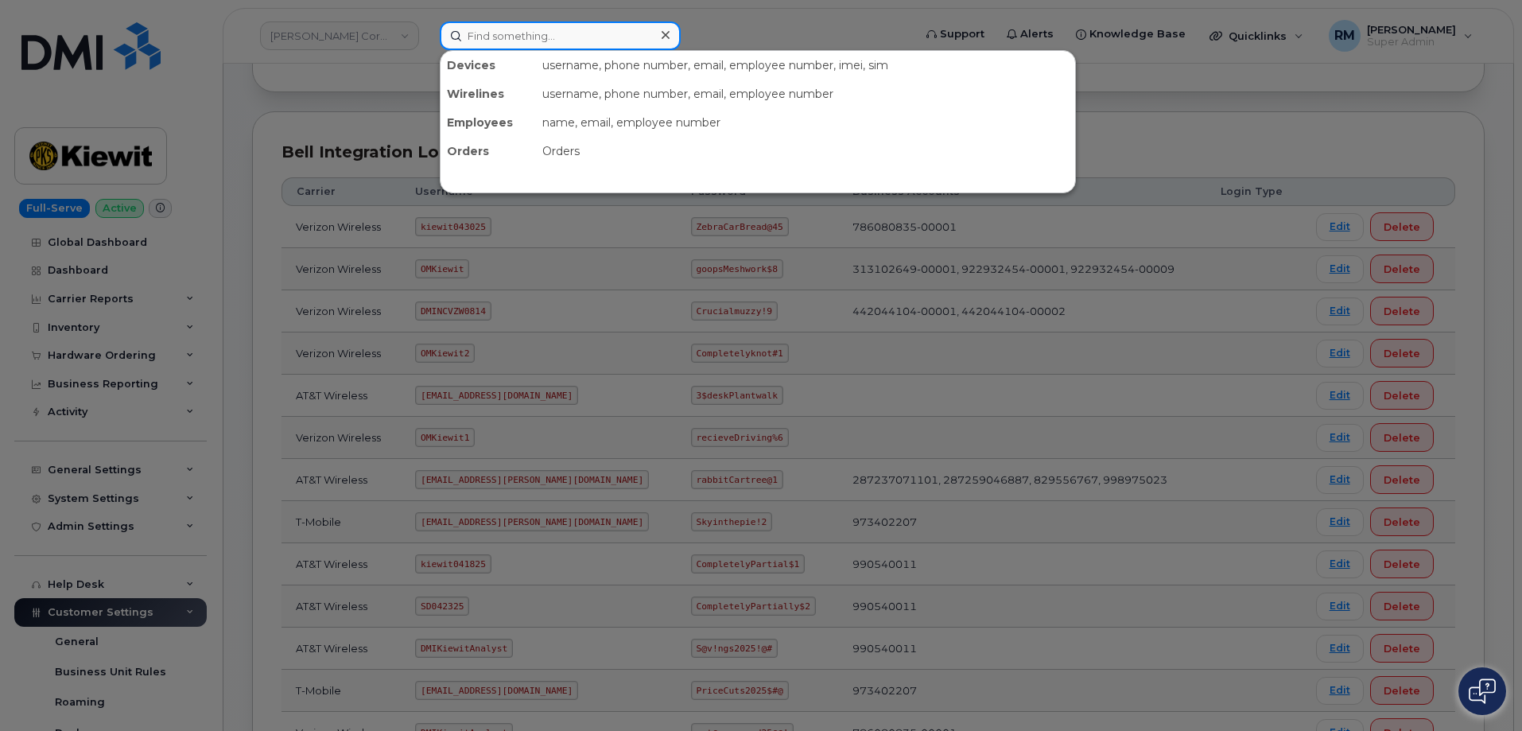
click at [538, 34] on input at bounding box center [560, 35] width 241 height 29
paste input "[PHONE_NUMBER]"
type input "[PHONE_NUMBER]"
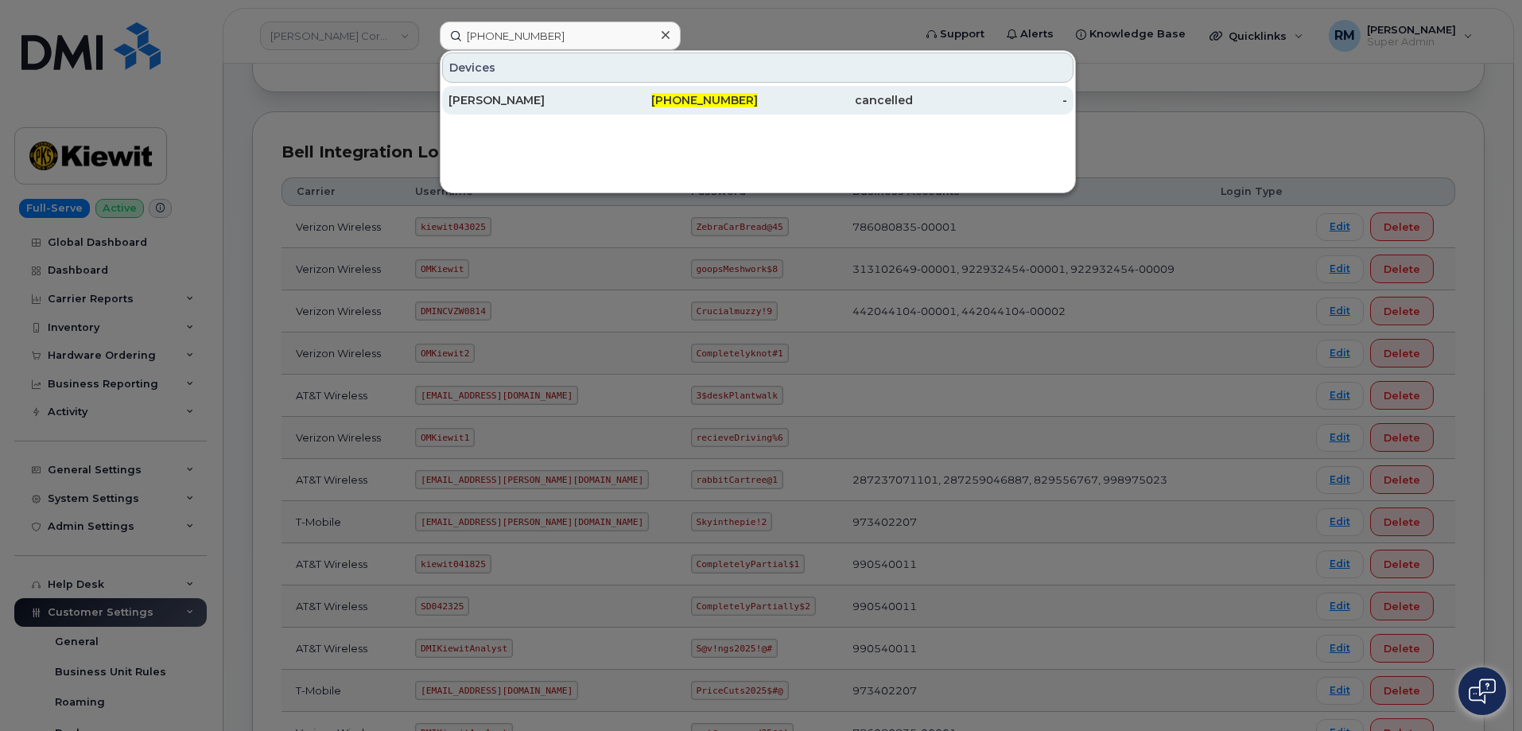
click at [573, 99] on div "JOEY PATTERSON" at bounding box center [526, 100] width 155 height 16
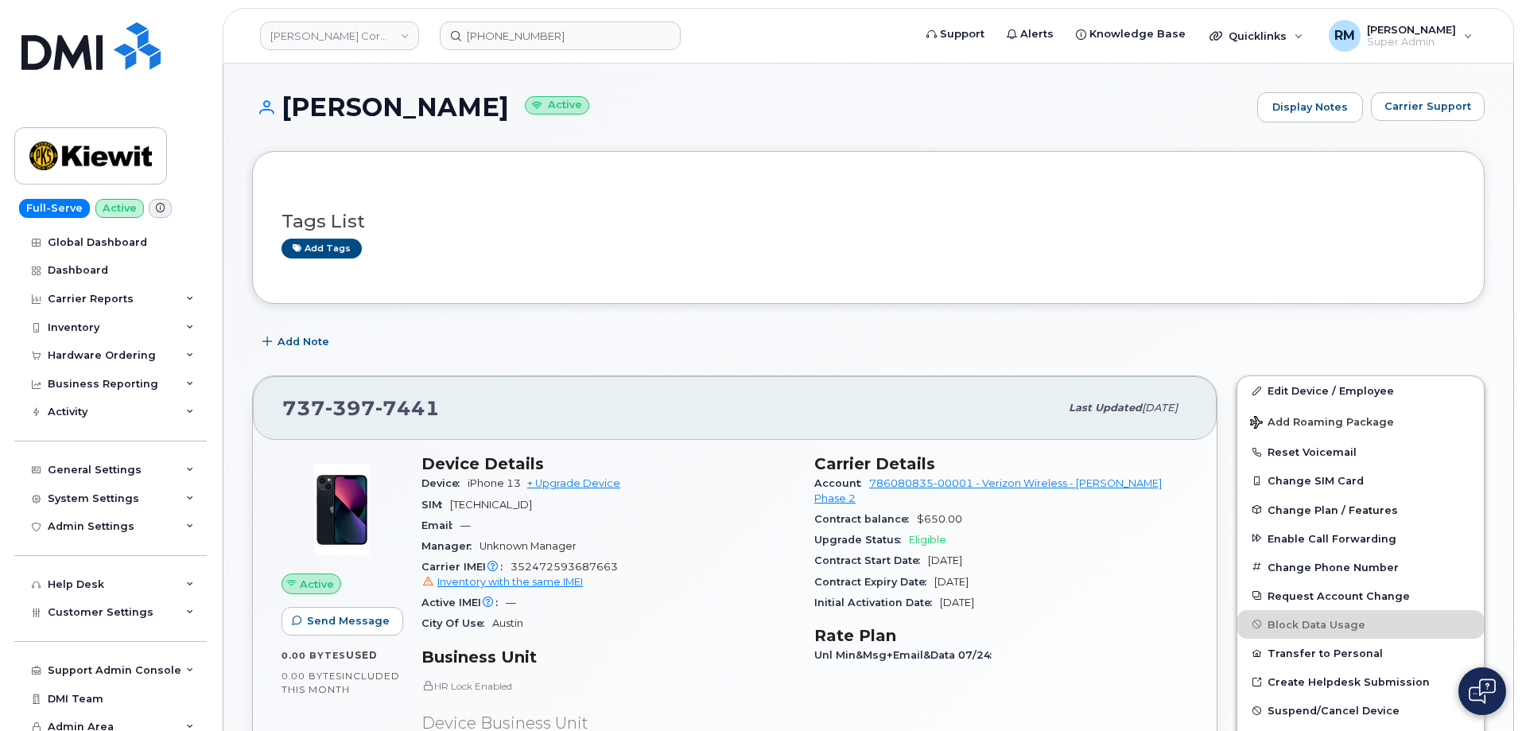
scroll to position [859, 0]
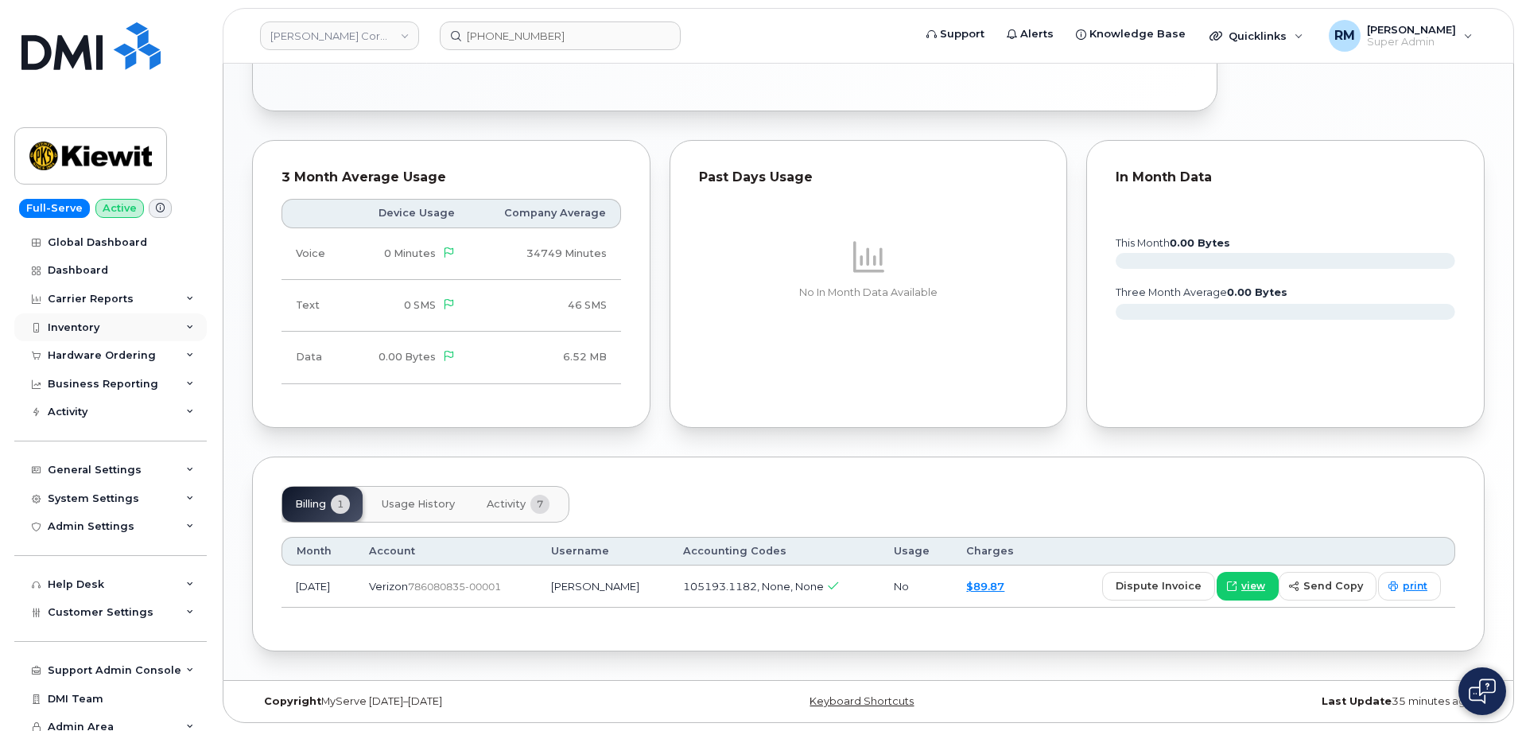
click at [89, 322] on div "Inventory" at bounding box center [74, 327] width 52 height 13
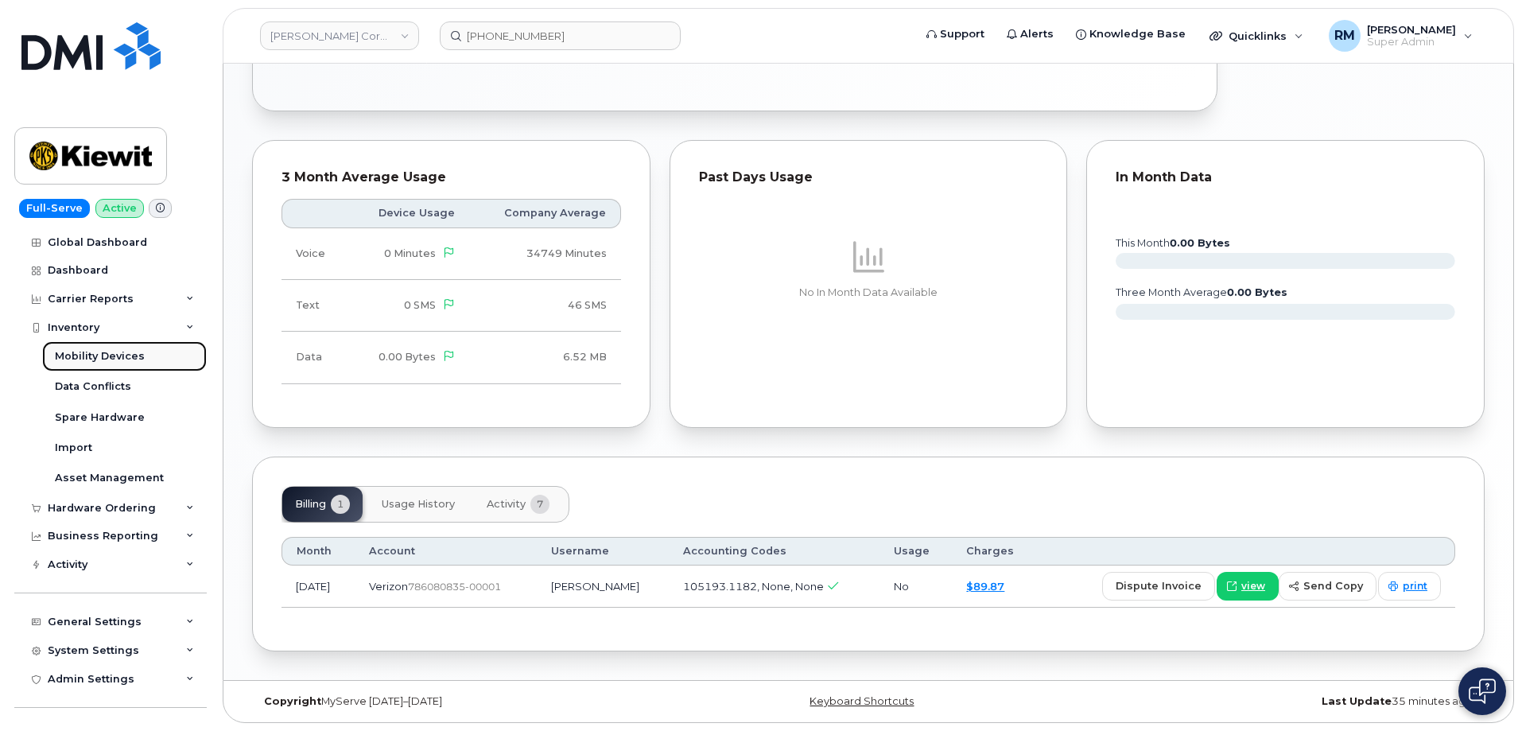
click at [97, 359] on div "Mobility Devices" at bounding box center [100, 356] width 90 height 14
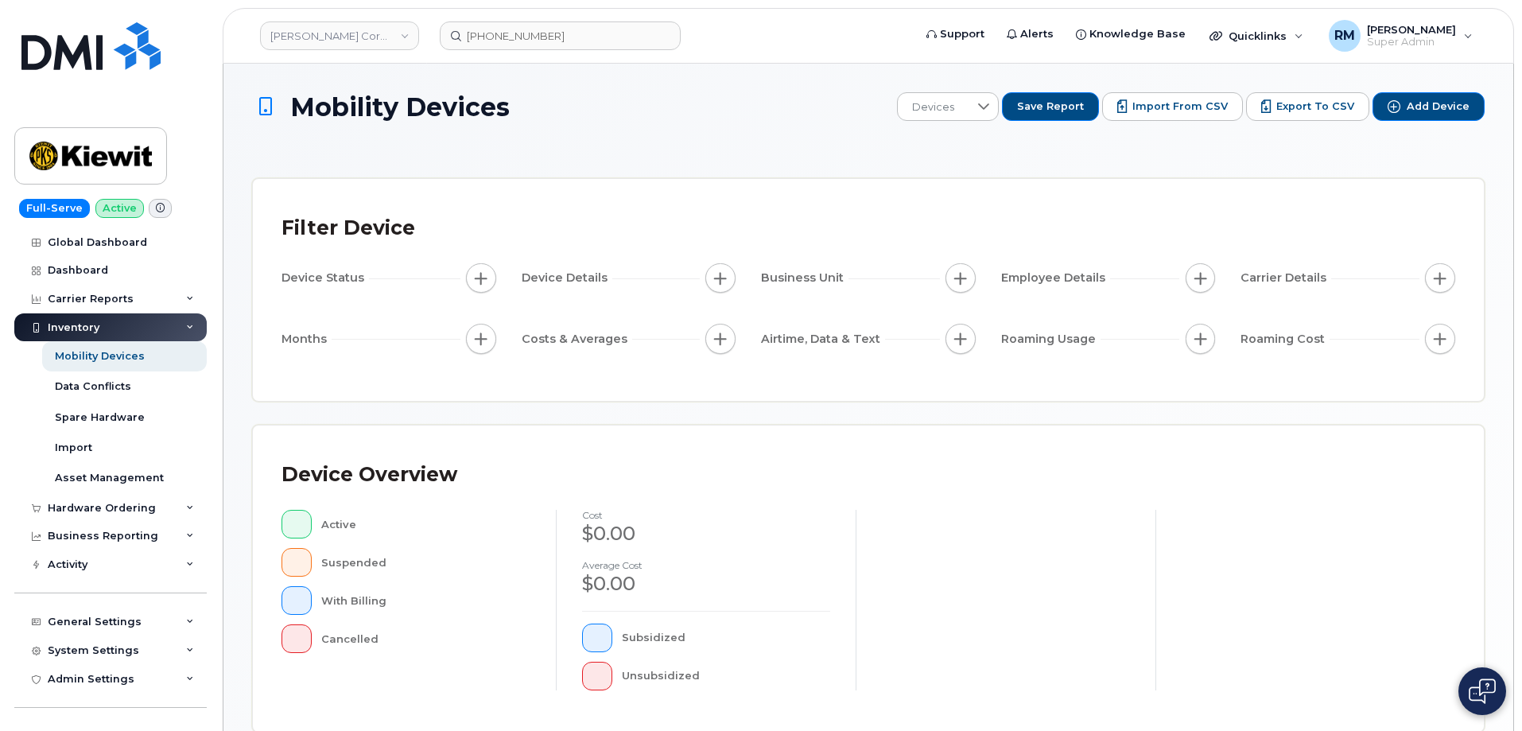
click at [1446, 266] on div "Carrier Details" at bounding box center [1348, 278] width 215 height 30
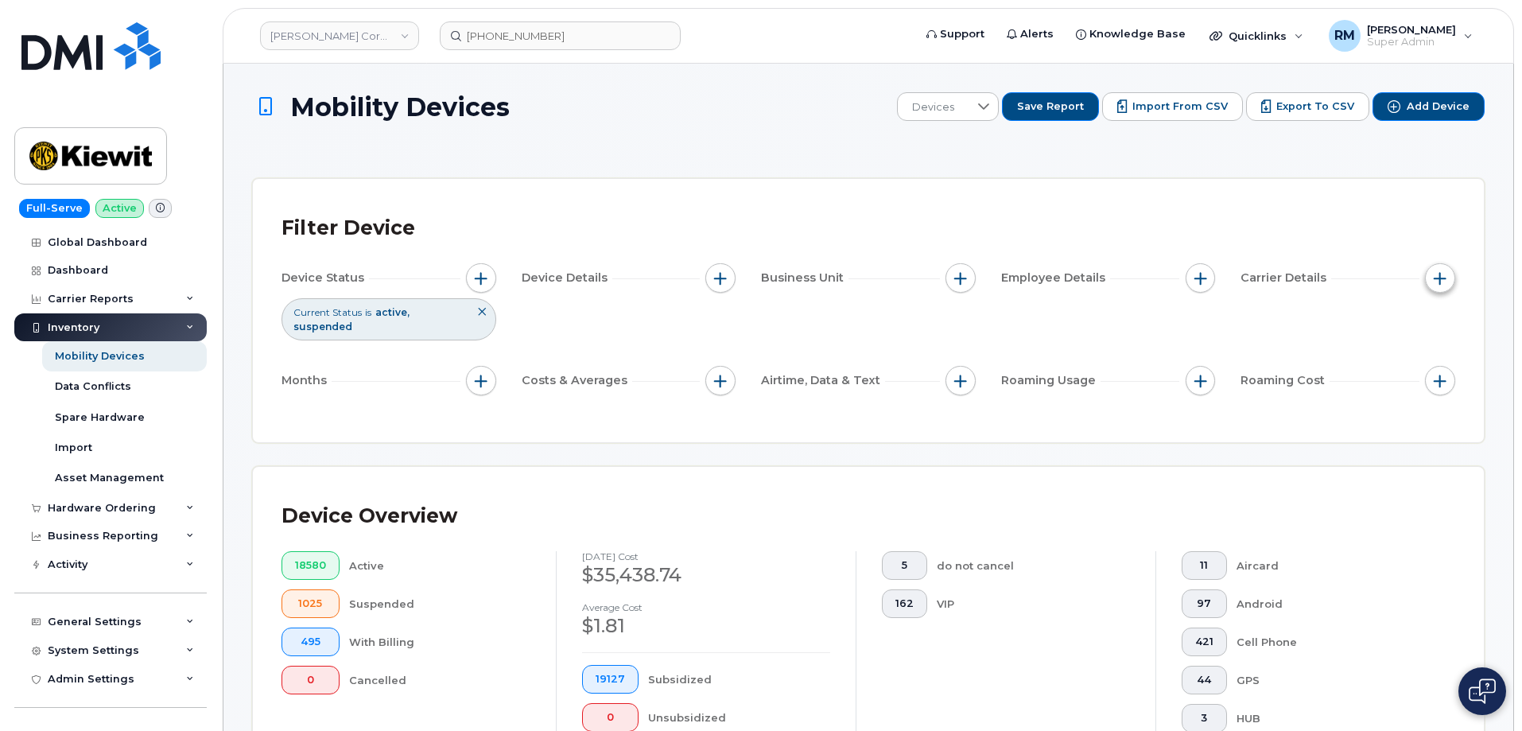
click at [1441, 285] on button "button" at bounding box center [1440, 278] width 30 height 30
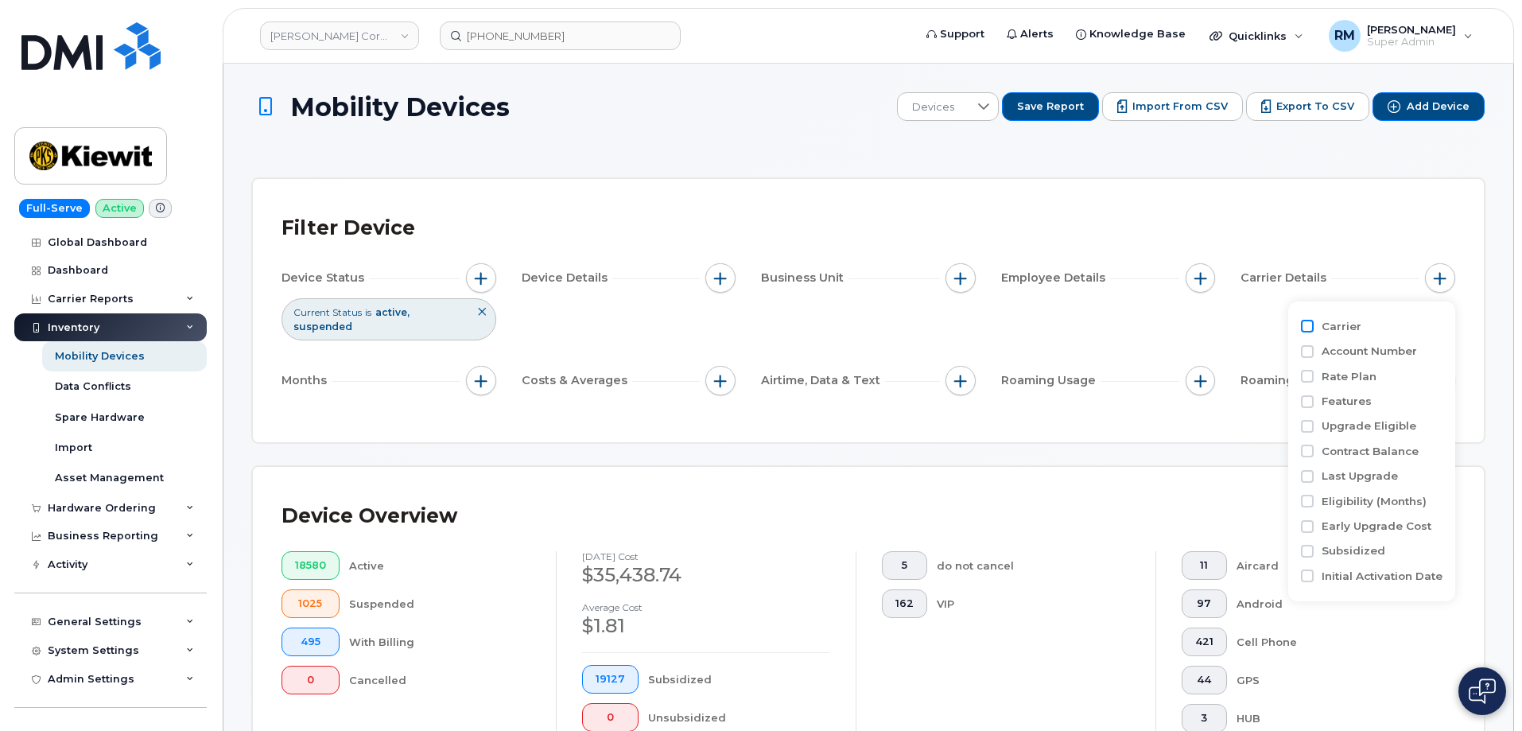
click at [1303, 322] on input "Carrier" at bounding box center [1307, 326] width 13 height 13
checkbox input "true"
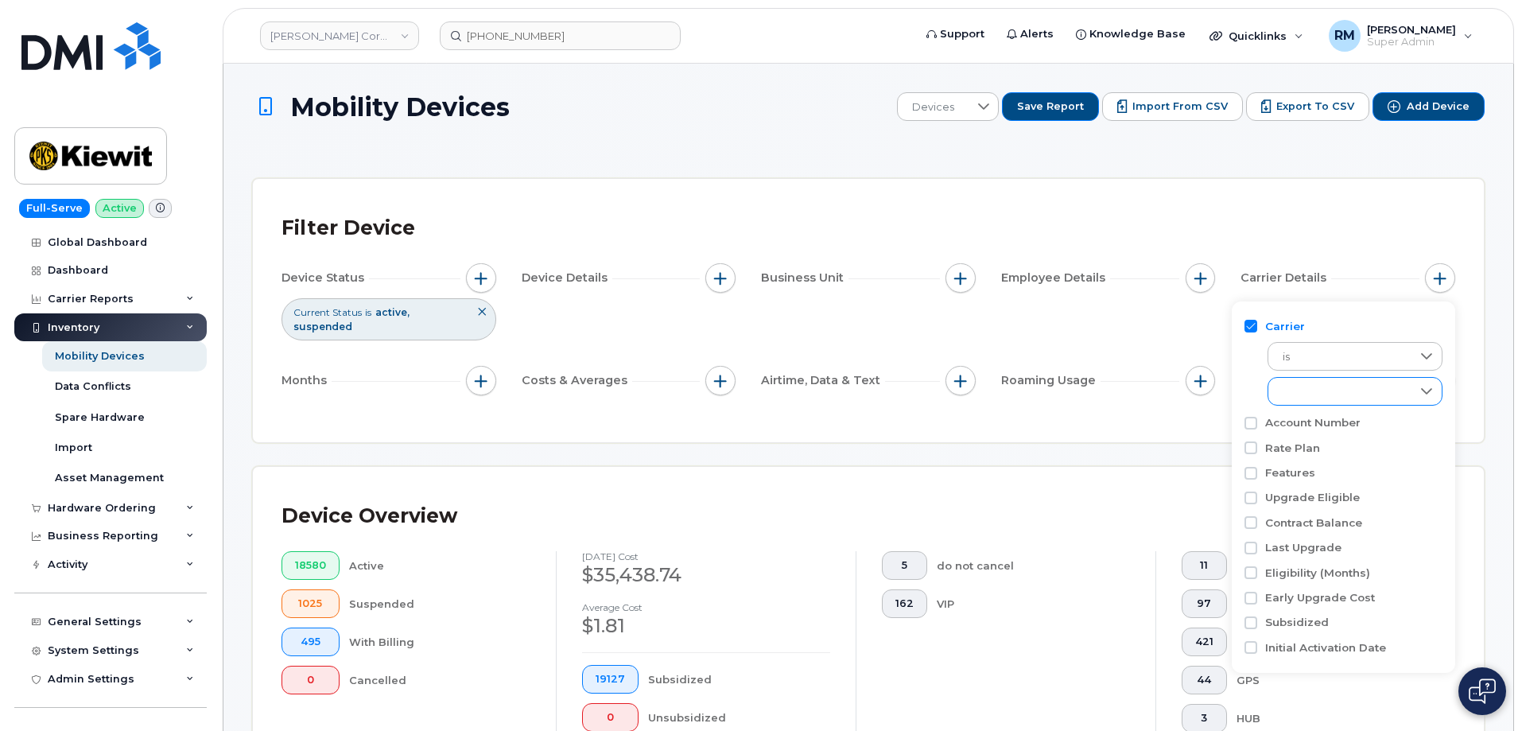
click at [1303, 395] on div "empty" at bounding box center [1339, 391] width 143 height 27
click at [1287, 462] on input "AT&T Wireless" at bounding box center [1286, 461] width 13 height 13
checkbox input "true"
click at [1247, 229] on div "Filter Device" at bounding box center [869, 228] width 1174 height 41
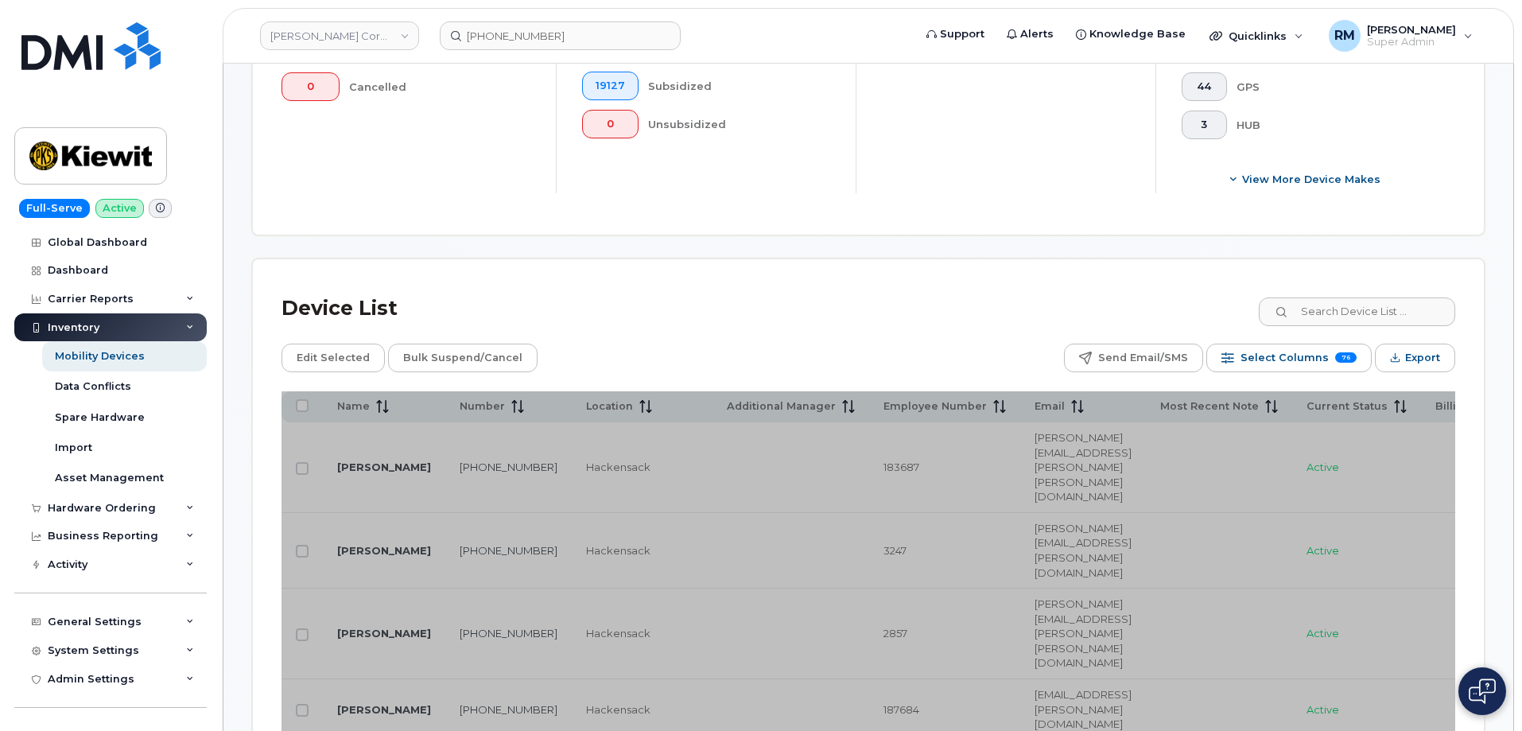
scroll to position [636, 0]
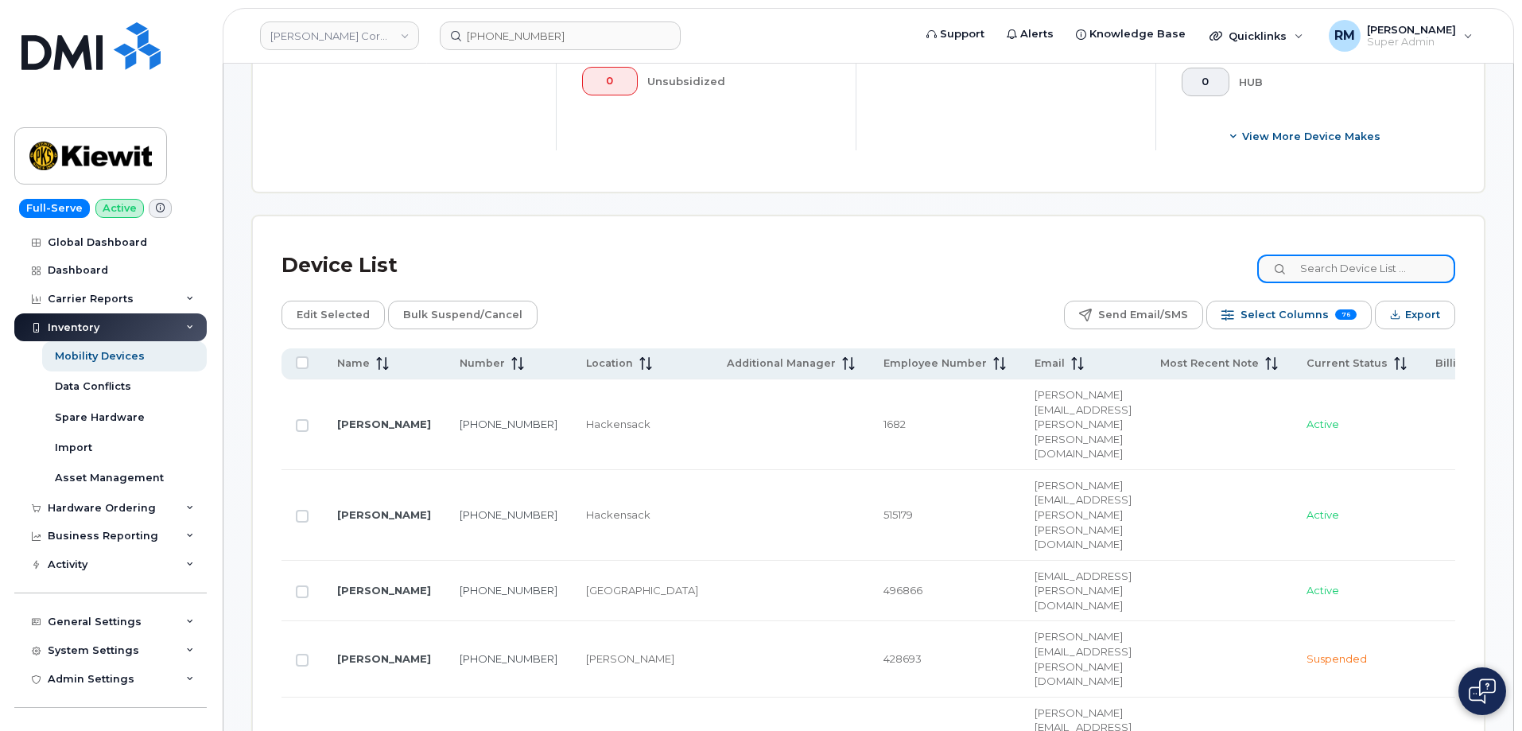
click at [1337, 263] on input at bounding box center [1356, 268] width 198 height 29
paste input "105186.2491"
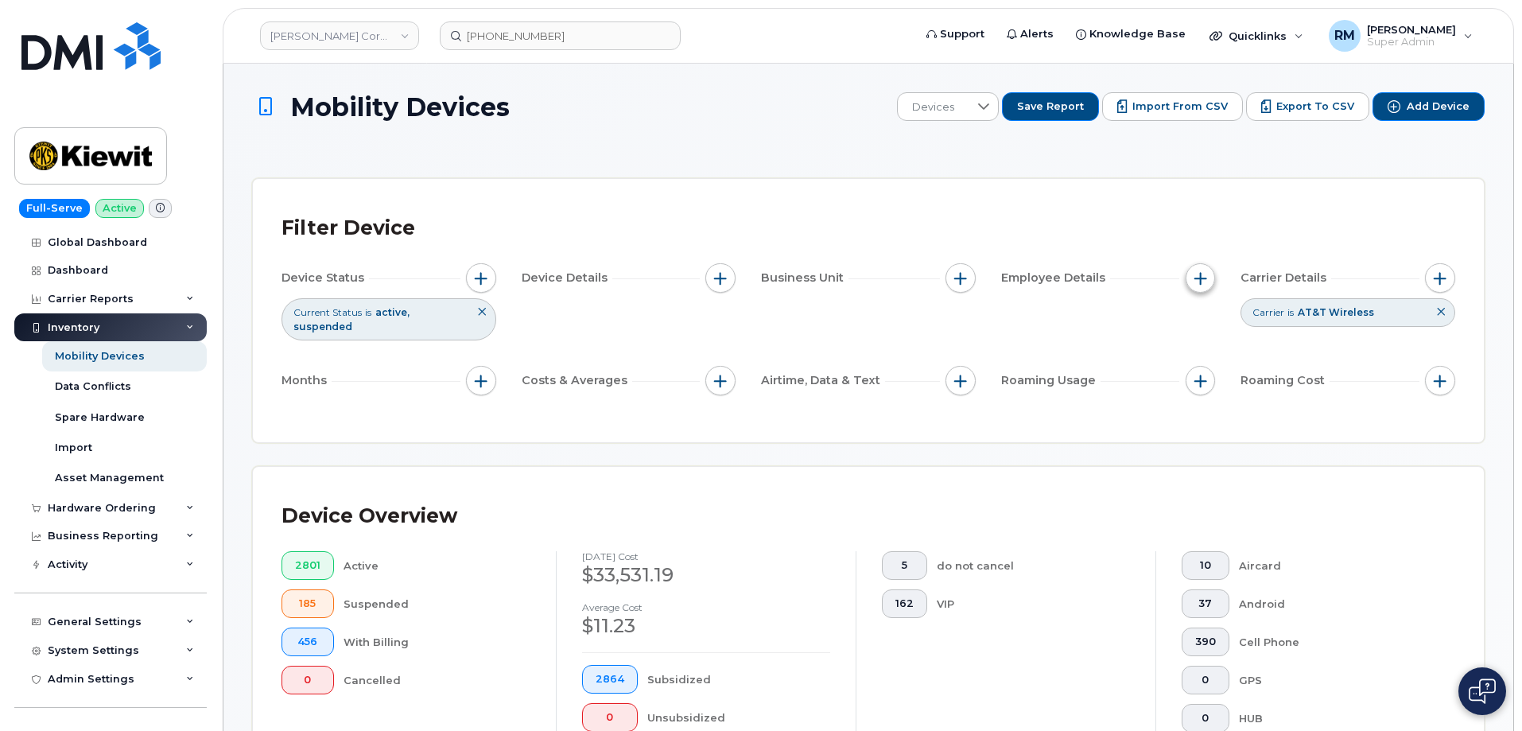
type input "105186.2491"
click at [1208, 284] on button "button" at bounding box center [1201, 278] width 30 height 30
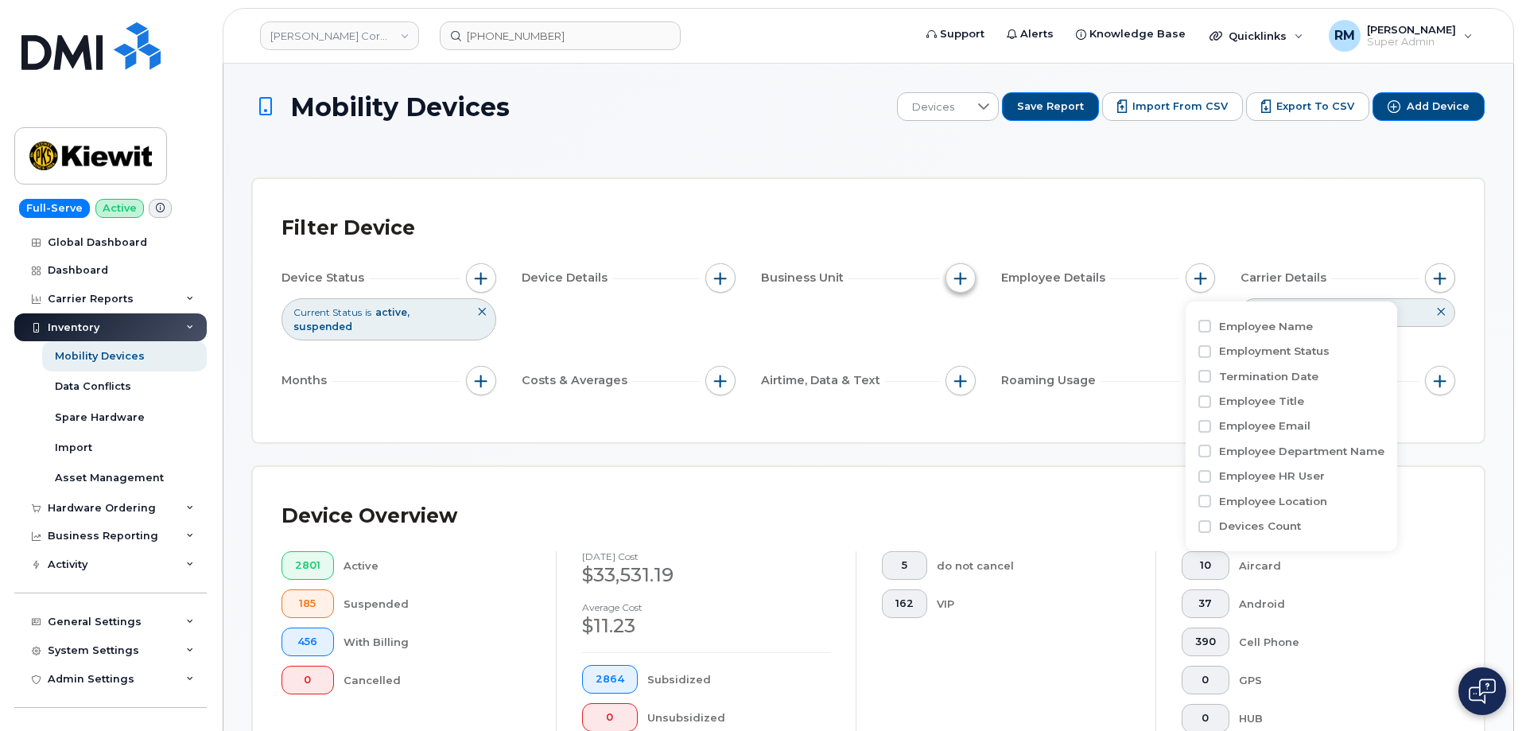
click at [958, 282] on span "button" at bounding box center [960, 278] width 13 height 13
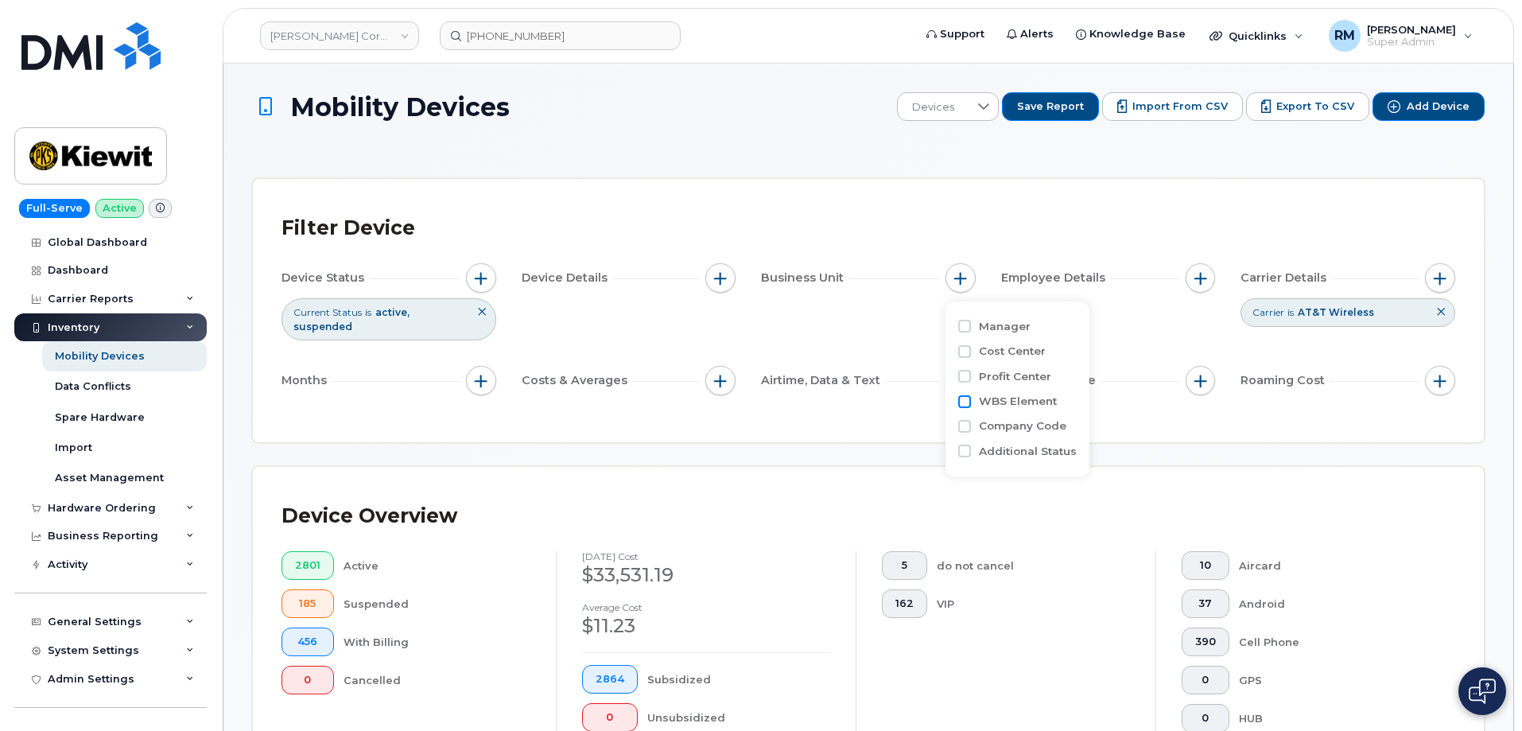
click at [969, 403] on input "WBS Element" at bounding box center [964, 401] width 13 height 13
checkbox input "true"
click at [1033, 472] on input "text" at bounding box center [1065, 468] width 139 height 14
paste input "105186.2491"
type input "105186.2491"
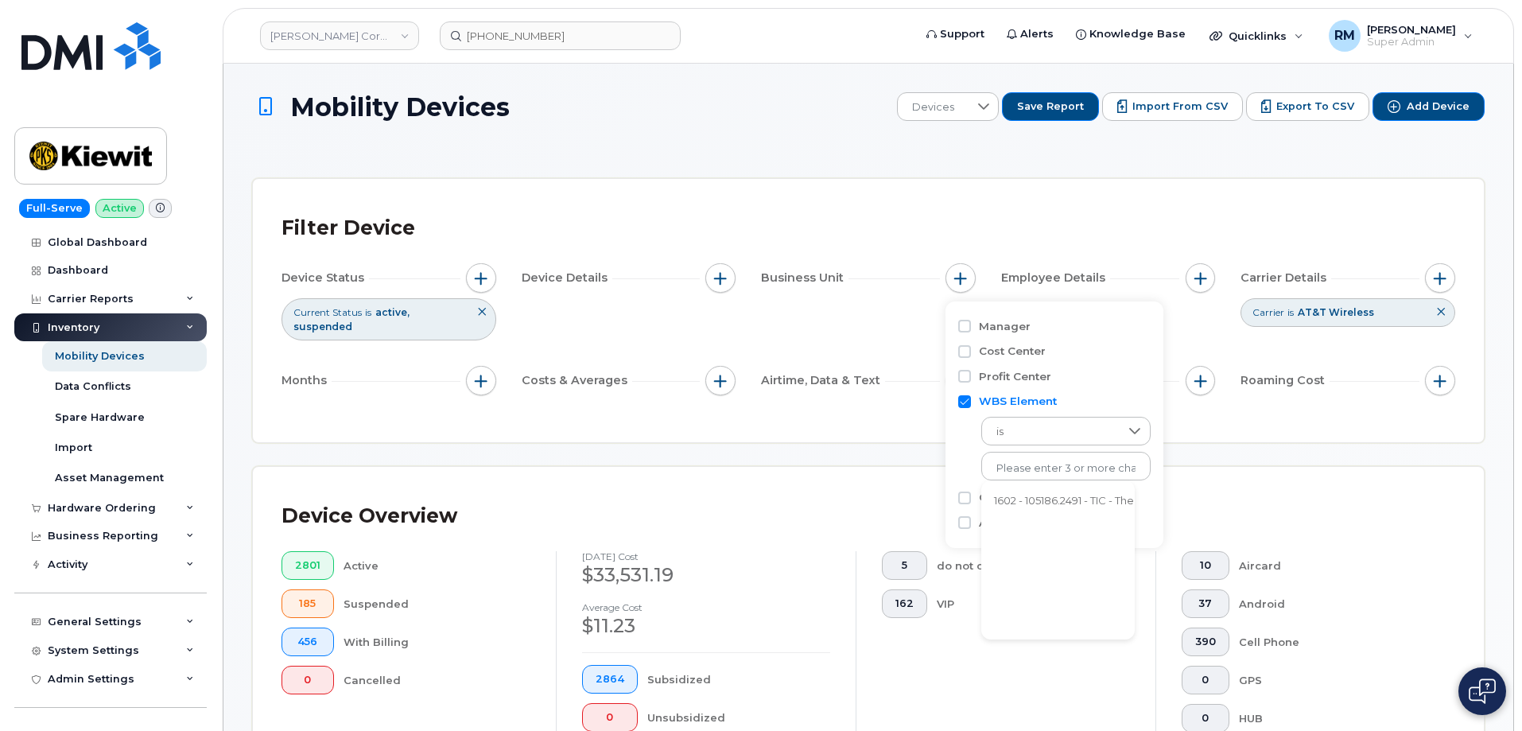
click at [1038, 502] on li "1602 - 105186.2491 - TIC - The Industrial Co." at bounding box center [1098, 501] width 234 height 29
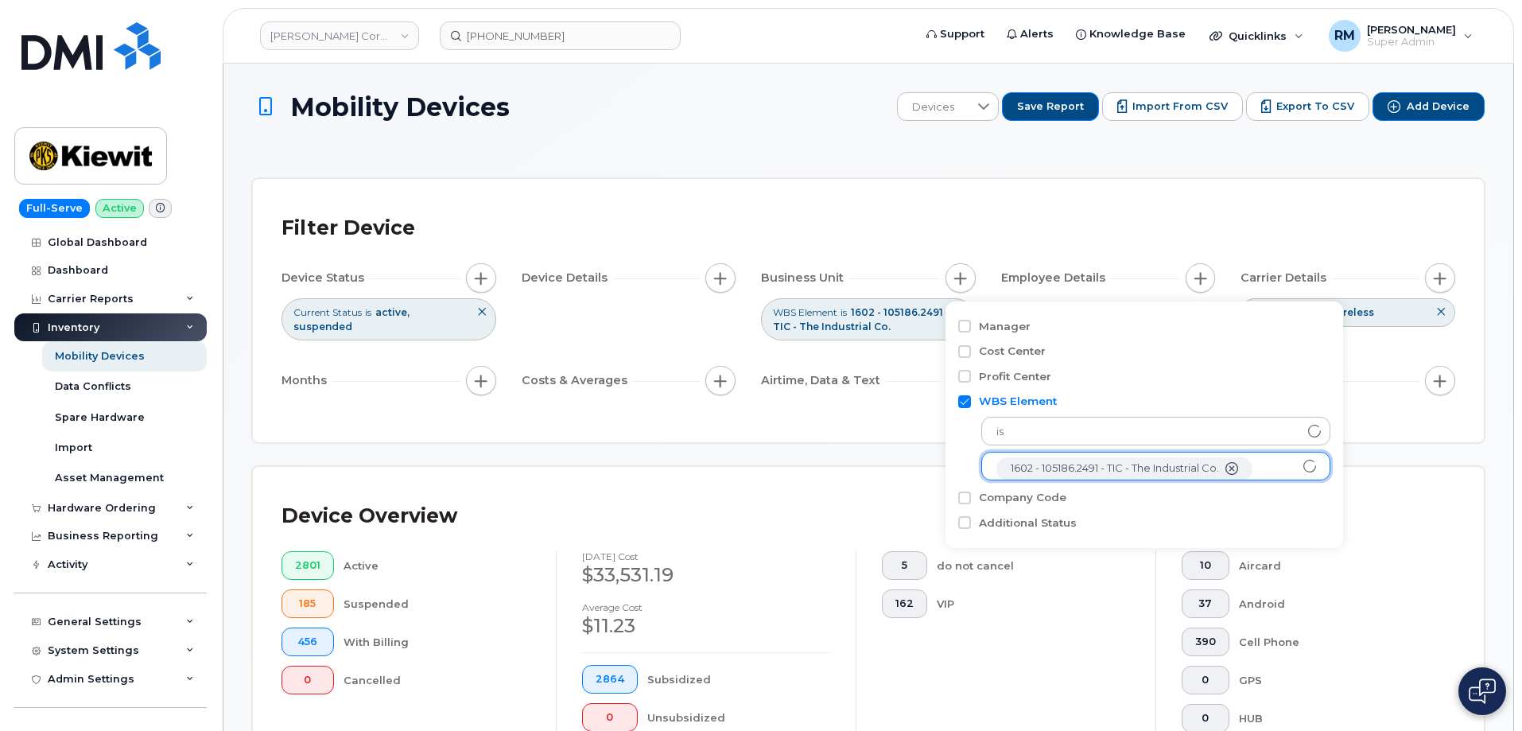
scroll to position [32, 0]
click at [849, 438] on div "Filter Device Device Status Current Status is active suspended Device Details B…" at bounding box center [868, 310] width 1231 height 263
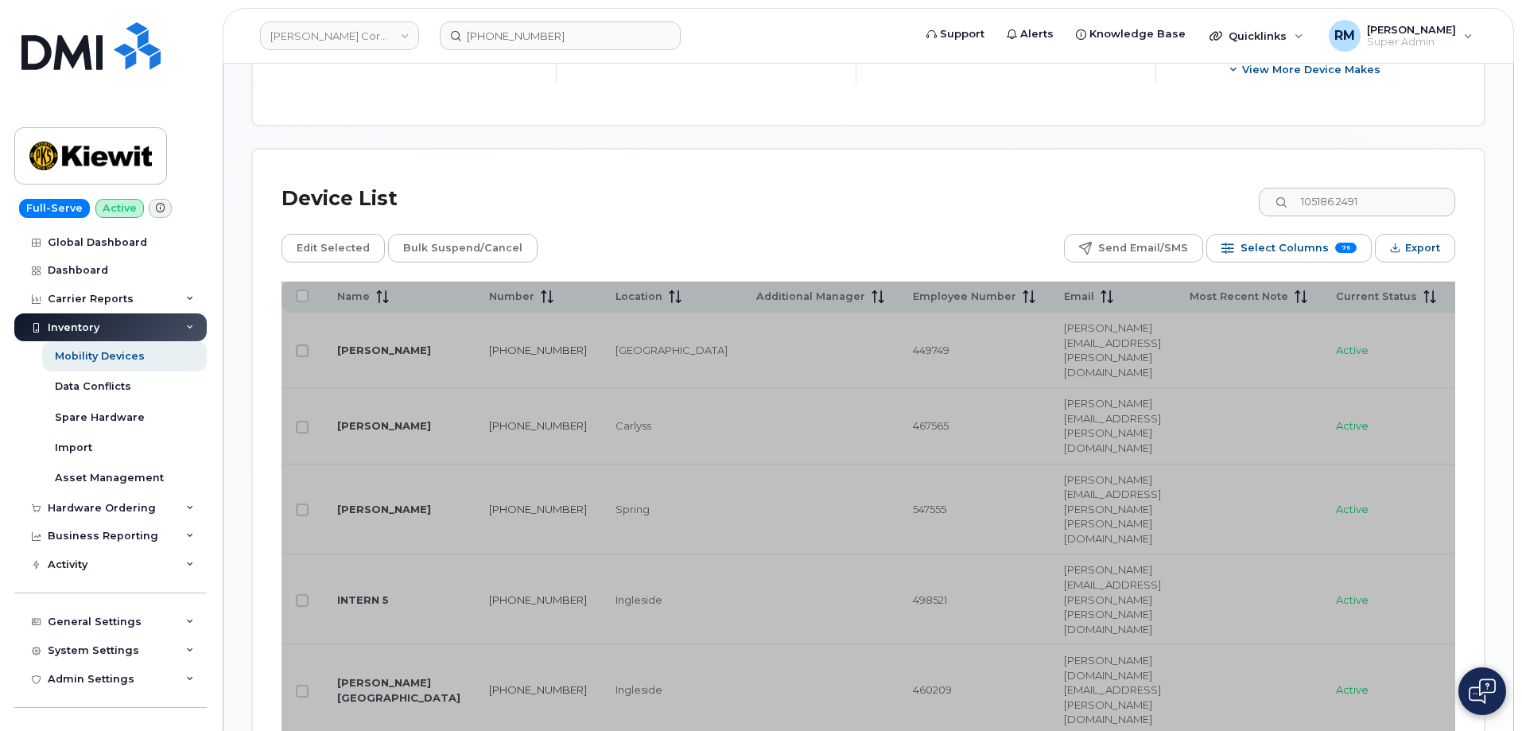
scroll to position [716, 0]
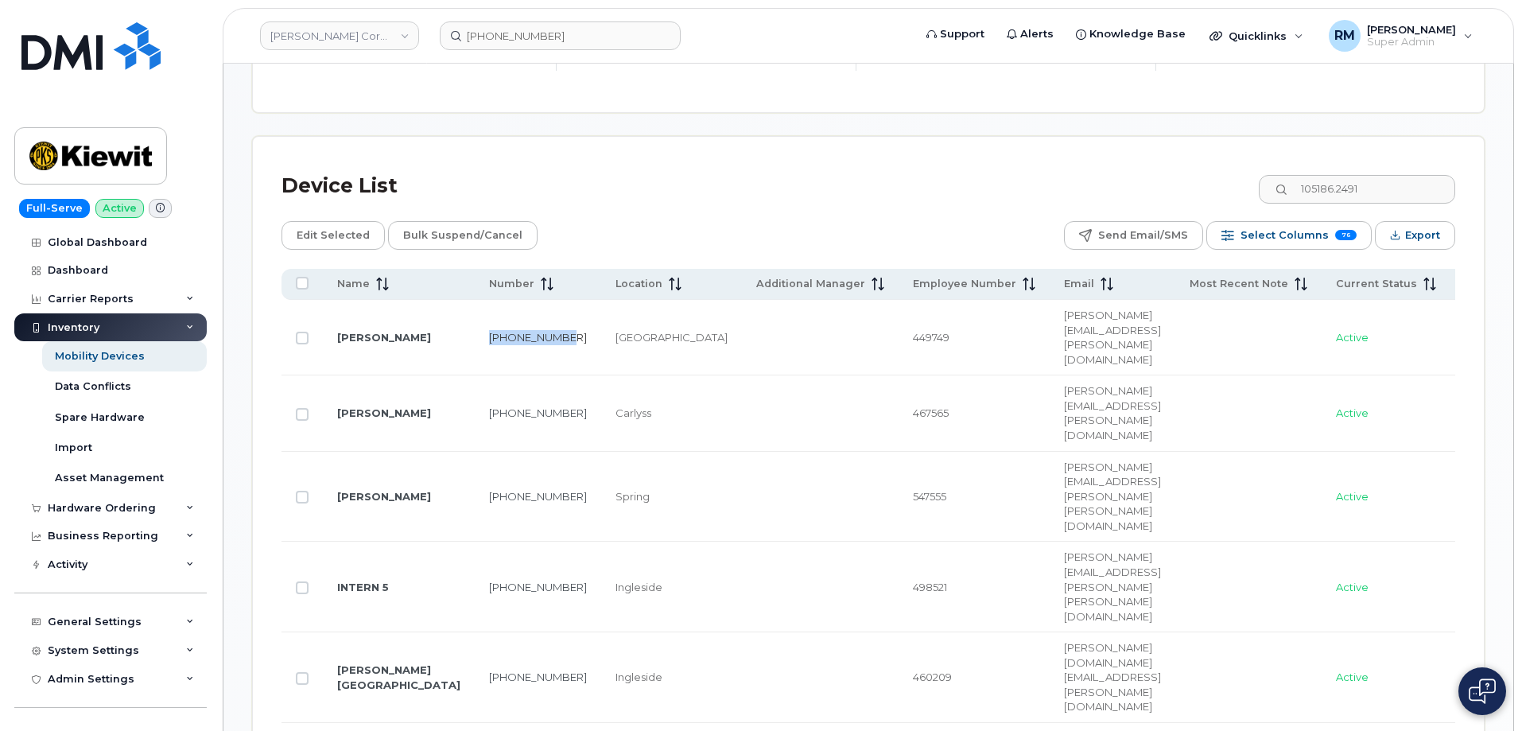
drag, startPoint x: 487, startPoint y: 329, endPoint x: 446, endPoint y: 313, distance: 43.6
click at [475, 313] on td "337-278-8919" at bounding box center [538, 338] width 126 height 76
copy link "337-278-8919"
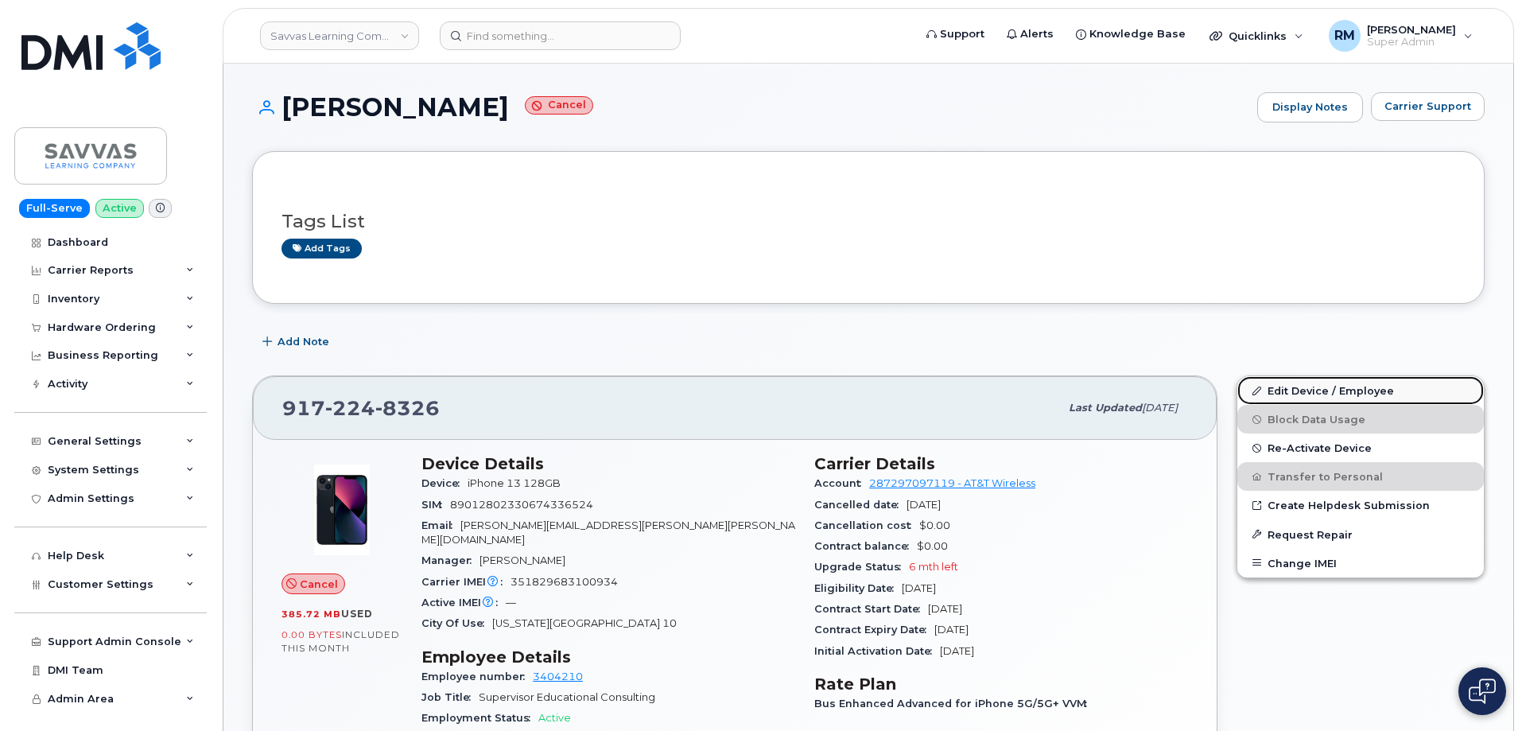
click at [1311, 391] on link "Edit Device / Employee" at bounding box center [1360, 390] width 247 height 29
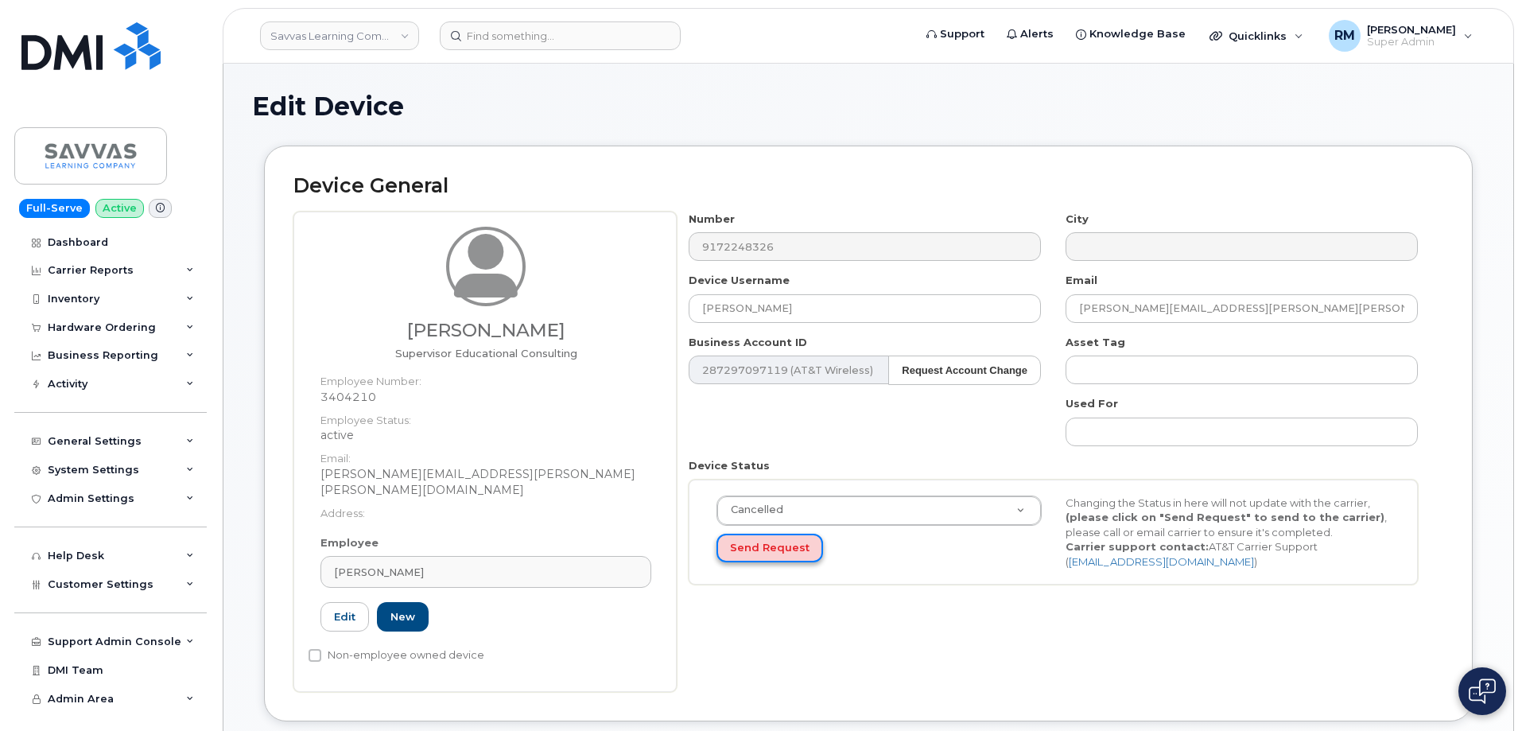
click at [767, 547] on button "Send Request" at bounding box center [770, 548] width 107 height 29
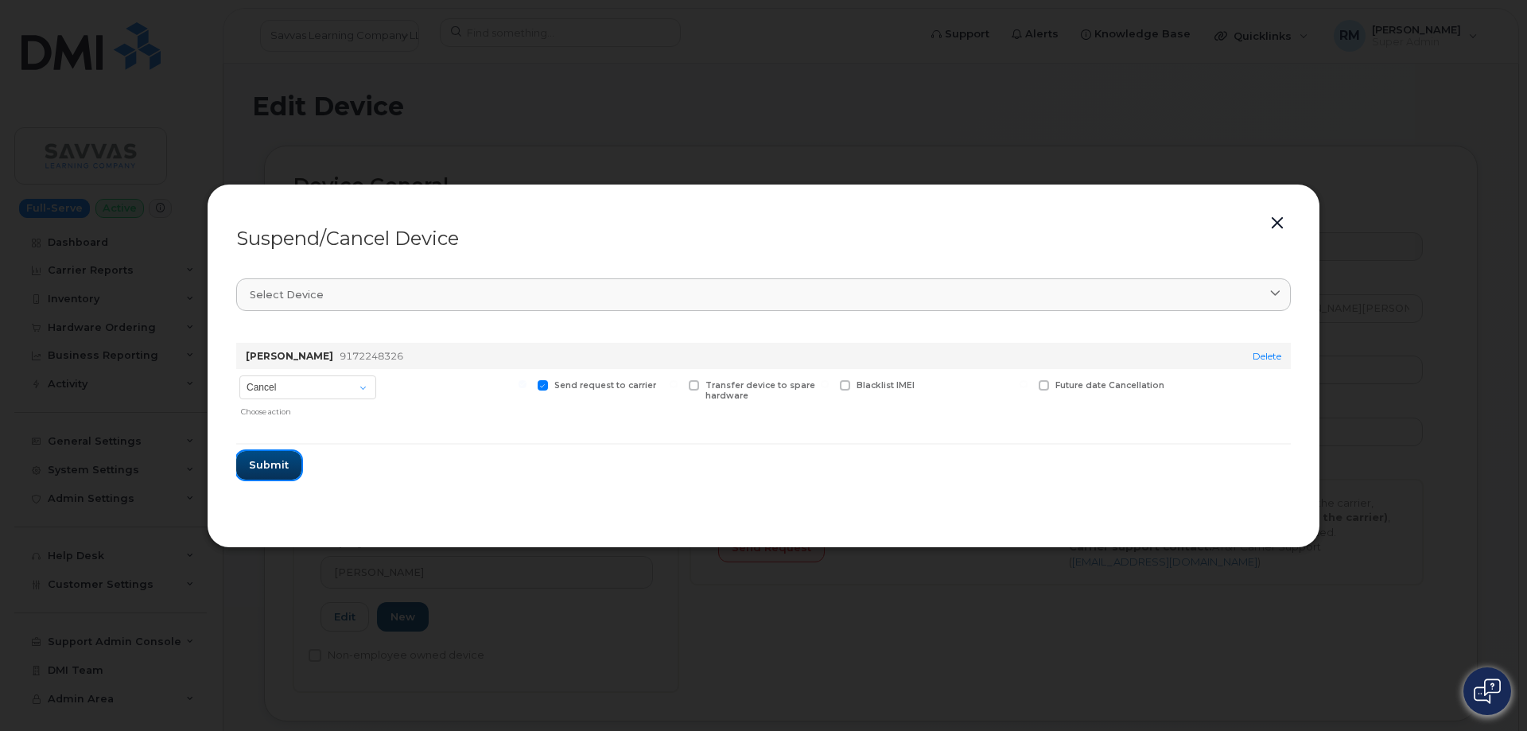
drag, startPoint x: 264, startPoint y: 472, endPoint x: 390, endPoint y: 423, distance: 135.4
click at [391, 425] on form "JOEY PATTERSON 9172248326 Delete Cancel Suspend - Reduced Rate Suspend - Full R…" at bounding box center [763, 405] width 1055 height 150
click at [274, 473] on button "Submit" at bounding box center [268, 465] width 65 height 29
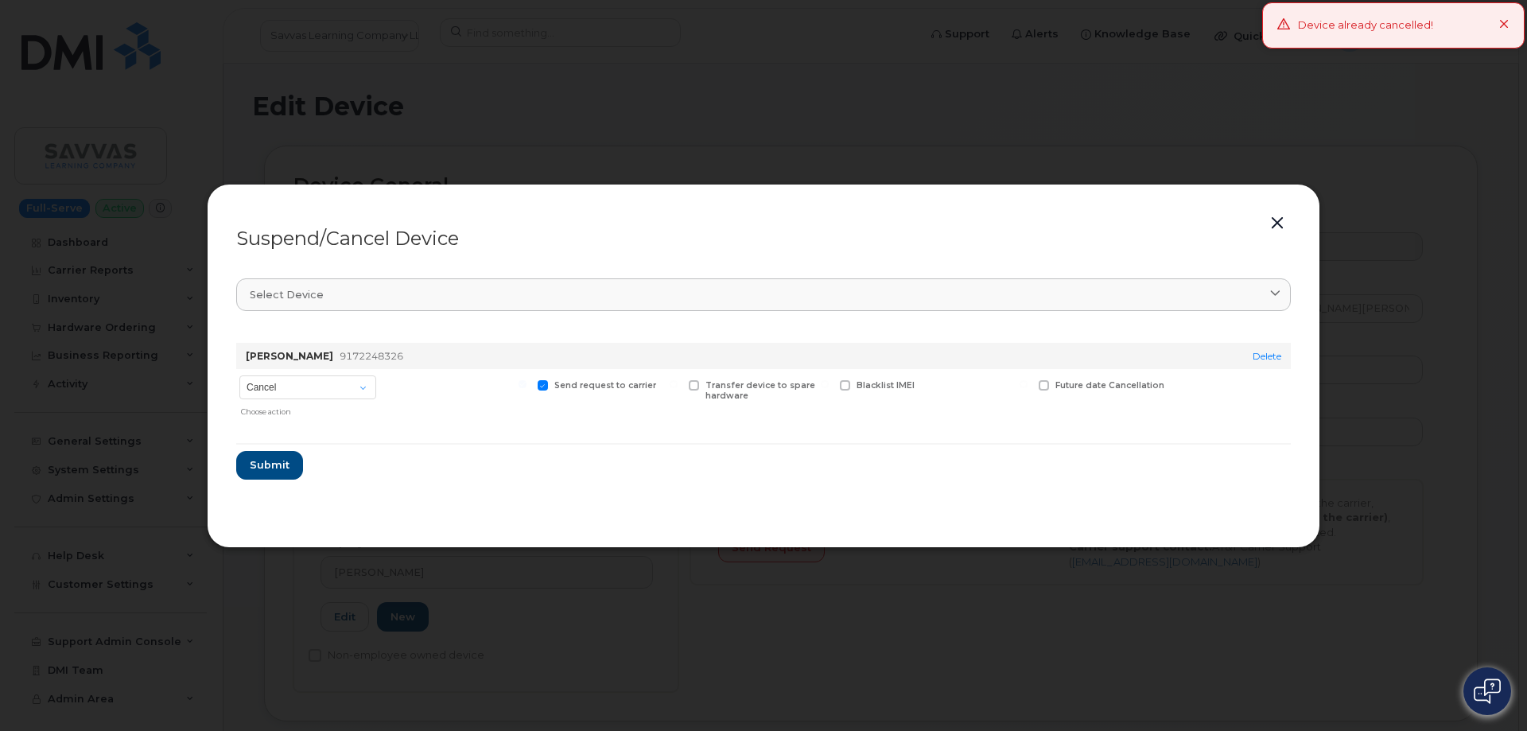
click at [374, 351] on span "9172248326" at bounding box center [372, 356] width 64 height 12
click at [373, 355] on span "9172248326" at bounding box center [372, 356] width 64 height 12
click at [1505, 24] on icon at bounding box center [1504, 25] width 10 height 10
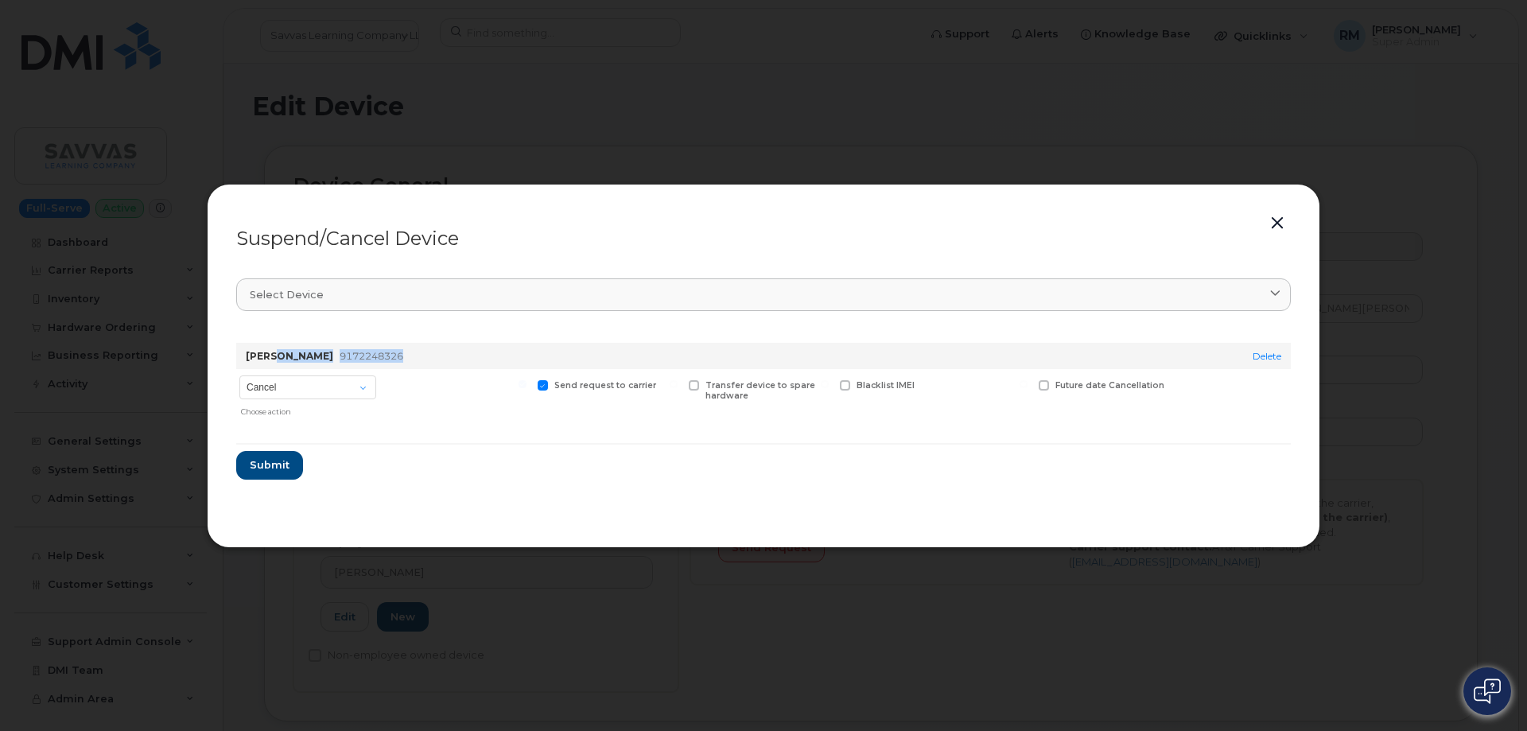
click at [1278, 222] on button "button" at bounding box center [1277, 223] width 24 height 22
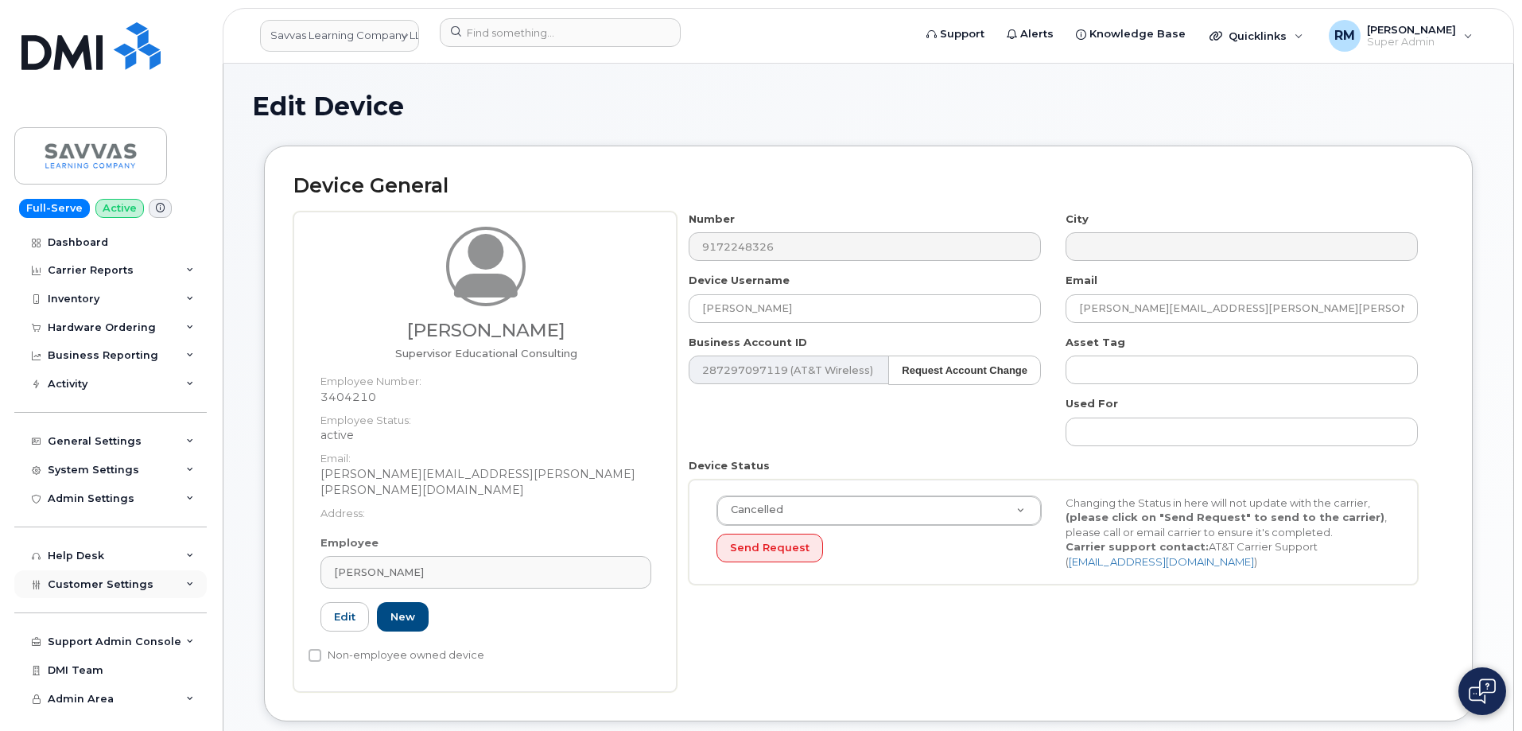
click at [117, 588] on span "Customer Settings" at bounding box center [101, 584] width 106 height 12
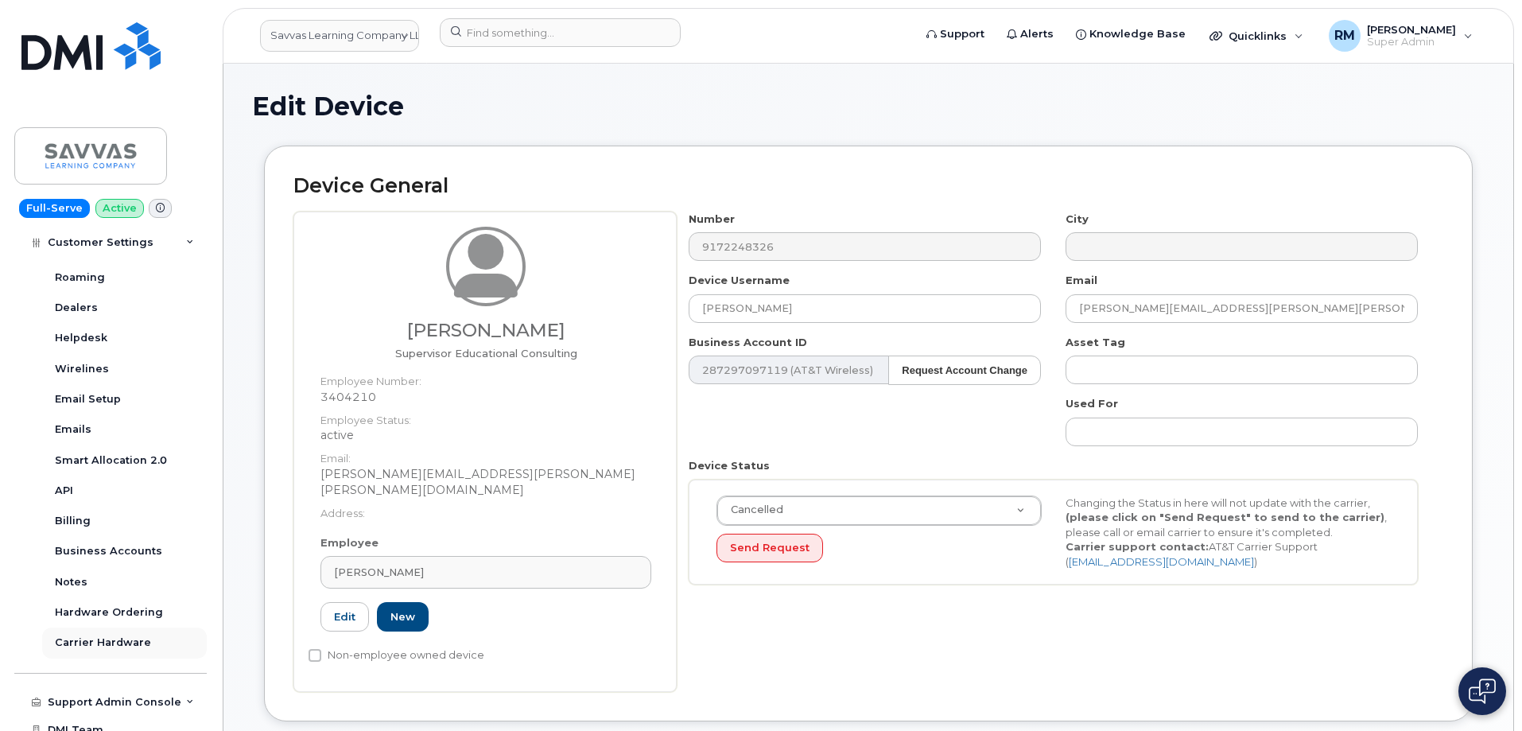
scroll to position [398, 0]
click at [118, 546] on div "Business Accounts" at bounding box center [108, 550] width 107 height 14
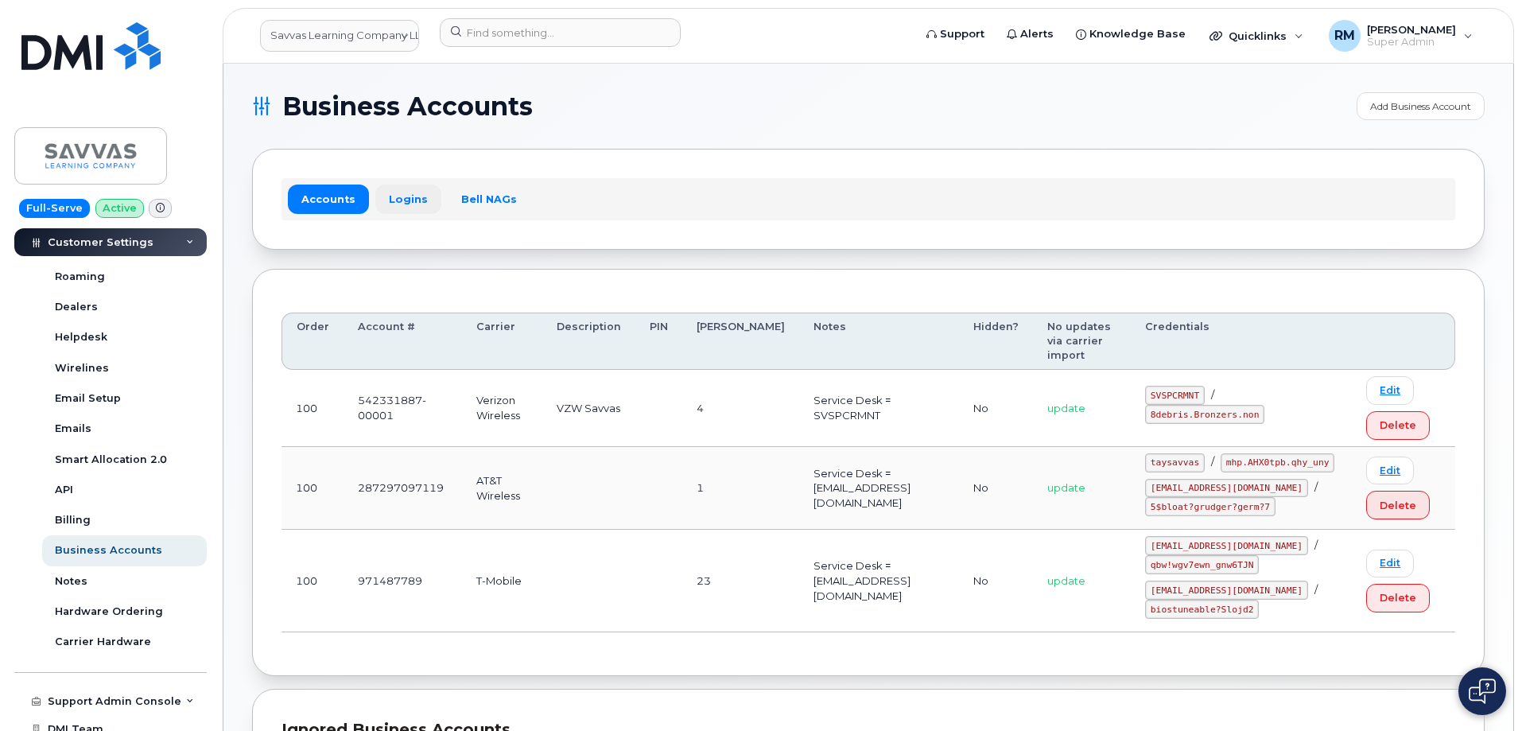
click at [398, 209] on link "Logins" at bounding box center [408, 198] width 66 height 29
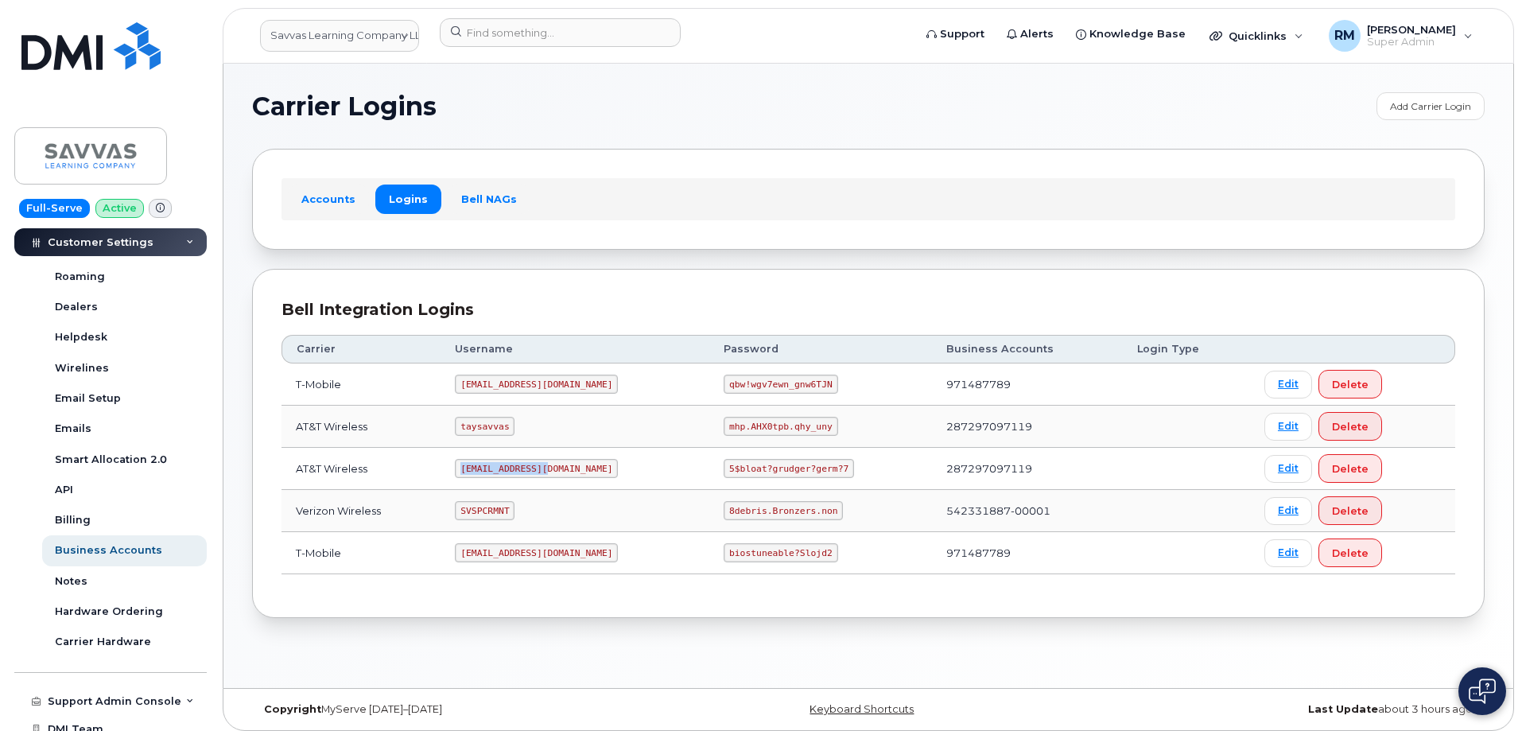
drag, startPoint x: 476, startPoint y: 468, endPoint x: 595, endPoint y: 467, distance: 119.3
click at [595, 467] on td "savvas@dminc.com" at bounding box center [575, 469] width 269 height 42
copy code "savvas@dminc.com"
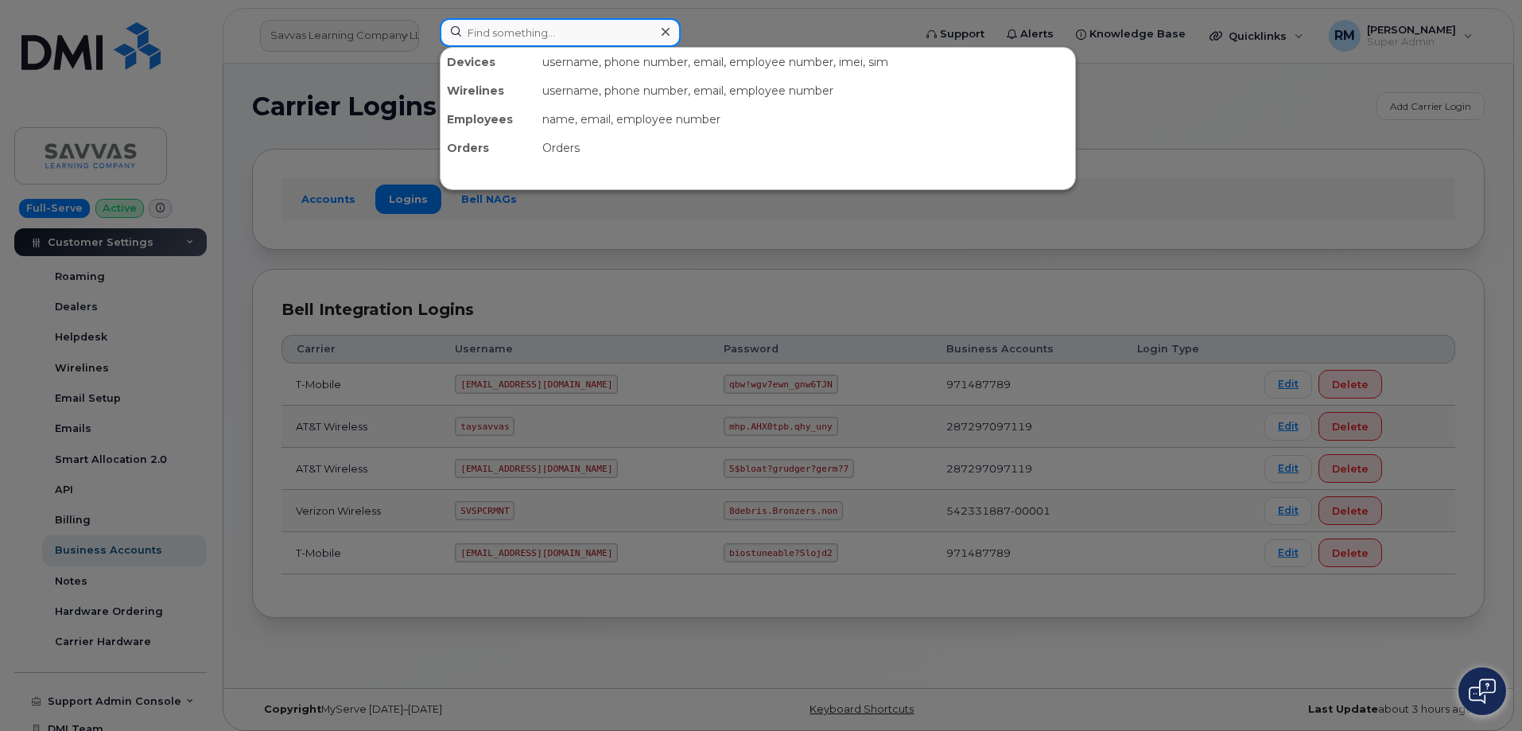
click at [500, 38] on input at bounding box center [560, 32] width 241 height 29
paste input "savvas@dminc.com"
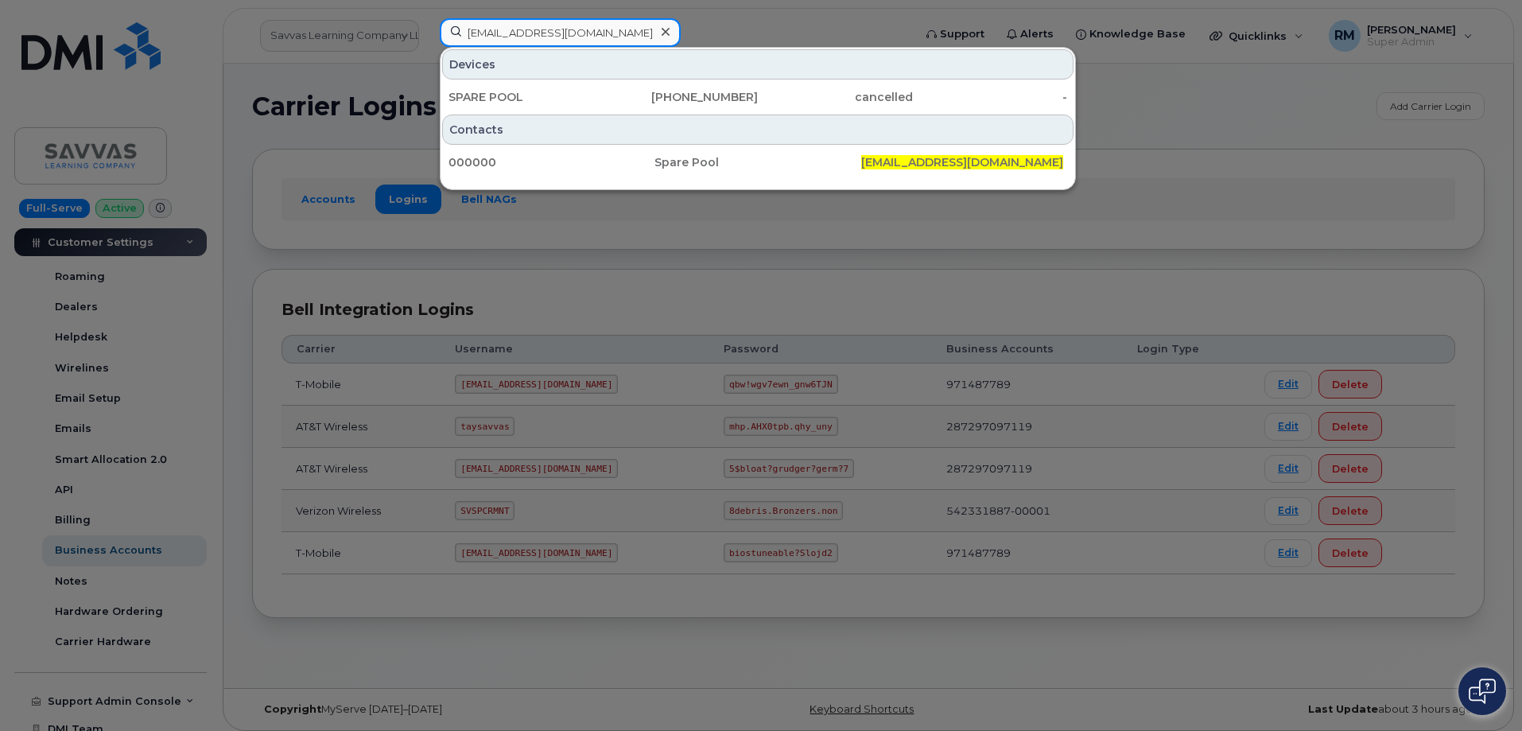
drag, startPoint x: 445, startPoint y: 35, endPoint x: 259, endPoint y: 30, distance: 186.1
click at [427, 30] on div "savvas@dminc.com Devices SPARE POOL 908-324-1802 cancelled - Contacts 000000 Sp…" at bounding box center [671, 35] width 488 height 35
paste input "917-224-8326"
type input "917-224-8326"
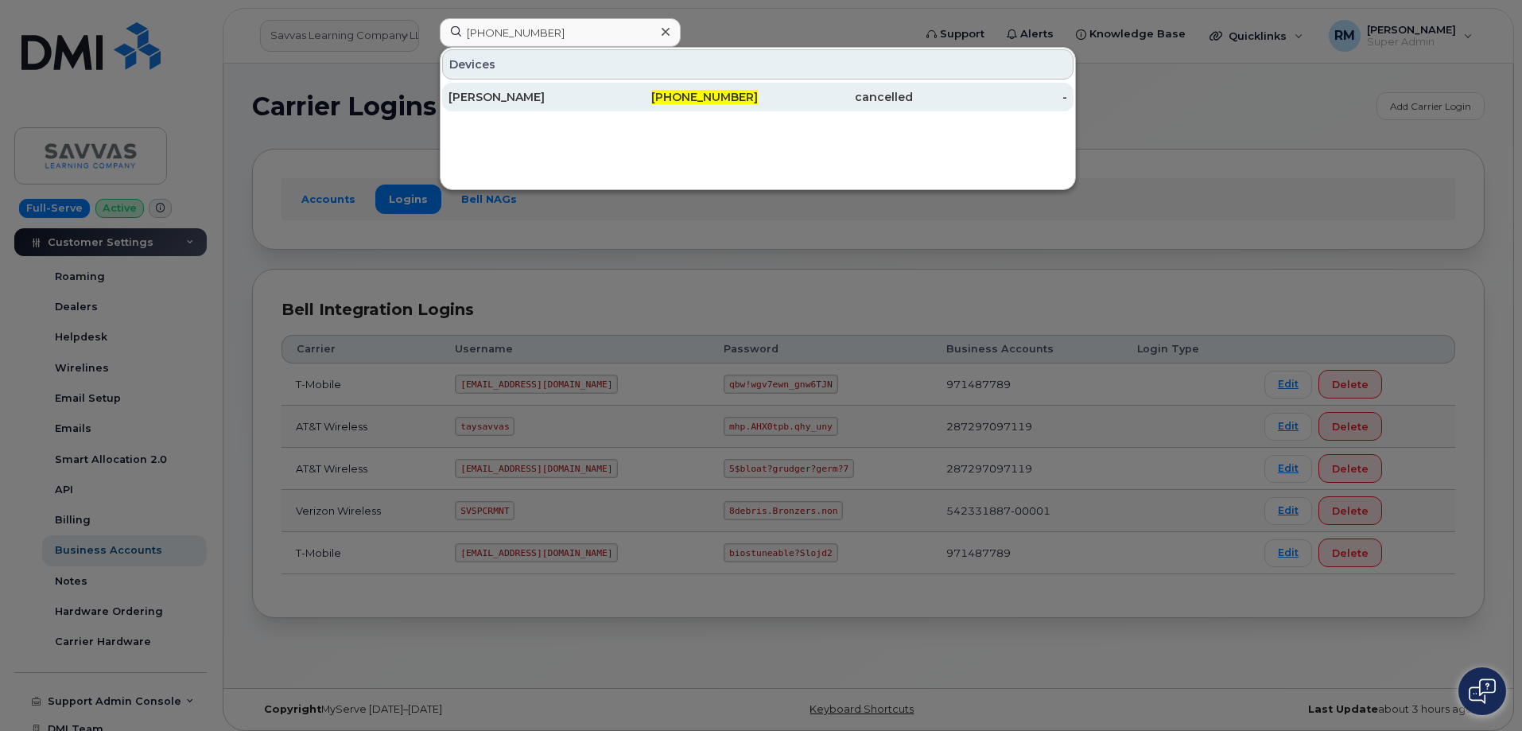
click at [604, 86] on div "[PERSON_NAME]" at bounding box center [681, 97] width 155 height 29
